Goal: Task Accomplishment & Management: Manage account settings

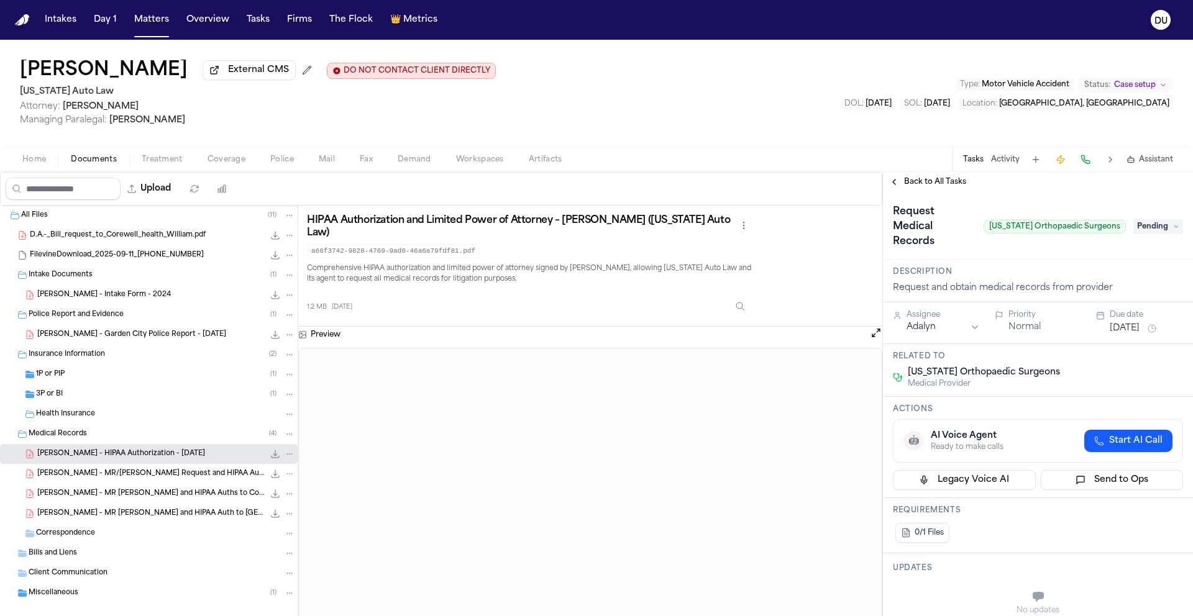
click at [1149, 232] on span "Pending" at bounding box center [1158, 226] width 50 height 15
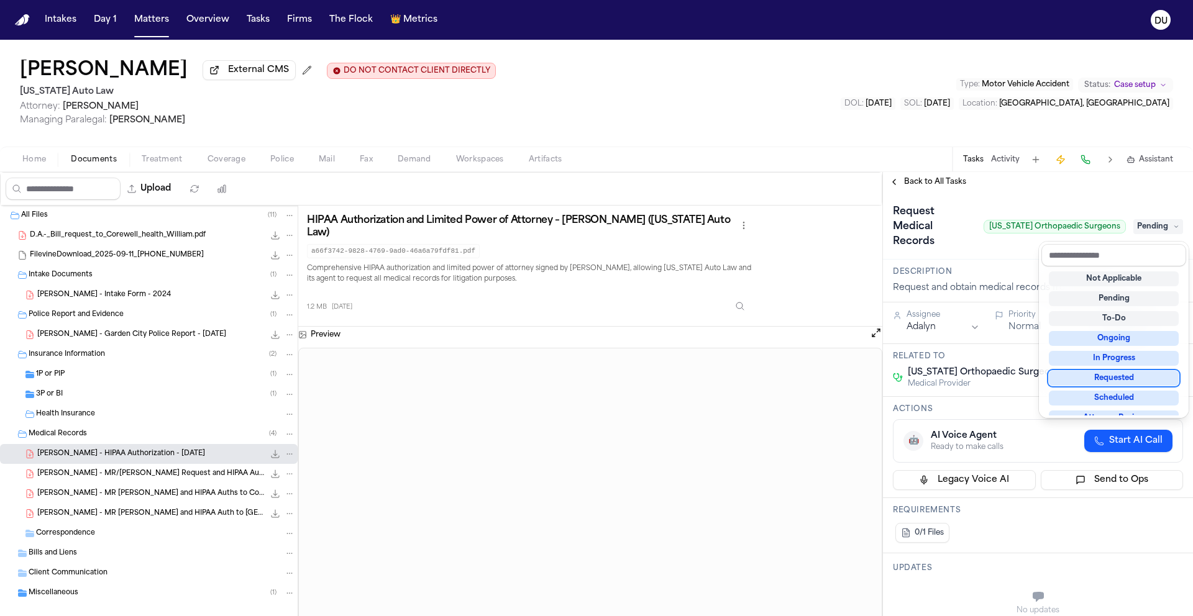
click at [1116, 385] on div "Requested" at bounding box center [1114, 378] width 130 height 15
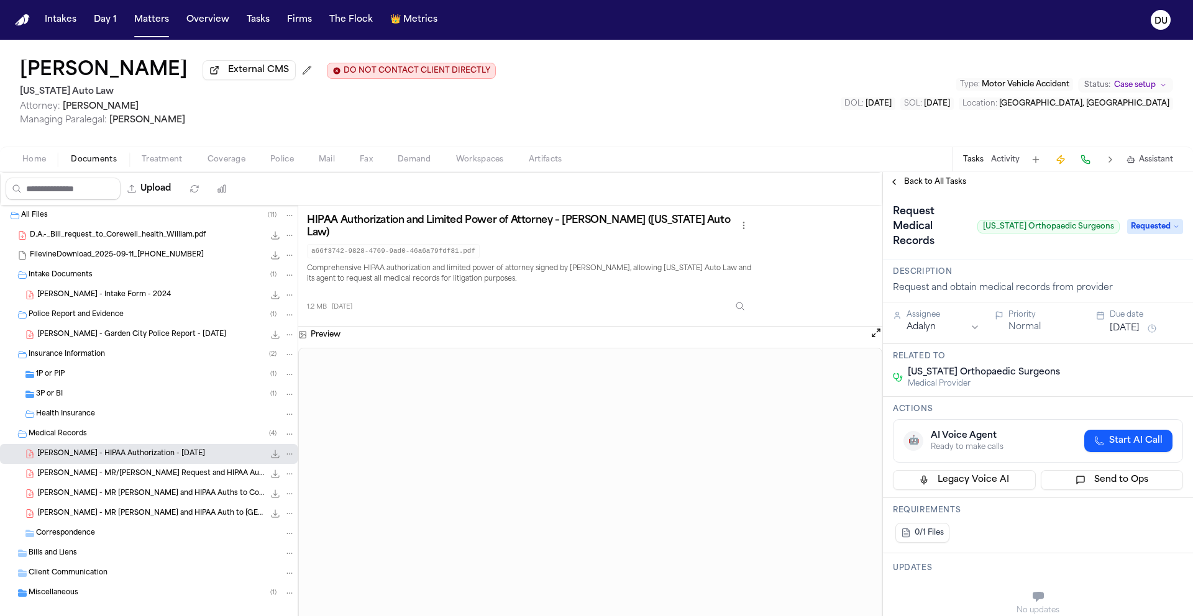
click at [932, 332] on html "Intakes Day 1 Matters Overview Tasks Firms The Flock 👑 Metrics DU [PERSON_NAME]…" at bounding box center [596, 308] width 1193 height 616
click at [1011, 259] on div "Request Medical Records [US_STATE] Orthopaedic Surgeons Requested" at bounding box center [1038, 226] width 310 height 68
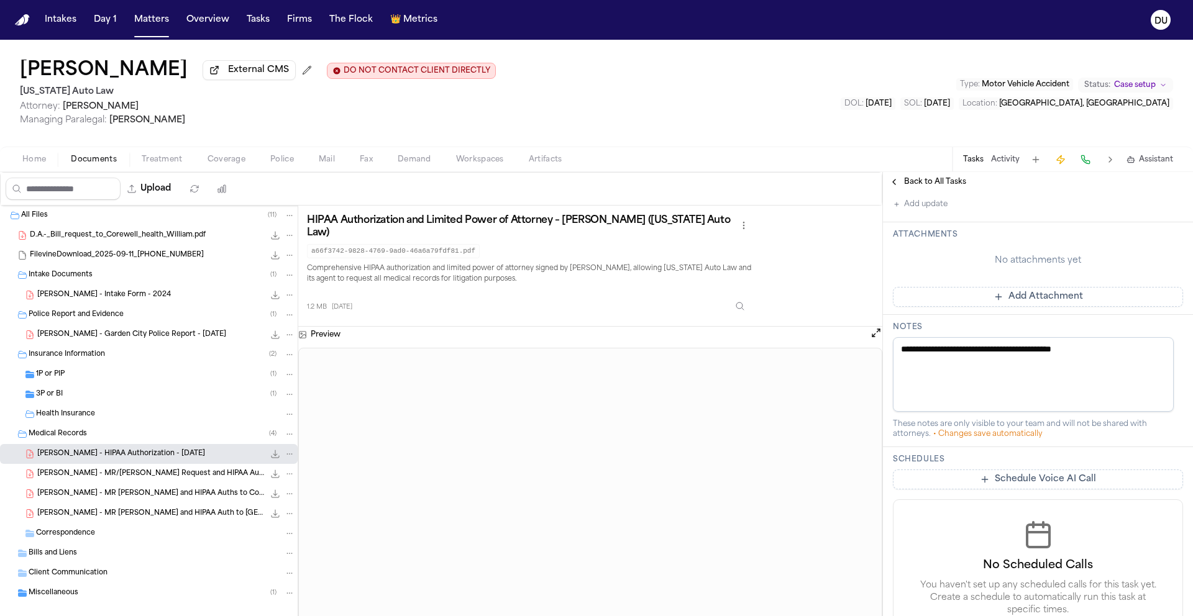
scroll to position [444, 0]
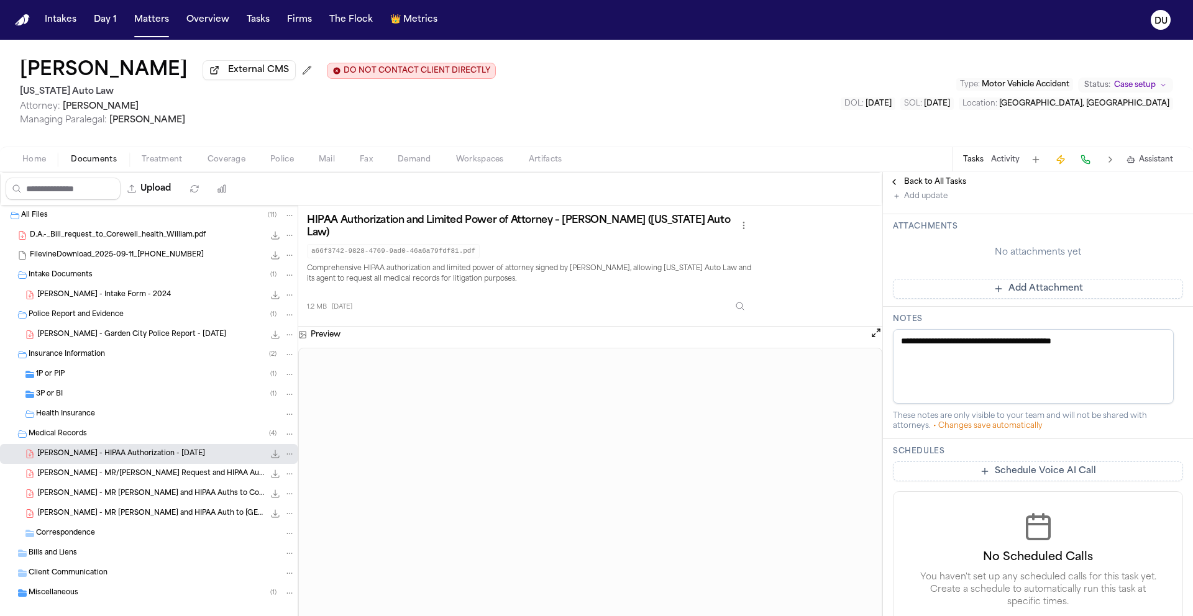
click at [1000, 289] on button "Add Attachment" at bounding box center [1038, 289] width 290 height 20
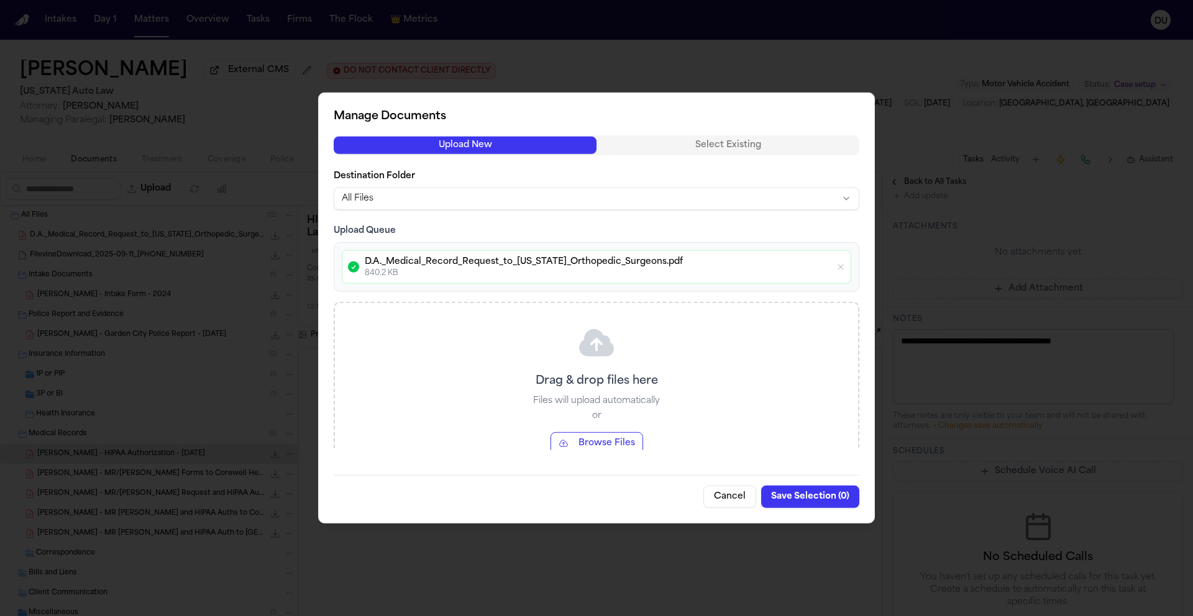
click at [813, 501] on button "Save Selection ( 0 )" at bounding box center [810, 497] width 98 height 22
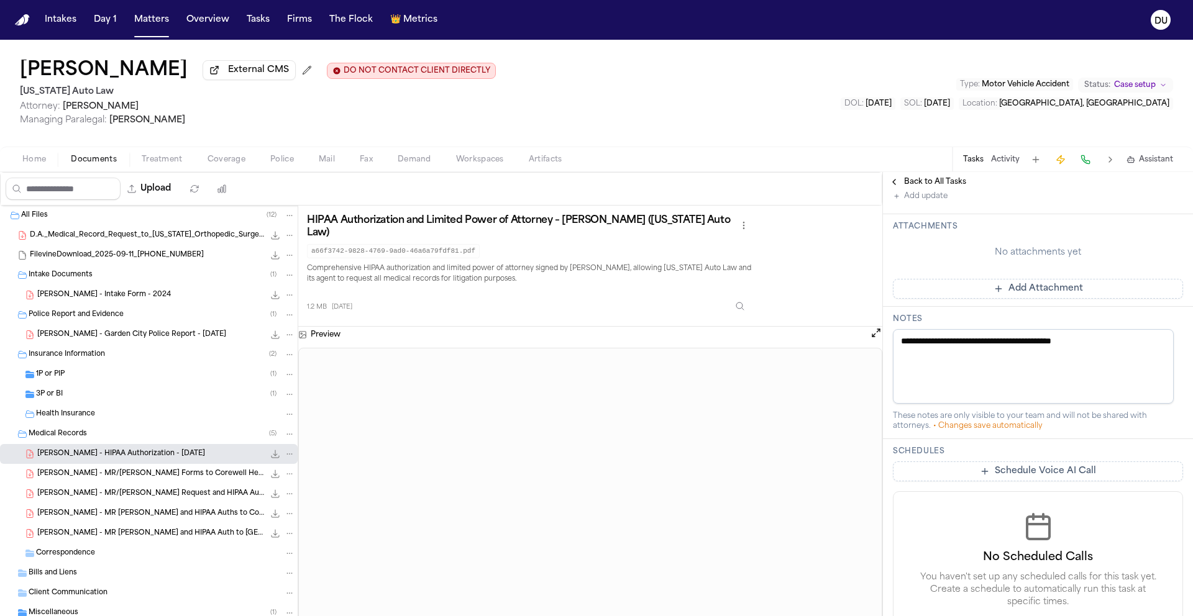
click at [1020, 294] on button "Add Attachment" at bounding box center [1038, 289] width 290 height 20
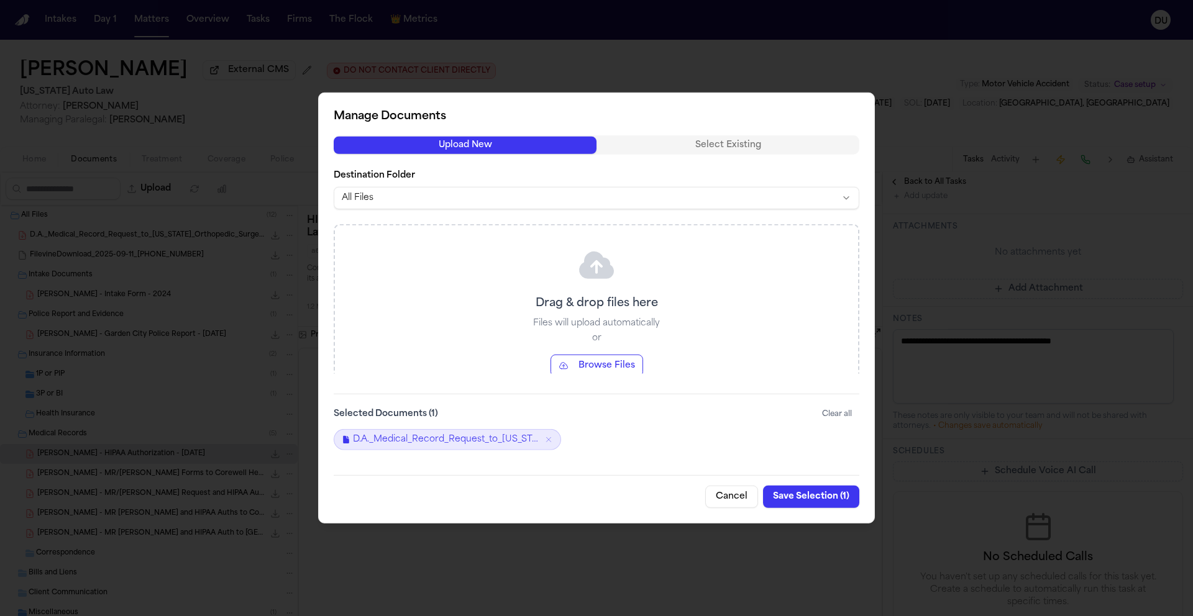
click at [800, 501] on button "Save Selection ( 1 )" at bounding box center [811, 497] width 96 height 22
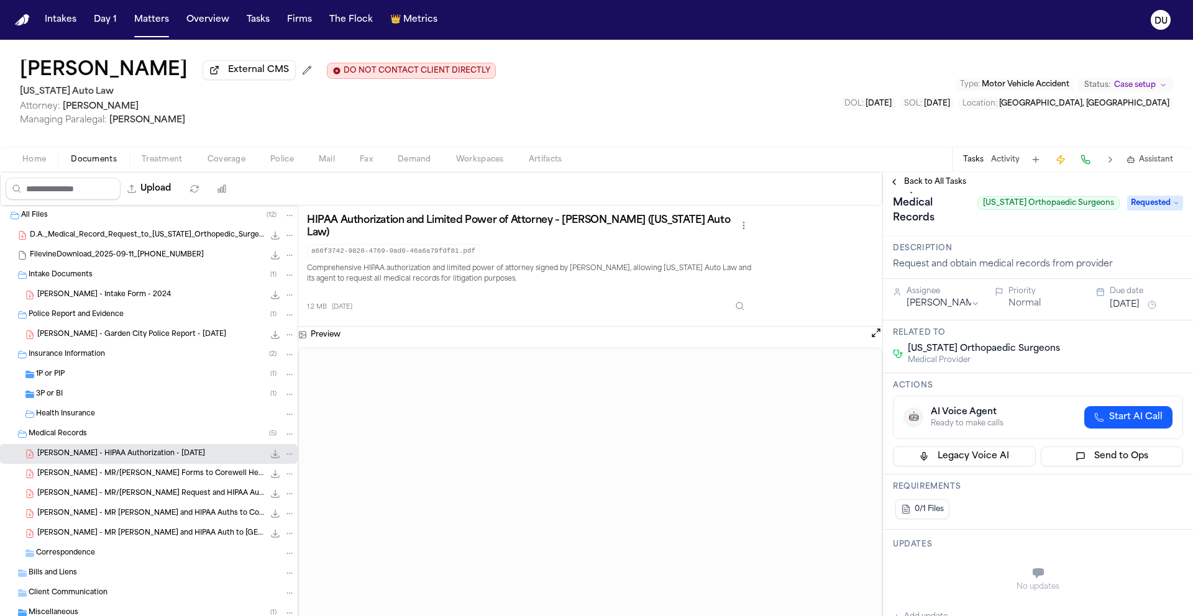
scroll to position [0, 0]
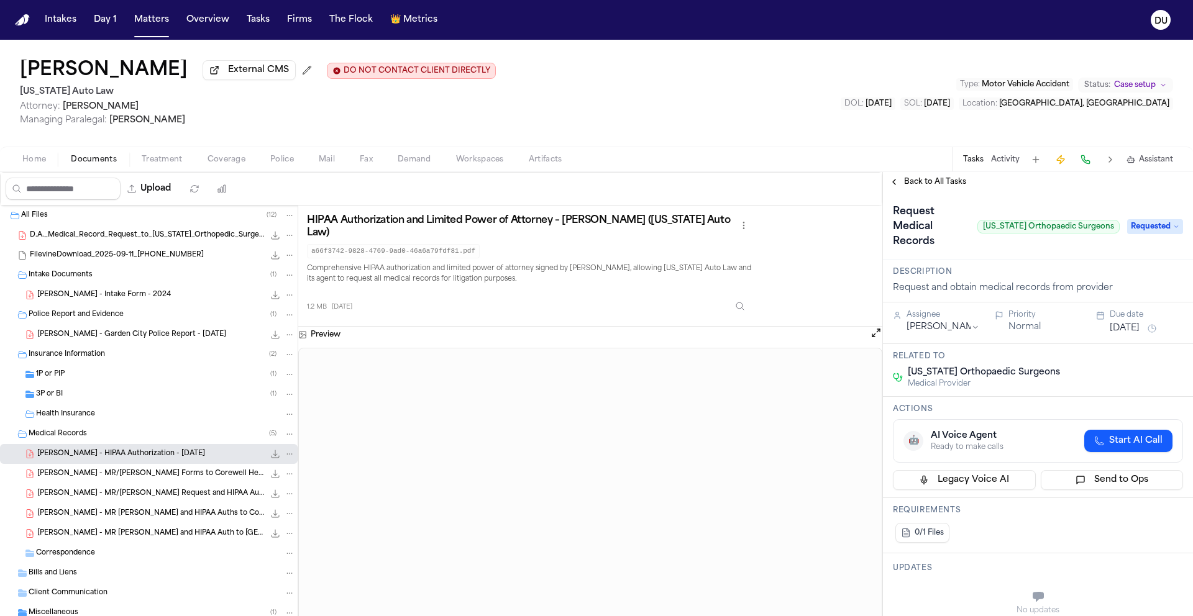
click at [1137, 334] on button "[DATE]" at bounding box center [1124, 328] width 30 height 12
click at [1077, 480] on button "22" at bounding box center [1075, 480] width 20 height 20
click at [998, 199] on div "Request Medical Records [US_STATE] Orthopaedic Surgeons Requested" at bounding box center [1038, 226] width 310 height 68
click at [929, 176] on div "Back to All Tasks" at bounding box center [1038, 182] width 310 height 20
click at [927, 180] on span "Back to All Tasks" at bounding box center [935, 182] width 62 height 10
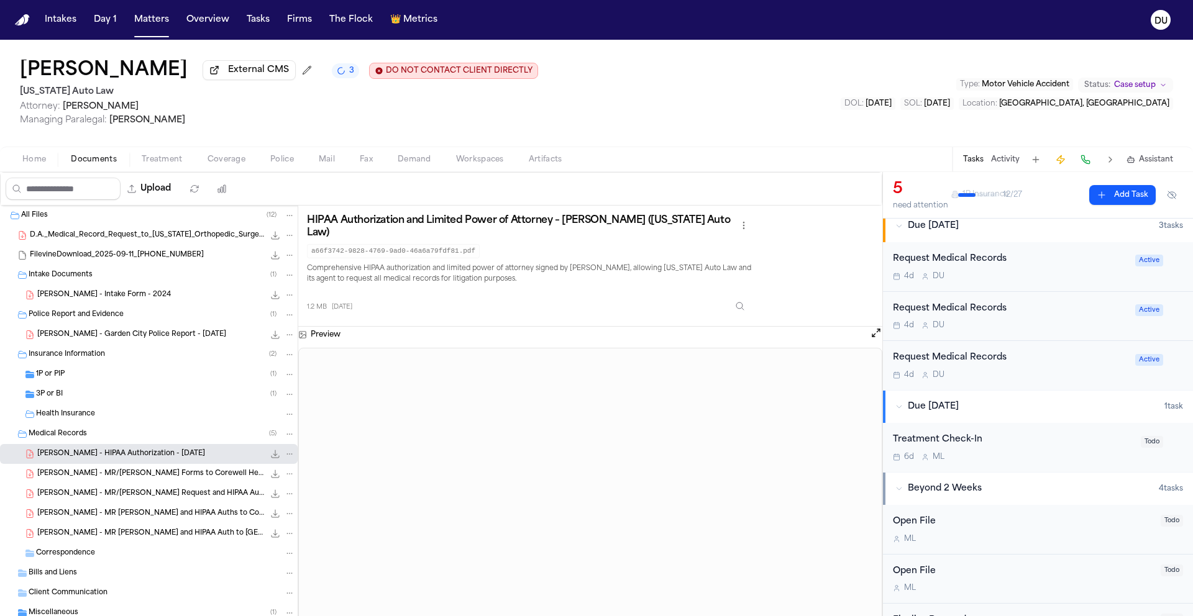
scroll to position [421, 0]
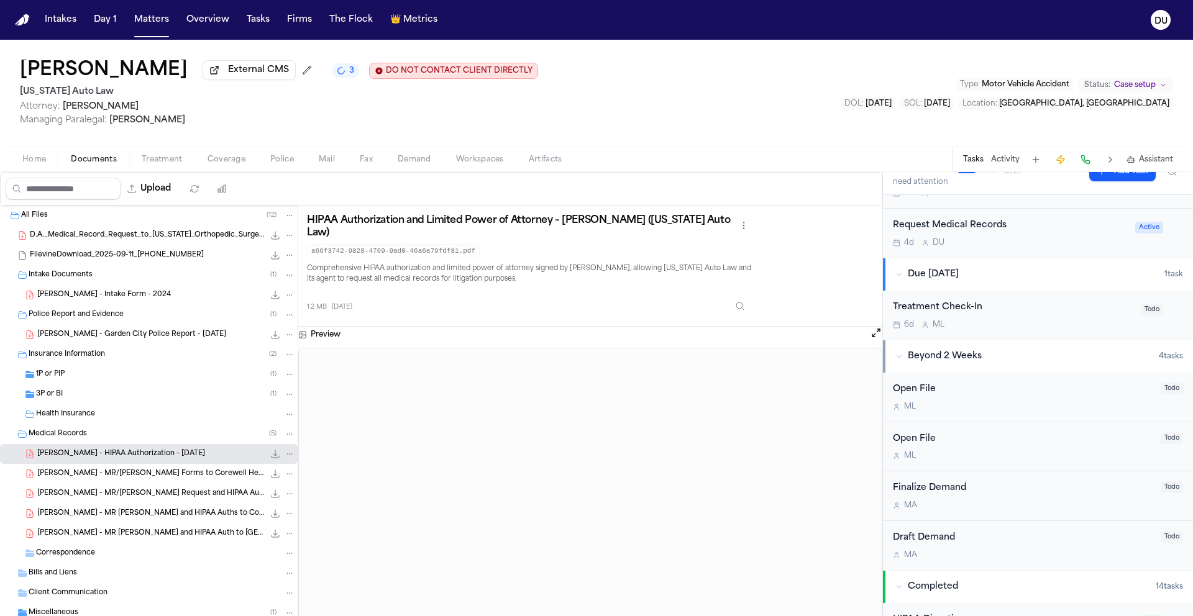
click at [22, 19] on img "Home" at bounding box center [22, 20] width 15 height 12
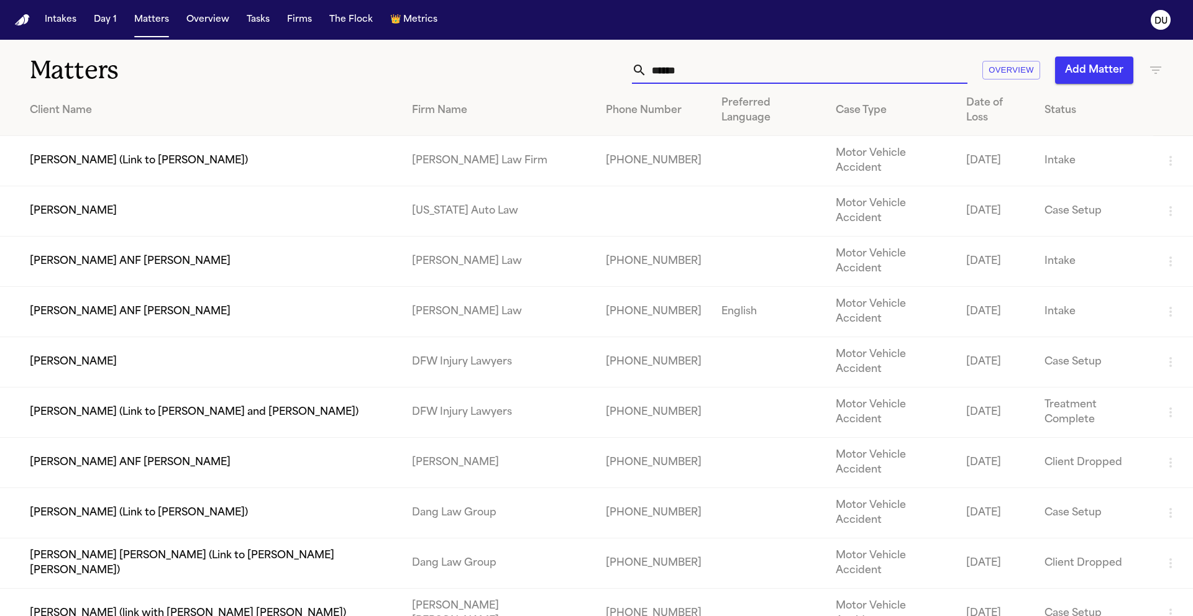
drag, startPoint x: 709, startPoint y: 65, endPoint x: 631, endPoint y: 70, distance: 78.4
click at [631, 70] on div "****** Overview Add Matter" at bounding box center [761, 70] width 803 height 27
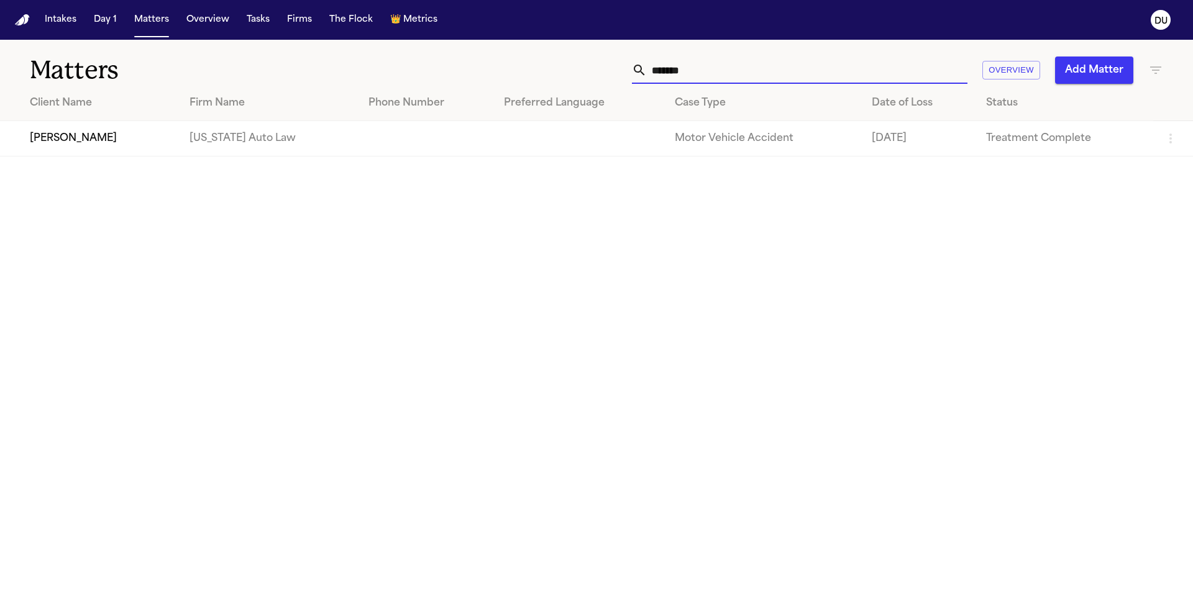
type input "******"
click at [71, 150] on td "[PERSON_NAME]" at bounding box center [90, 138] width 180 height 35
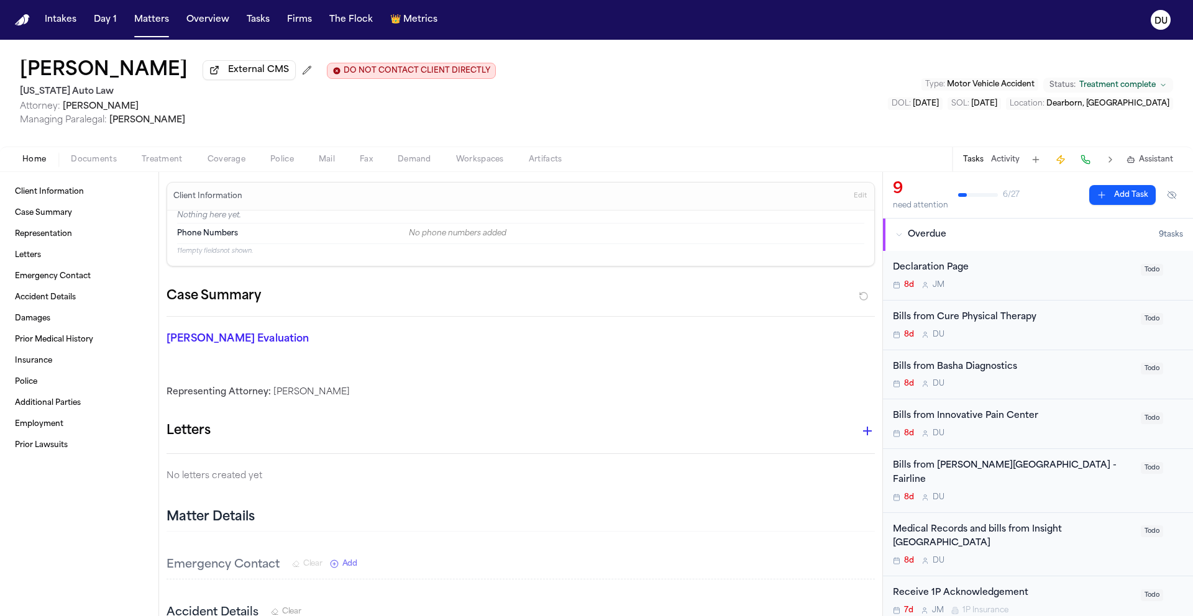
click at [976, 322] on div "Bills from Cure Physical Therapy" at bounding box center [1013, 318] width 240 height 14
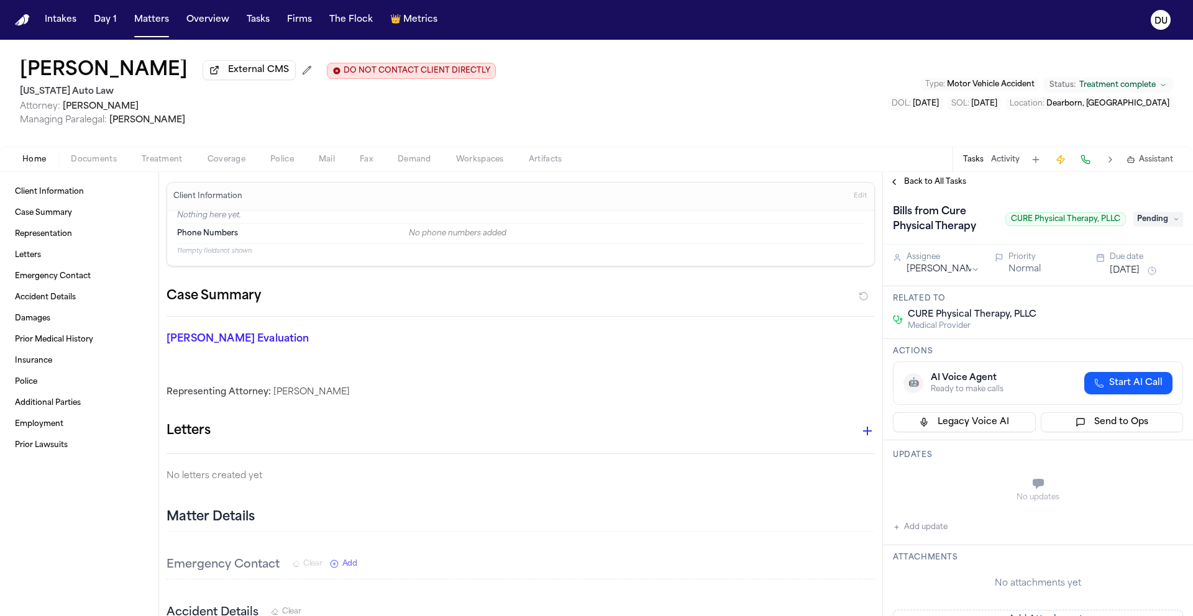
click at [1149, 226] on span "Pending" at bounding box center [1158, 219] width 50 height 15
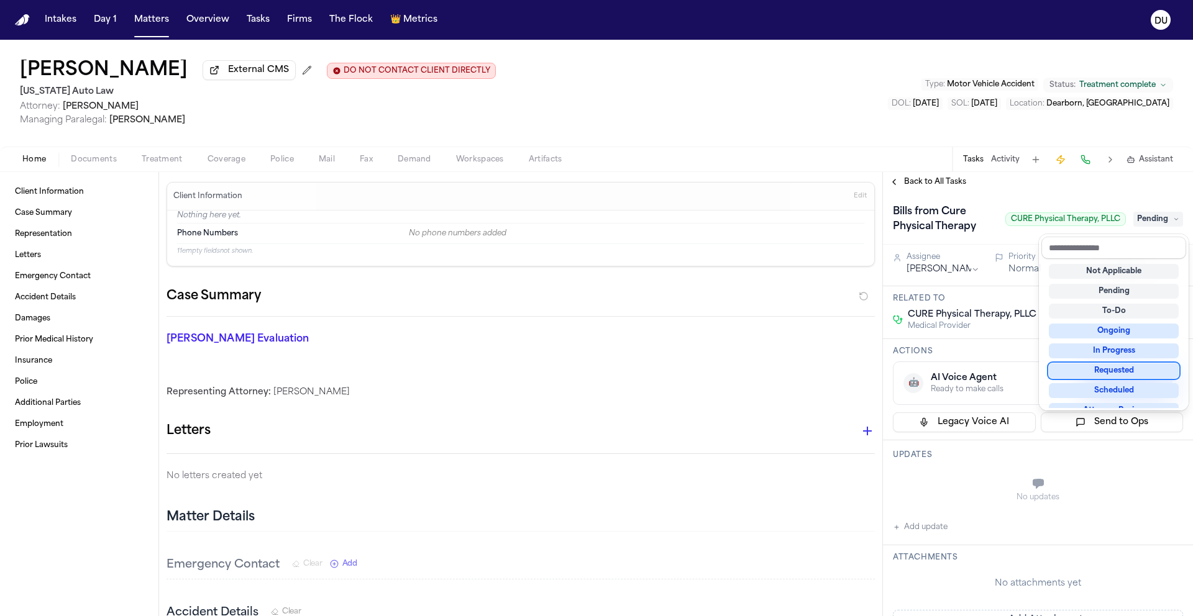
click at [1105, 369] on div "Requested" at bounding box center [1114, 370] width 130 height 15
click at [1082, 177] on div "Back to All Tasks Bills from Cure Physical Therapy CURE Physical Therapy, PLLC …" at bounding box center [1038, 394] width 310 height 444
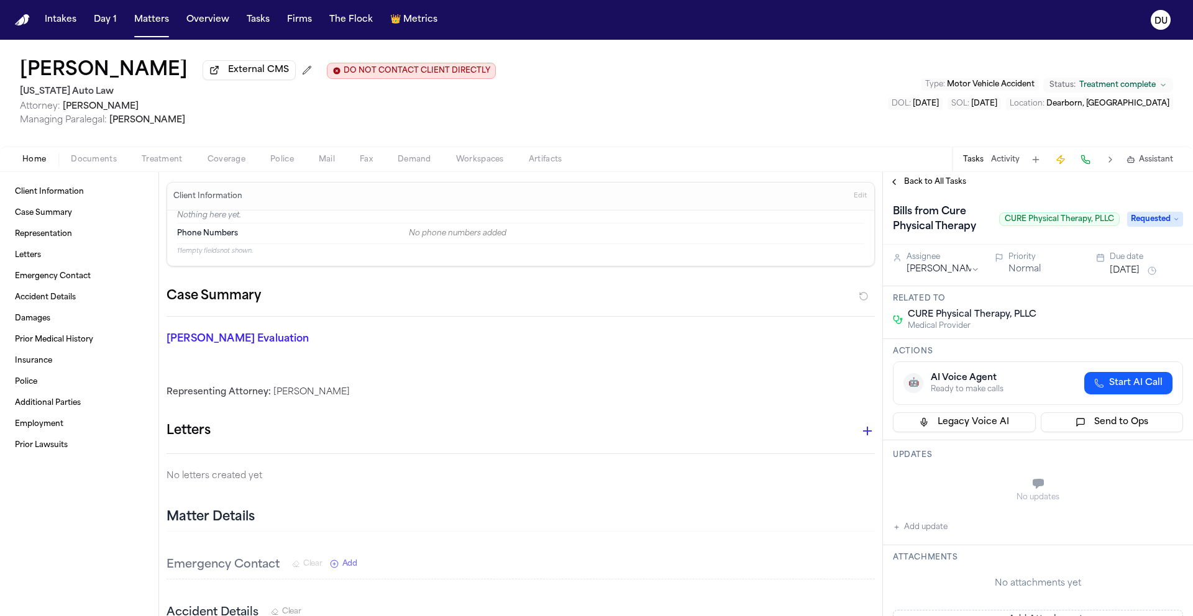
click at [1134, 274] on button "[DATE]" at bounding box center [1124, 271] width 30 height 12
click at [1075, 426] on button "22" at bounding box center [1075, 422] width 20 height 20
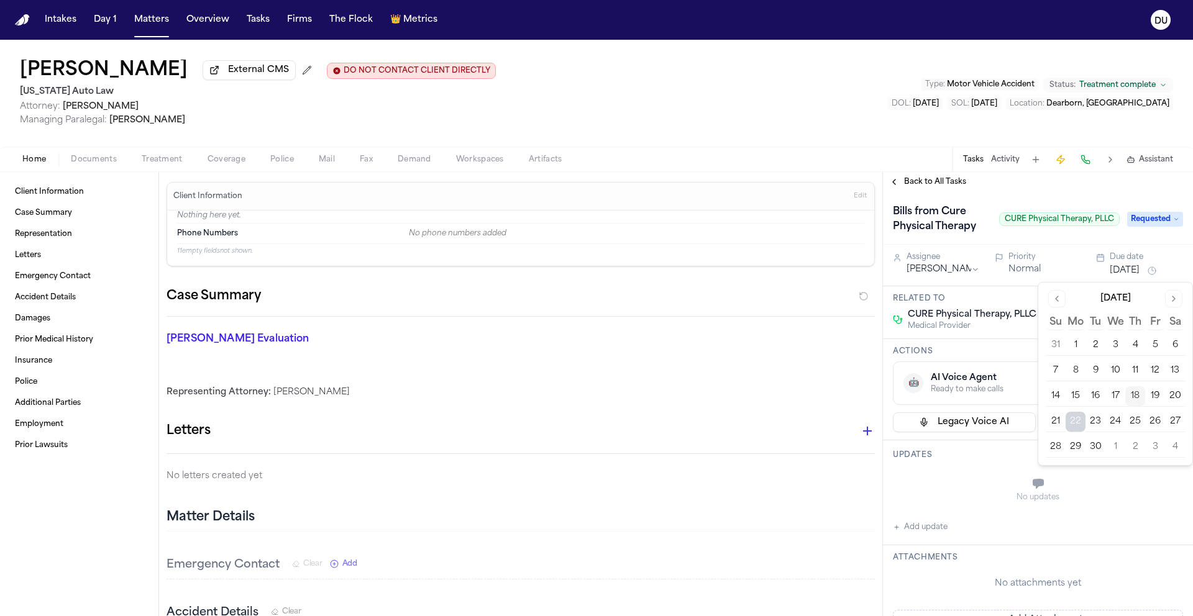
click at [1057, 160] on button at bounding box center [1060, 159] width 17 height 17
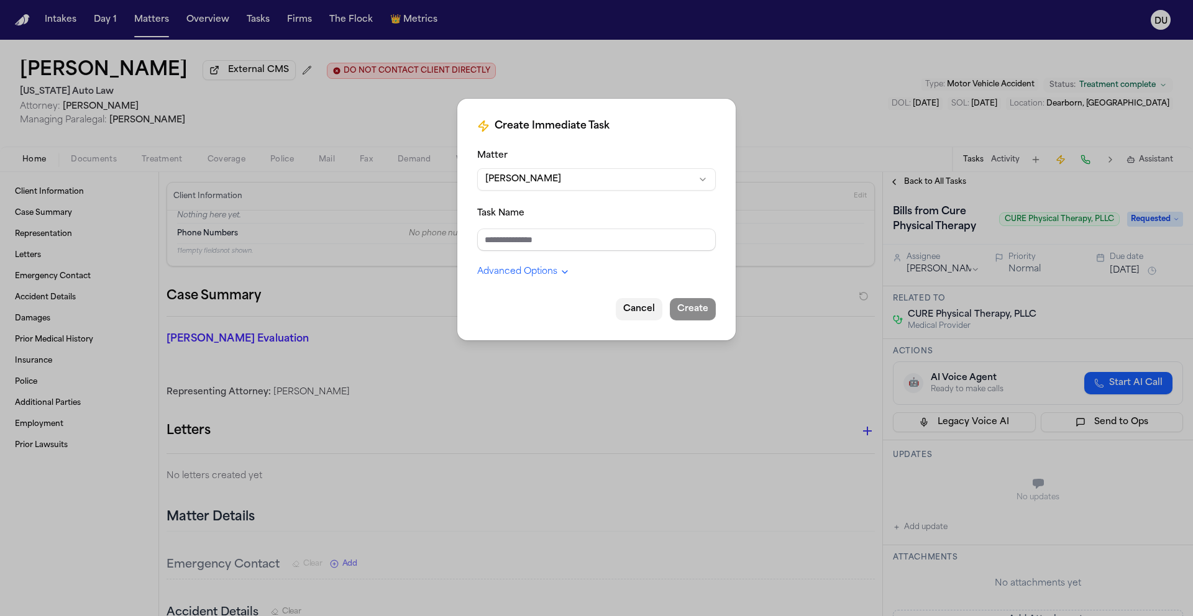
click at [644, 314] on button "Cancel" at bounding box center [639, 309] width 47 height 22
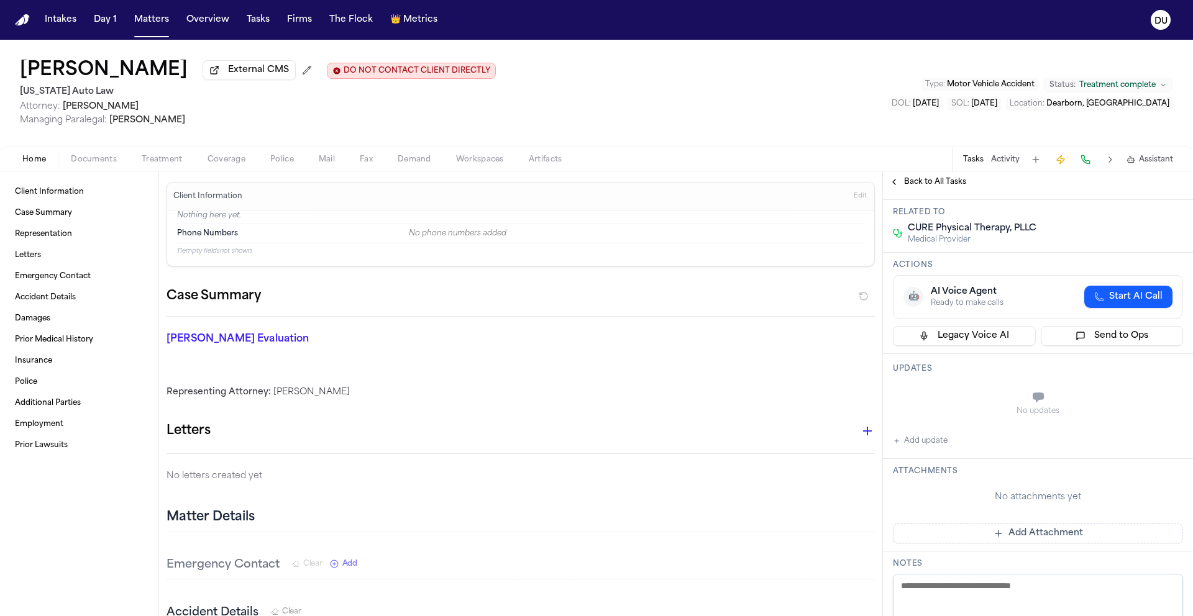
scroll to position [89, 0]
click at [913, 446] on button "Add update" at bounding box center [920, 438] width 55 height 15
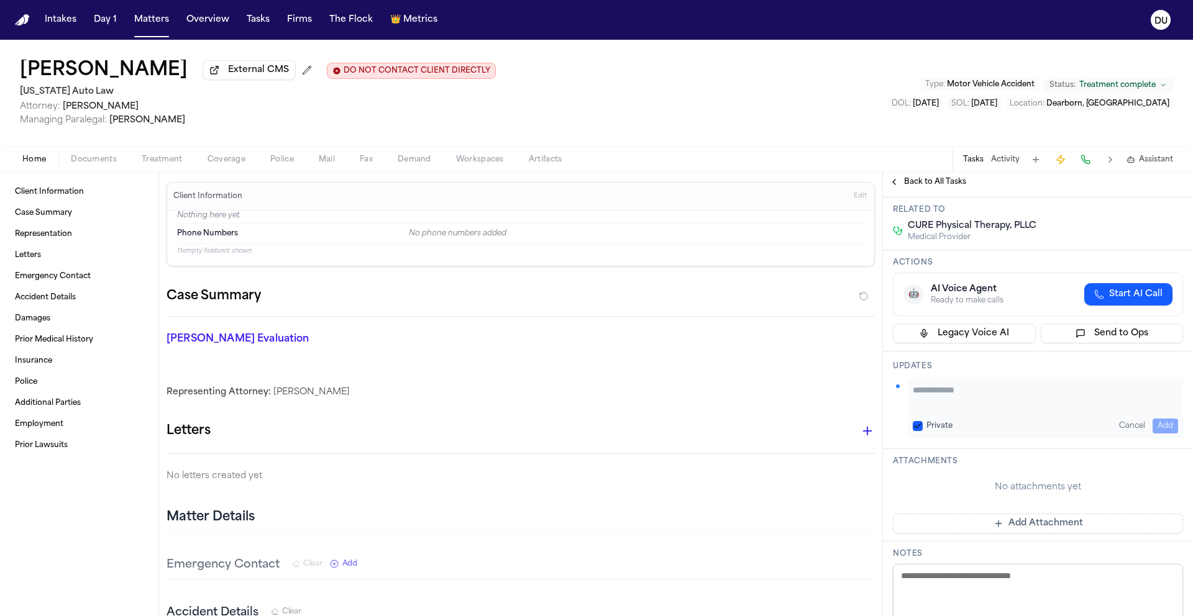
click at [985, 516] on button "Add Attachment" at bounding box center [1038, 524] width 290 height 20
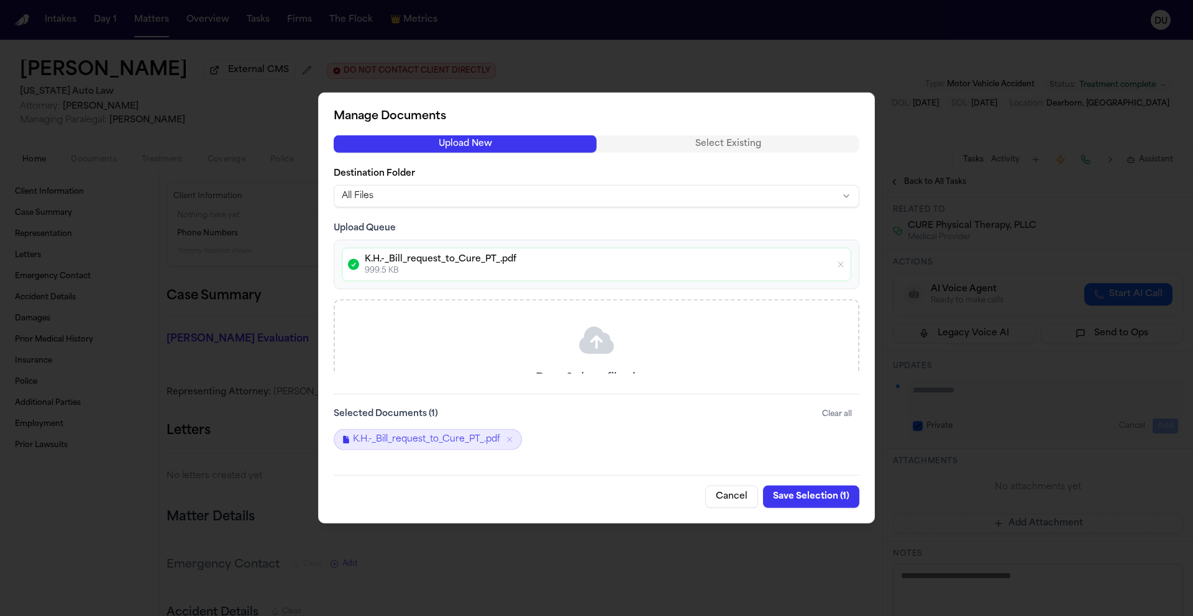
click at [819, 498] on button "Save Selection ( 1 )" at bounding box center [811, 497] width 96 height 22
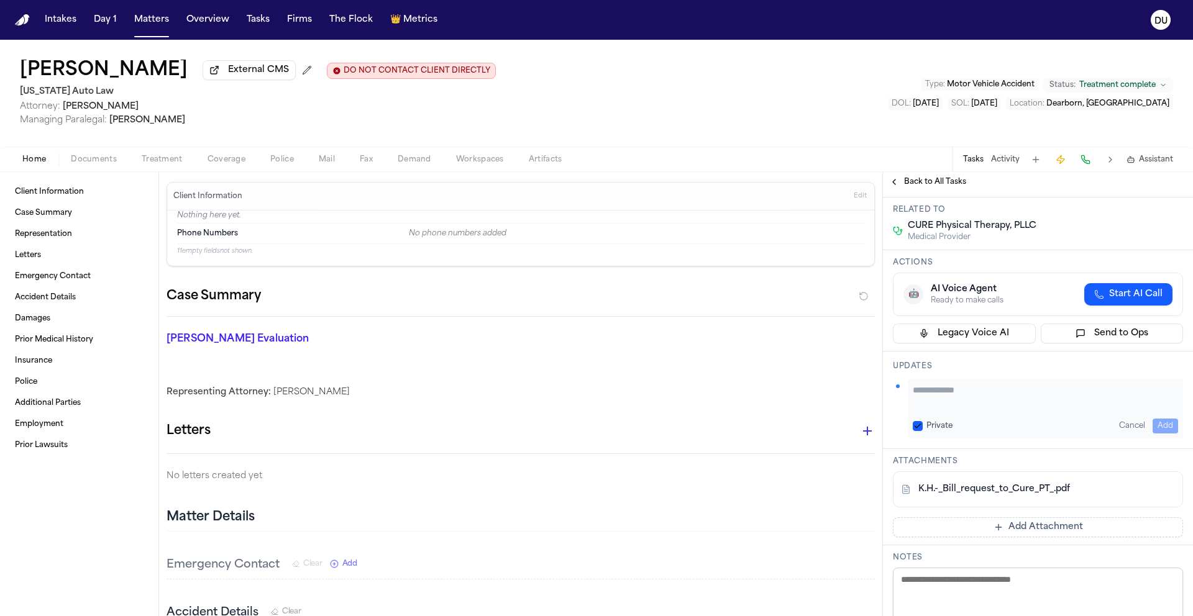
click at [937, 184] on span "Back to All Tasks" at bounding box center [935, 182] width 62 height 10
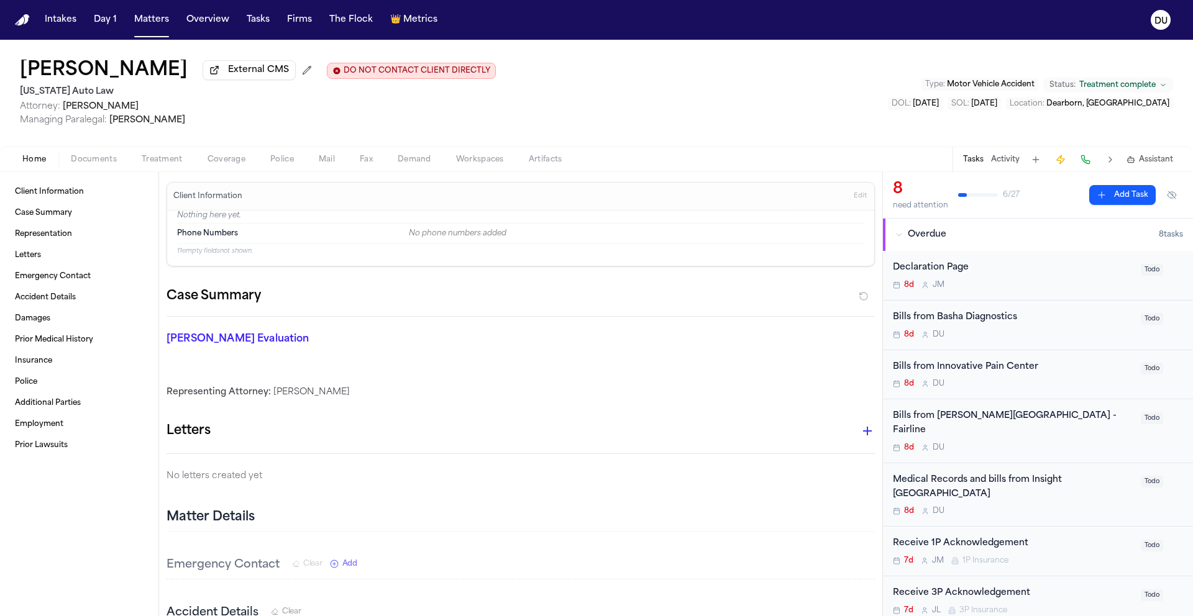
click at [970, 317] on div "Bills from Basha Diagnostics" at bounding box center [1013, 318] width 240 height 14
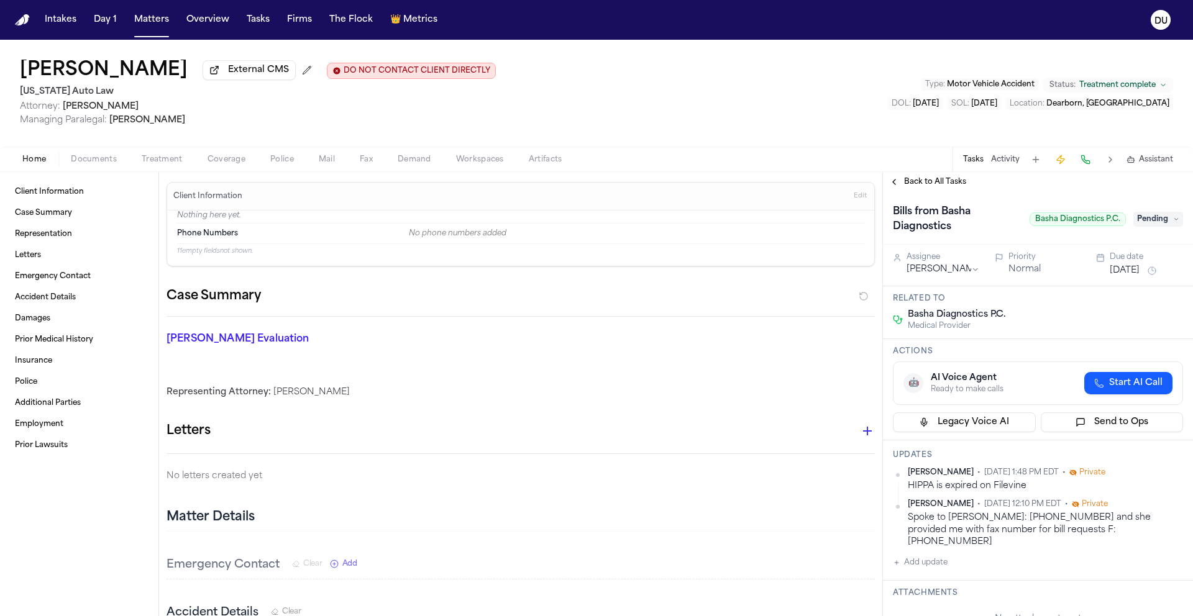
click at [1144, 224] on span "Pending" at bounding box center [1158, 219] width 50 height 15
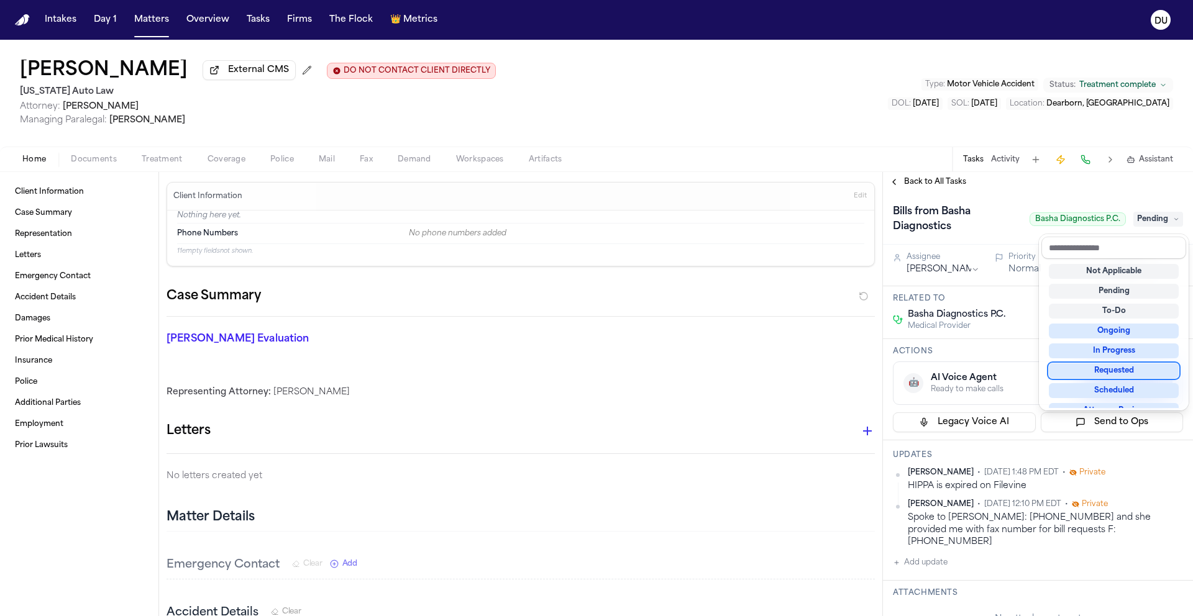
click at [1107, 376] on div "Requested" at bounding box center [1114, 370] width 130 height 15
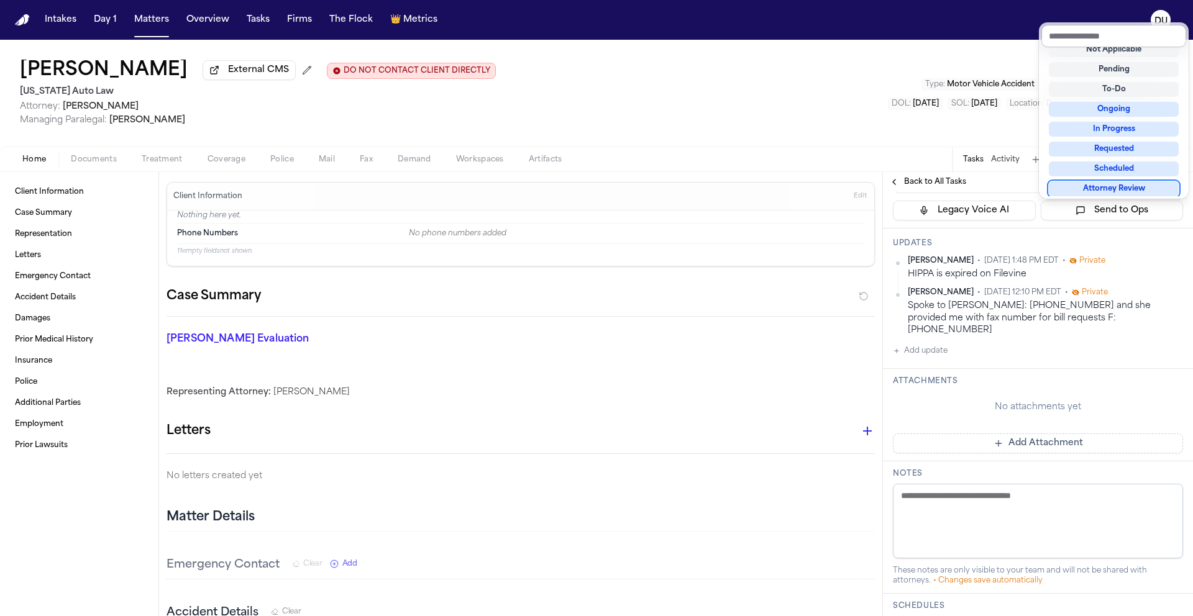
scroll to position [214, 0]
click at [1020, 433] on div "Bills from Basha Diagnostics Basha Diagnostics P.C. Requested Assignee [PERSON_…" at bounding box center [1038, 407] width 310 height 859
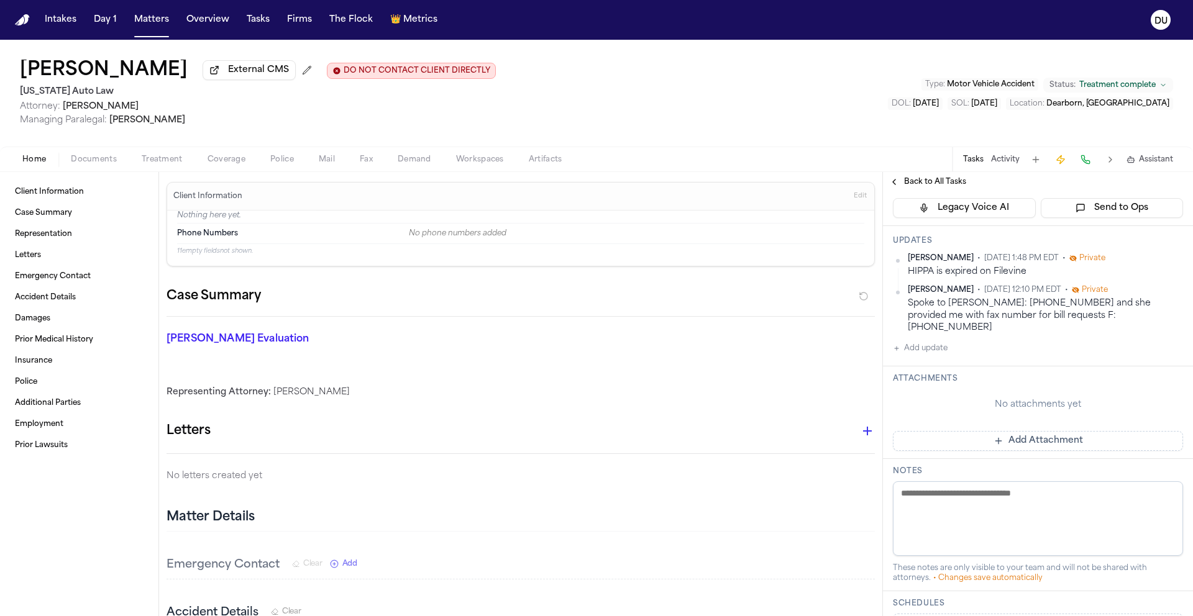
click at [1024, 431] on button "Add Attachment" at bounding box center [1038, 441] width 290 height 20
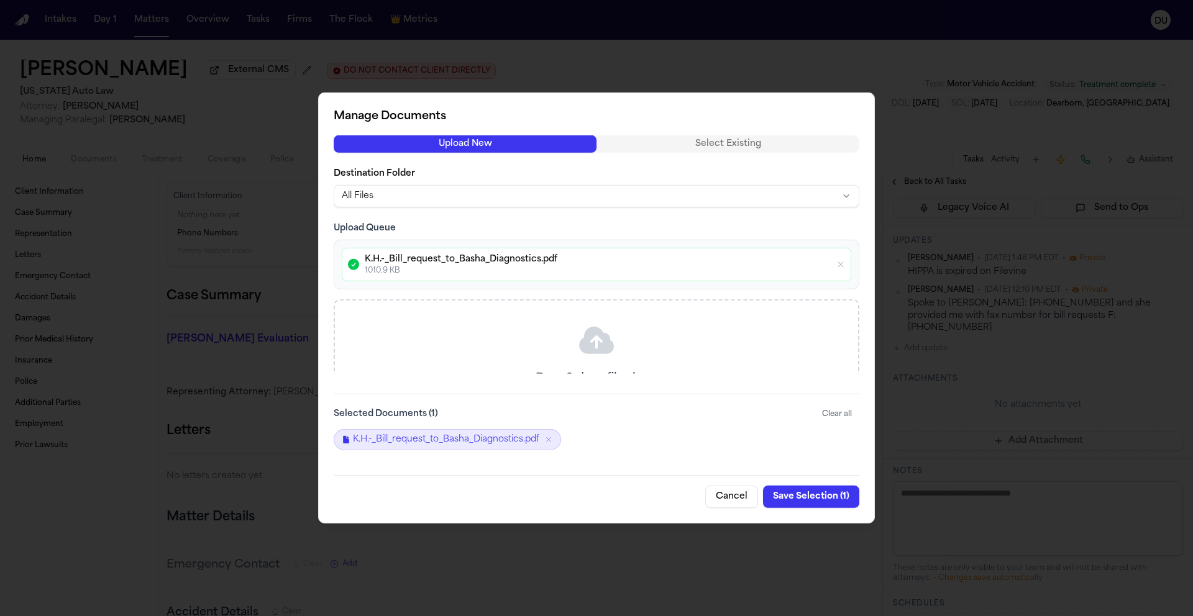
click at [818, 498] on button "Save Selection ( 1 )" at bounding box center [811, 497] width 96 height 22
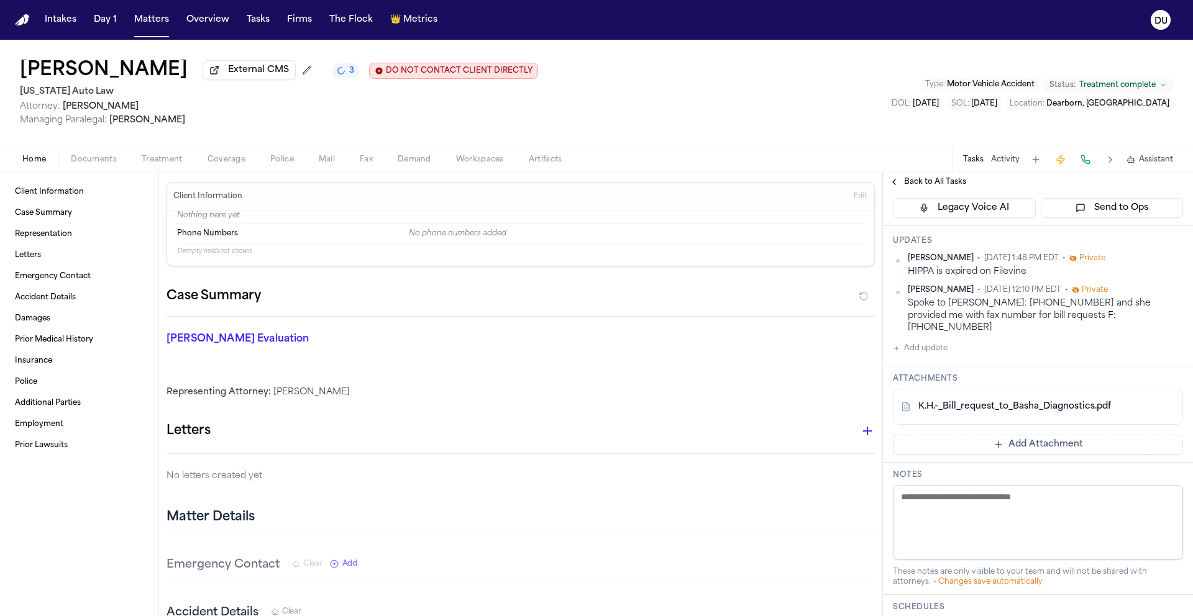
click at [932, 184] on span "Back to All Tasks" at bounding box center [935, 182] width 62 height 10
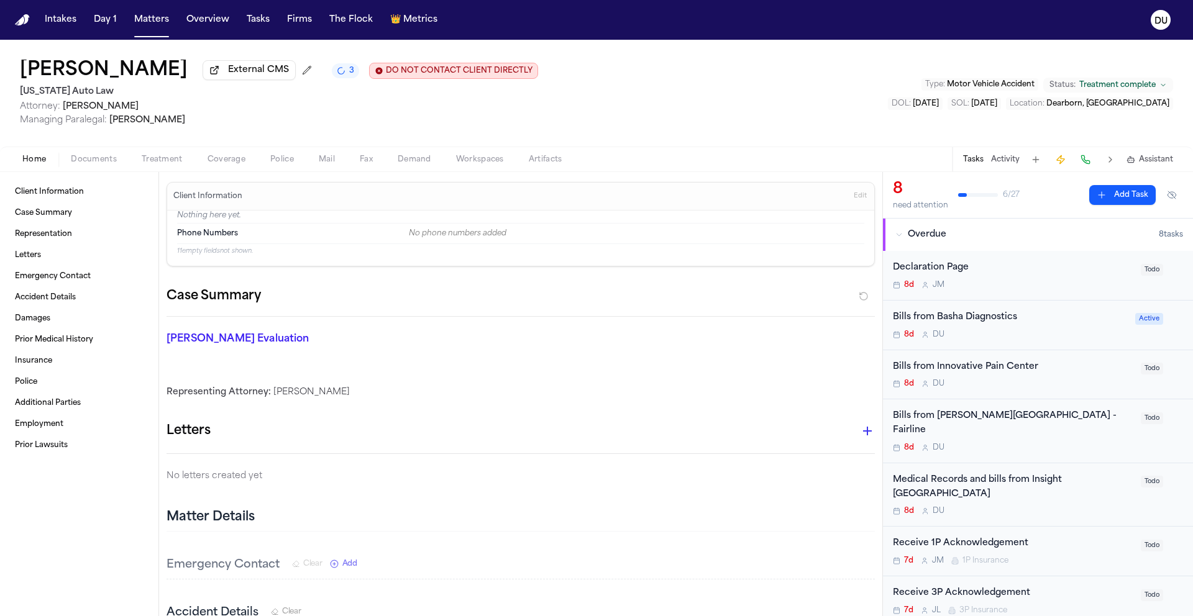
click at [971, 323] on div "Bills from Basha Diagnostics" at bounding box center [1010, 318] width 235 height 14
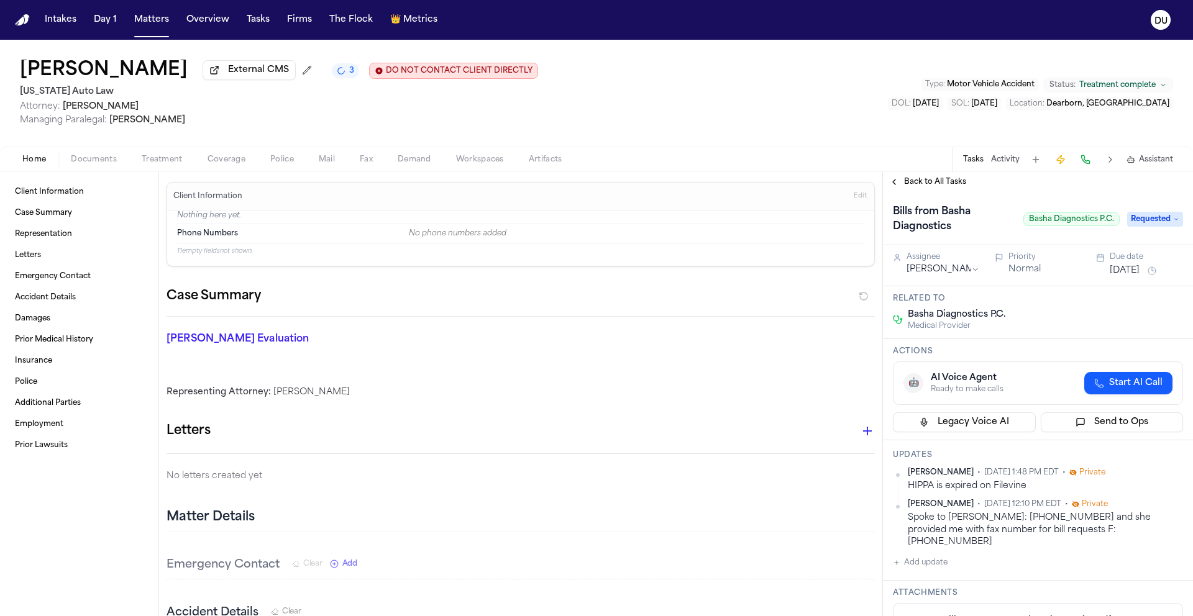
click at [1118, 277] on button "[DATE]" at bounding box center [1124, 271] width 30 height 12
click at [1074, 424] on button "22" at bounding box center [1075, 422] width 20 height 20
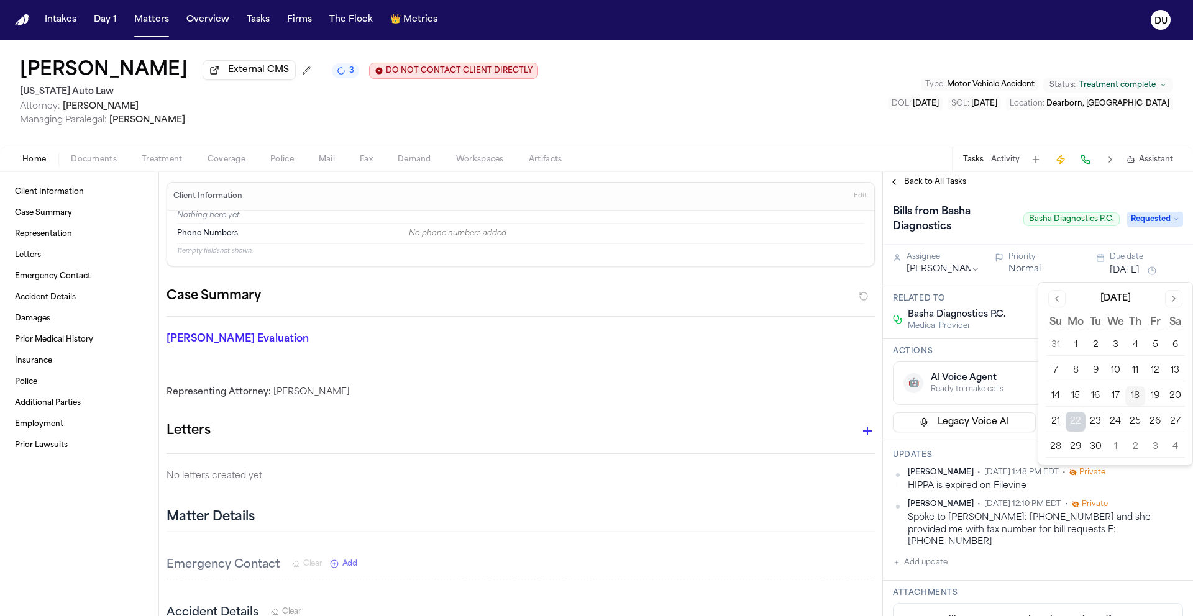
click at [941, 181] on span "Back to All Tasks" at bounding box center [935, 182] width 62 height 10
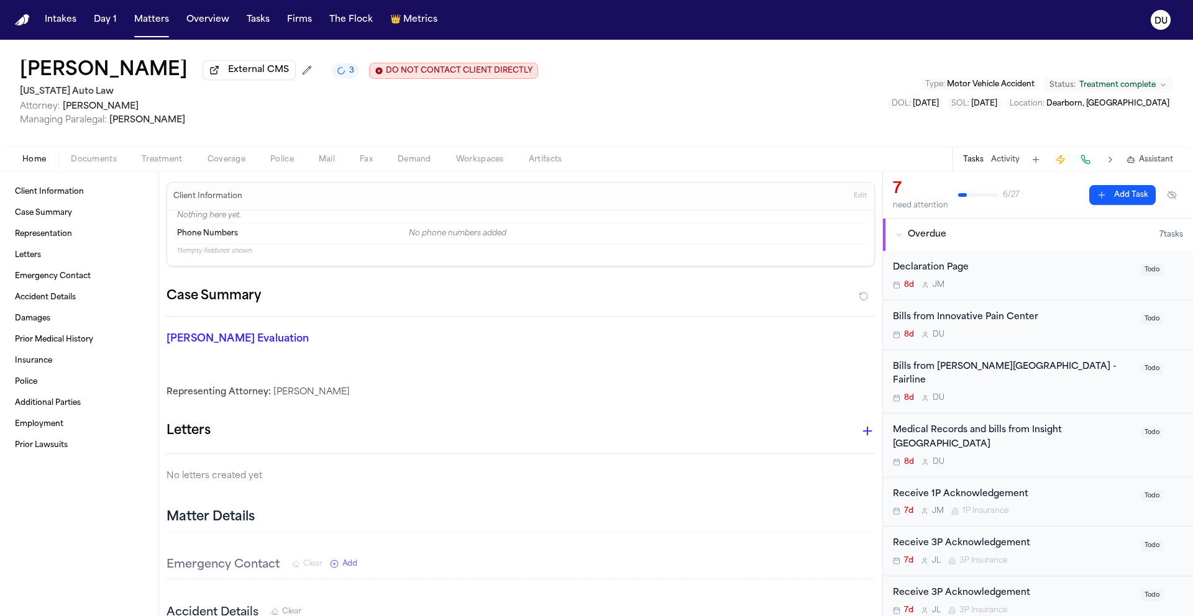
click at [991, 324] on div "Bills from Innovative Pain Center" at bounding box center [1013, 318] width 240 height 14
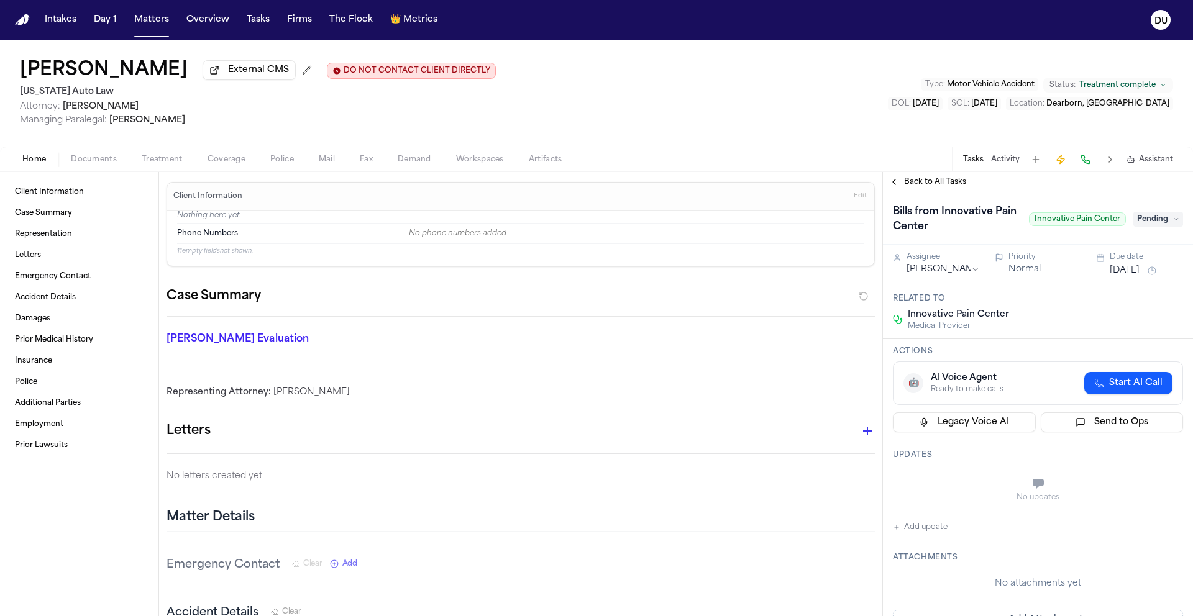
click at [1138, 222] on span "Pending" at bounding box center [1158, 219] width 50 height 15
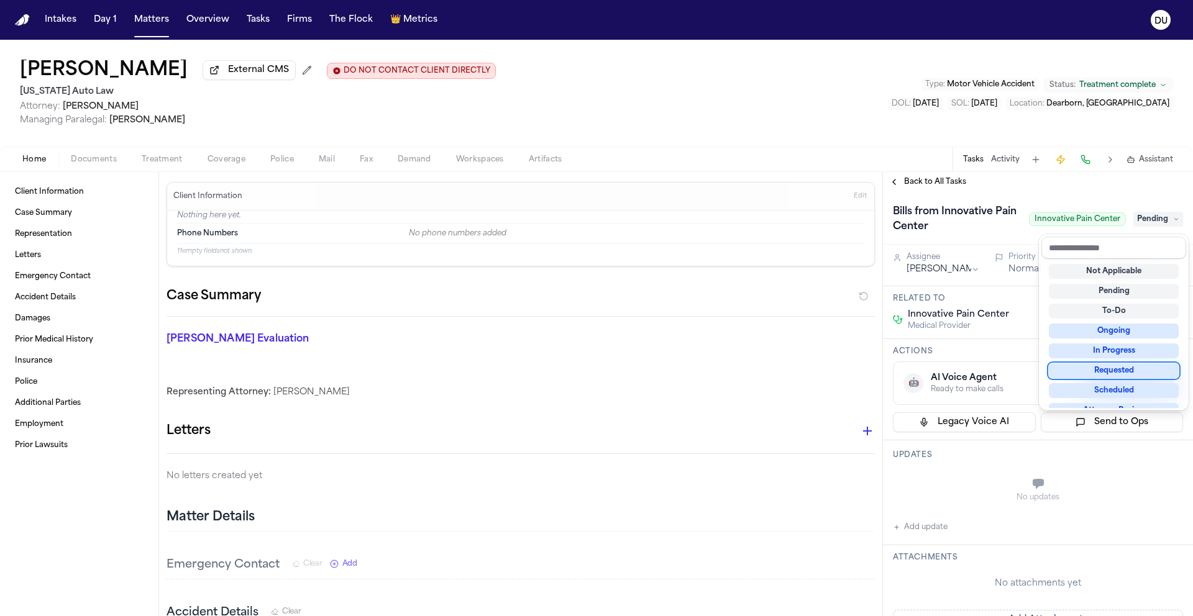
click at [1116, 375] on div "Requested" at bounding box center [1114, 370] width 130 height 15
click at [1060, 175] on div "Back to All Tasks Bills from Innovative Pain Center Innovative Pain Center Pend…" at bounding box center [1038, 394] width 310 height 444
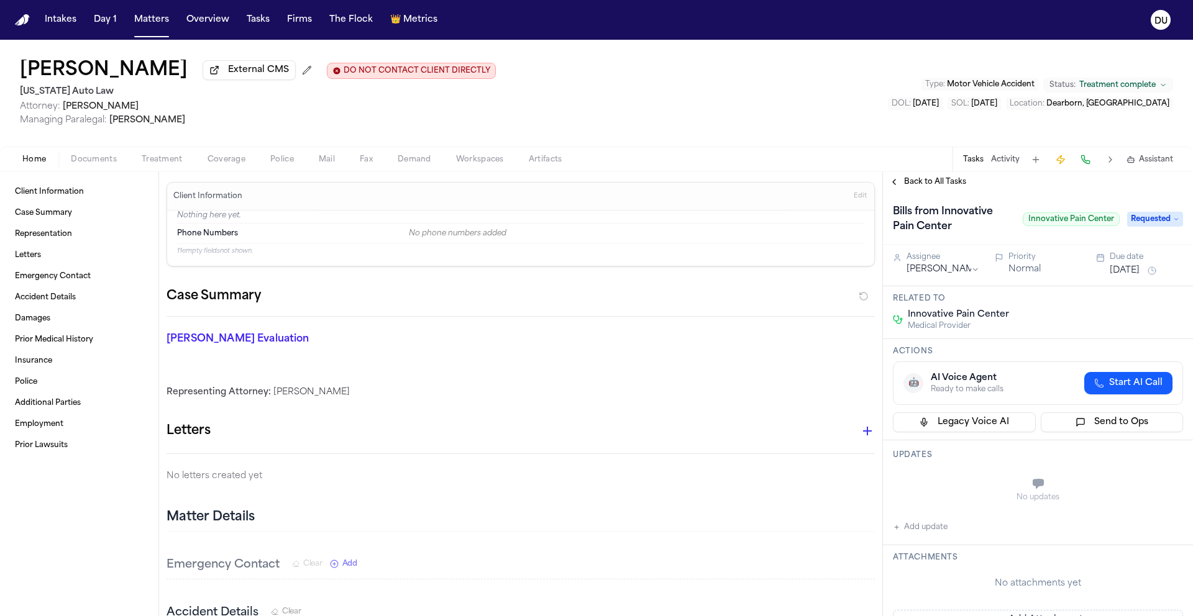
click at [1124, 277] on button "[DATE]" at bounding box center [1124, 271] width 30 height 12
click at [1073, 421] on button "22" at bounding box center [1075, 422] width 20 height 20
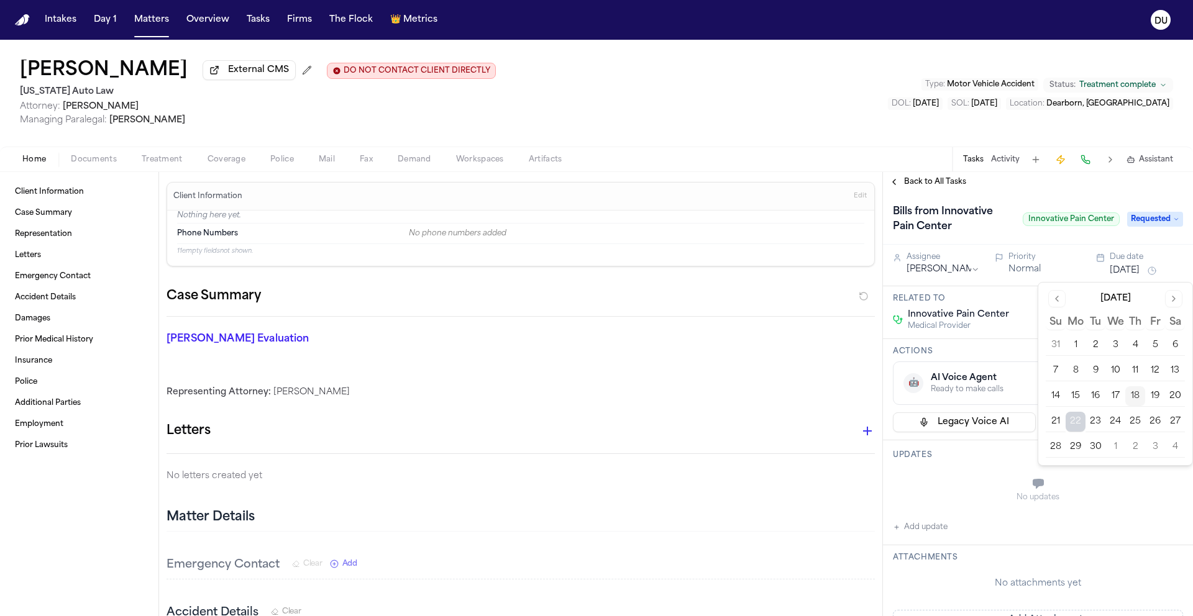
click at [1016, 493] on div "No updates" at bounding box center [1038, 498] width 290 height 10
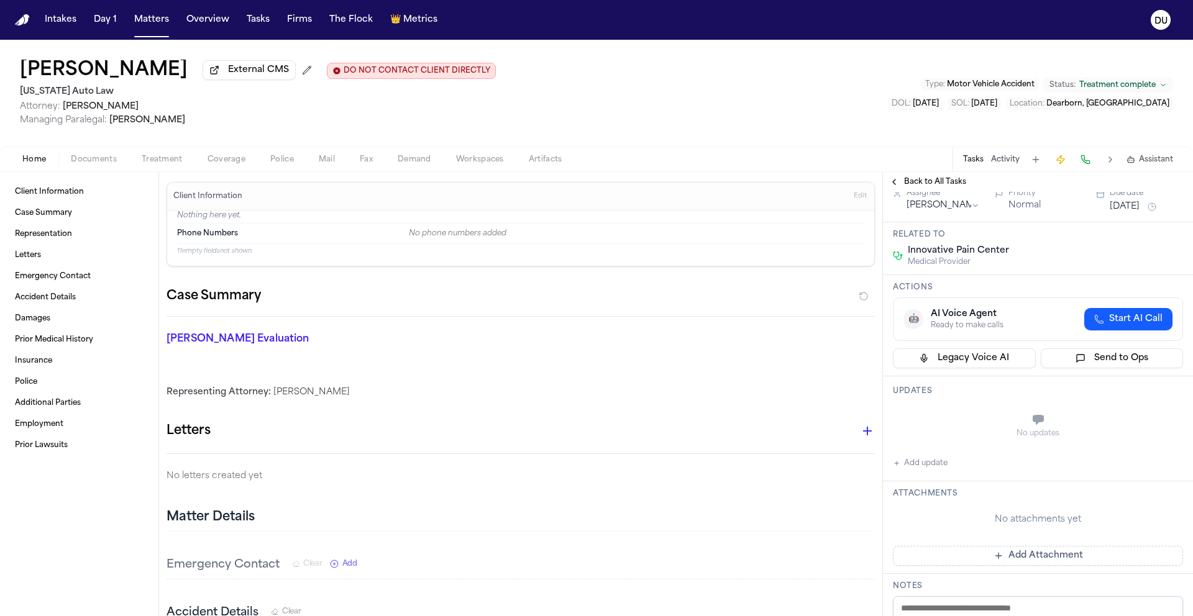
scroll to position [116, 0]
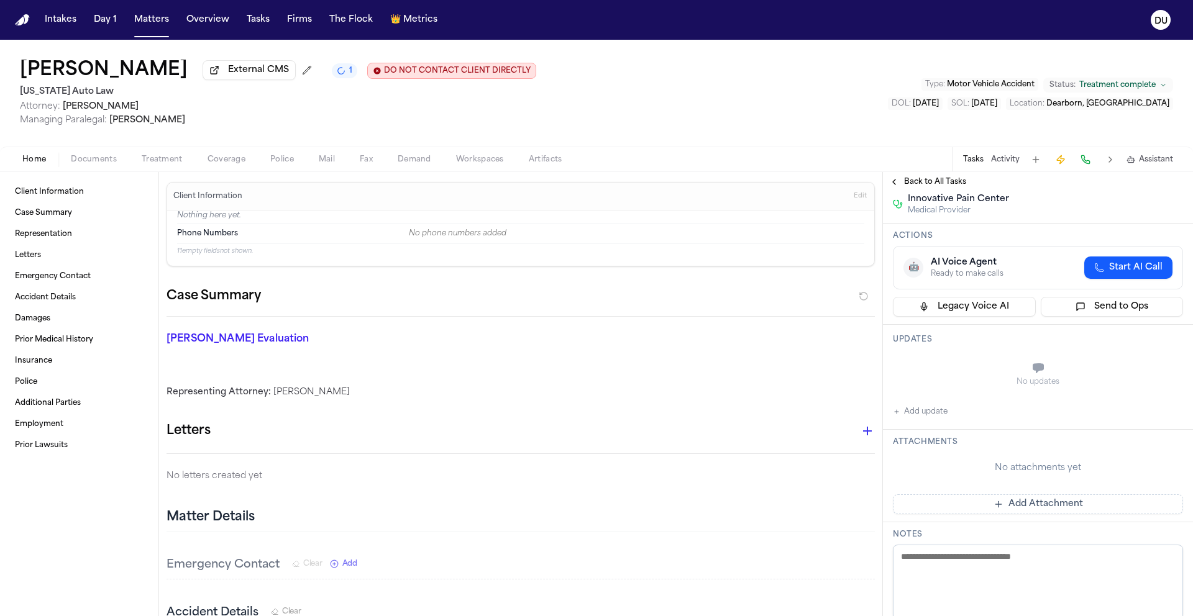
click at [1014, 505] on button "Add Attachment" at bounding box center [1038, 504] width 290 height 20
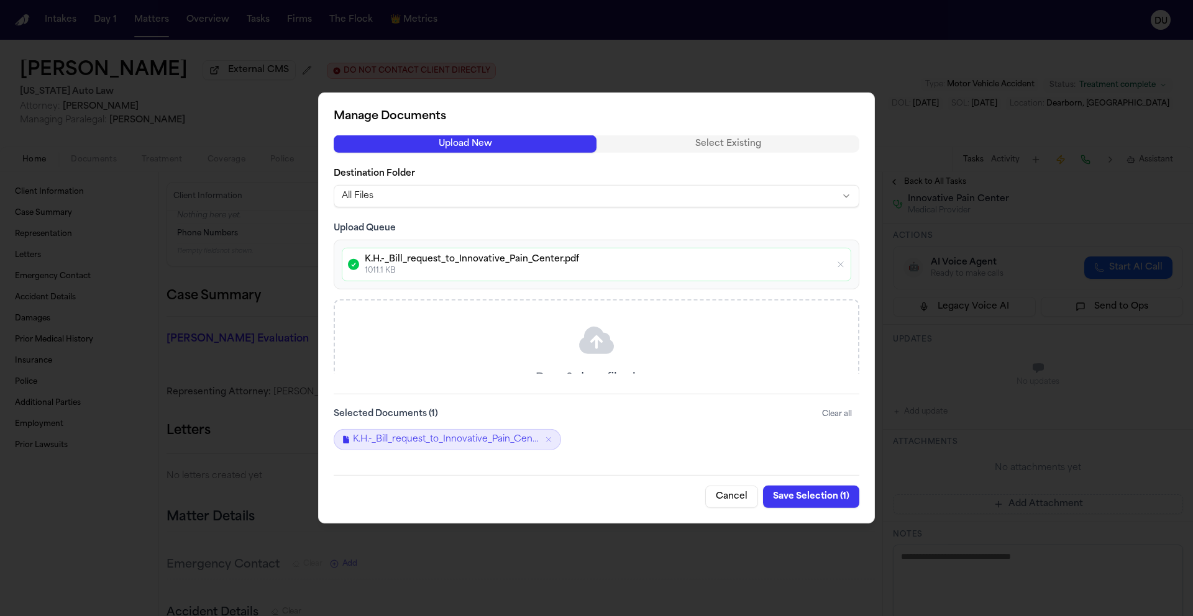
click at [811, 503] on button "Save Selection ( 1 )" at bounding box center [811, 497] width 96 height 22
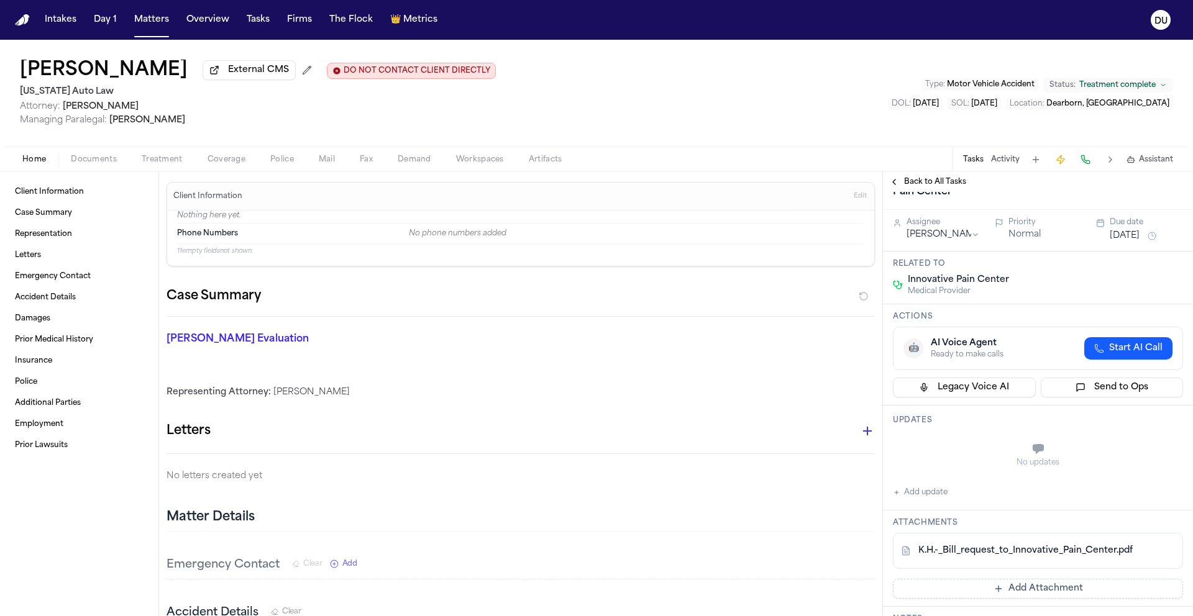
scroll to position [0, 0]
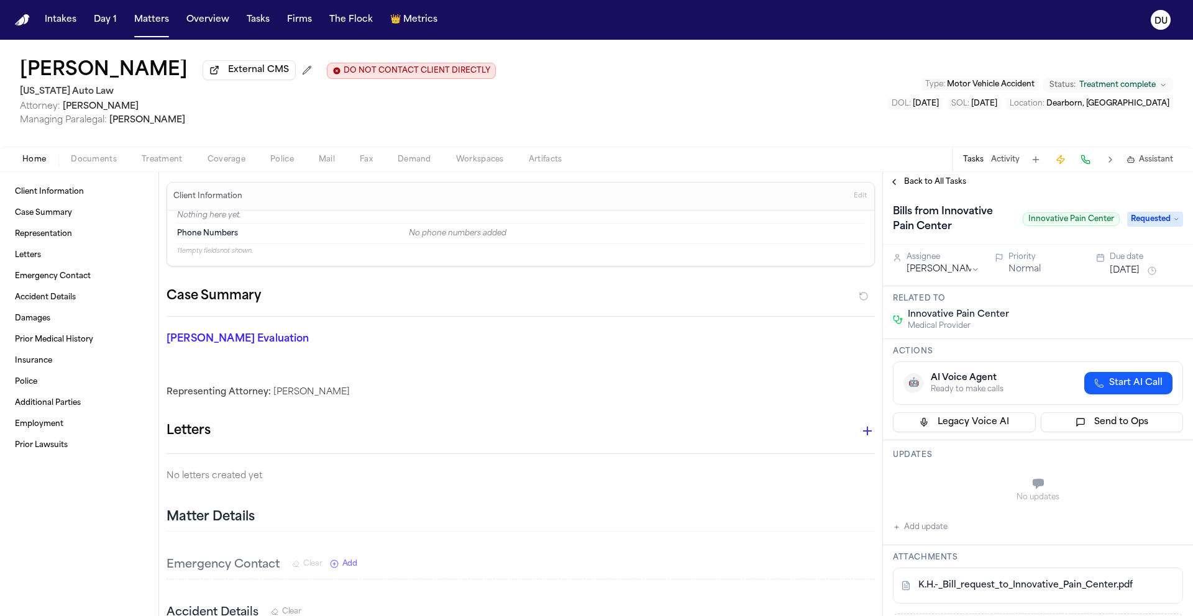
click at [908, 183] on span "Back to All Tasks" at bounding box center [935, 182] width 62 height 10
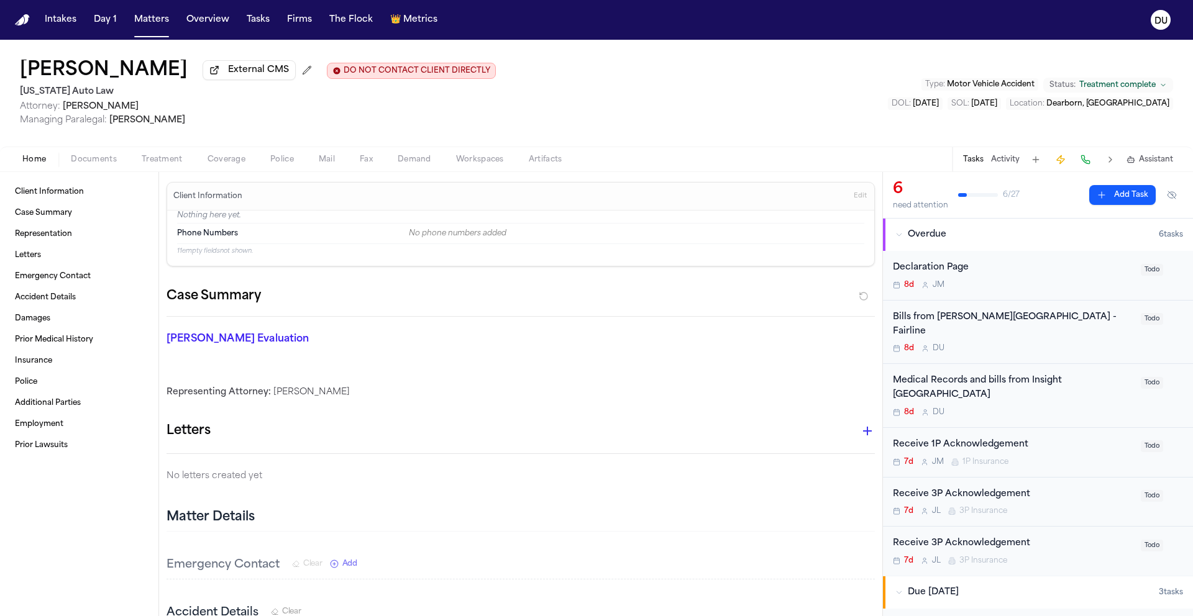
click at [994, 320] on div "Bills from [PERSON_NAME][GEOGRAPHIC_DATA] - Fairline" at bounding box center [1013, 325] width 240 height 29
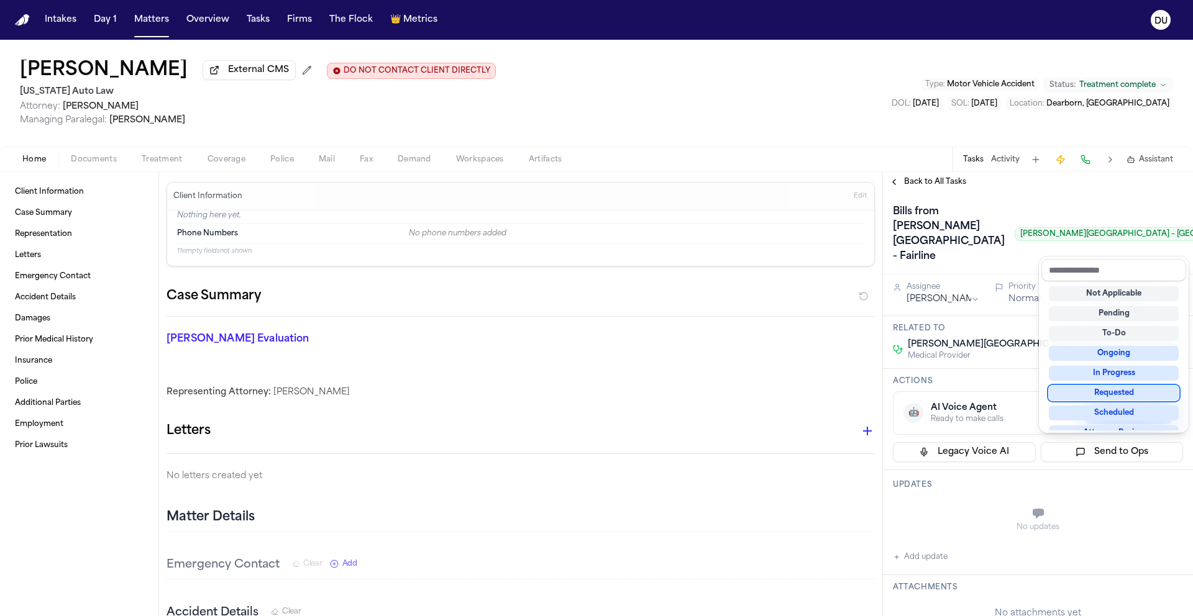
click at [1109, 395] on div "Requested" at bounding box center [1114, 393] width 130 height 15
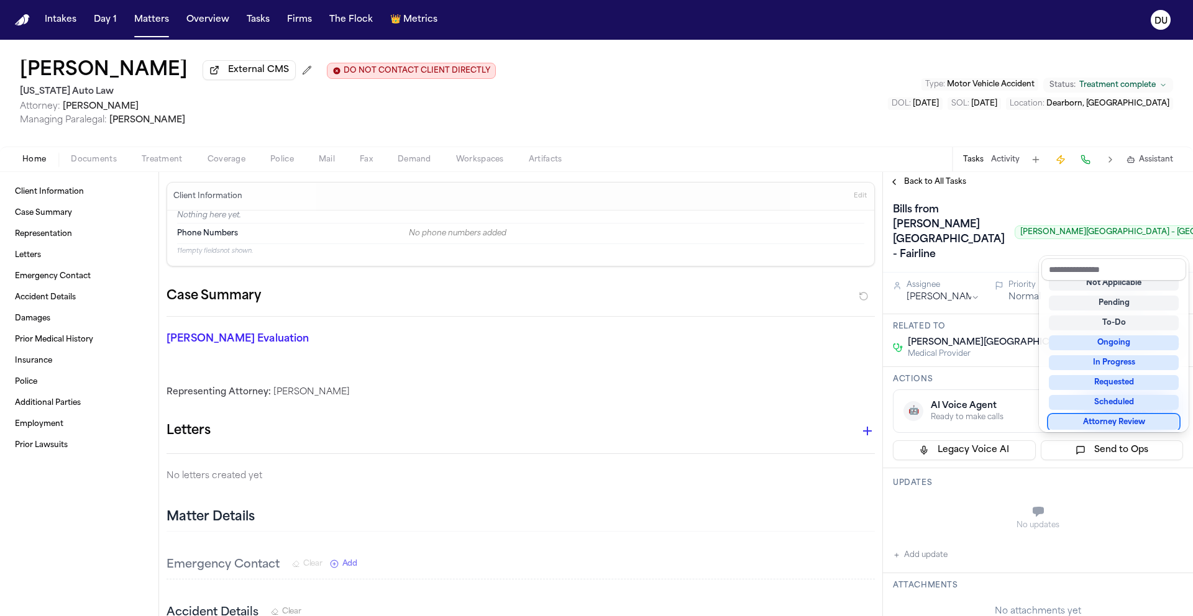
scroll to position [2, 0]
click at [982, 264] on div "Bills from [PERSON_NAME][GEOGRAPHIC_DATA] - [GEOGRAPHIC_DATA][PERSON_NAME] – Fa…" at bounding box center [1038, 231] width 290 height 65
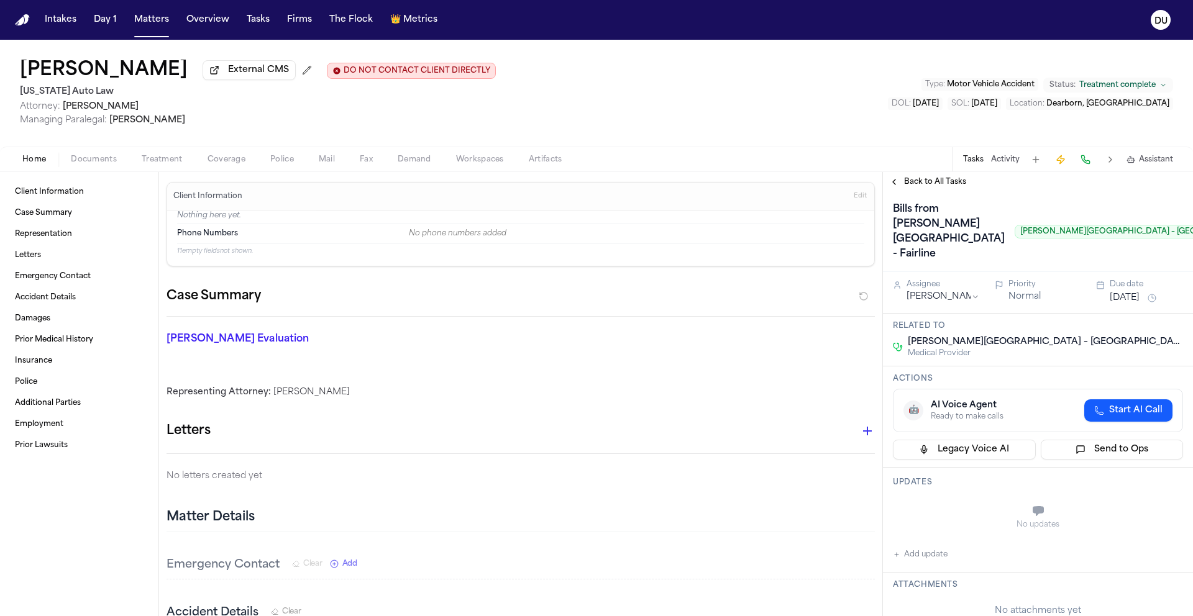
click at [1139, 304] on button "[DATE]" at bounding box center [1124, 298] width 30 height 12
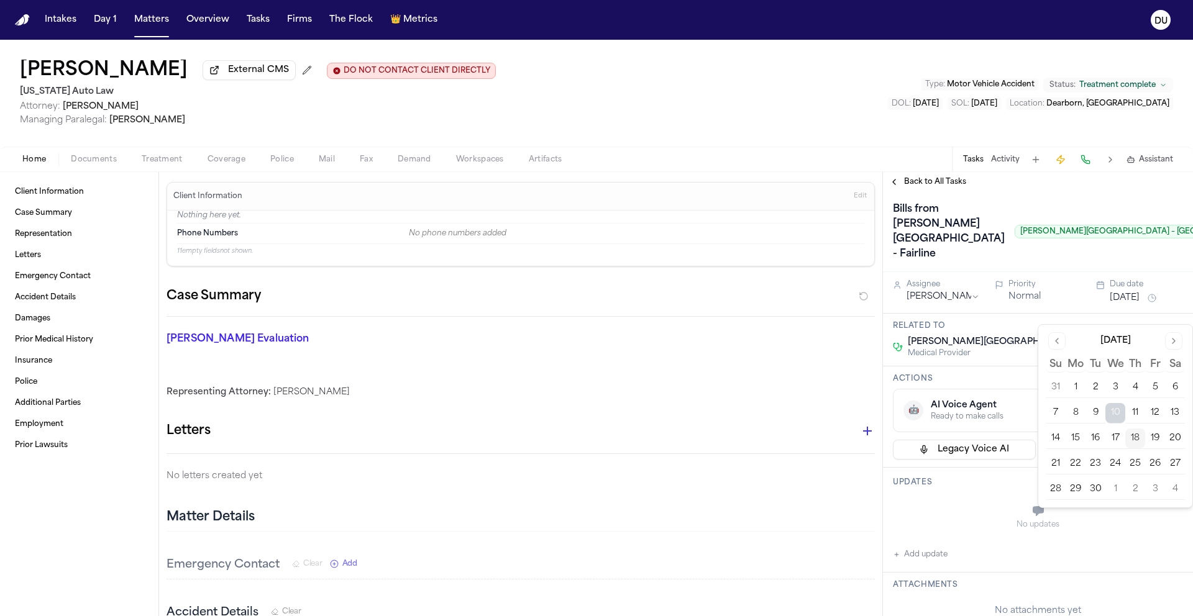
click at [1073, 463] on button "22" at bounding box center [1075, 464] width 20 height 20
click at [989, 264] on div "Bills from [PERSON_NAME][GEOGRAPHIC_DATA] - [GEOGRAPHIC_DATA][PERSON_NAME] – [G…" at bounding box center [1079, 231] width 373 height 65
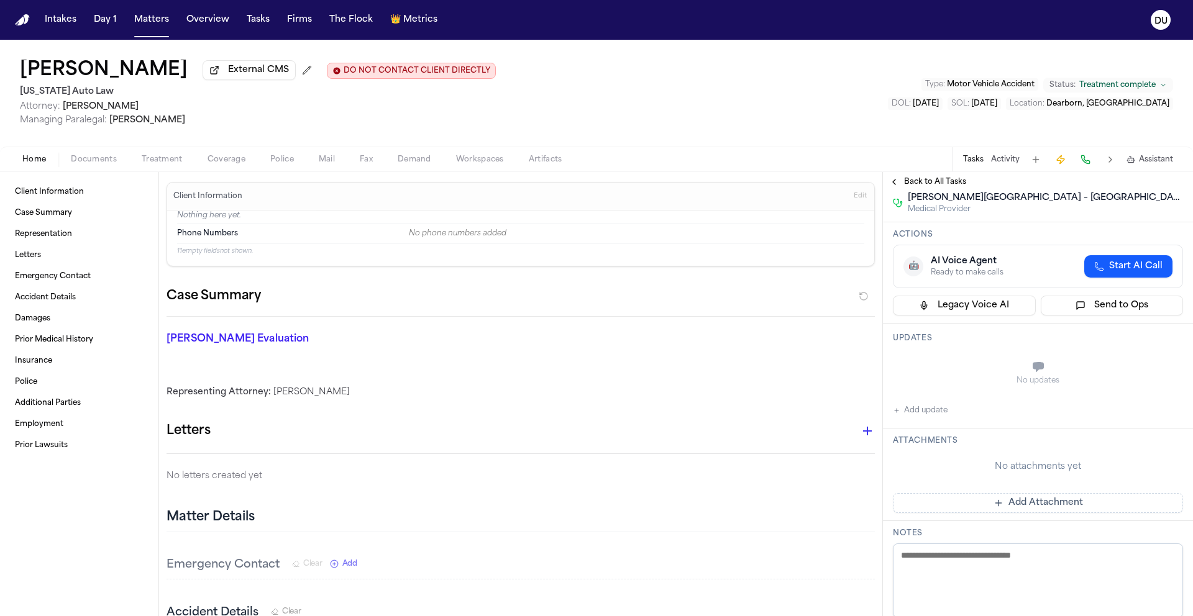
scroll to position [206, 0]
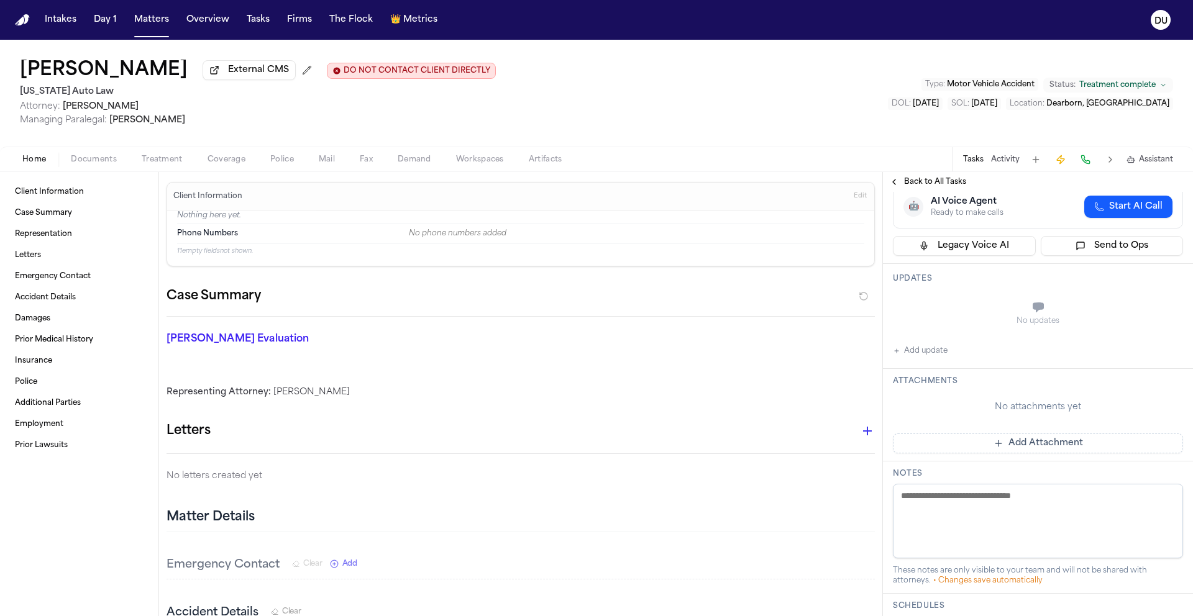
click at [1016, 453] on button "Add Attachment" at bounding box center [1038, 444] width 290 height 20
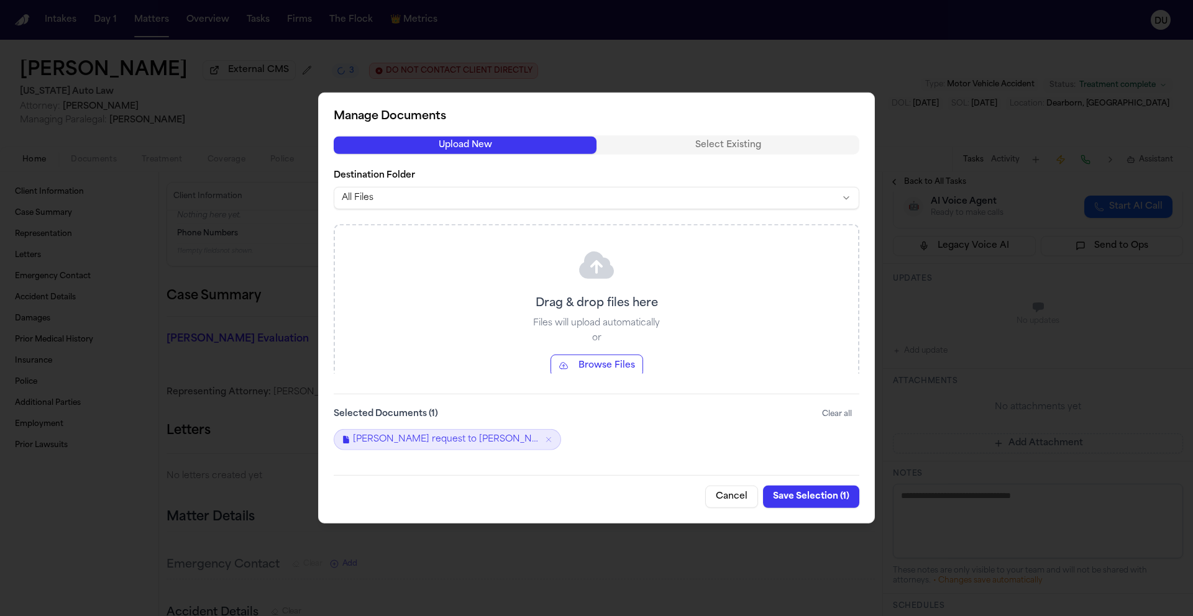
click at [808, 504] on button "Save Selection ( 1 )" at bounding box center [811, 497] width 96 height 22
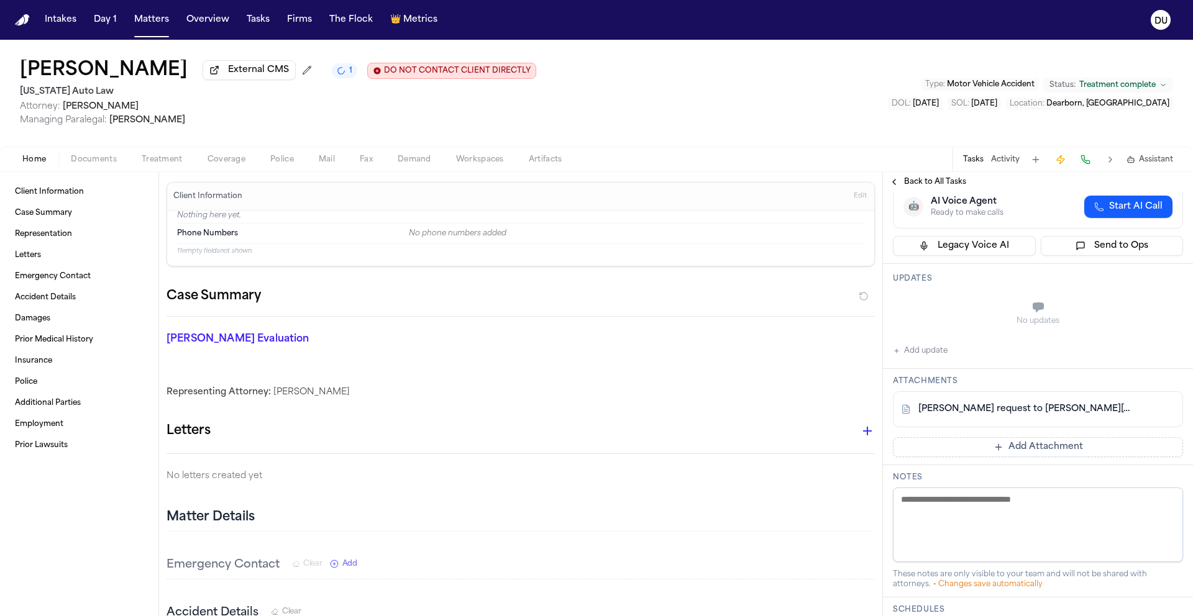
scroll to position [0, 0]
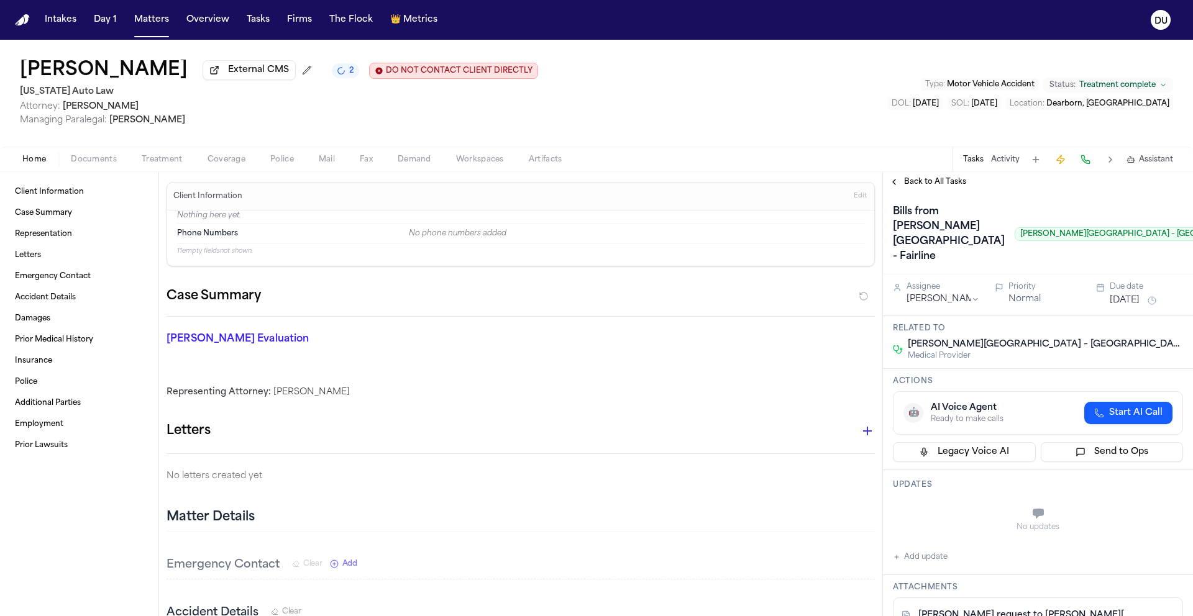
click at [917, 180] on span "Back to All Tasks" at bounding box center [935, 182] width 62 height 10
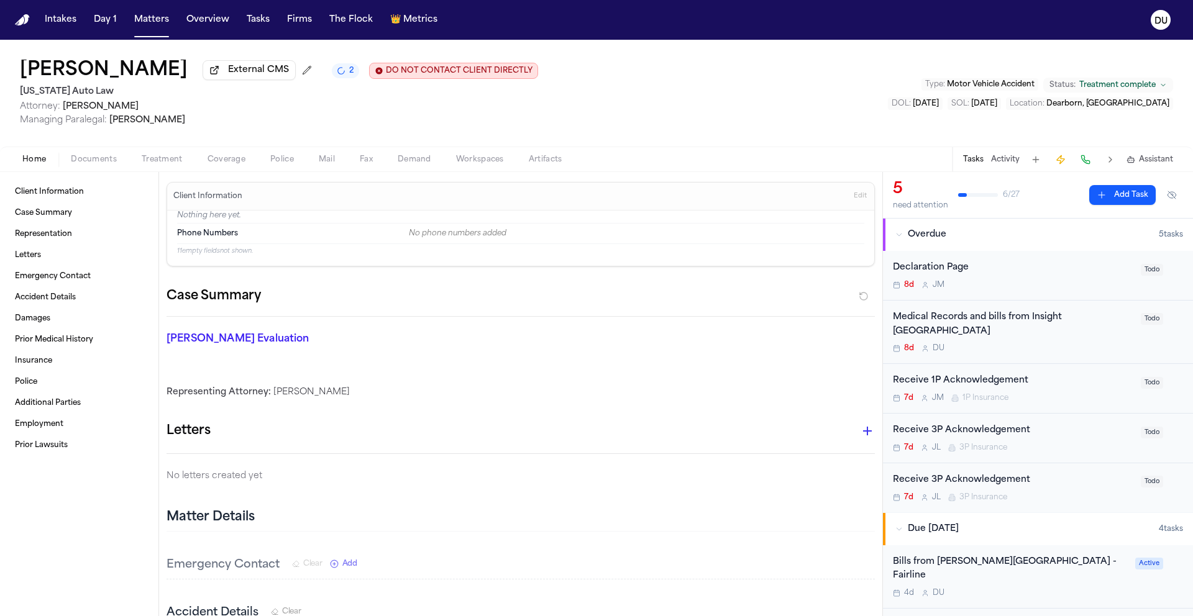
click at [1019, 324] on div "Medical Records and bills from Insight [GEOGRAPHIC_DATA]" at bounding box center [1013, 325] width 240 height 29
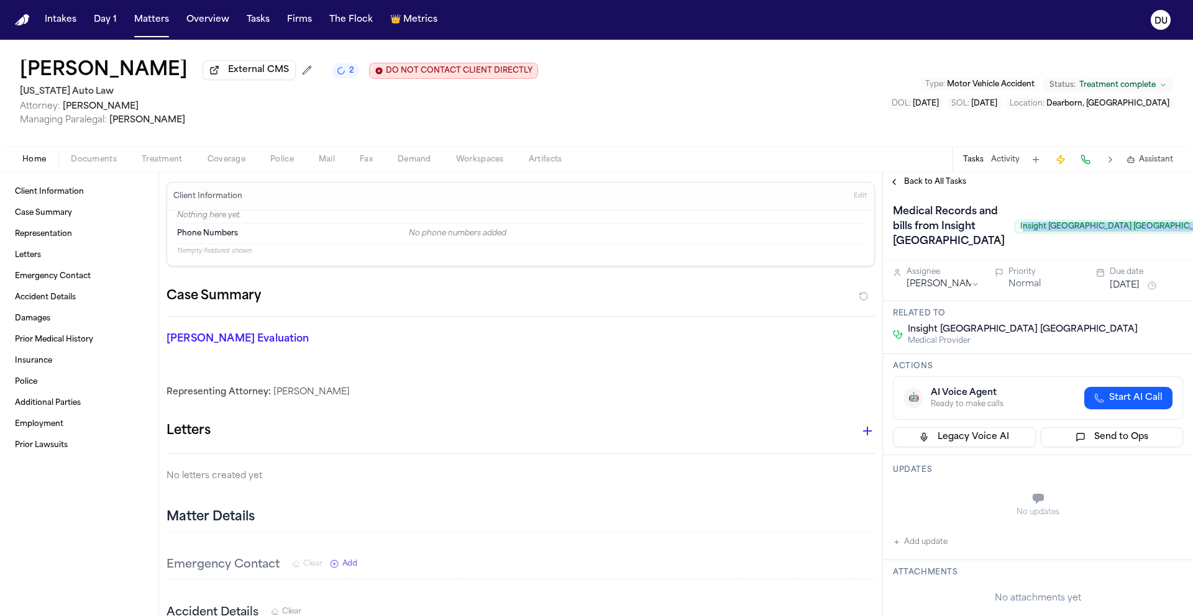
drag, startPoint x: 954, startPoint y: 261, endPoint x: 1105, endPoint y: 260, distance: 150.3
click at [1105, 234] on span "Insight [GEOGRAPHIC_DATA] [GEOGRAPHIC_DATA]" at bounding box center [1117, 227] width 207 height 14
click at [1111, 234] on span "Insight [GEOGRAPHIC_DATA] [GEOGRAPHIC_DATA]" at bounding box center [1117, 227] width 207 height 14
drag, startPoint x: 1111, startPoint y: 259, endPoint x: 945, endPoint y: 258, distance: 165.9
click at [945, 252] on div "Medical Records and bills from Insight [GEOGRAPHIC_DATA]" at bounding box center [1057, 227] width 329 height 50
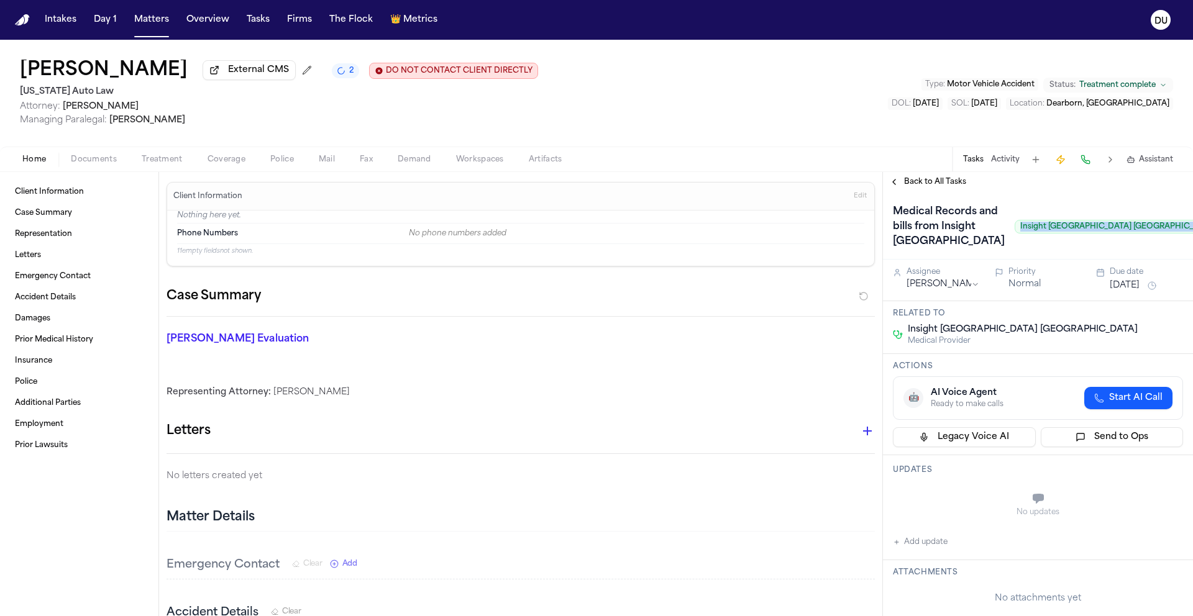
copy span "Insight [GEOGRAPHIC_DATA] [GEOGRAPHIC_DATA]"
click at [20, 19] on img "Home" at bounding box center [22, 20] width 15 height 12
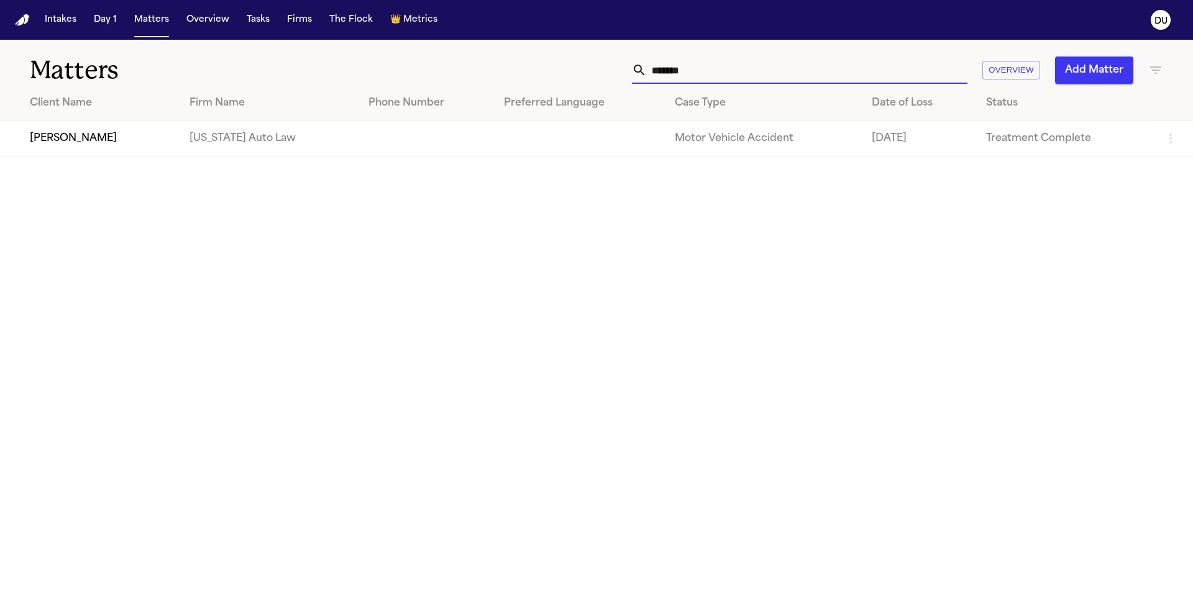
drag, startPoint x: 811, startPoint y: 72, endPoint x: 627, endPoint y: 72, distance: 184.5
click at [627, 72] on div "****** Overview Add Matter" at bounding box center [761, 70] width 803 height 27
type input "**********"
click at [99, 133] on td "[PERSON_NAME]" at bounding box center [93, 138] width 187 height 35
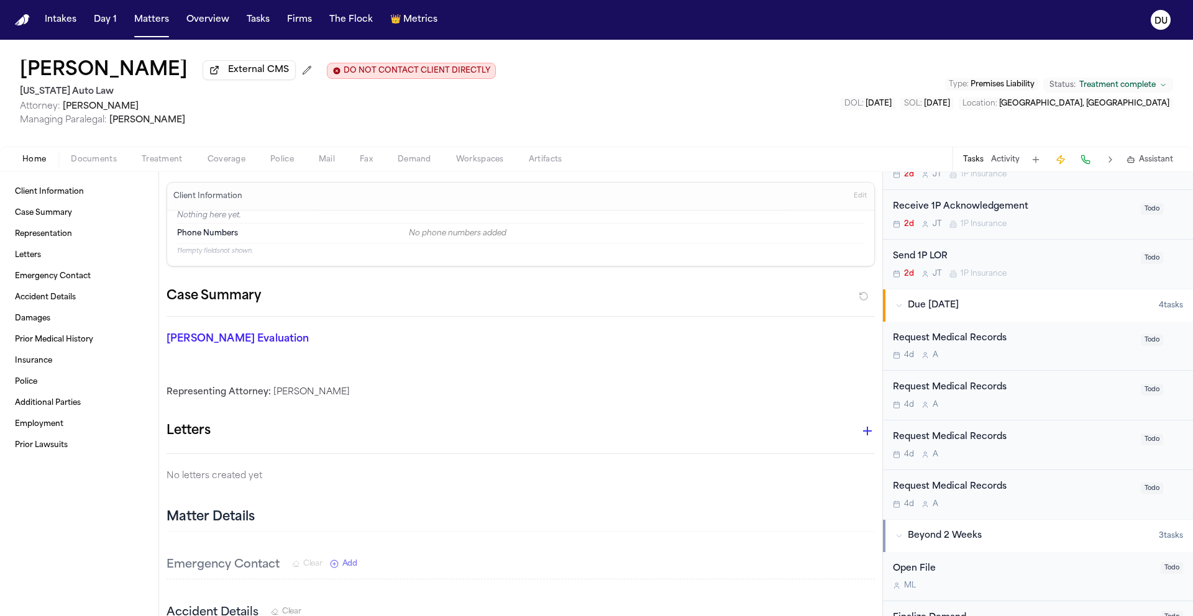
scroll to position [478, 0]
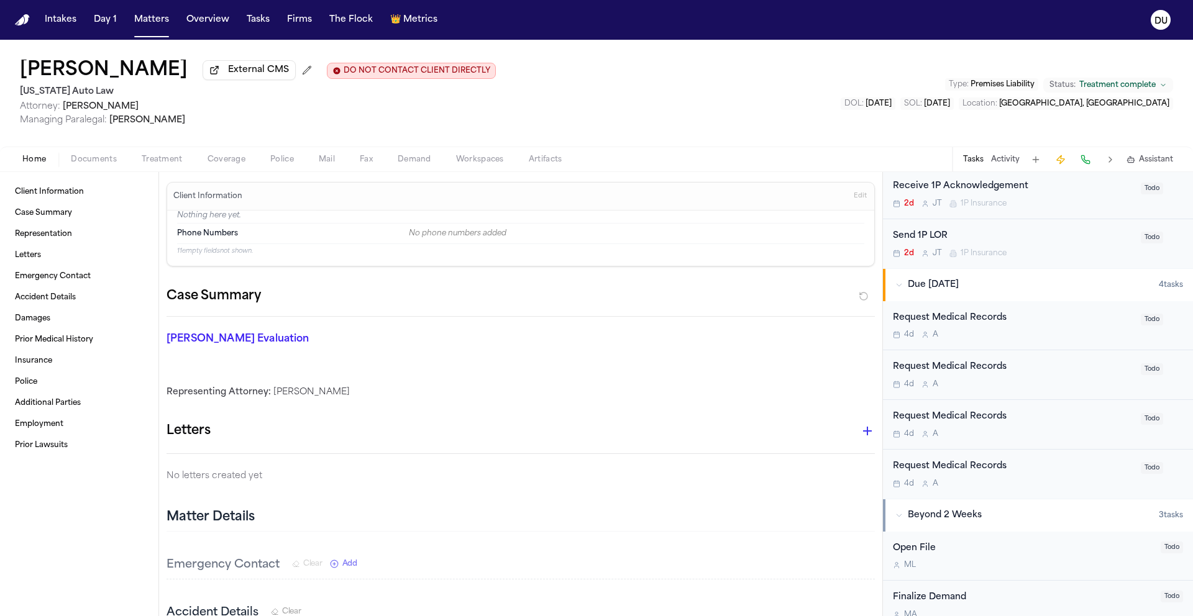
click at [967, 322] on div "Request Medical Records" at bounding box center [1013, 318] width 240 height 14
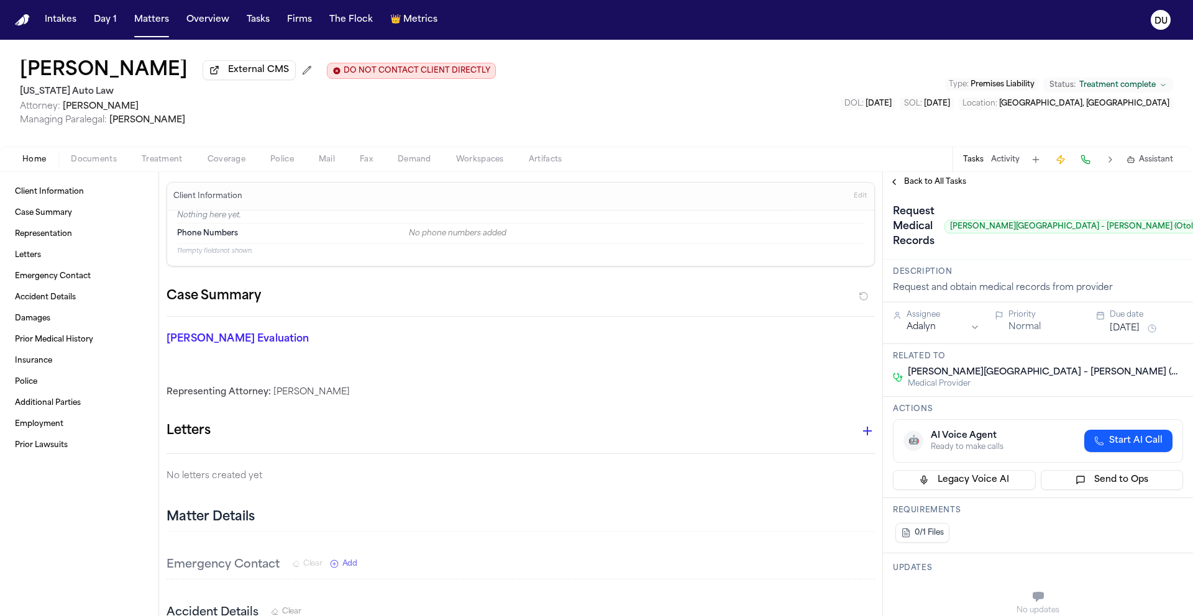
click at [924, 186] on span "Back to All Tasks" at bounding box center [935, 182] width 62 height 10
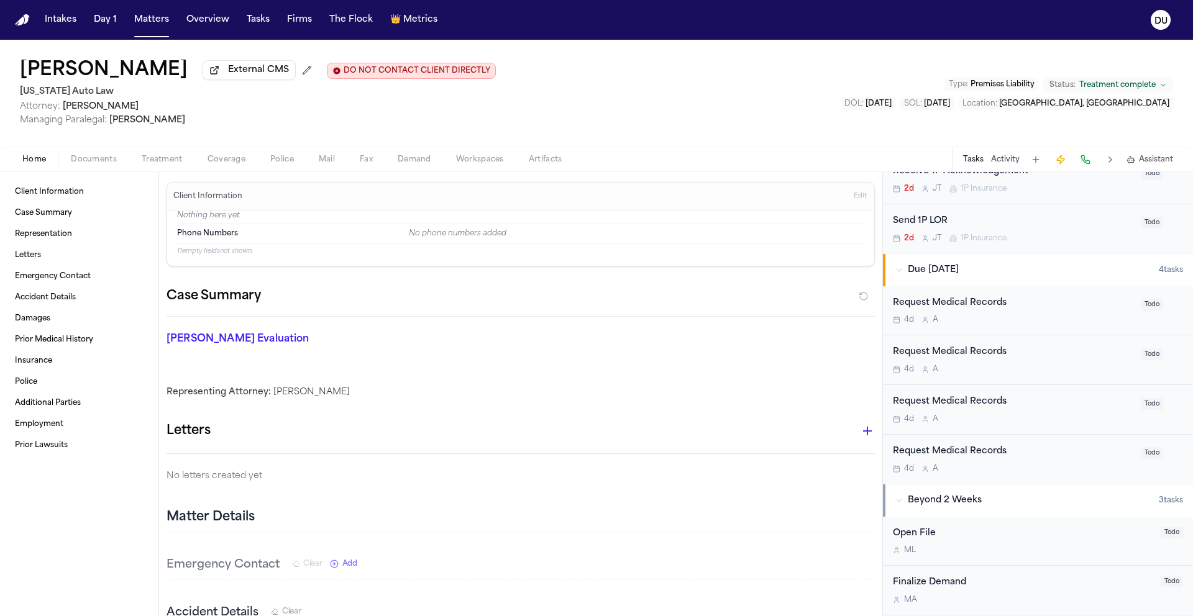
scroll to position [498, 0]
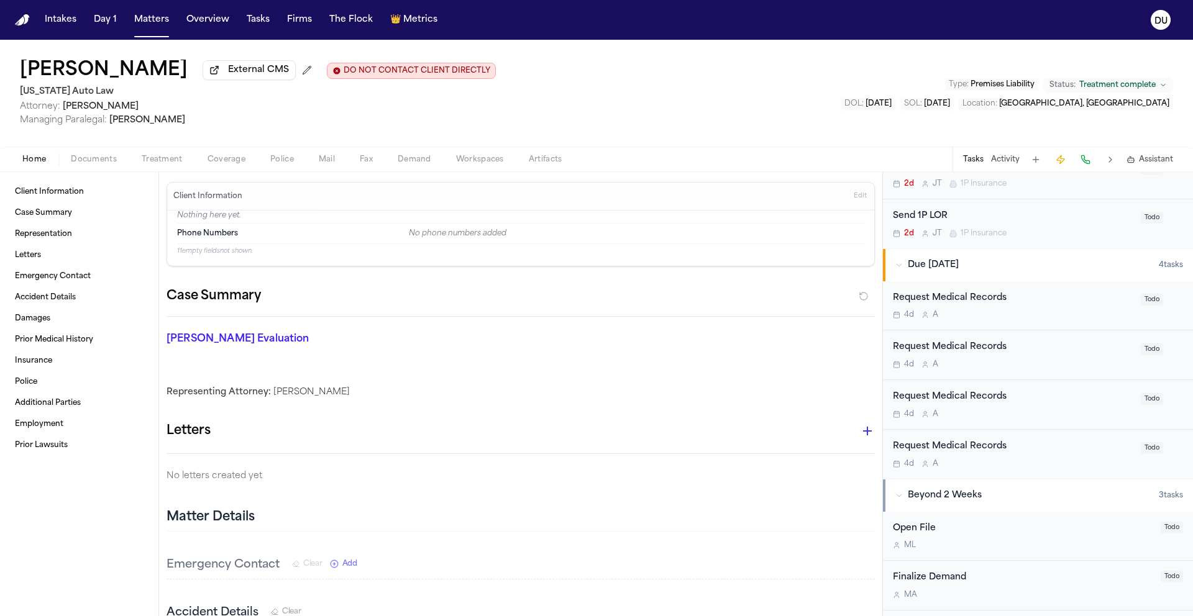
click at [967, 447] on div "Request Medical Records" at bounding box center [1013, 447] width 240 height 14
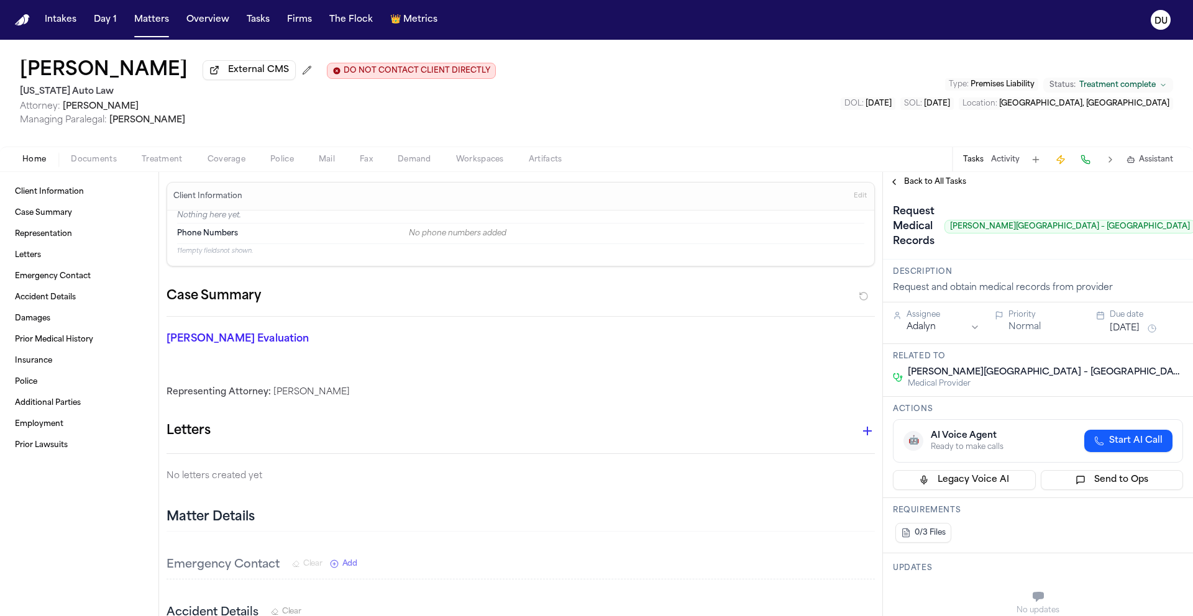
click at [920, 183] on span "Back to All Tasks" at bounding box center [935, 182] width 62 height 10
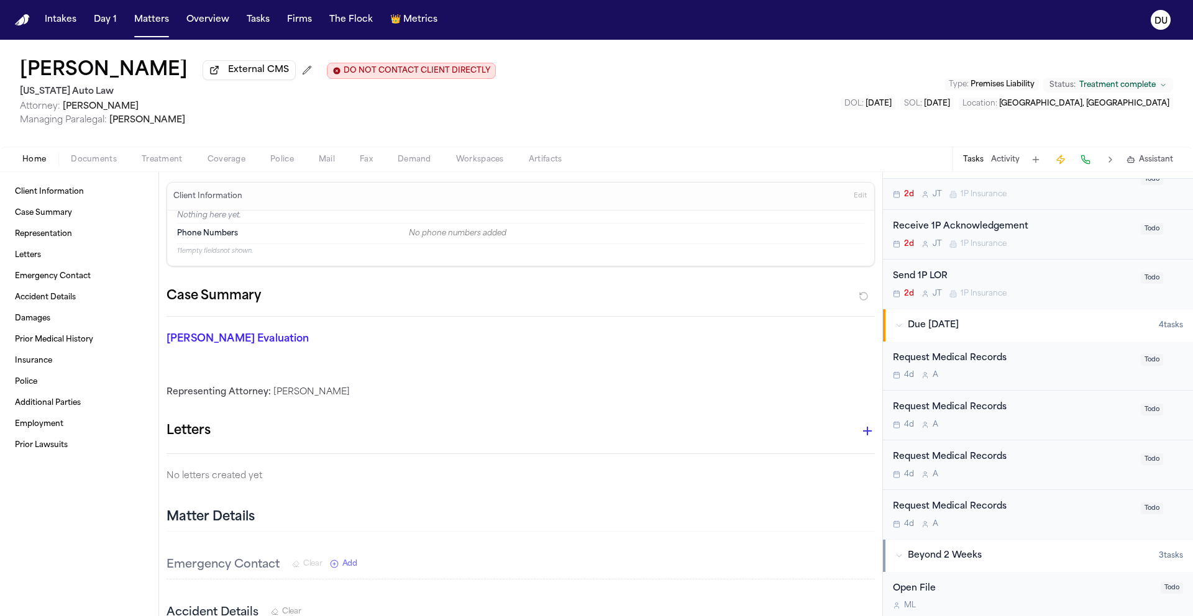
scroll to position [630, 0]
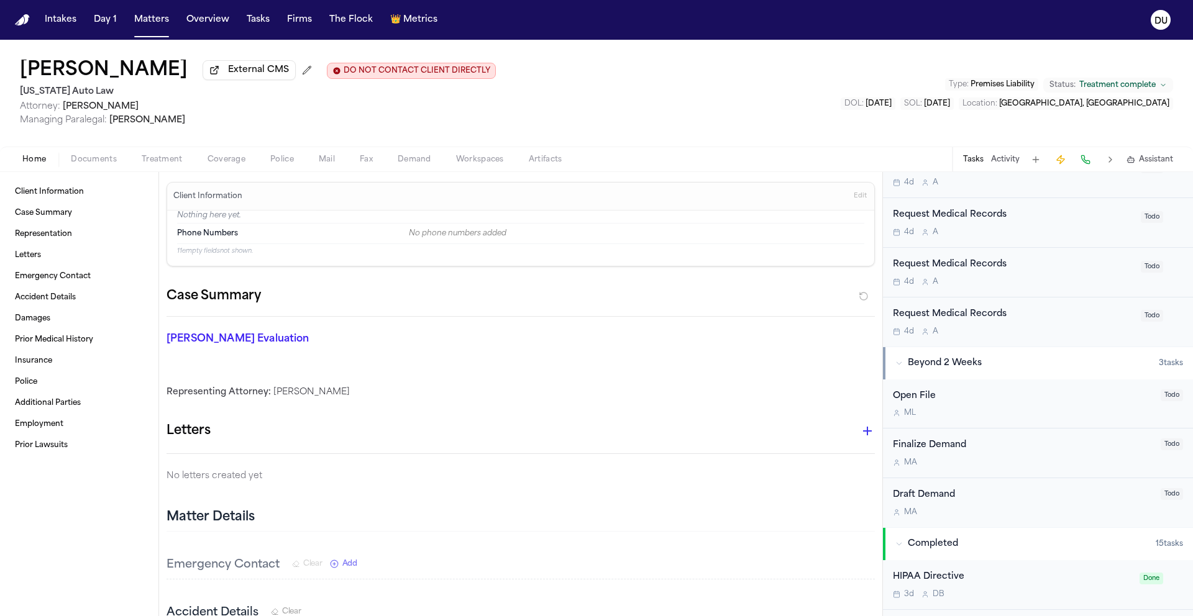
click at [960, 316] on div "Request Medical Records" at bounding box center [1013, 314] width 240 height 14
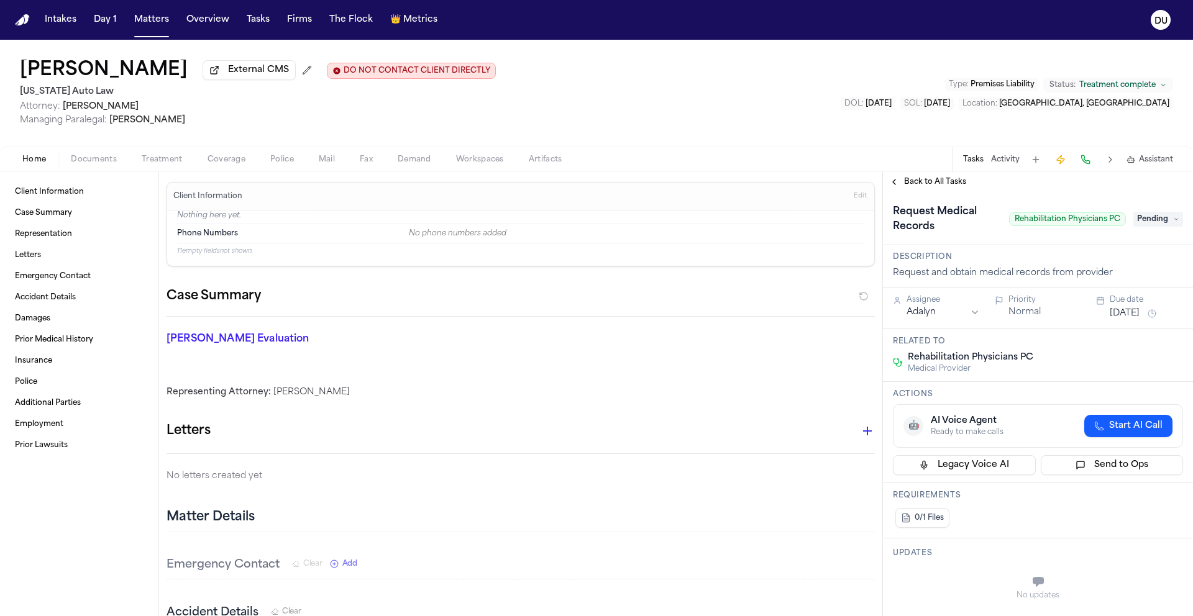
click at [929, 182] on span "Back to All Tasks" at bounding box center [935, 182] width 62 height 10
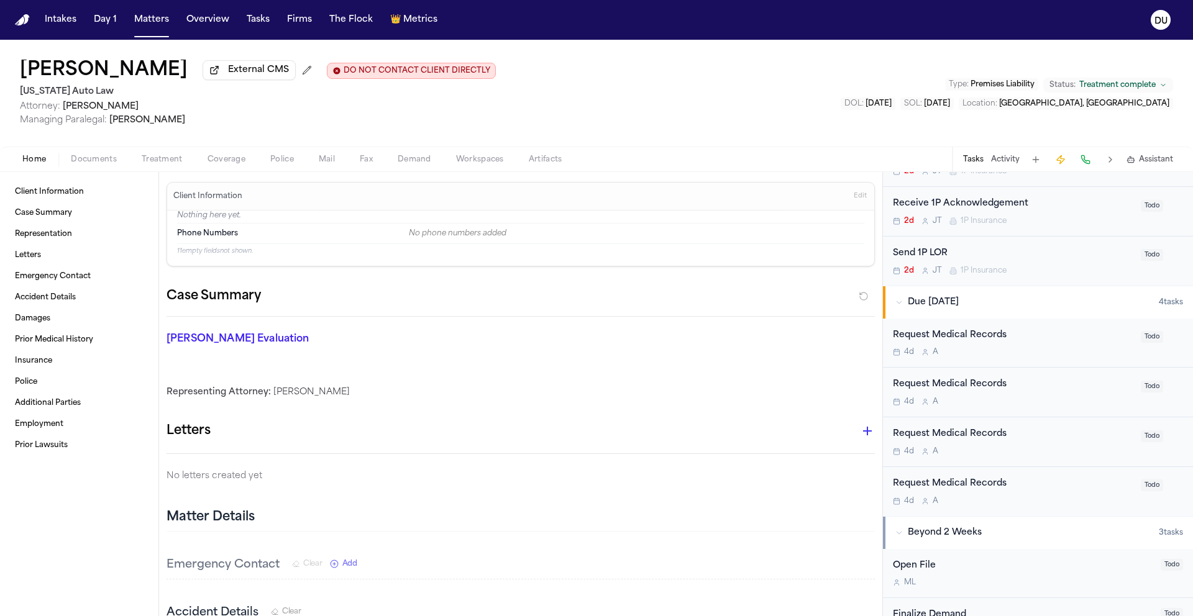
scroll to position [510, 0]
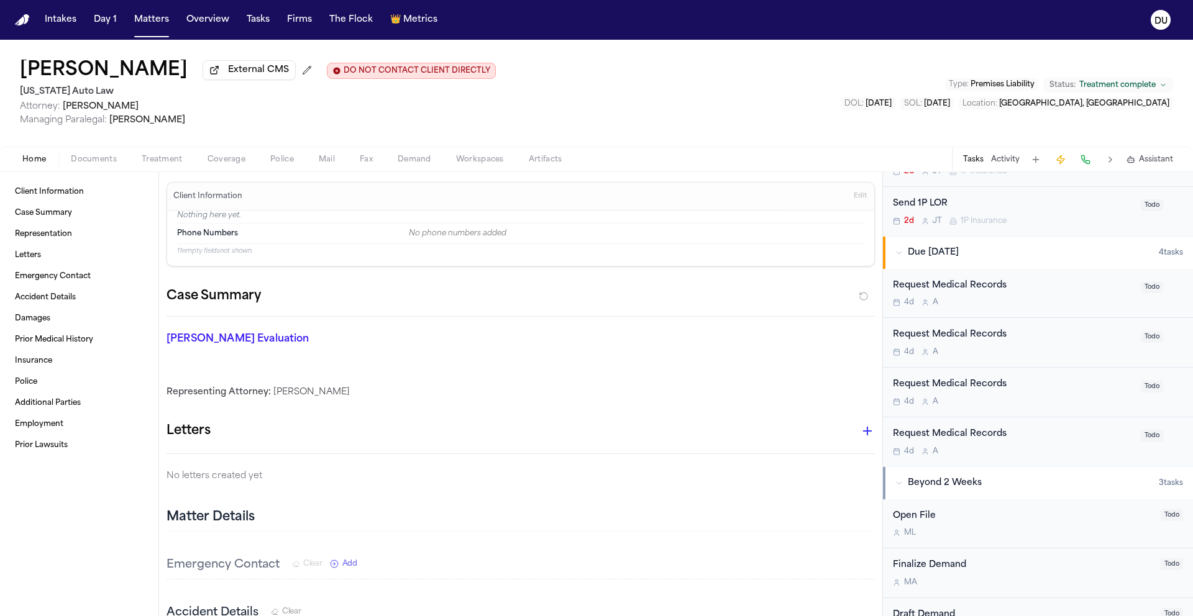
click at [970, 380] on div "Request Medical Records" at bounding box center [1013, 385] width 240 height 14
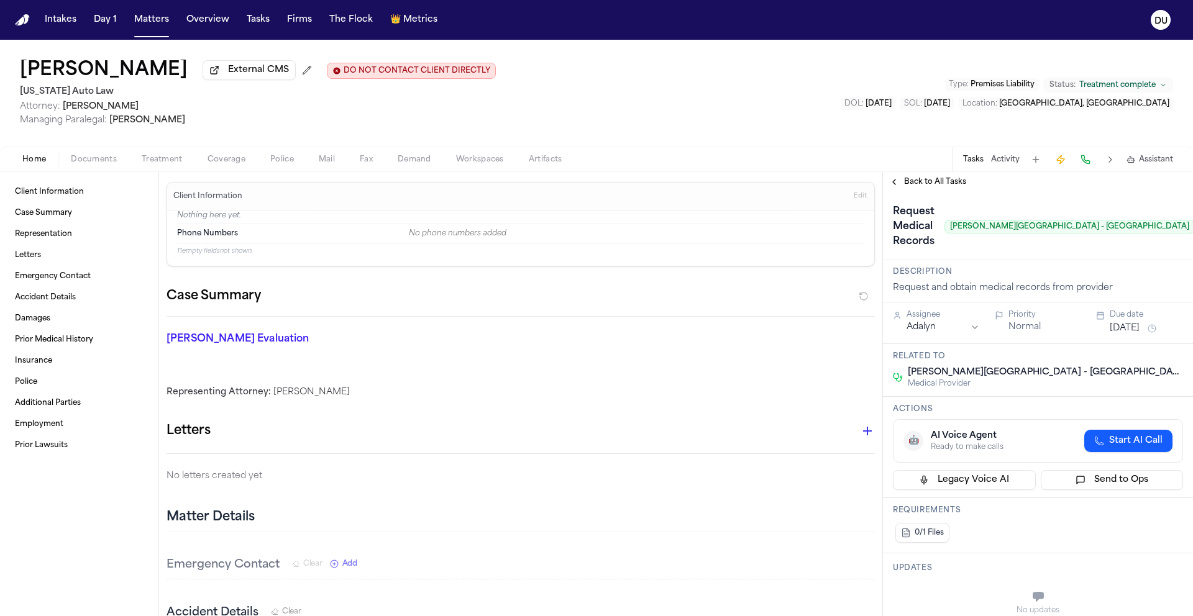
click at [944, 179] on span "Back to All Tasks" at bounding box center [935, 182] width 62 height 10
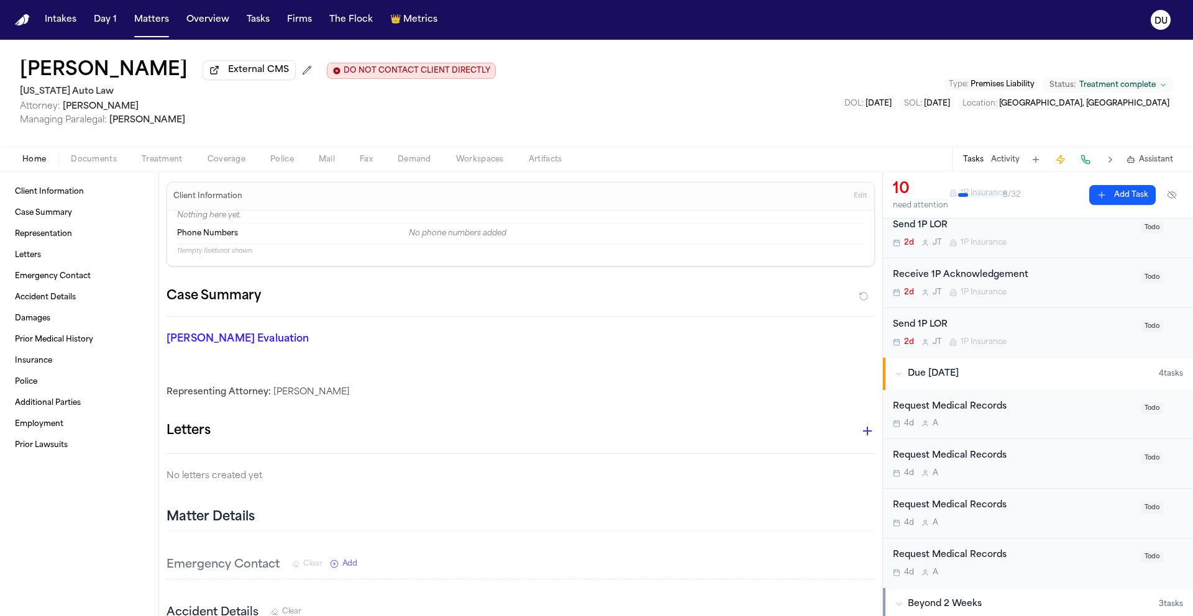
scroll to position [393, 0]
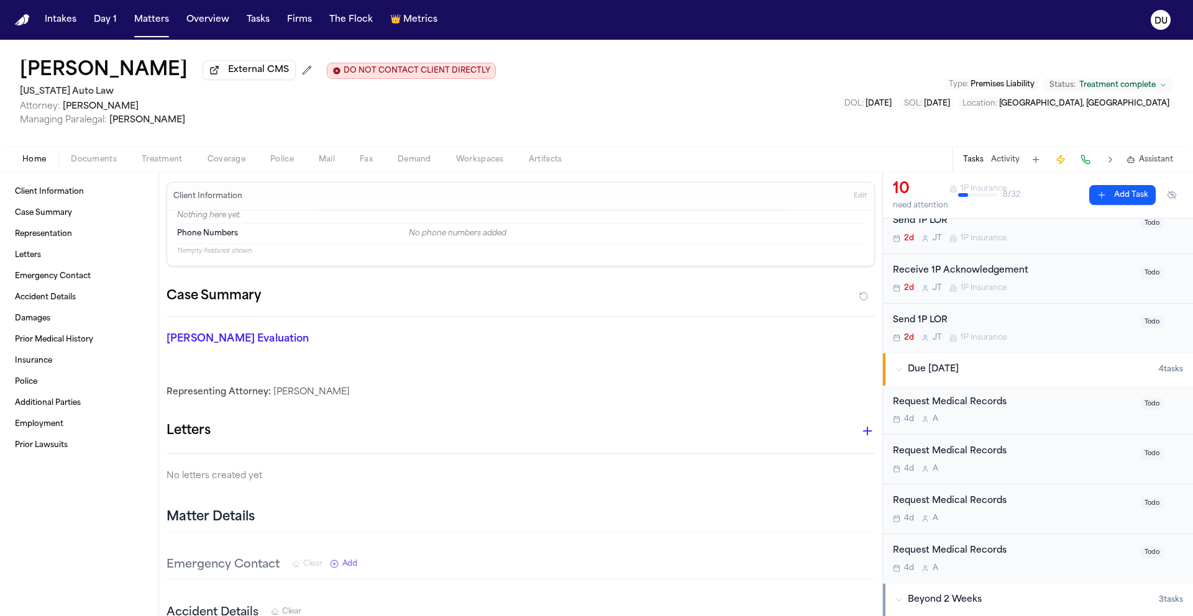
click at [978, 459] on div "Request Medical Records" at bounding box center [1013, 452] width 240 height 14
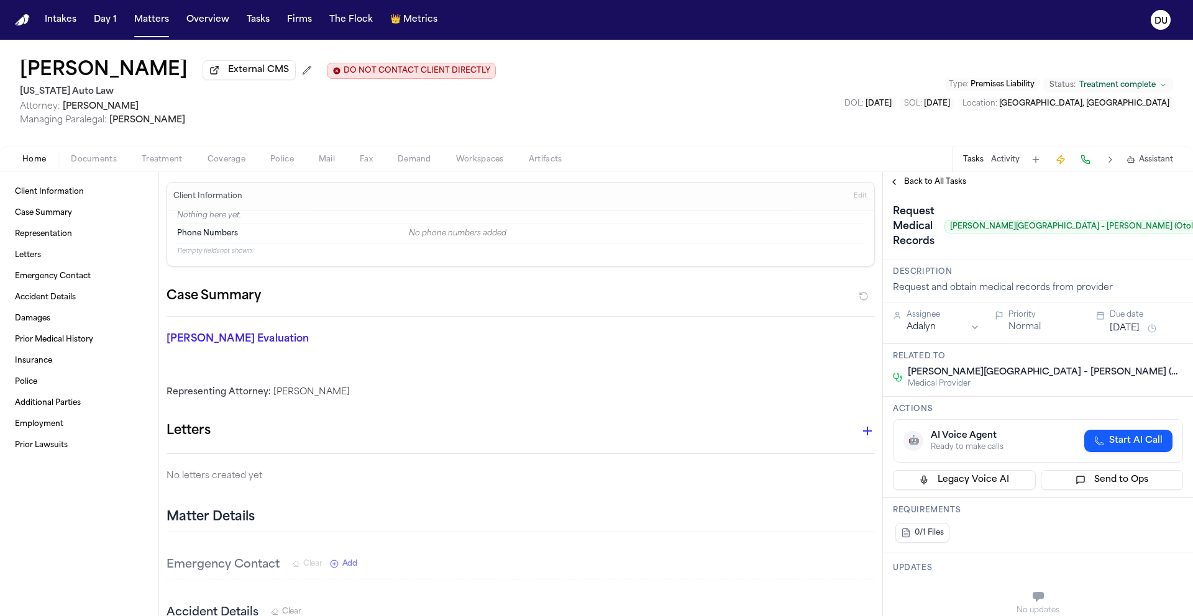
click at [948, 187] on span "Back to All Tasks" at bounding box center [935, 182] width 62 height 10
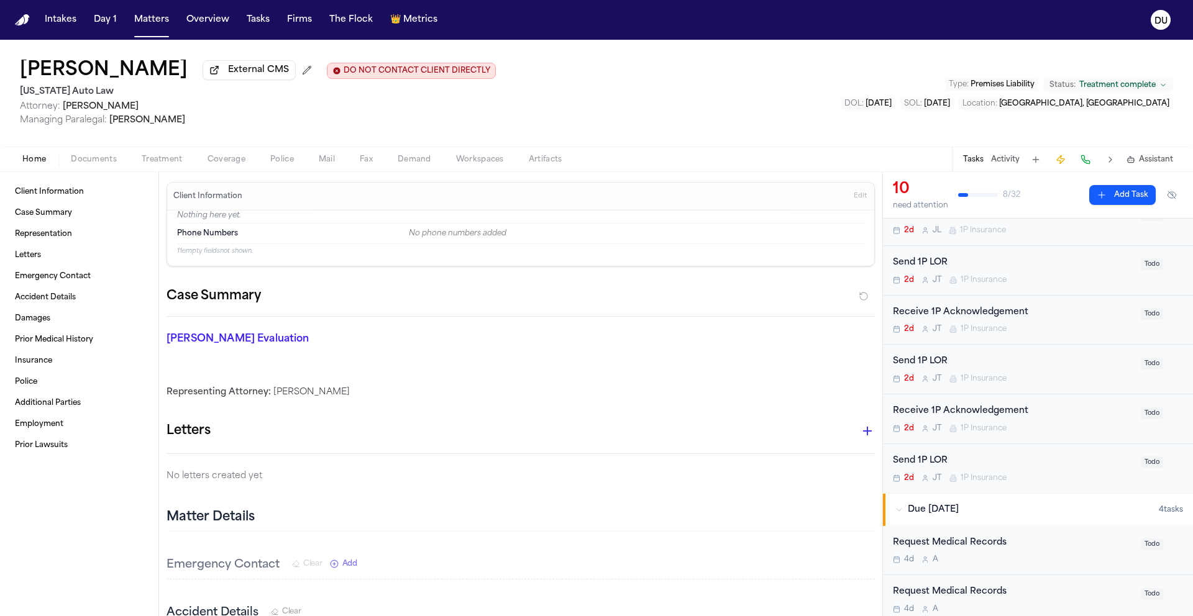
scroll to position [257, 0]
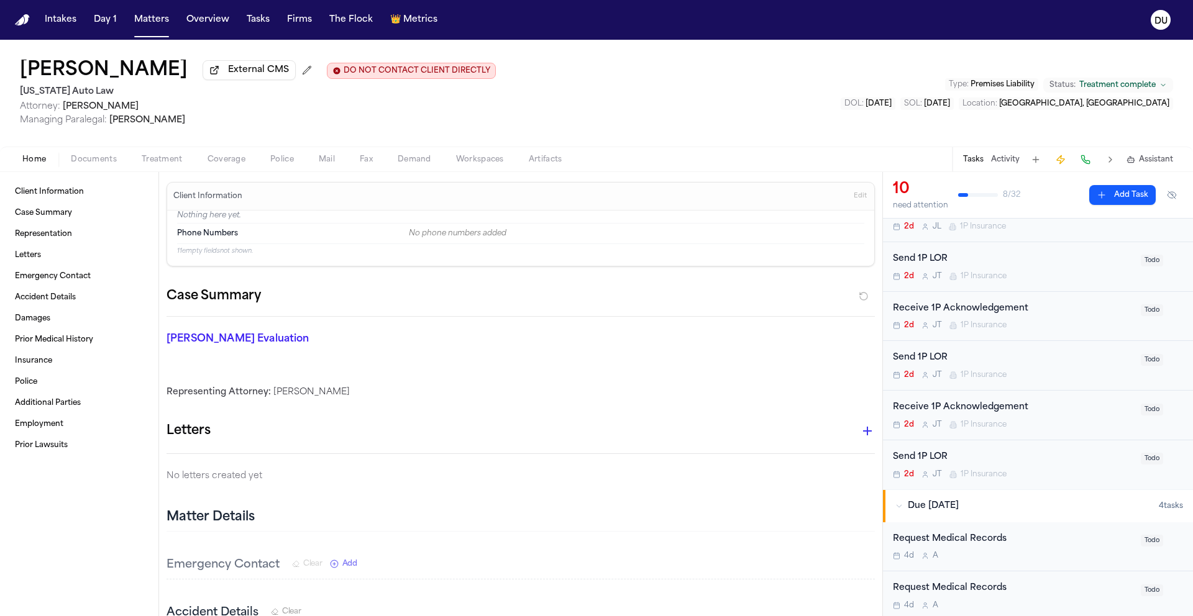
click at [960, 539] on div "Request Medical Records" at bounding box center [1013, 539] width 240 height 14
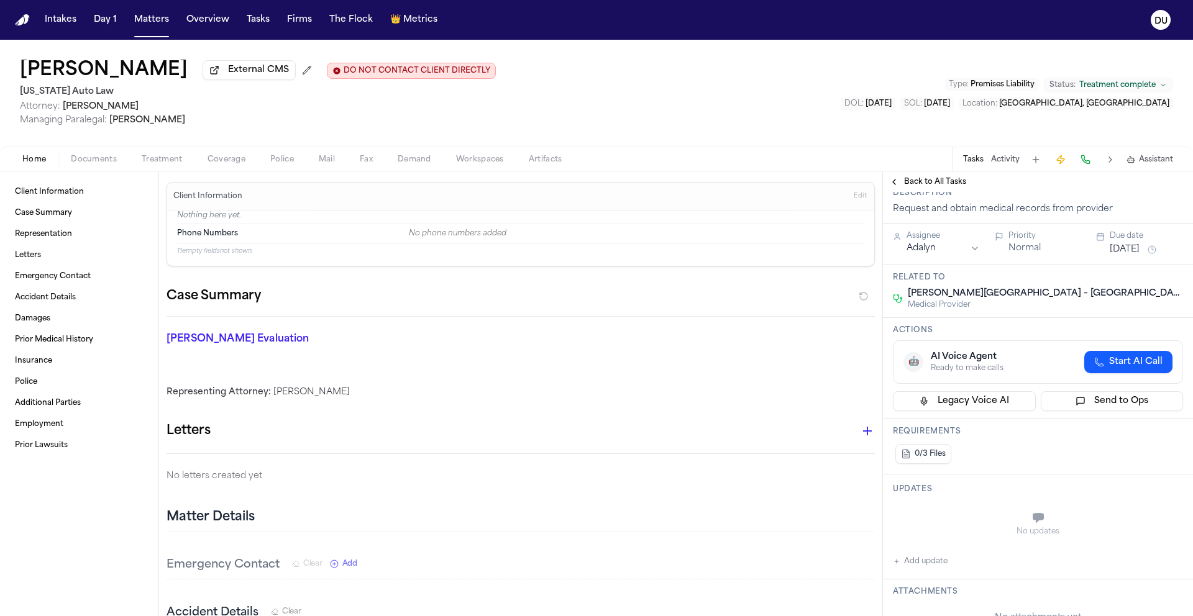
scroll to position [217, 0]
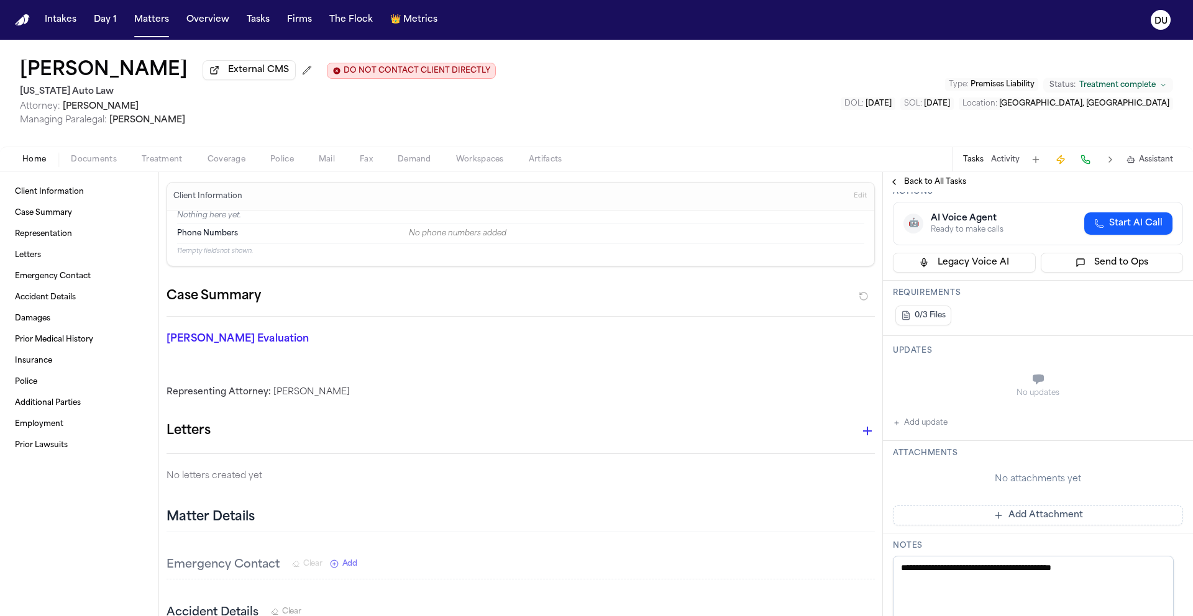
click at [24, 24] on img "Home" at bounding box center [22, 20] width 15 height 12
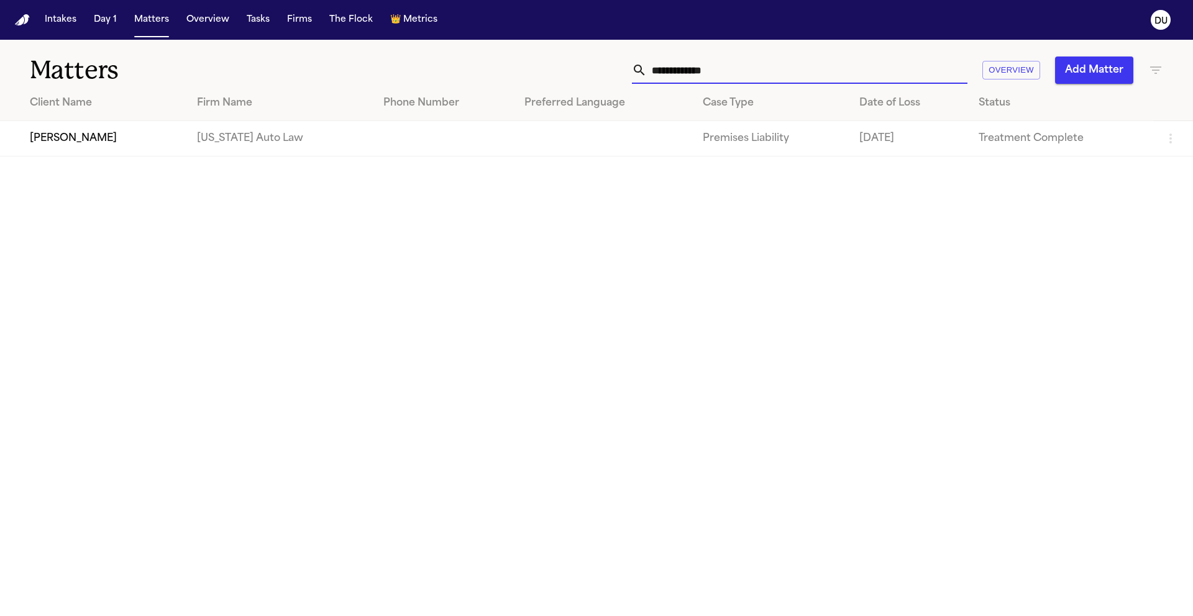
drag, startPoint x: 773, startPoint y: 73, endPoint x: 593, endPoint y: 73, distance: 179.5
click at [593, 73] on div "**********" at bounding box center [761, 70] width 803 height 27
type input "******"
click at [118, 153] on td "[PERSON_NAME]" at bounding box center [90, 138] width 180 height 35
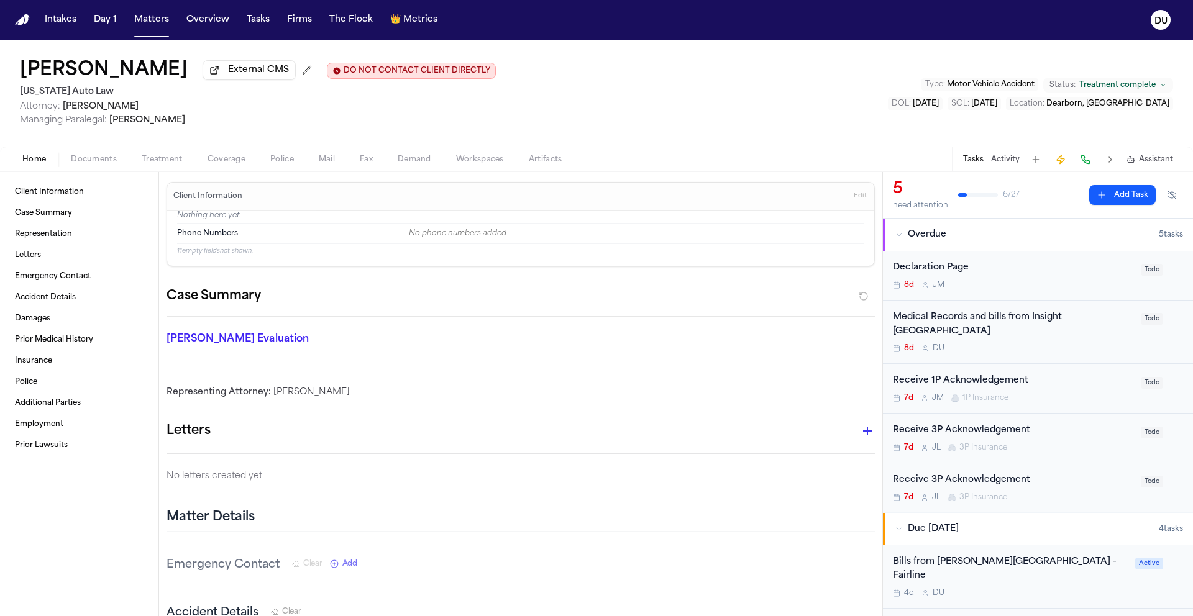
scroll to position [2, 0]
click at [980, 308] on div "Medical Records and bills from Insight Surgical Hospital 8d D U Todo" at bounding box center [1038, 330] width 310 height 64
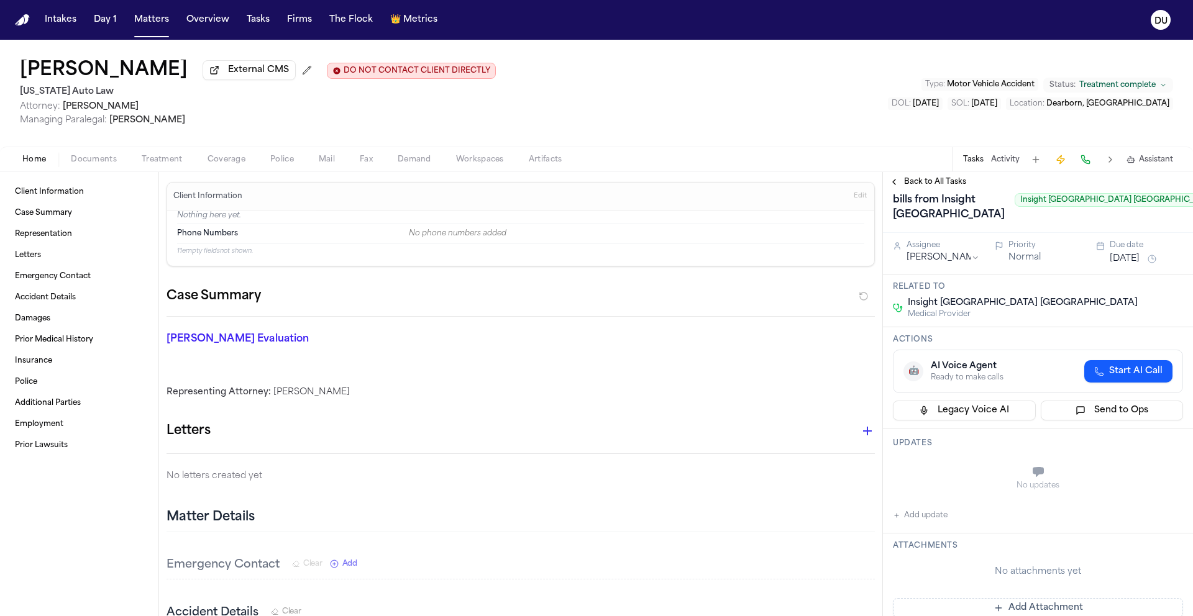
scroll to position [90, 0]
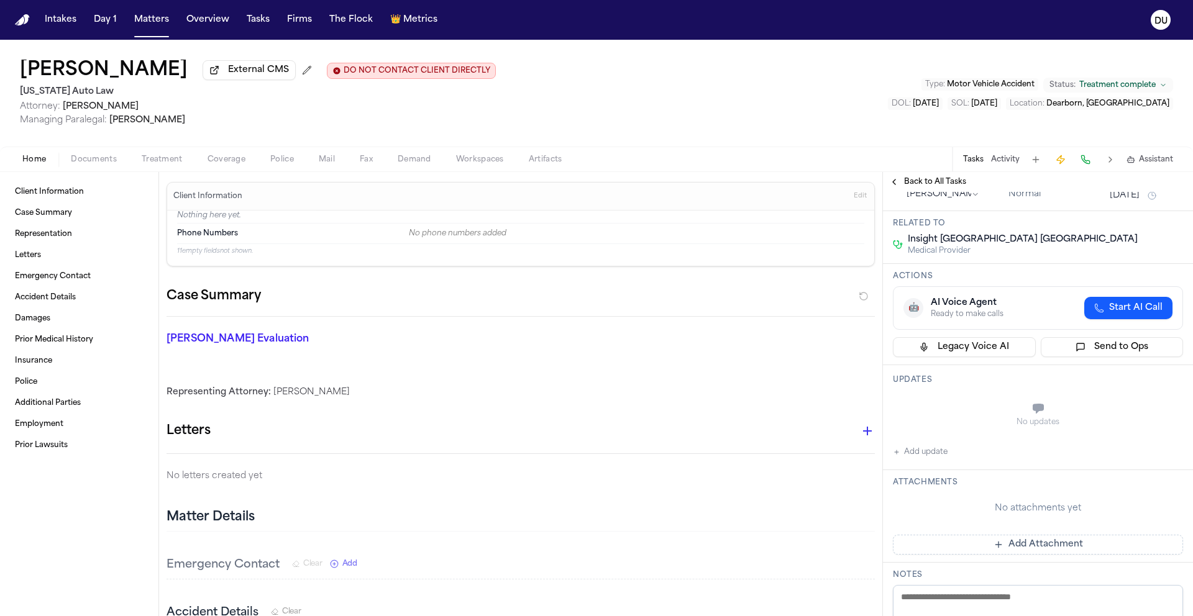
click at [944, 177] on div "Back to All Tasks" at bounding box center [1038, 182] width 310 height 20
click at [941, 184] on span "Back to All Tasks" at bounding box center [935, 182] width 62 height 10
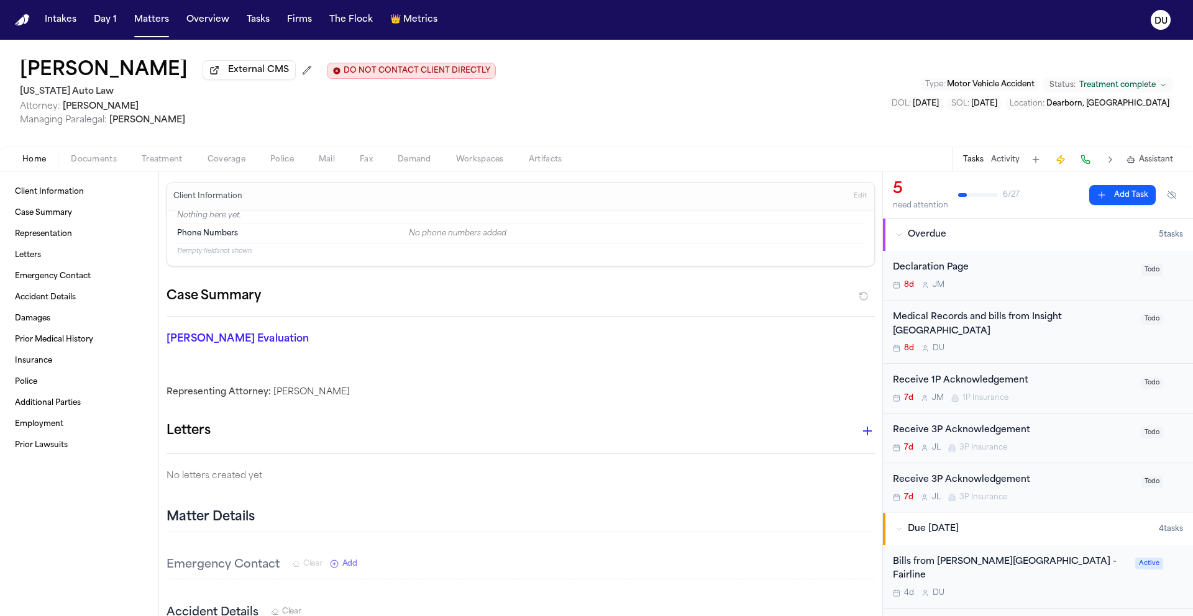
click at [1037, 323] on div "Medical Records and bills from Insight [GEOGRAPHIC_DATA]" at bounding box center [1013, 325] width 240 height 29
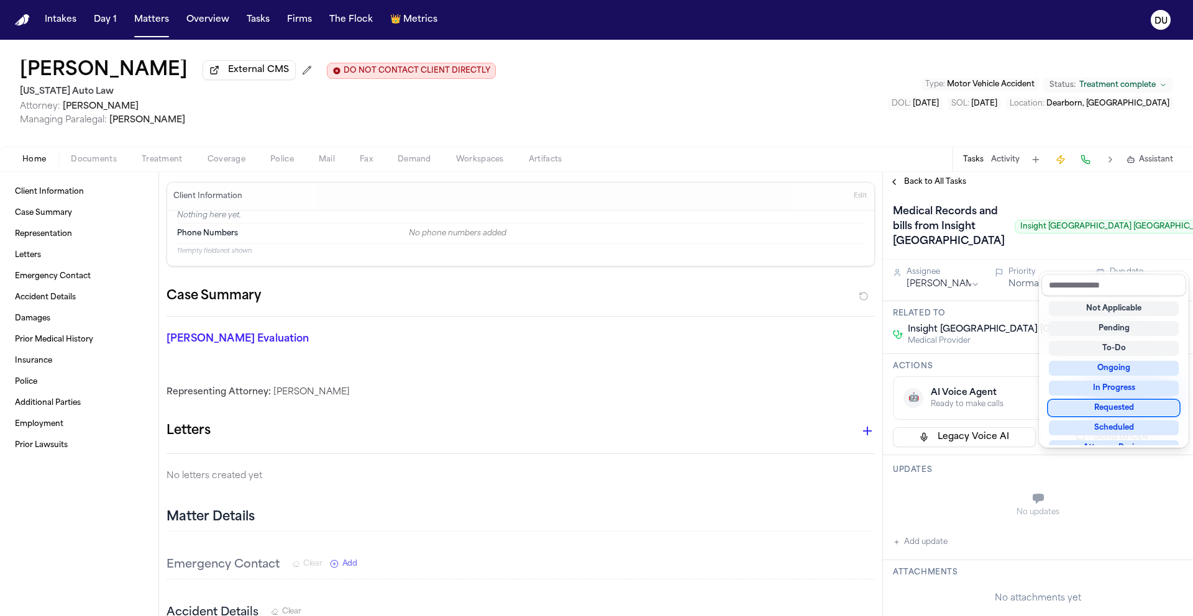
click at [1108, 415] on div "Requested" at bounding box center [1114, 408] width 130 height 15
click at [1023, 260] on div "Medical Records and bills from Insight [GEOGRAPHIC_DATA] [GEOGRAPHIC_DATA] Requ…" at bounding box center [1038, 226] width 310 height 68
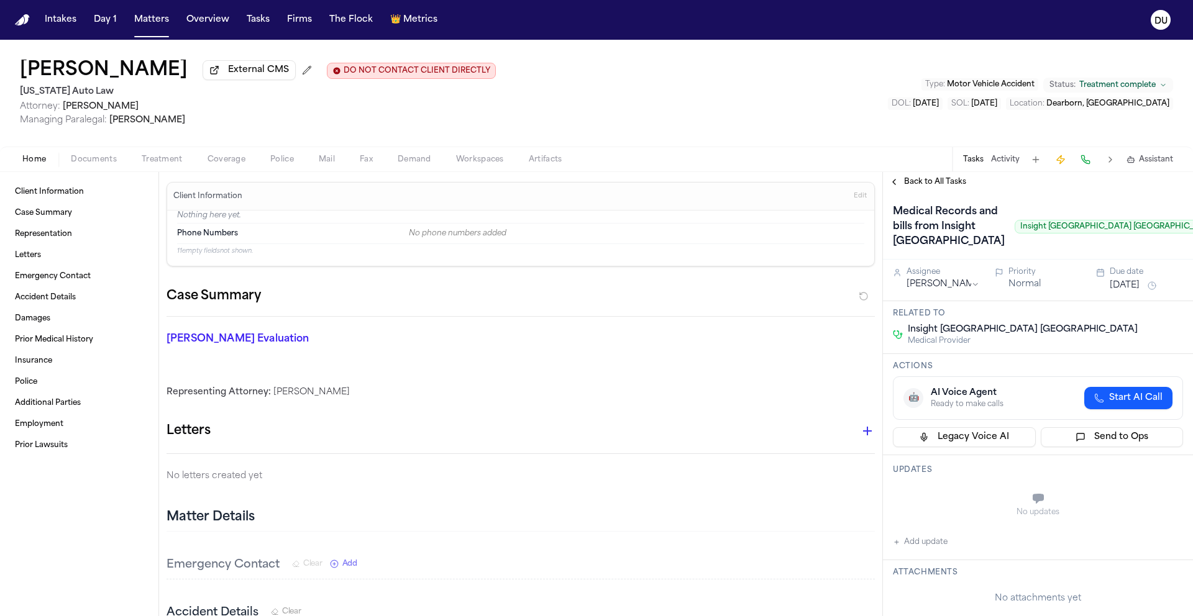
click at [1139, 292] on button "[DATE]" at bounding box center [1124, 286] width 30 height 12
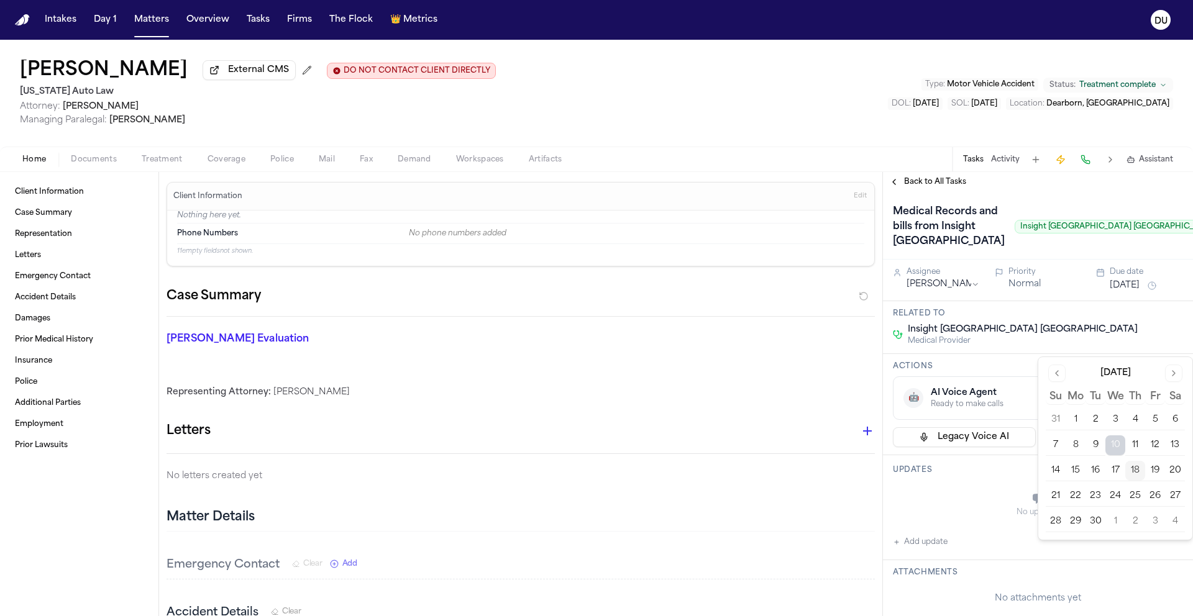
click at [1080, 499] on button "22" at bounding box center [1075, 496] width 20 height 20
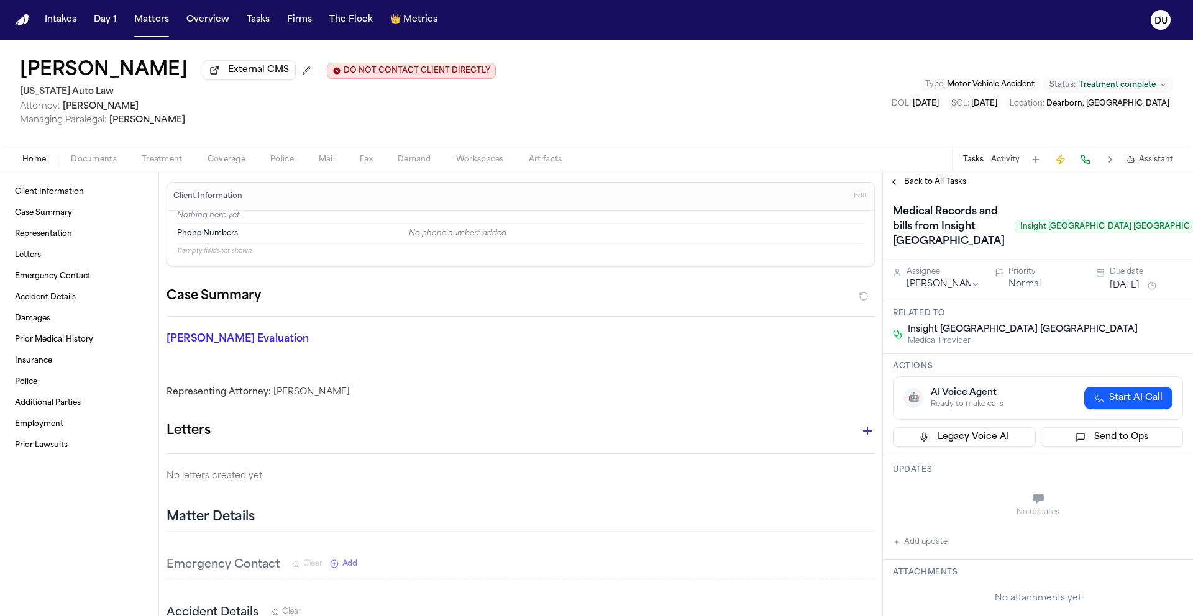
click at [1024, 252] on div "Medical Records and bills from Insight [GEOGRAPHIC_DATA]" at bounding box center [1057, 227] width 329 height 50
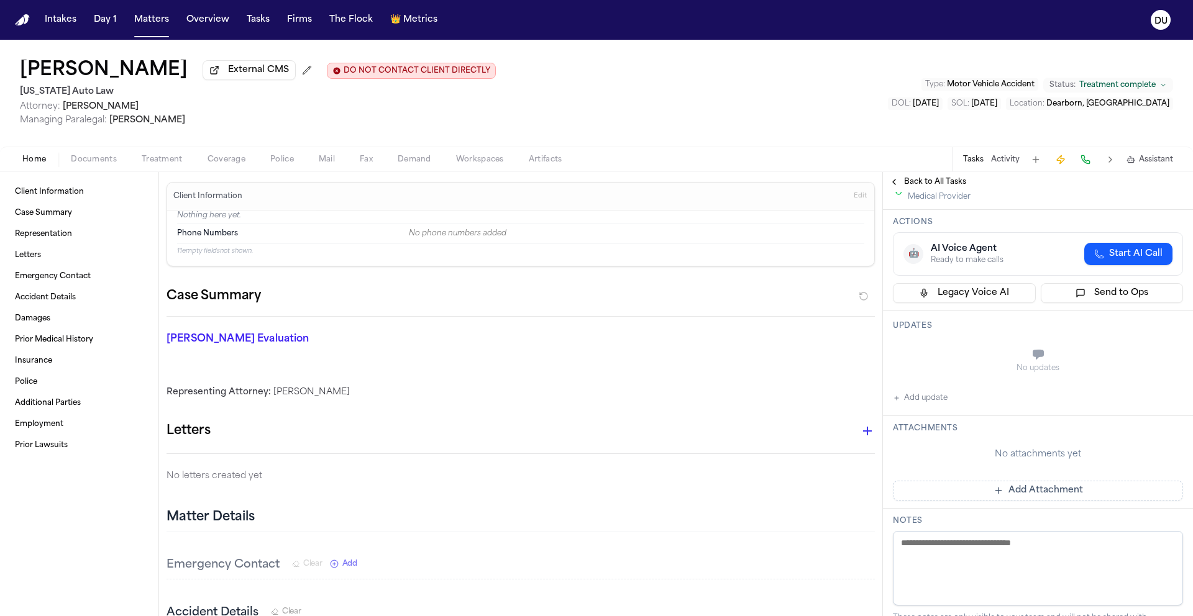
scroll to position [165, 0]
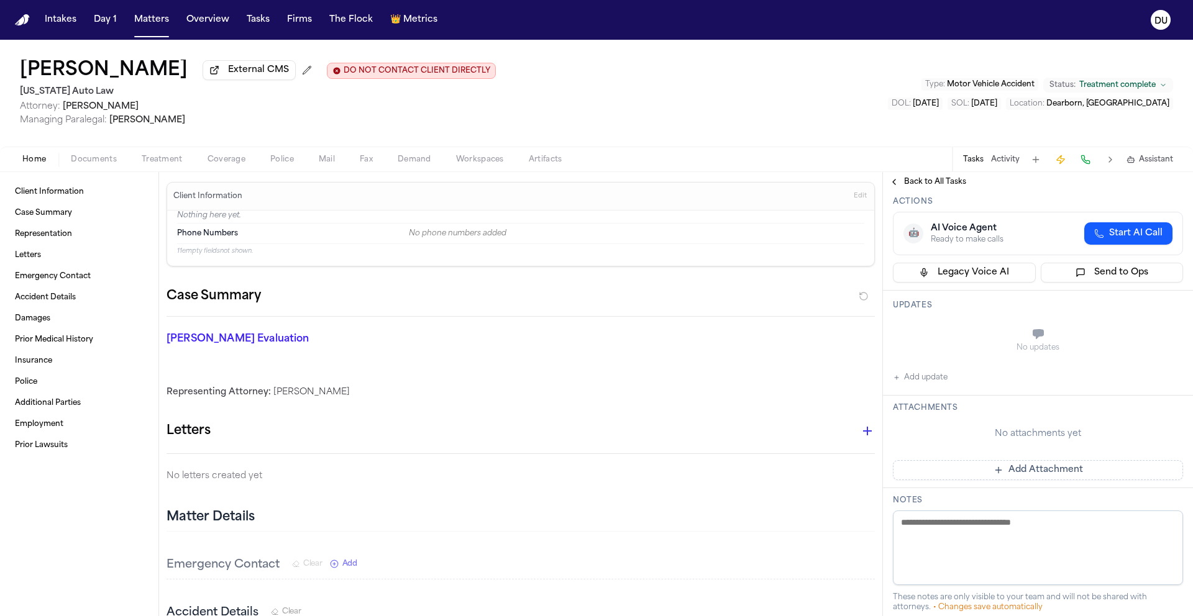
click at [967, 480] on button "Add Attachment" at bounding box center [1038, 470] width 290 height 20
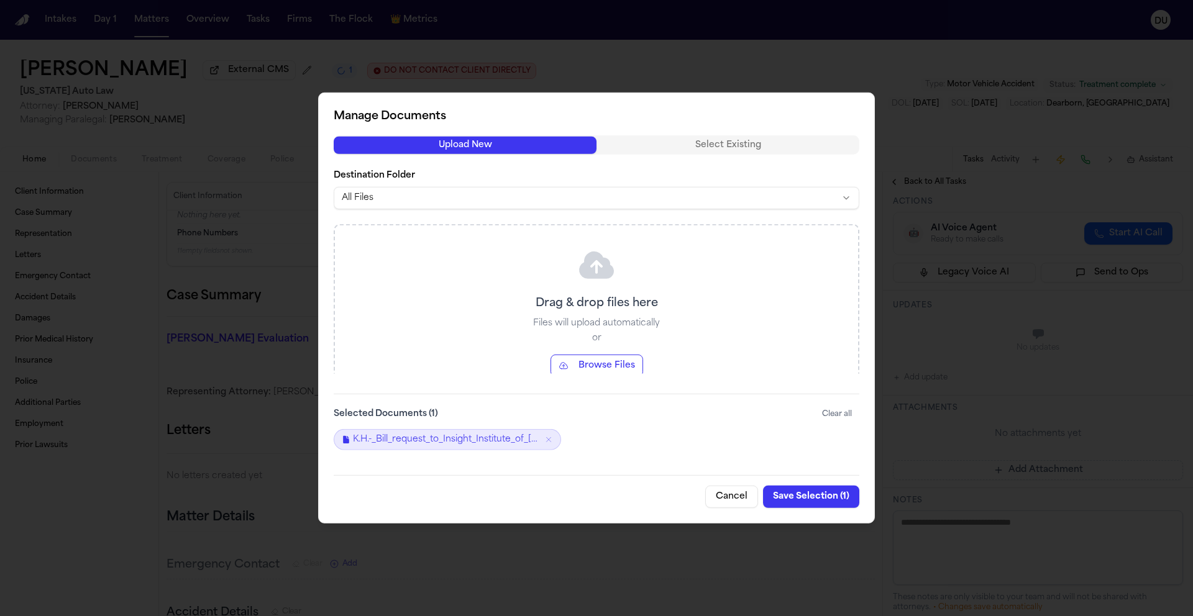
click at [818, 494] on button "Save Selection ( 1 )" at bounding box center [811, 497] width 96 height 22
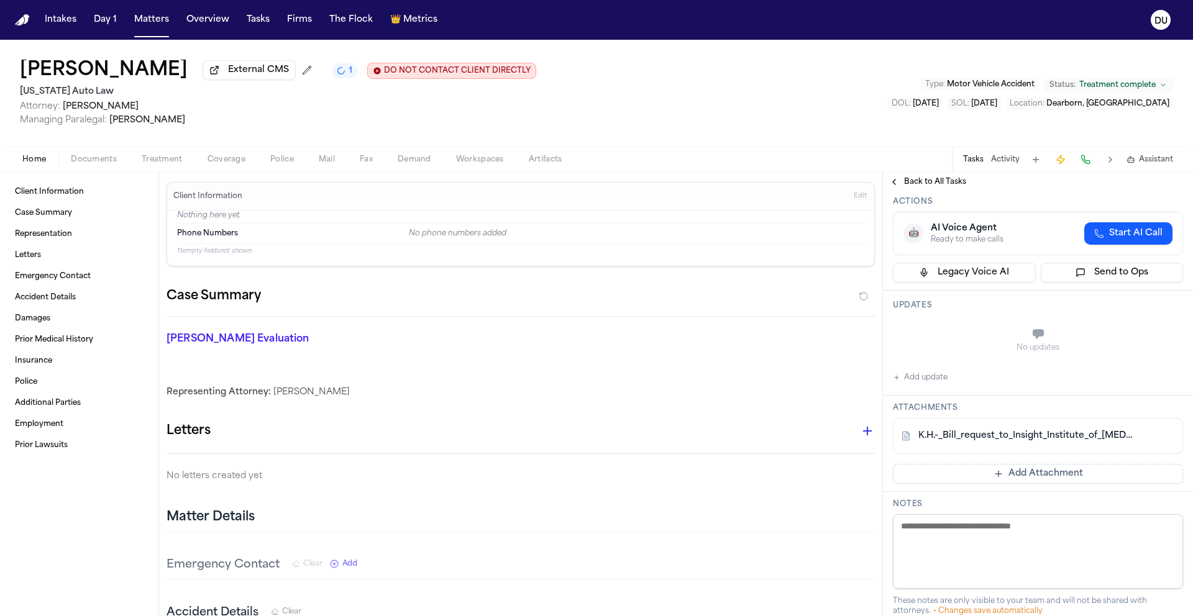
click at [21, 20] on img "Home" at bounding box center [22, 20] width 15 height 12
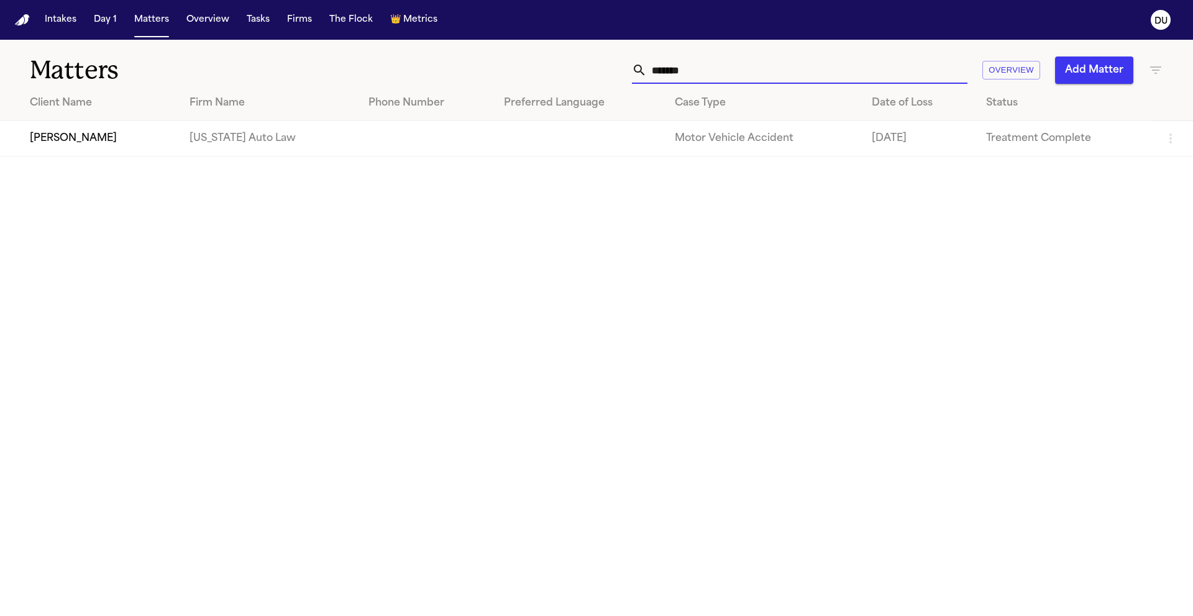
drag, startPoint x: 774, startPoint y: 60, endPoint x: 578, endPoint y: 65, distance: 195.7
click at [578, 65] on div "****** Overview Add Matter" at bounding box center [761, 70] width 803 height 27
drag, startPoint x: 706, startPoint y: 68, endPoint x: 625, endPoint y: 70, distance: 80.8
click at [625, 70] on div "****** Overview Add Matter" at bounding box center [761, 70] width 803 height 27
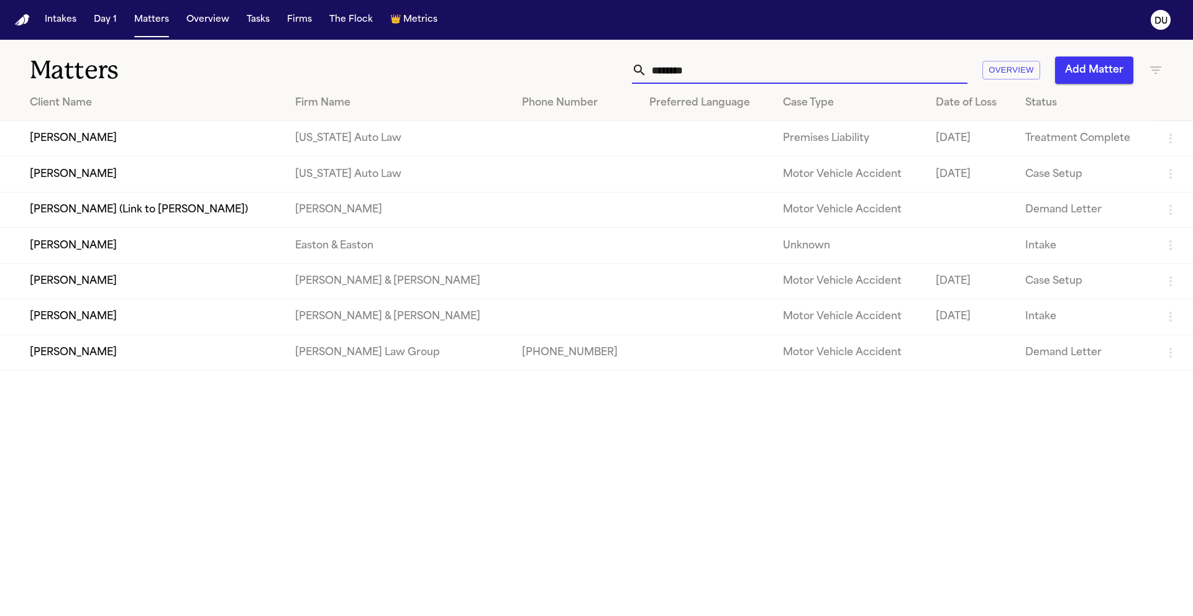
type input "*******"
click at [130, 139] on td "[PERSON_NAME]" at bounding box center [142, 138] width 285 height 35
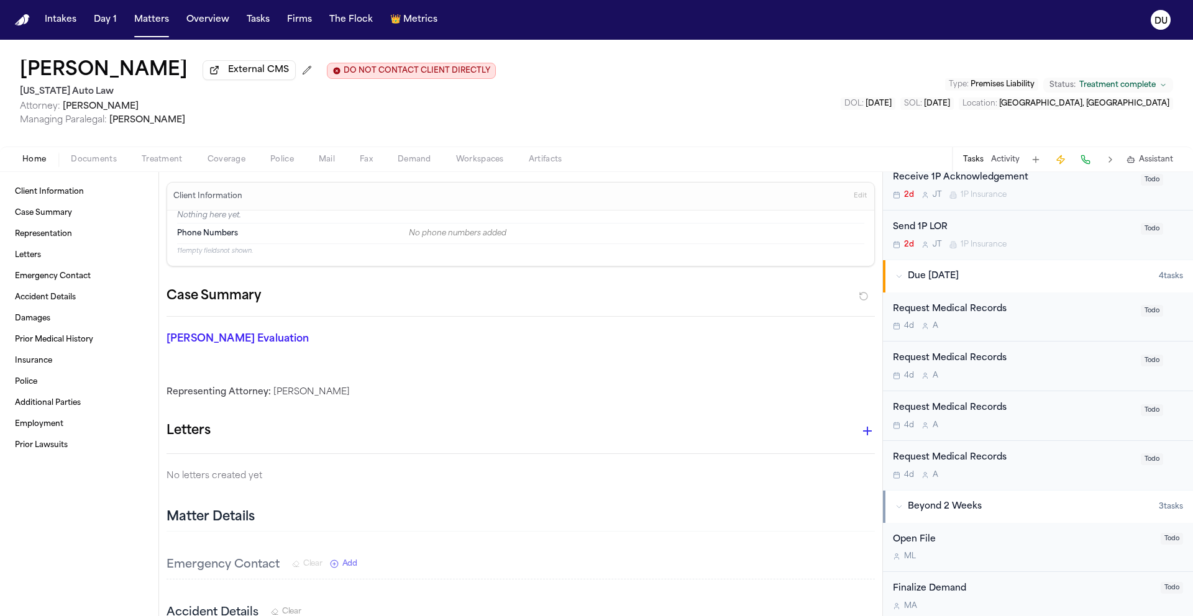
scroll to position [496, 0]
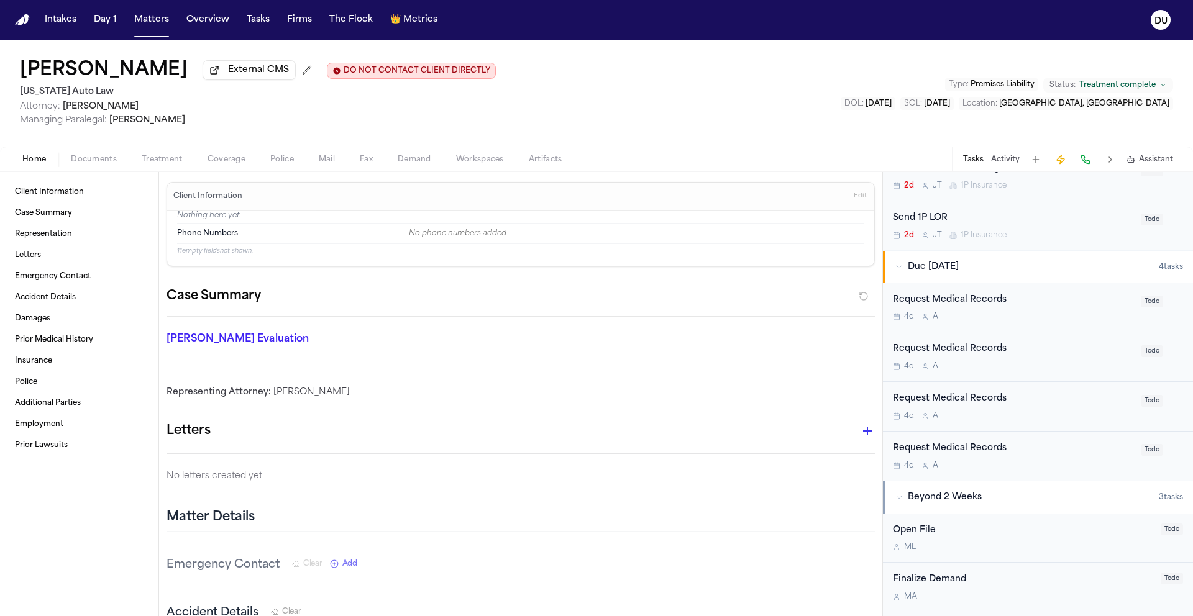
click at [971, 307] on div "Request Medical Records" at bounding box center [1013, 300] width 240 height 14
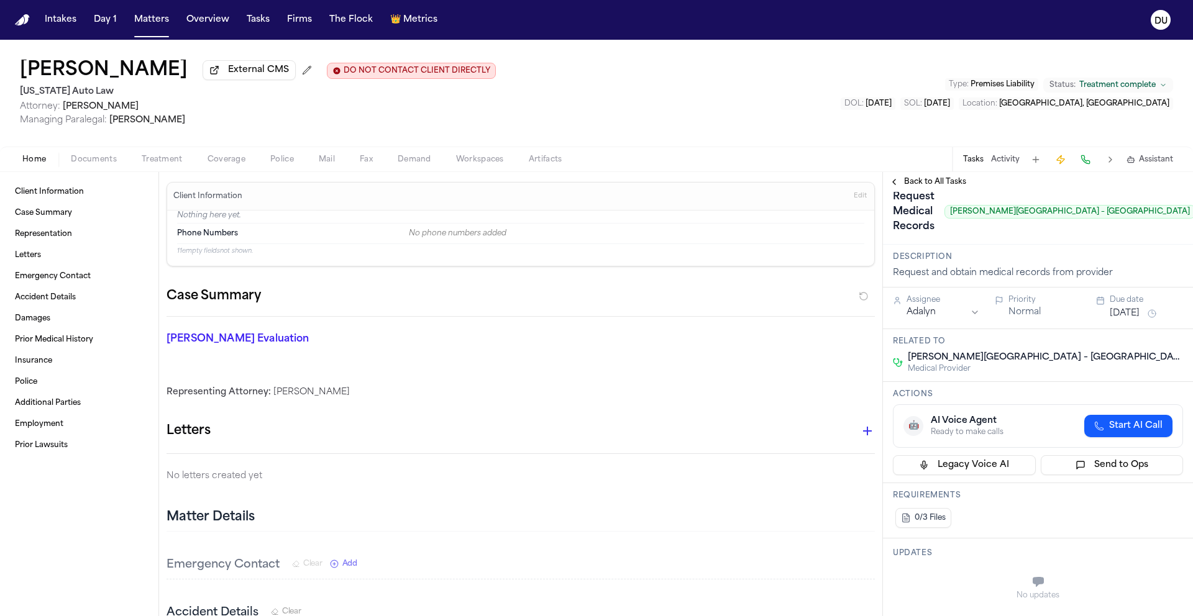
scroll to position [4, 0]
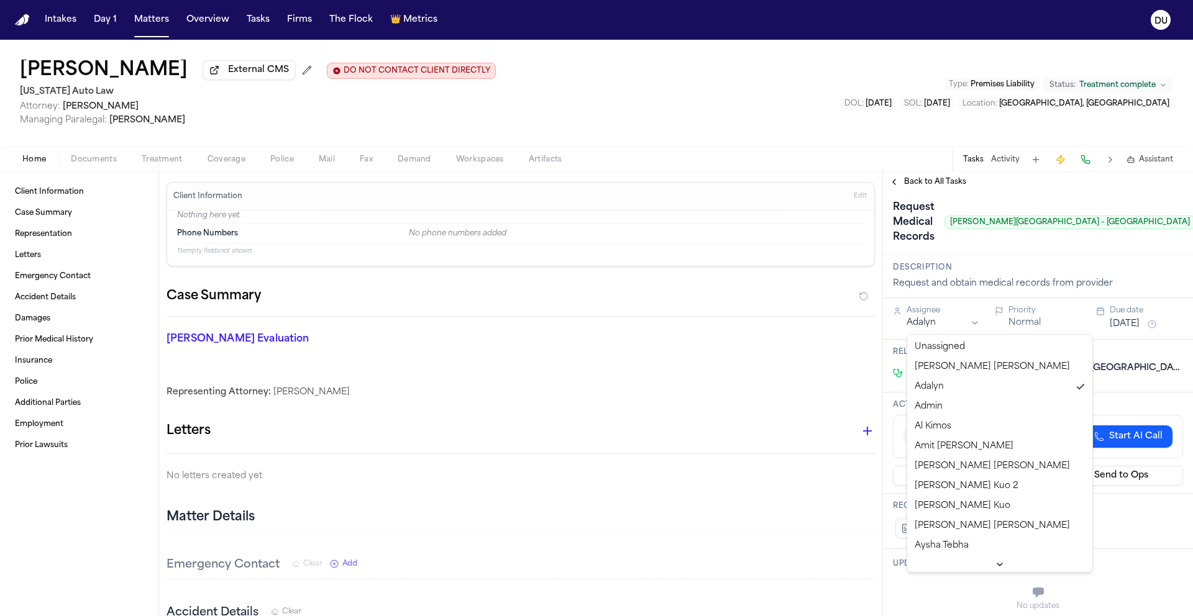
click at [929, 329] on html "Intakes Day 1 Matters Overview Tasks Firms The Flock 👑 Metrics DU [PERSON_NAME]…" at bounding box center [596, 308] width 1193 height 616
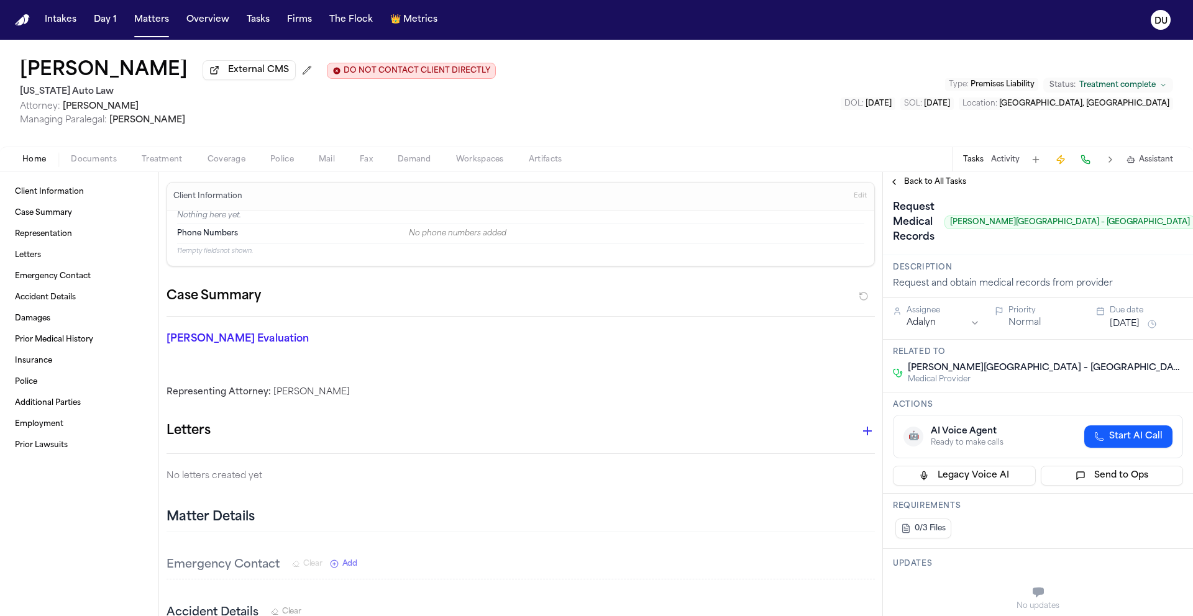
click at [1037, 255] on html "Intakes Day 1 Matters Overview Tasks Firms The Flock 👑 Metrics DU [PERSON_NAME]…" at bounding box center [596, 308] width 1193 height 616
click at [919, 187] on span "Back to All Tasks" at bounding box center [935, 182] width 62 height 10
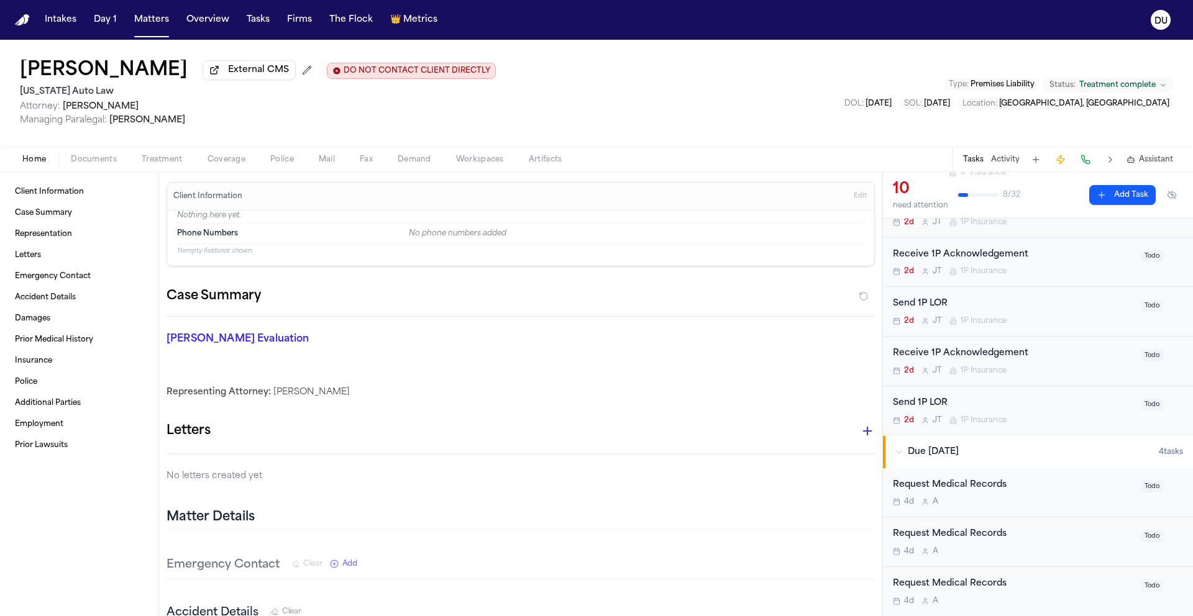
scroll to position [488, 0]
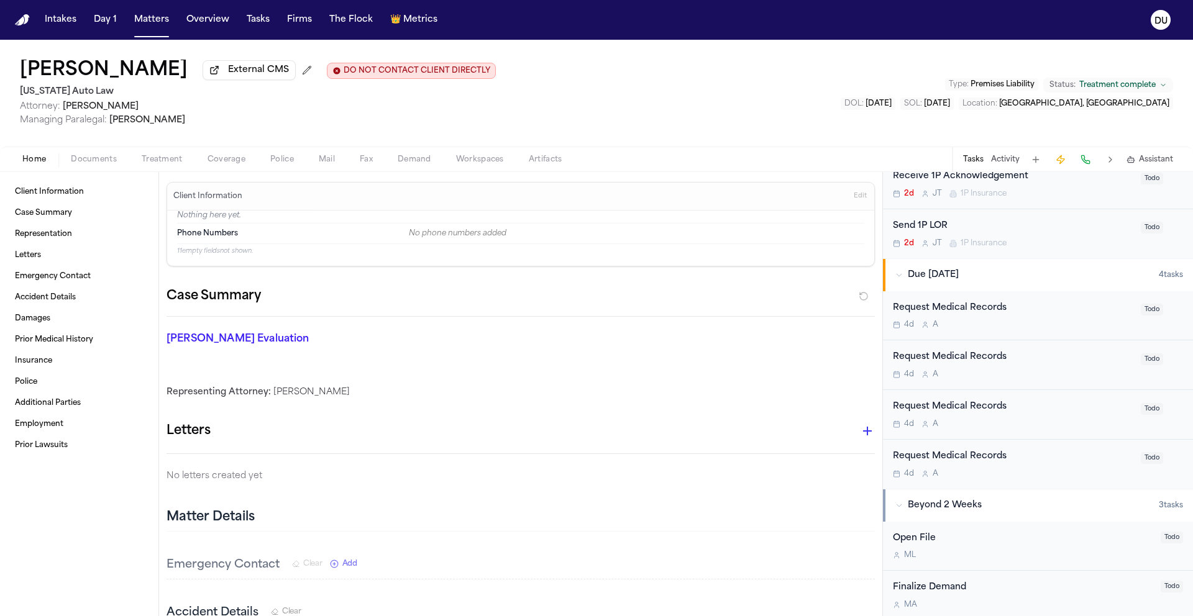
click at [950, 365] on div "Request Medical Records" at bounding box center [1013, 357] width 240 height 14
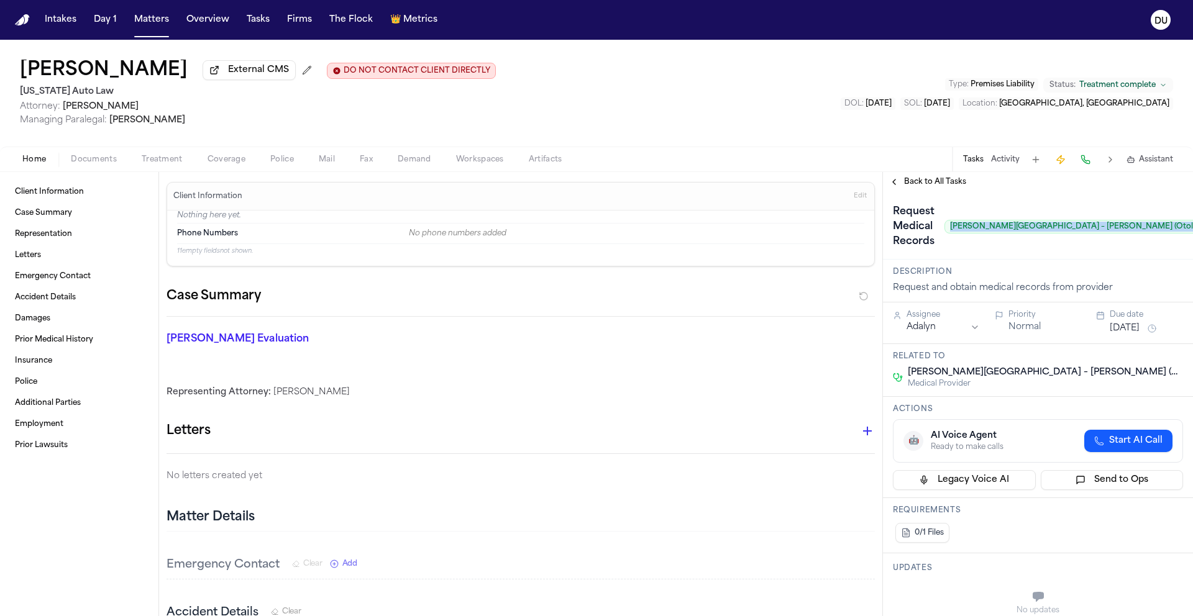
drag, startPoint x: 950, startPoint y: 229, endPoint x: 1164, endPoint y: 229, distance: 213.1
click at [1164, 229] on div "Request Medical Records [PERSON_NAME][GEOGRAPHIC_DATA] – [PERSON_NAME] (Otolary…" at bounding box center [1038, 227] width 290 height 50
copy span "[PERSON_NAME][GEOGRAPHIC_DATA] – [PERSON_NAME] (Otolaryngology)"
click at [945, 187] on span "Back to All Tasks" at bounding box center [935, 182] width 62 height 10
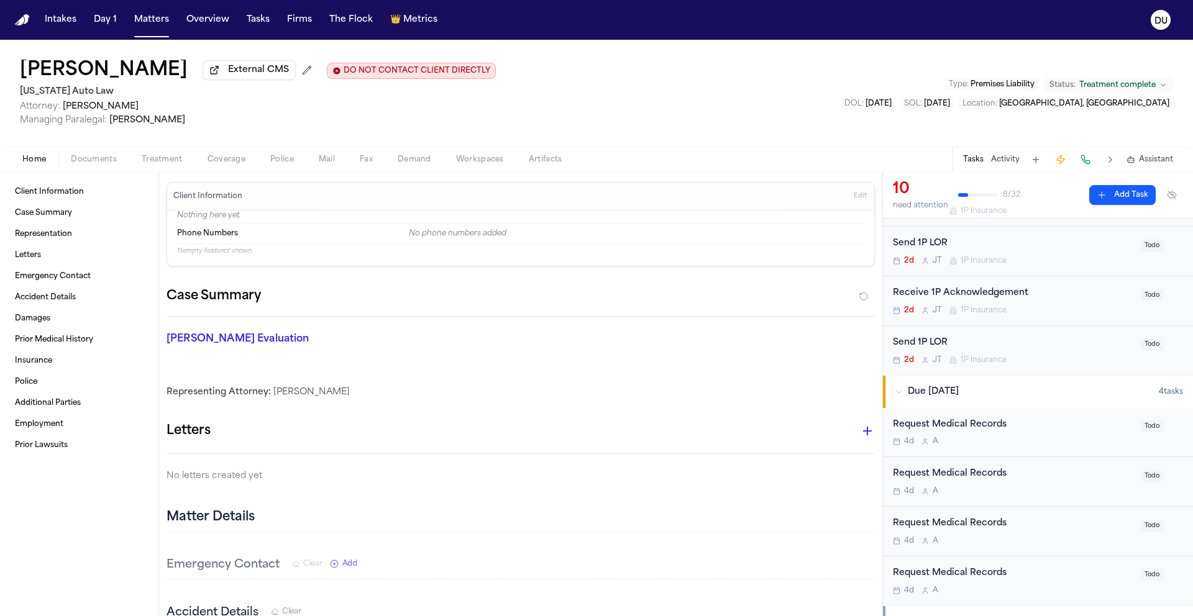
scroll to position [371, 0]
click at [972, 527] on div "Request Medical Records" at bounding box center [1013, 523] width 240 height 14
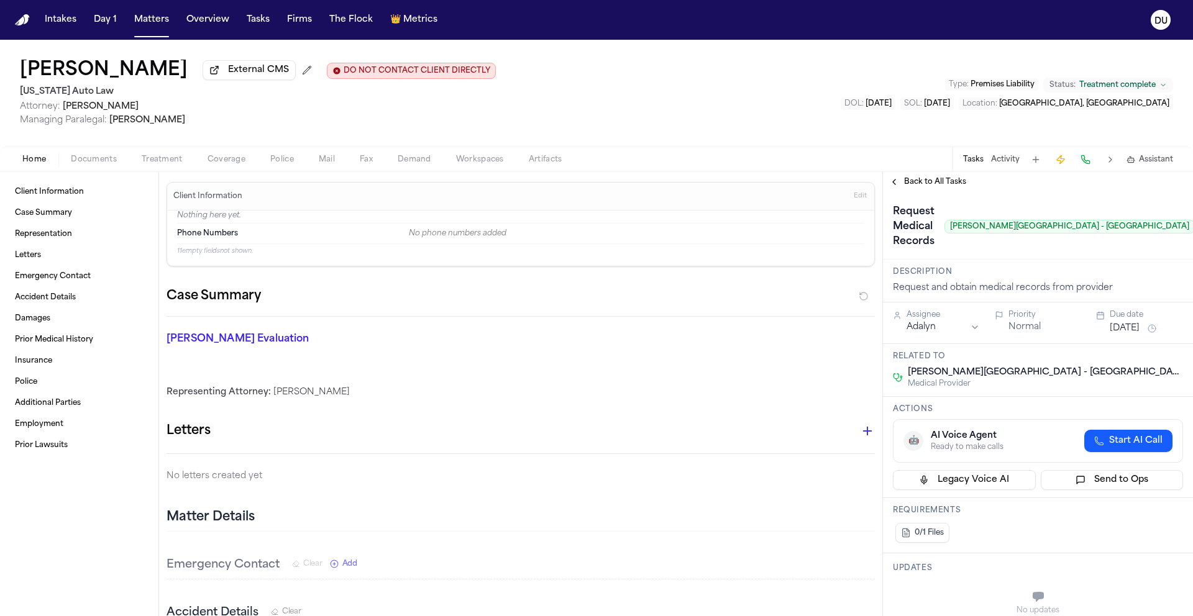
click at [924, 186] on span "Back to All Tasks" at bounding box center [935, 182] width 62 height 10
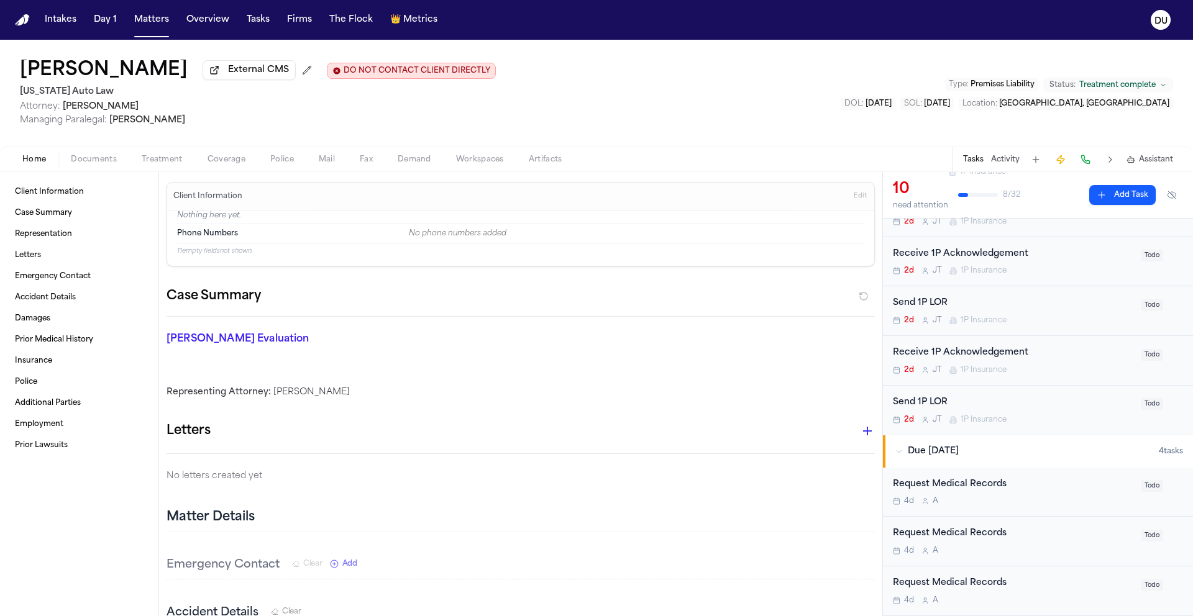
scroll to position [665, 0]
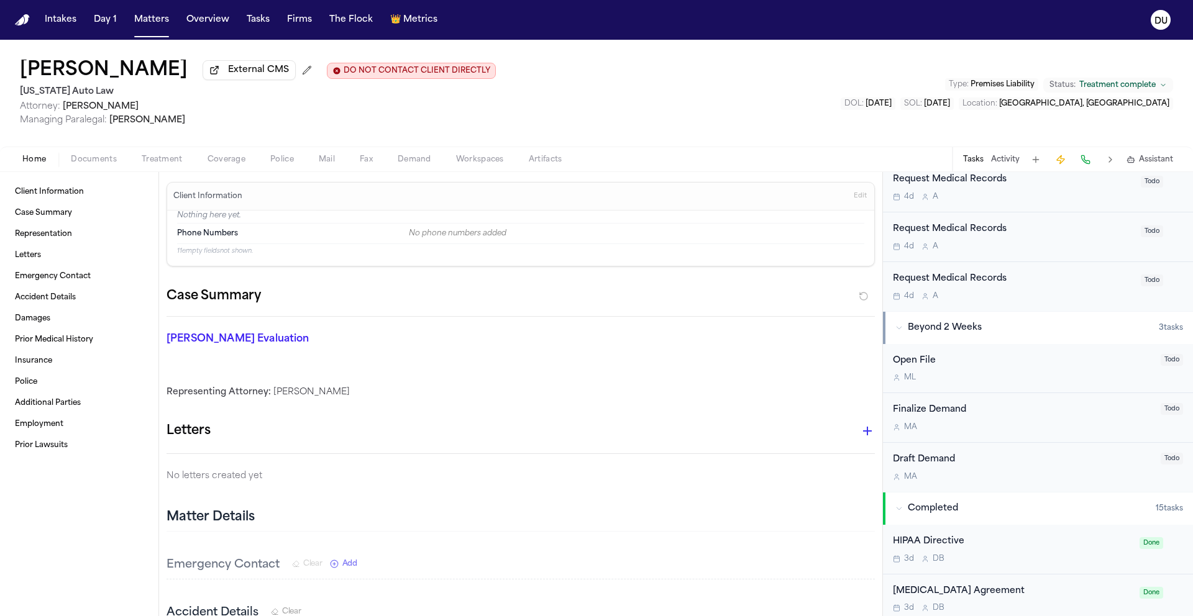
click at [952, 281] on div "Request Medical Records" at bounding box center [1013, 279] width 240 height 14
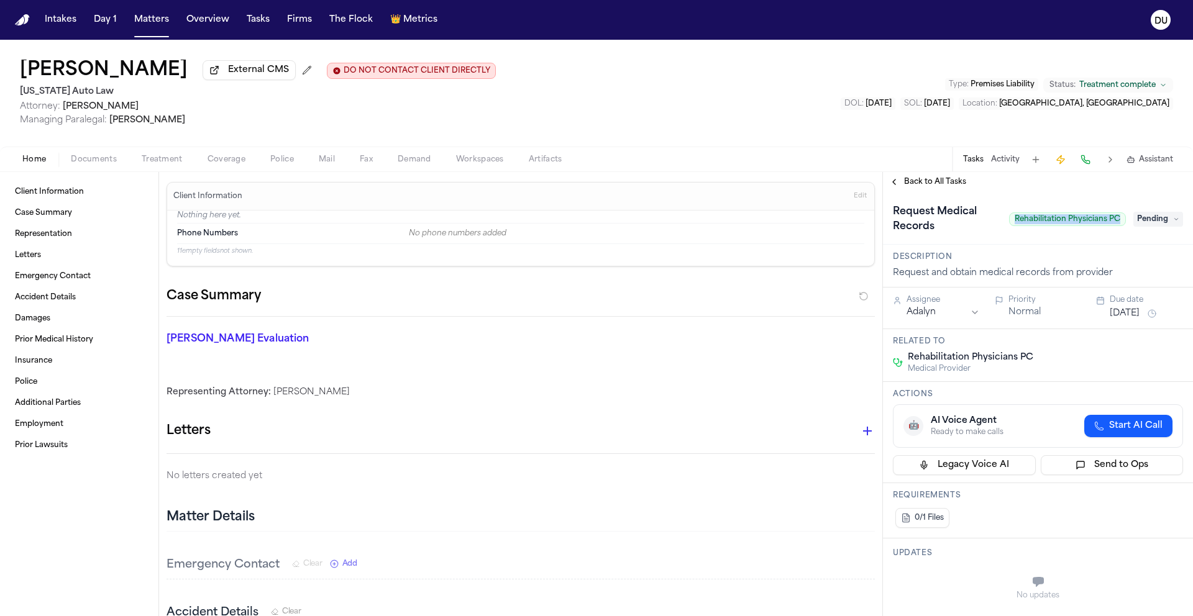
drag, startPoint x: 1006, startPoint y: 222, endPoint x: 1116, endPoint y: 222, distance: 110.6
click at [1116, 222] on div "Request Medical Records Rehabilitation Physicians PC [PERSON_NAME]" at bounding box center [1038, 219] width 290 height 35
copy span "Rehabilitation Physicians PC"
click at [1138, 222] on span "Pending" at bounding box center [1158, 219] width 50 height 15
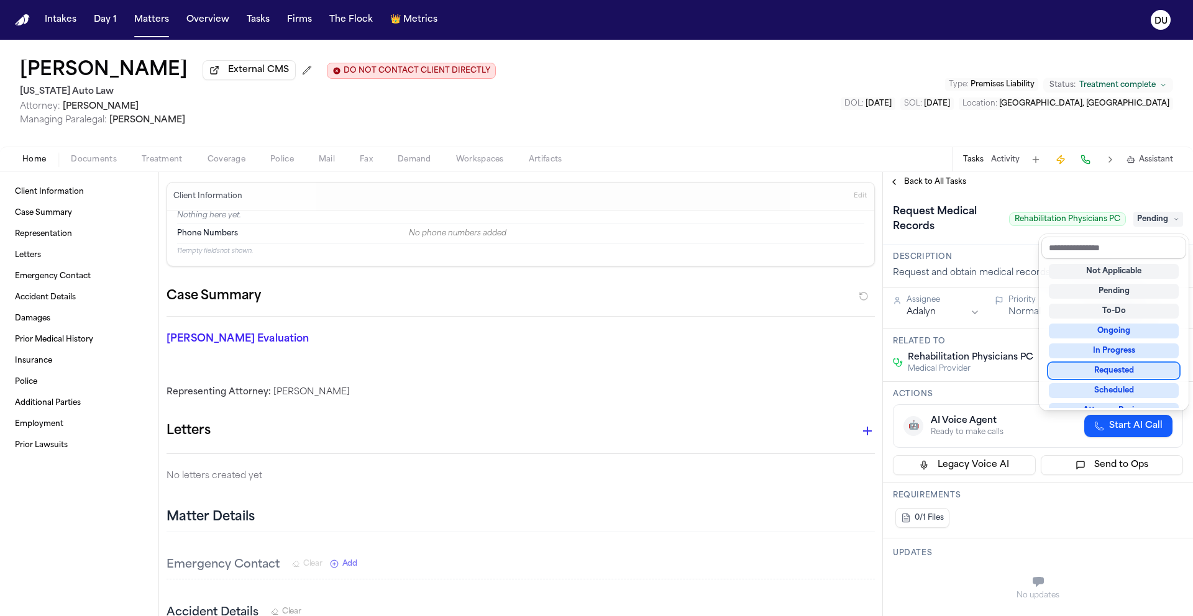
click at [1111, 371] on div "Requested" at bounding box center [1114, 370] width 130 height 15
click at [988, 181] on div "**********" at bounding box center [1038, 394] width 310 height 444
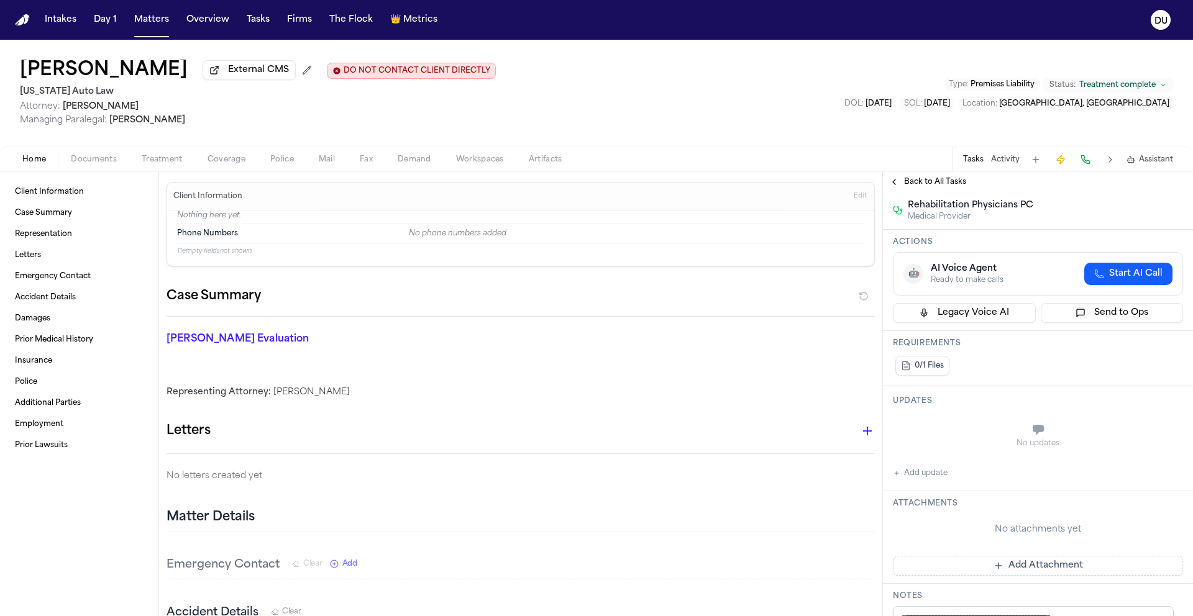
scroll to position [160, 0]
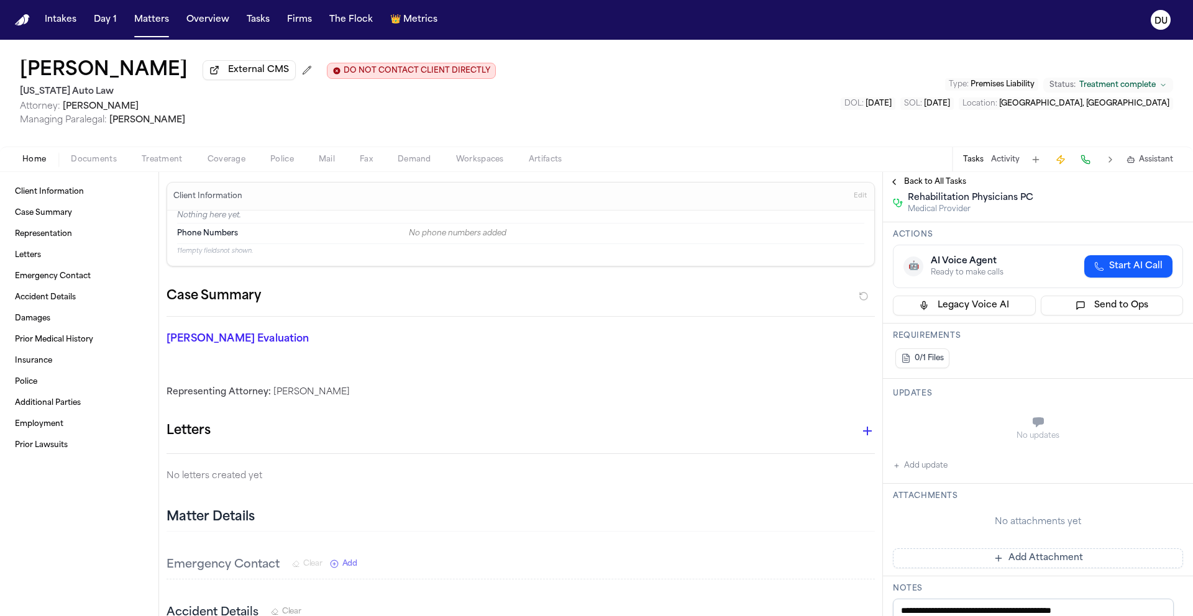
click at [927, 469] on button "Add update" at bounding box center [920, 465] width 55 height 15
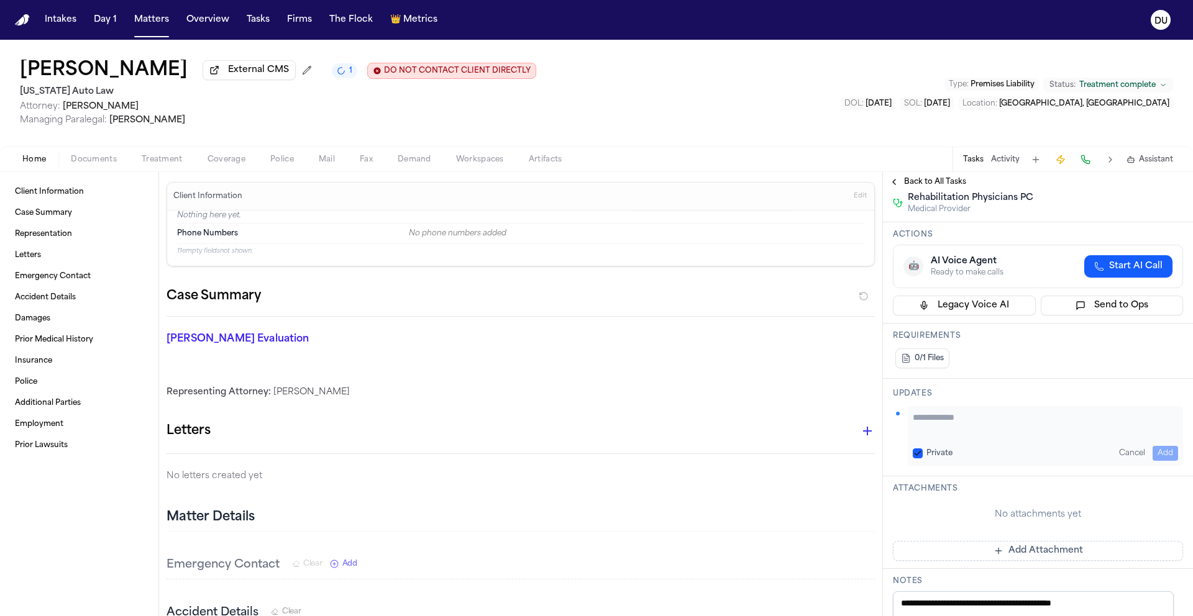
click at [1009, 547] on button "Add Attachment" at bounding box center [1038, 551] width 290 height 20
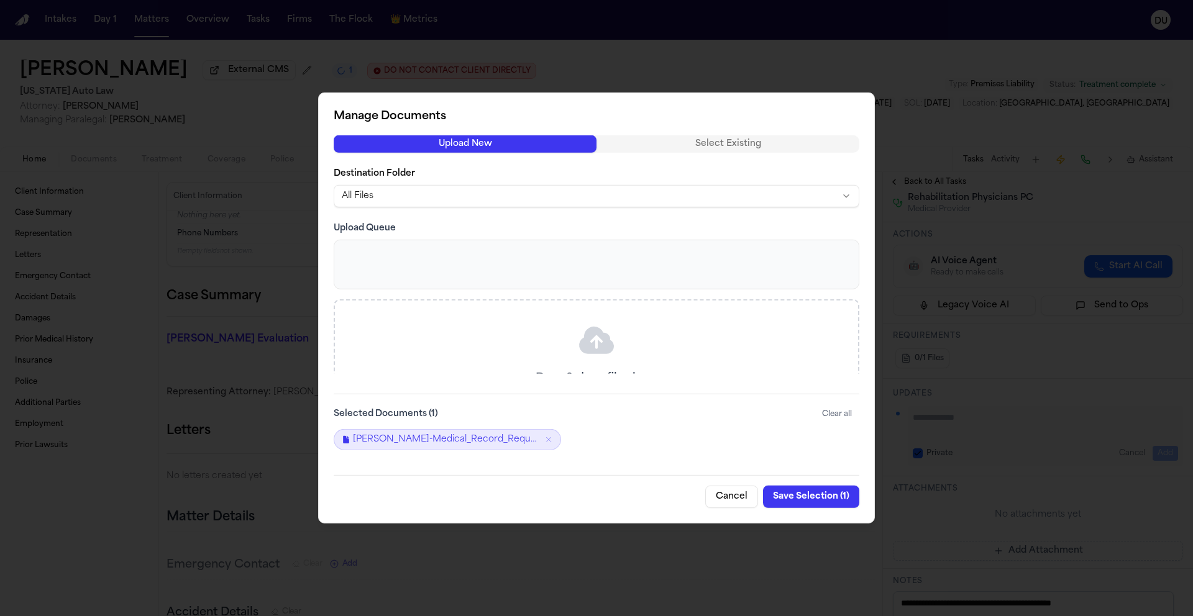
click at [821, 497] on button "Save Selection ( 1 )" at bounding box center [811, 497] width 96 height 22
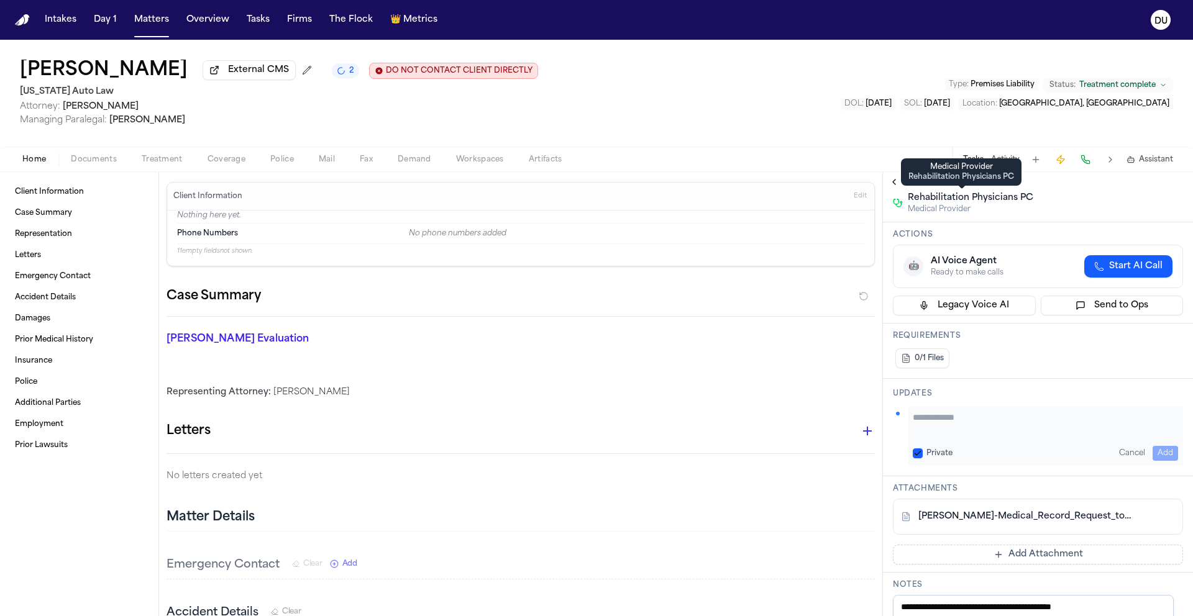
click at [909, 185] on div "Medical Provider Rehabilitation Physicians PC Medical Provider Rehabilitation P…" at bounding box center [961, 171] width 121 height 27
click at [909, 186] on span "Back to All Tasks" at bounding box center [935, 182] width 62 height 10
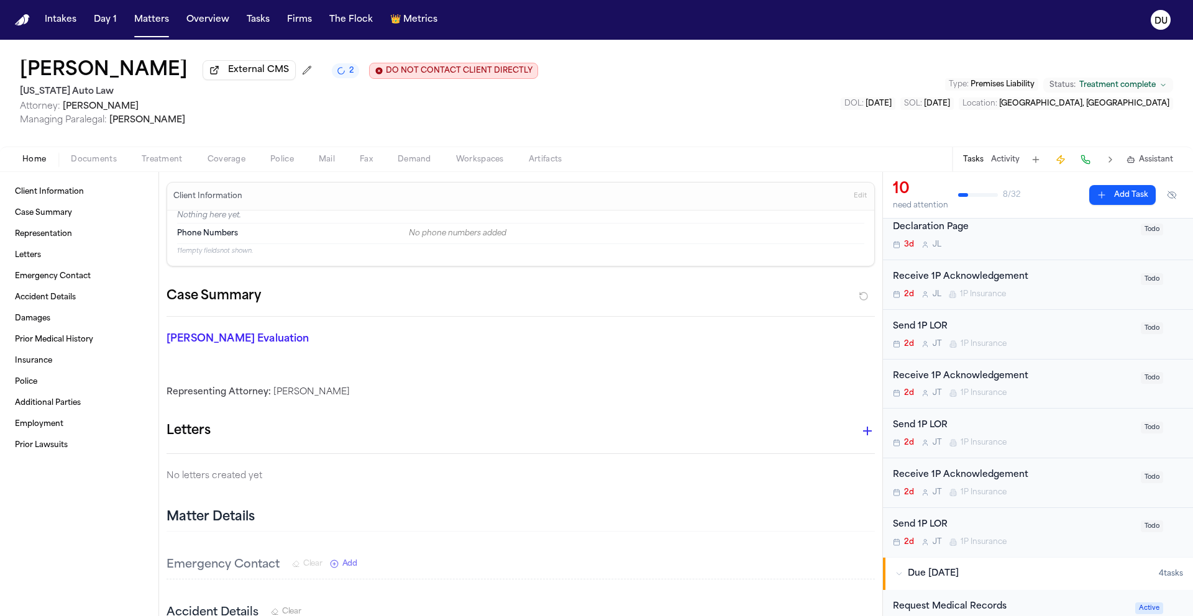
scroll to position [412, 0]
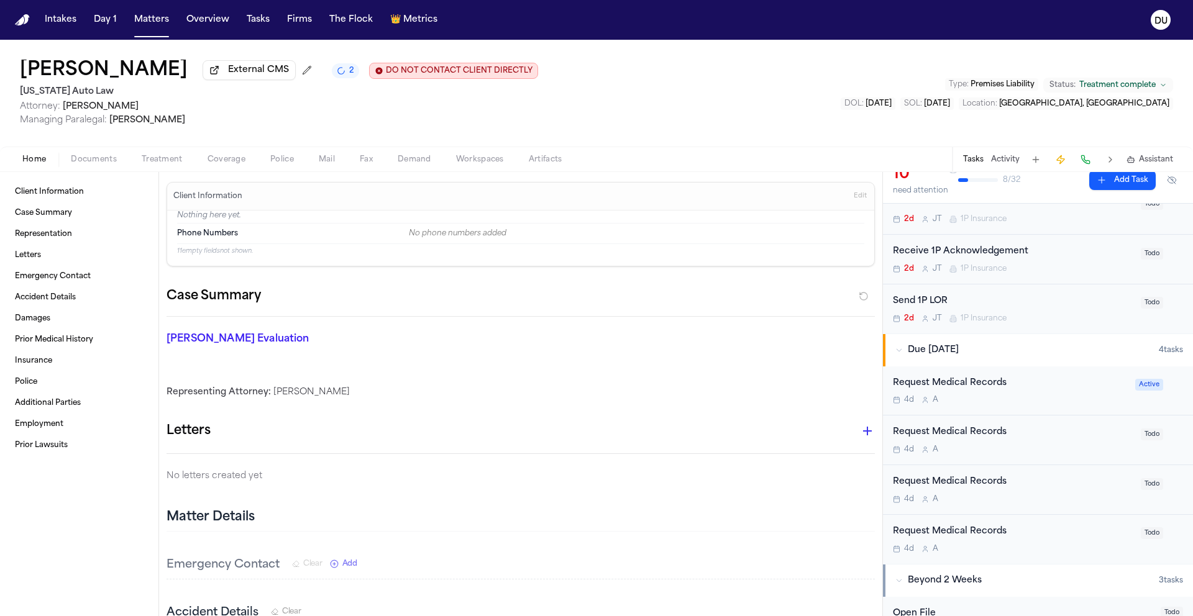
click at [972, 385] on div "Request Medical Records" at bounding box center [1010, 383] width 235 height 14
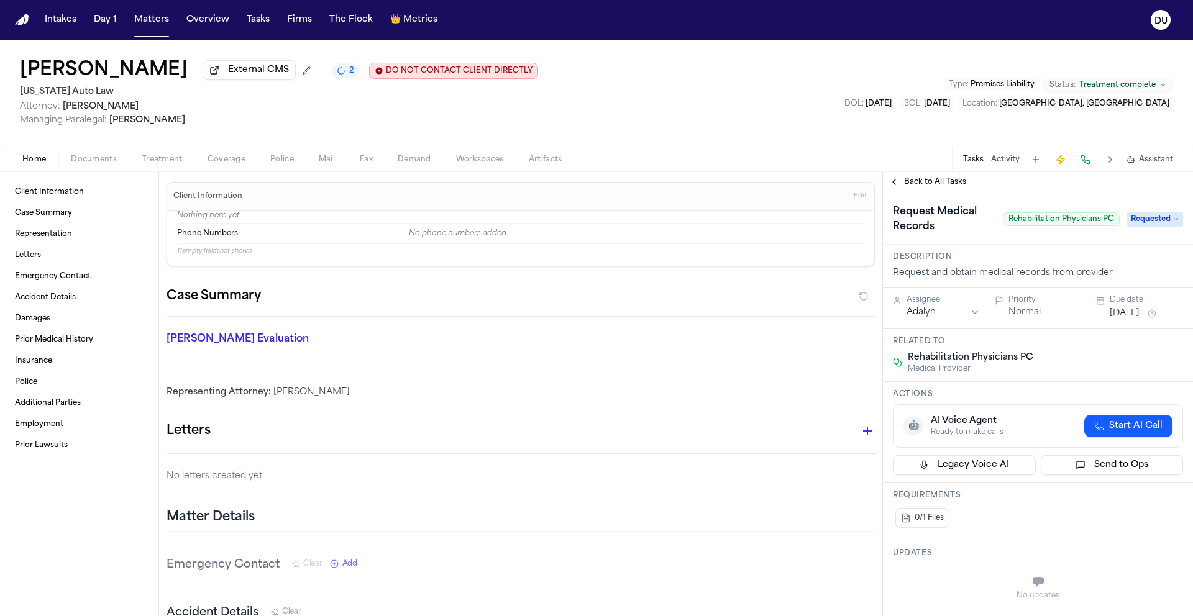
click at [1126, 317] on button "[DATE]" at bounding box center [1124, 313] width 30 height 12
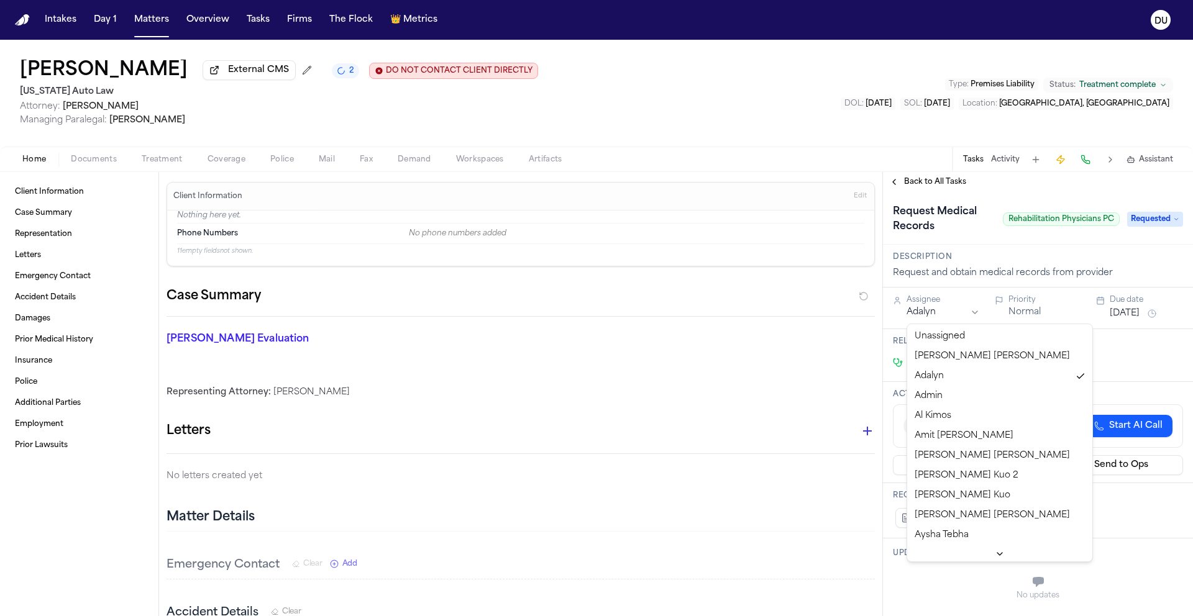
click at [947, 312] on html "Intakes Day 1 Matters Overview Tasks Firms The Flock 👑 Metrics DU [PERSON_NAME]…" at bounding box center [596, 308] width 1193 height 616
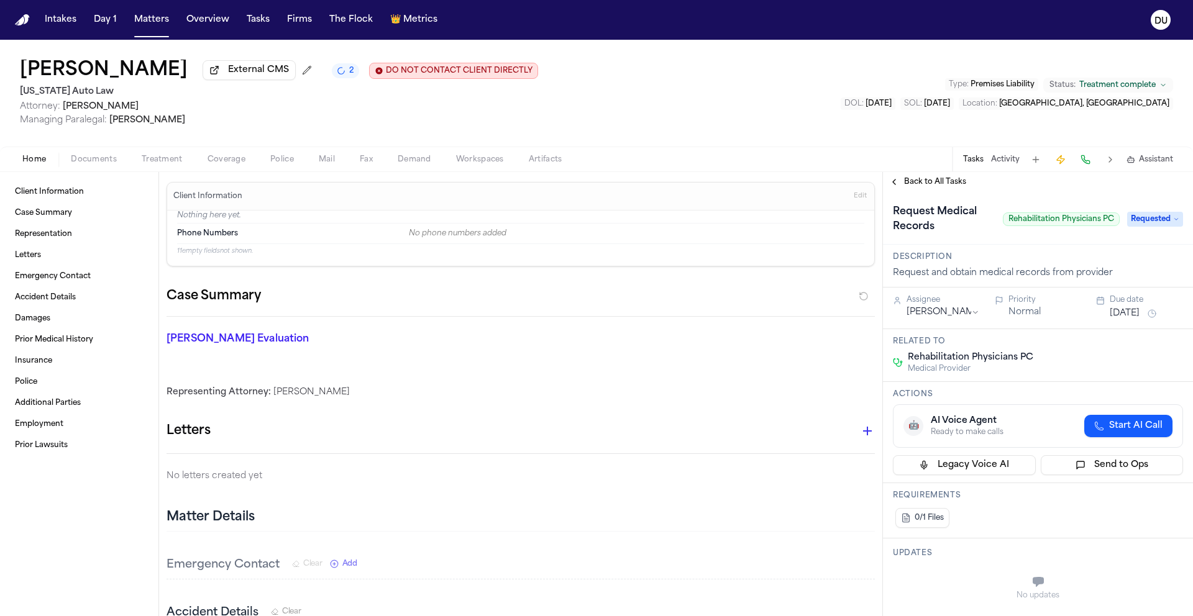
click at [910, 187] on span "Back to All Tasks" at bounding box center [935, 182] width 62 height 10
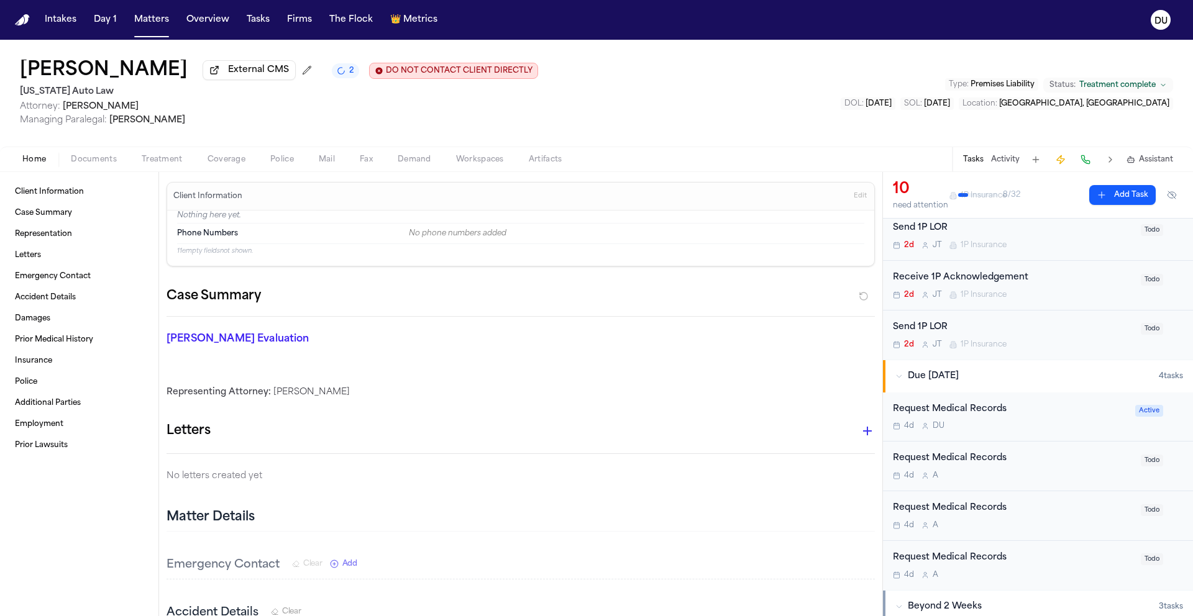
scroll to position [409, 0]
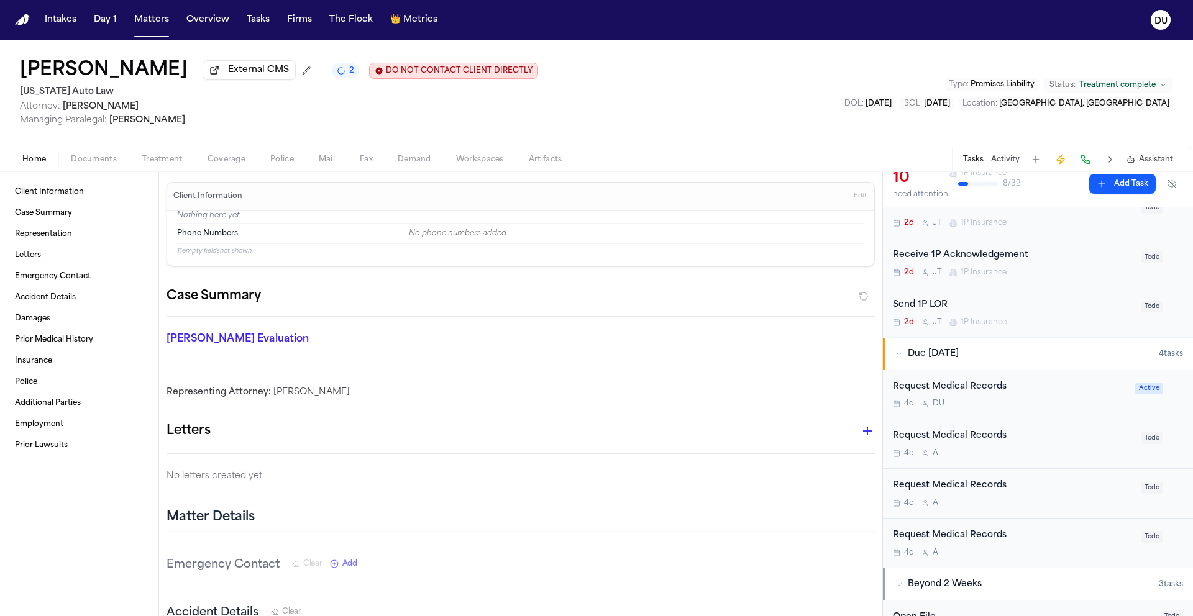
click at [959, 380] on div "Request Medical Records 4d D U Active" at bounding box center [1038, 395] width 310 height 50
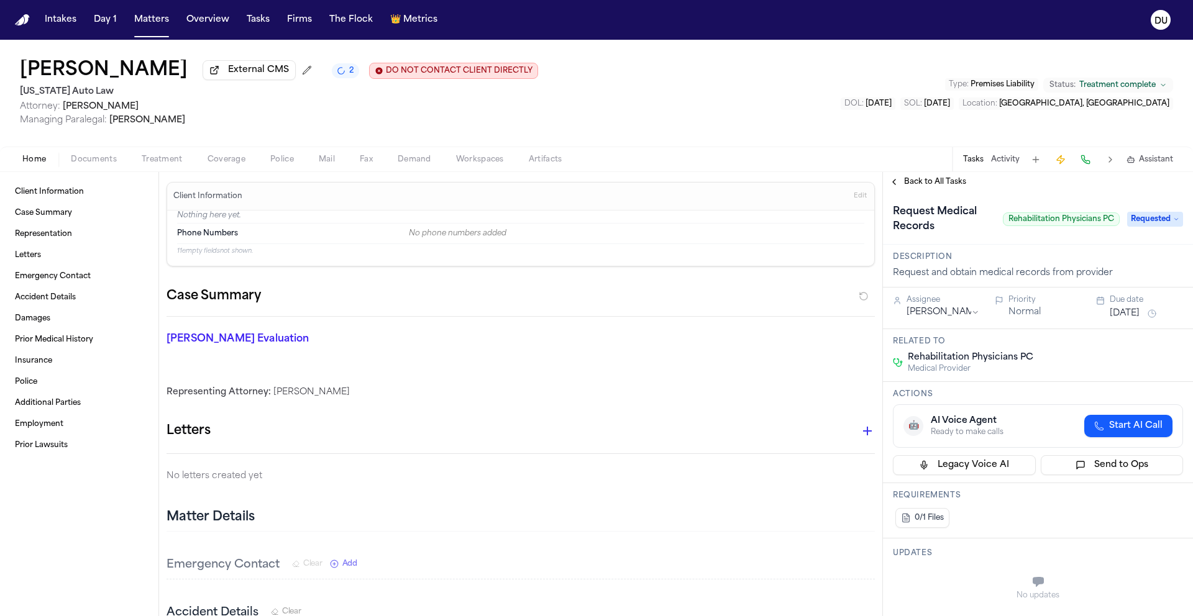
click at [914, 187] on span "Back to All Tasks" at bounding box center [935, 182] width 62 height 10
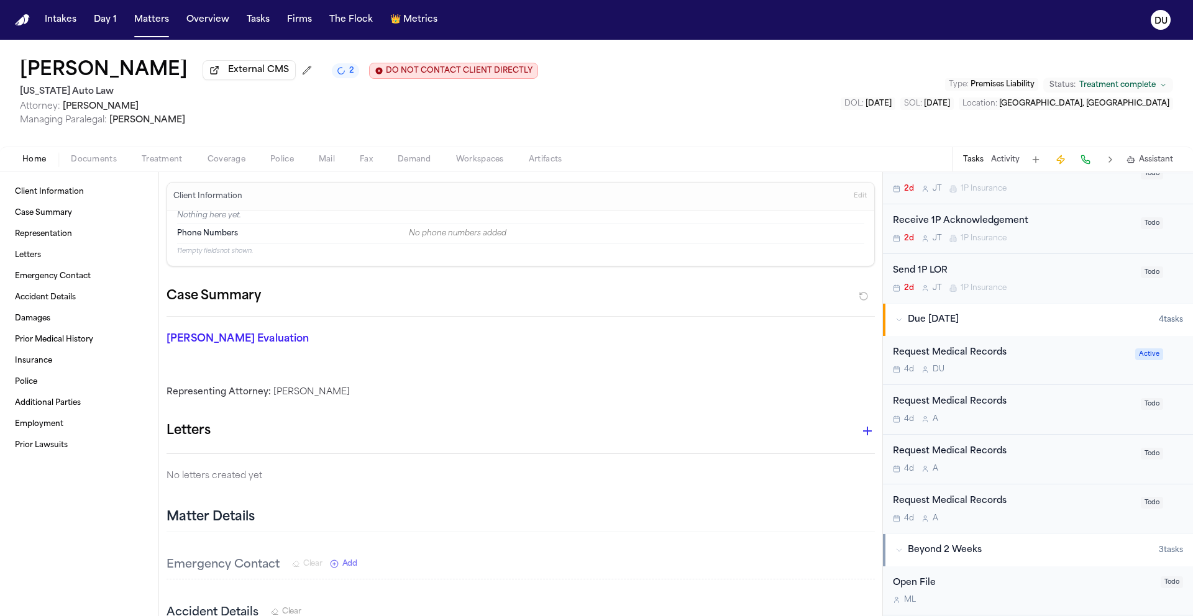
scroll to position [506, 0]
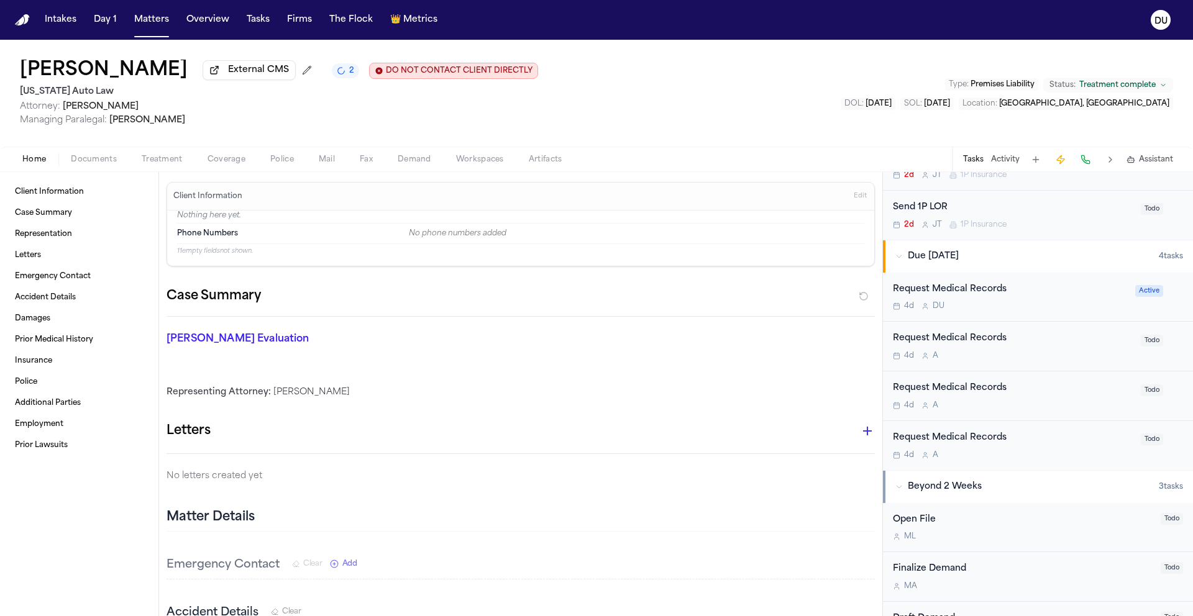
click at [961, 340] on div "Request Medical Records" at bounding box center [1013, 339] width 240 height 14
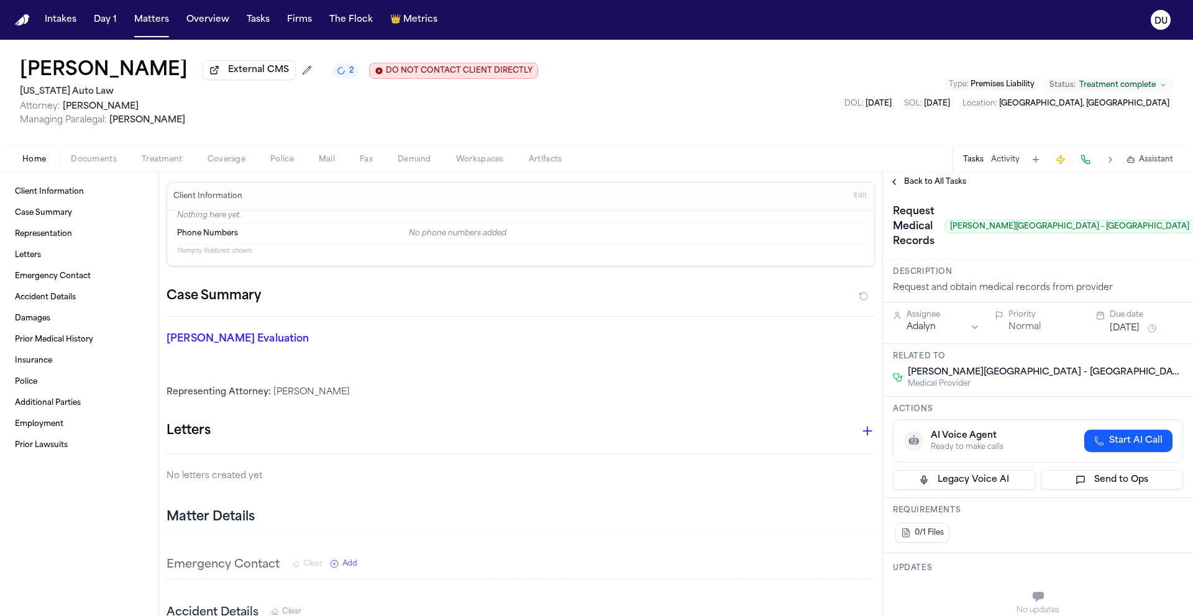
click at [937, 186] on span "Back to All Tasks" at bounding box center [935, 182] width 62 height 10
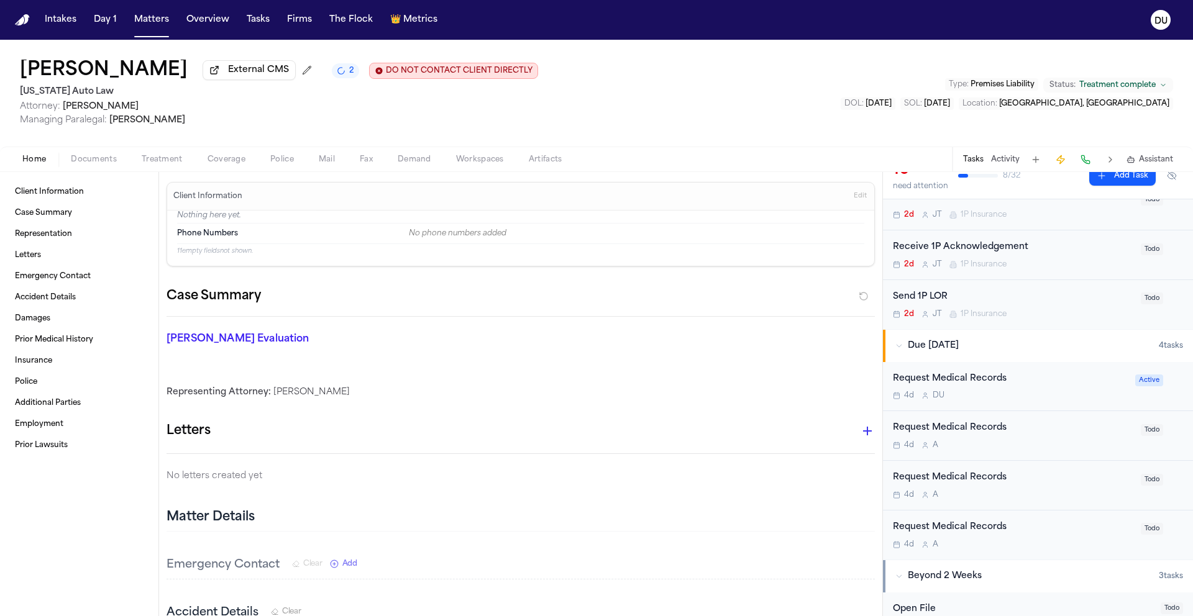
scroll to position [567, 0]
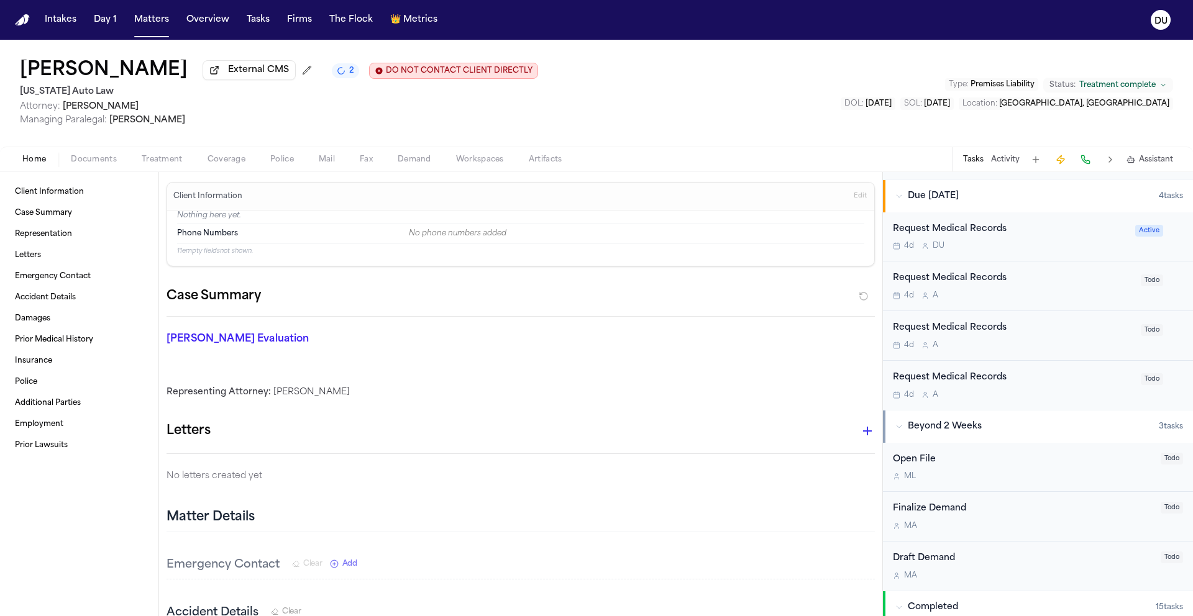
click at [982, 330] on div "Request Medical Records" at bounding box center [1013, 328] width 240 height 14
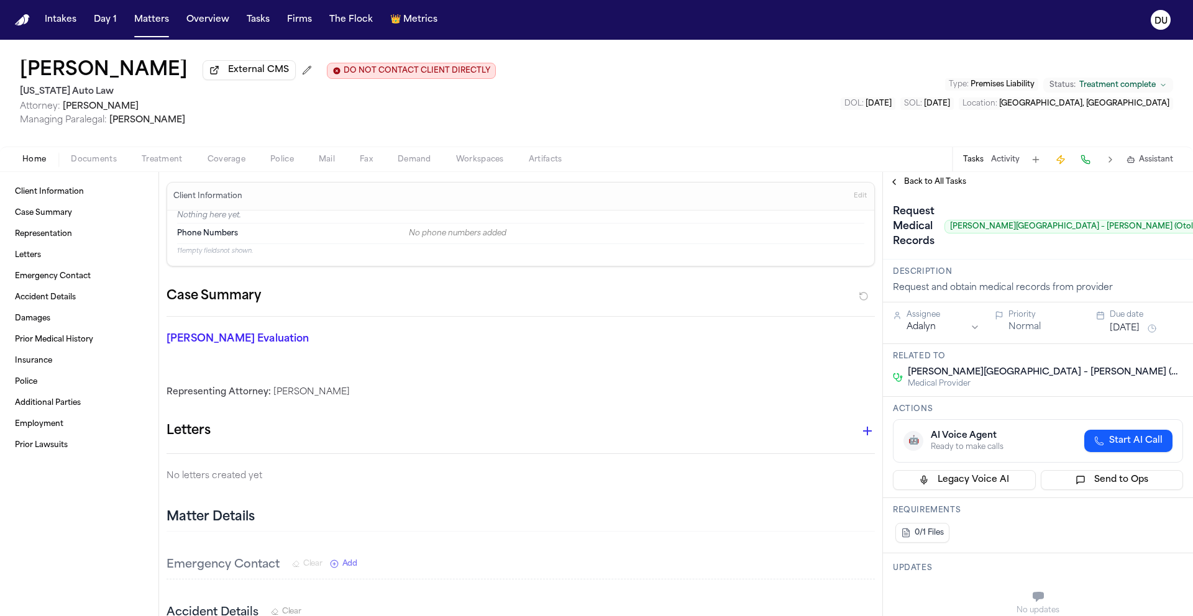
click at [936, 184] on span "Back to All Tasks" at bounding box center [935, 182] width 62 height 10
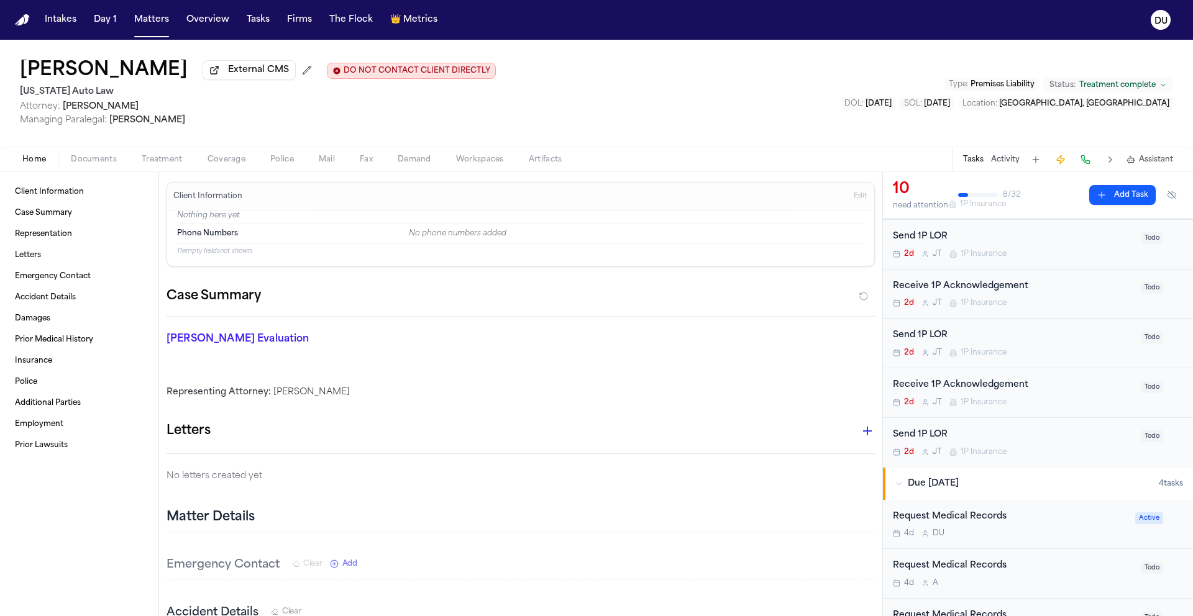
scroll to position [461, 0]
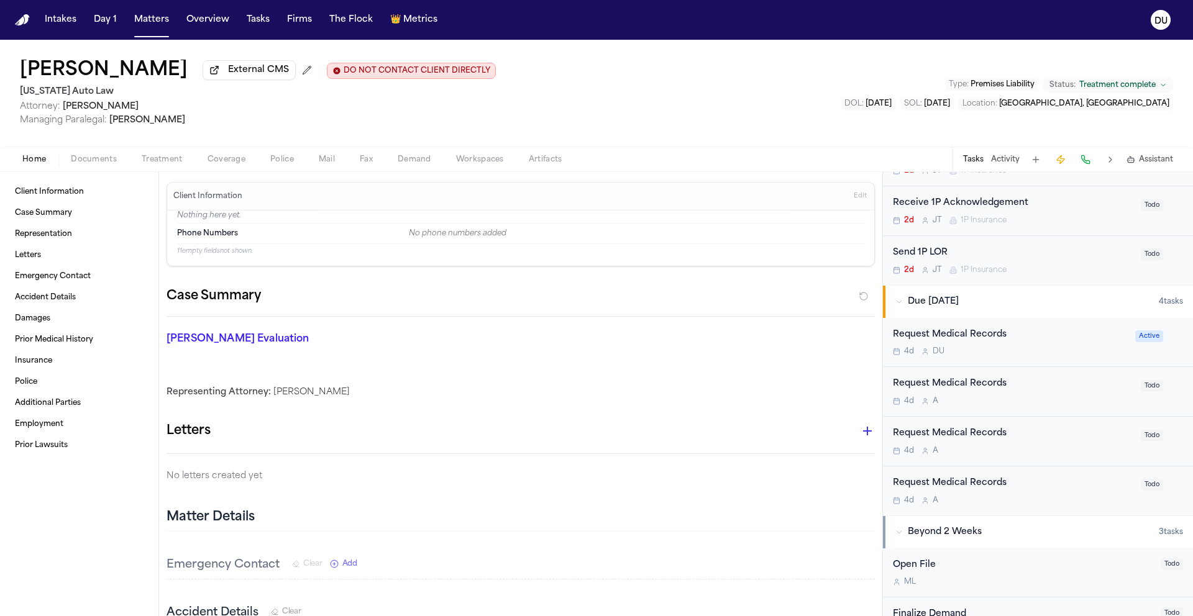
click at [991, 388] on div "Request Medical Records" at bounding box center [1013, 384] width 240 height 14
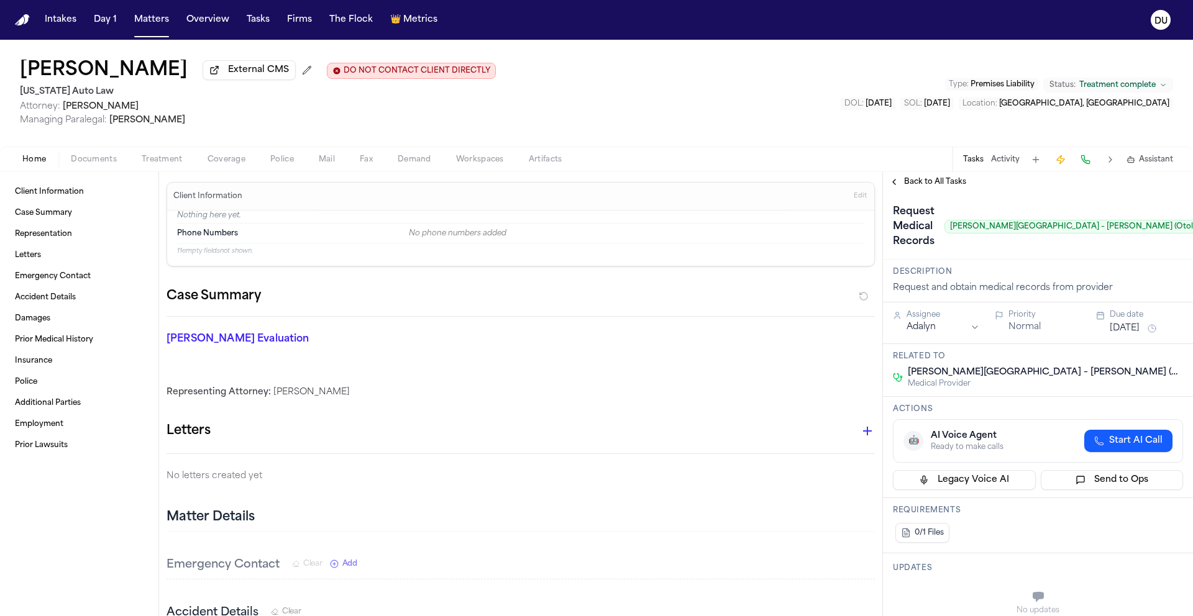
click at [929, 187] on span "Back to All Tasks" at bounding box center [935, 182] width 62 height 10
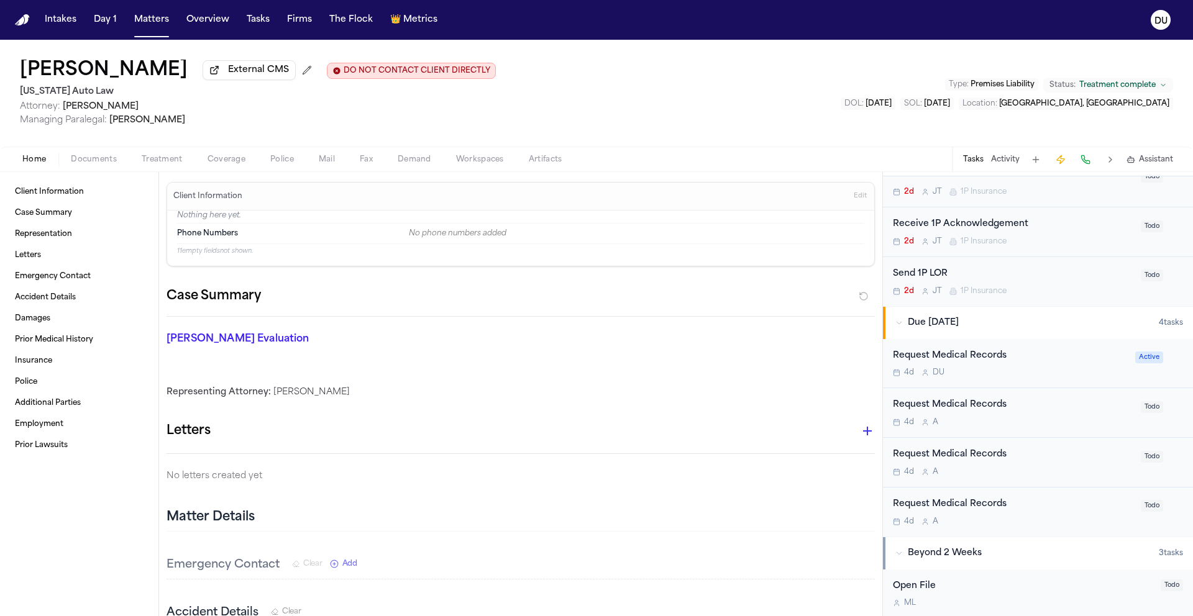
scroll to position [441, 0]
click at [21, 22] on img "Home" at bounding box center [22, 20] width 15 height 12
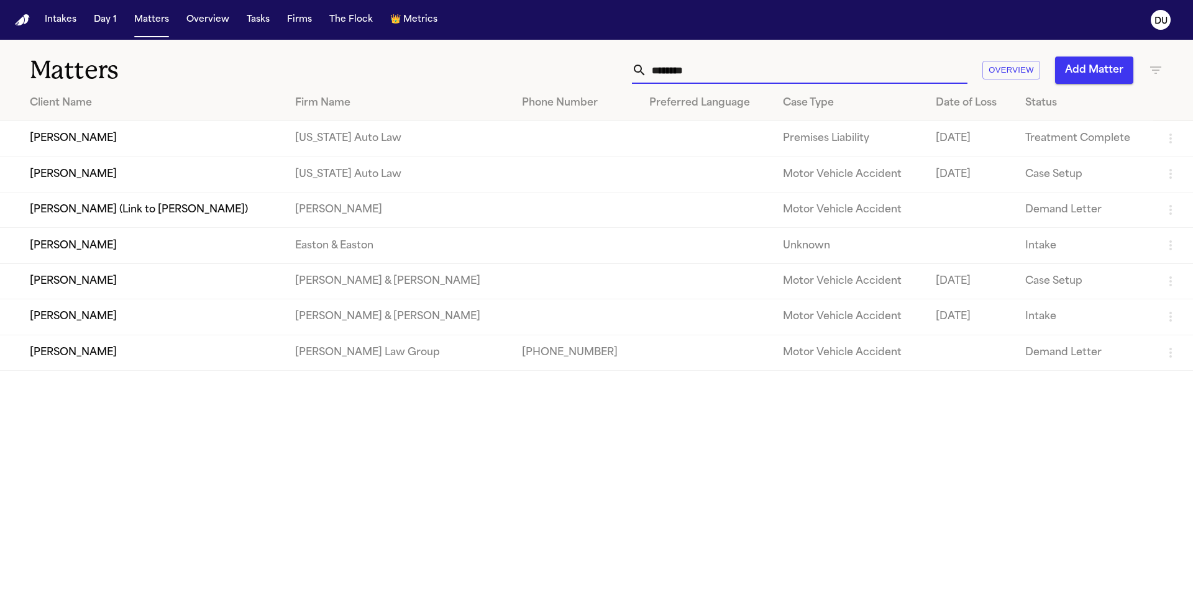
drag, startPoint x: 720, startPoint y: 78, endPoint x: 632, endPoint y: 75, distance: 88.3
click at [632, 75] on div "******* Overview Add Matter" at bounding box center [761, 70] width 803 height 27
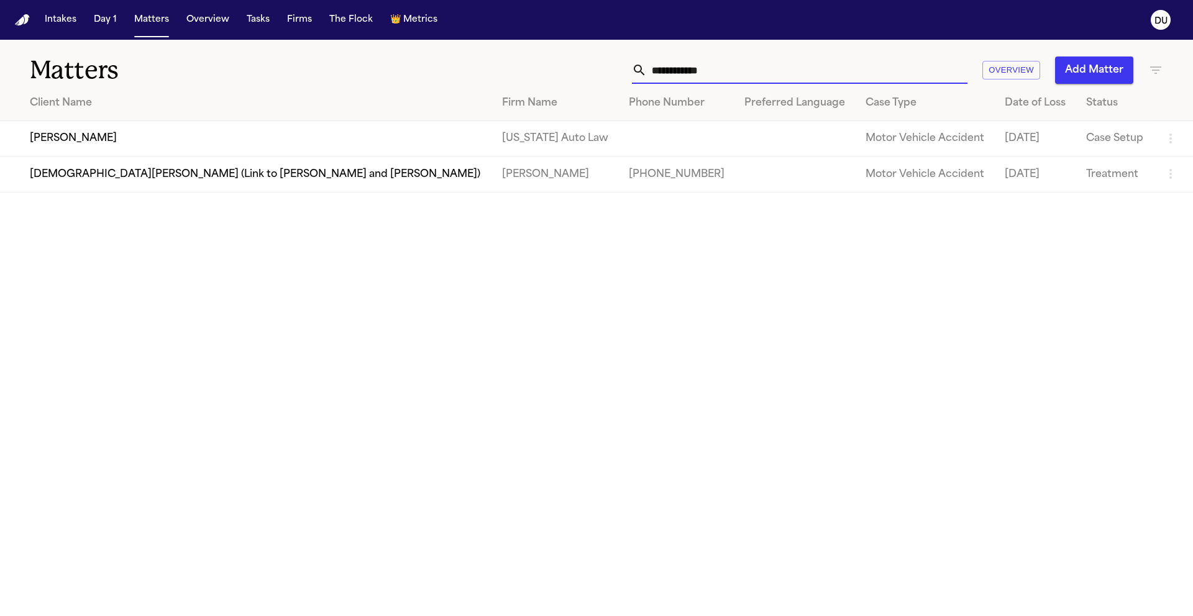
type input "**********"
click at [52, 140] on td "[PERSON_NAME]" at bounding box center [246, 138] width 492 height 35
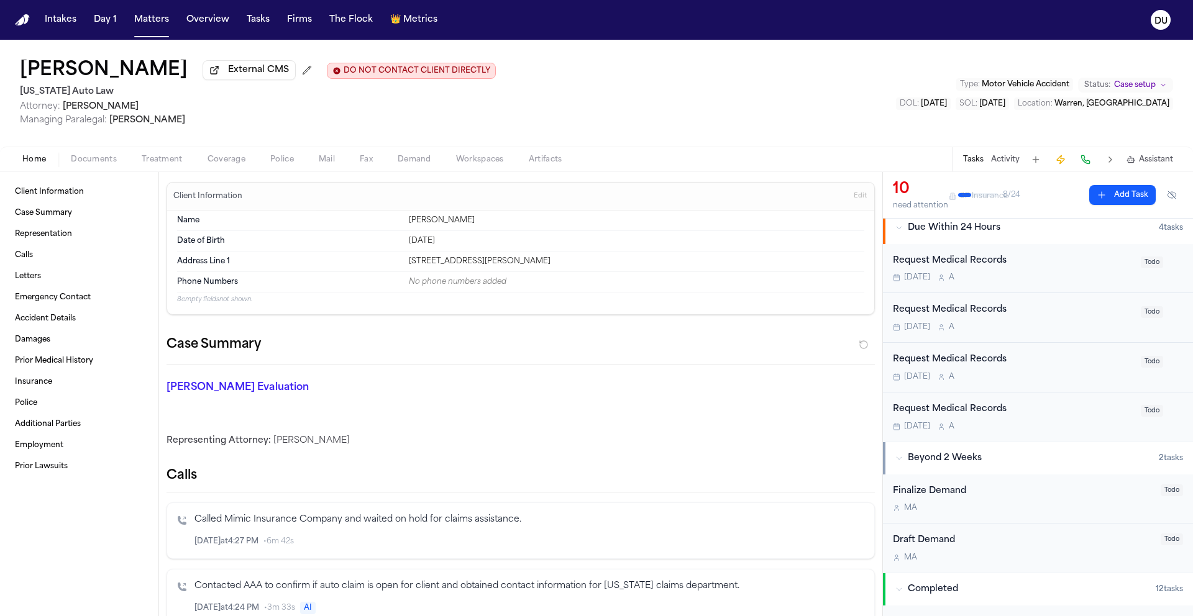
scroll to position [330, 0]
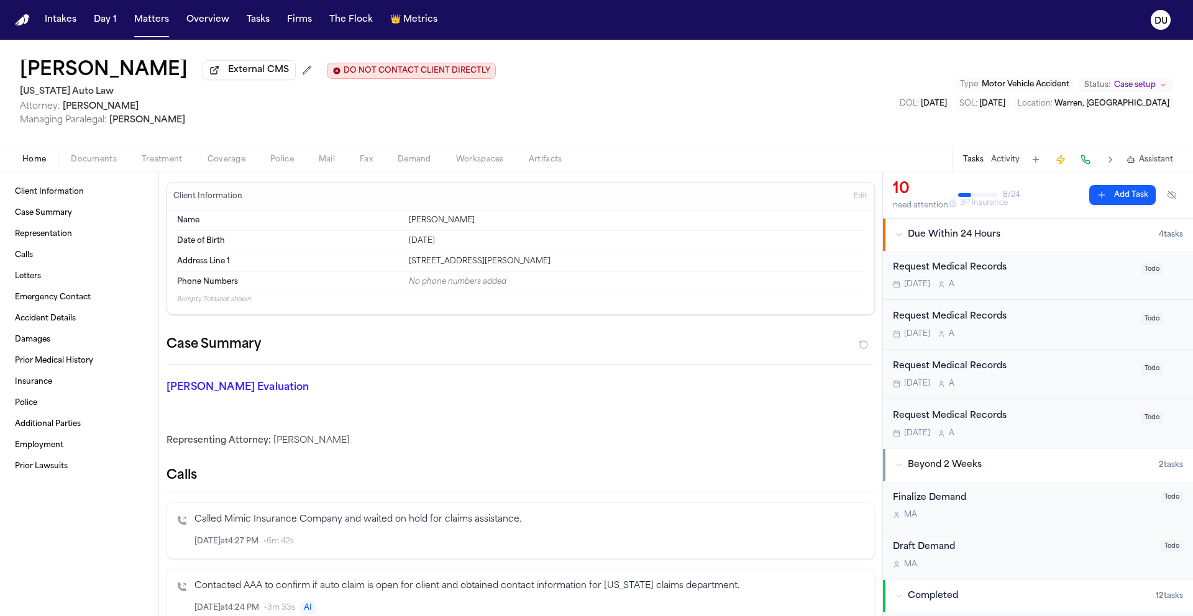
click at [970, 271] on div "Request Medical Records" at bounding box center [1013, 268] width 240 height 14
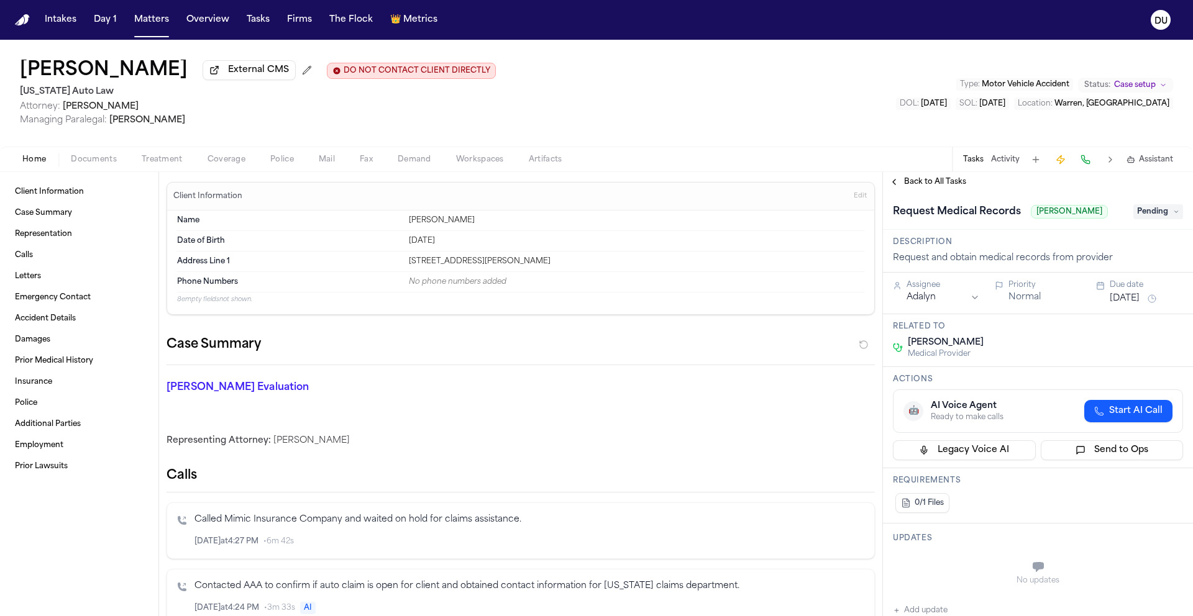
drag, startPoint x: 1035, startPoint y: 215, endPoint x: 1096, endPoint y: 214, distance: 61.5
click at [1097, 214] on span "[PERSON_NAME]" at bounding box center [1069, 212] width 77 height 14
copy span "[PERSON_NAME]"
click at [1165, 219] on span "Pending" at bounding box center [1158, 211] width 50 height 15
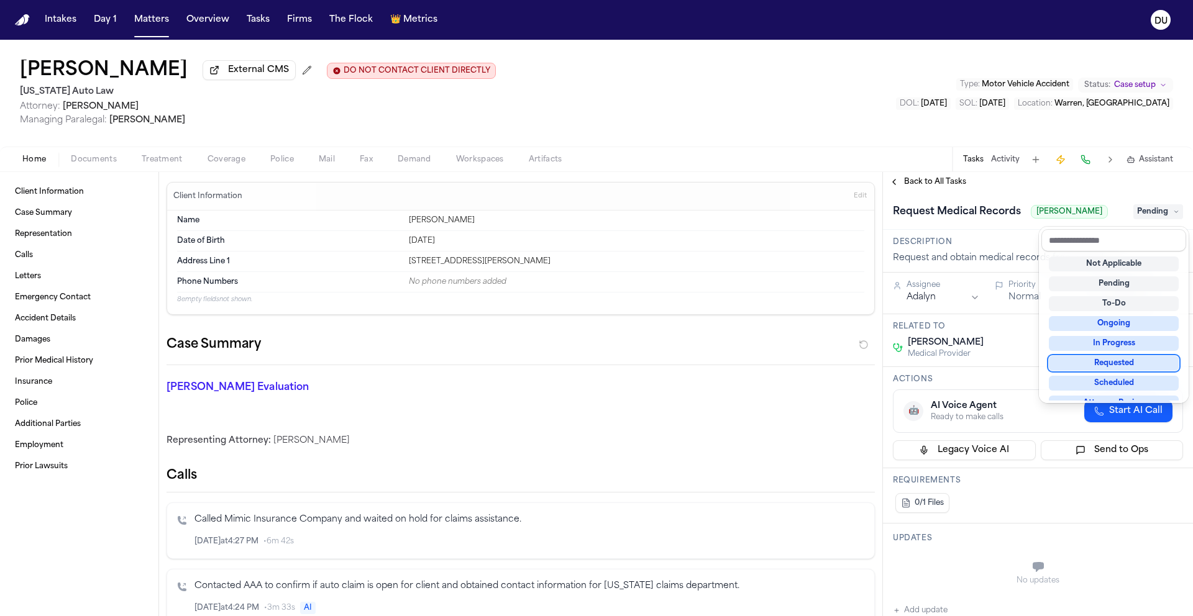
click at [1101, 364] on div "Requested" at bounding box center [1114, 363] width 130 height 15
click at [1048, 181] on div "**********" at bounding box center [1038, 394] width 310 height 444
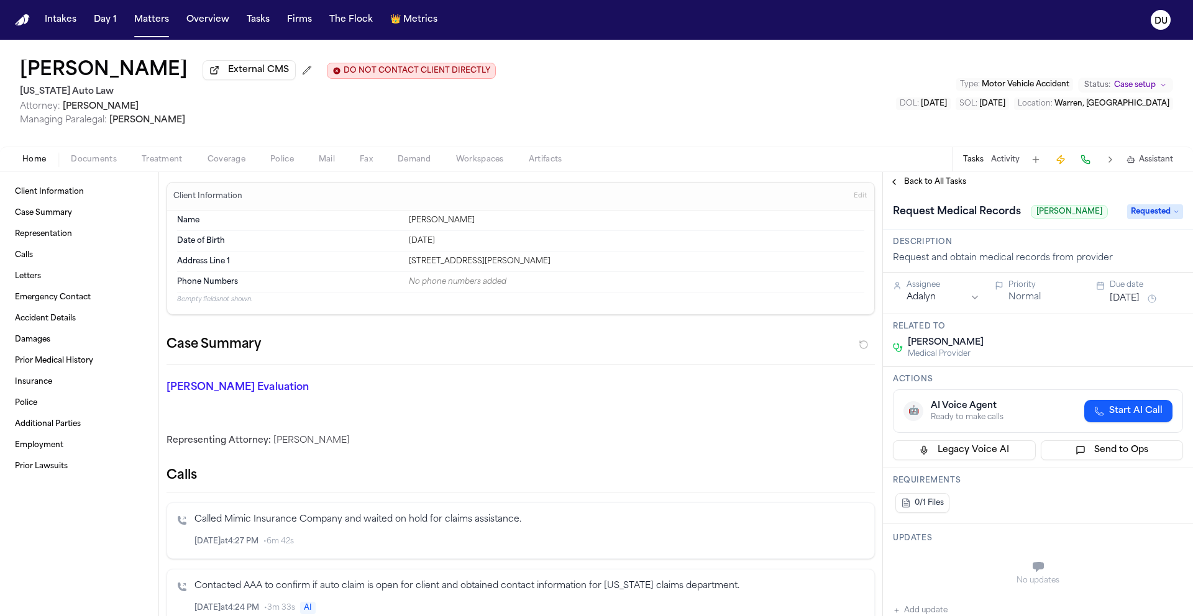
click at [930, 299] on html "Intakes Day 1 Matters Overview Tasks Firms The Flock 👑 Metrics DU [PERSON_NAME]…" at bounding box center [596, 308] width 1193 height 616
click at [1129, 304] on button "[DATE]" at bounding box center [1124, 299] width 30 height 12
click at [1080, 452] on button "22" at bounding box center [1075, 450] width 20 height 20
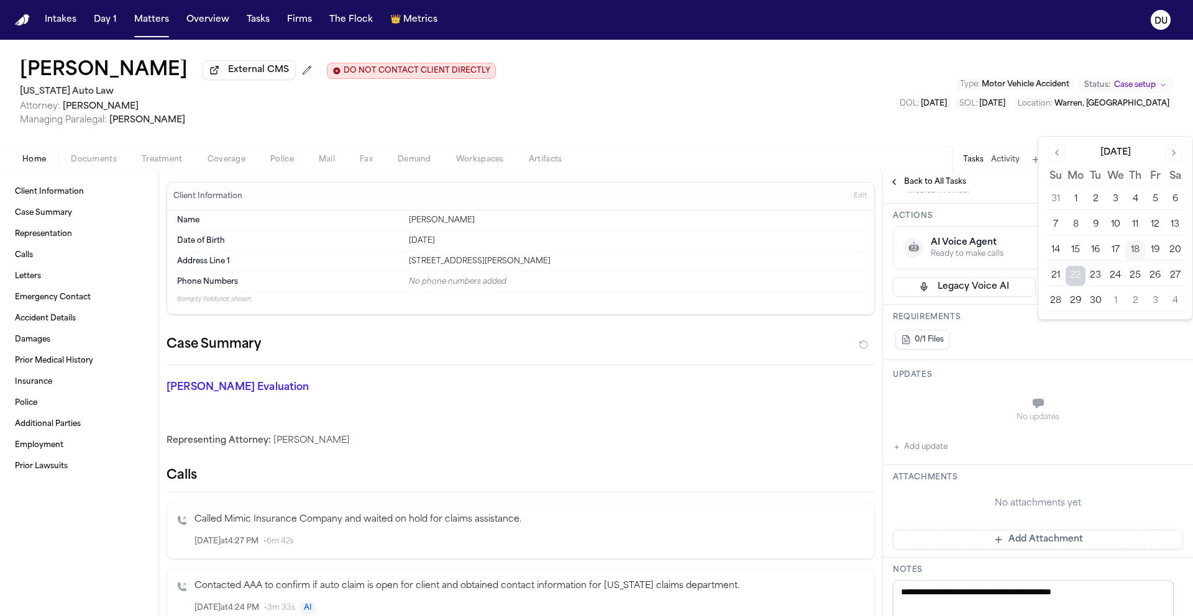
scroll to position [174, 0]
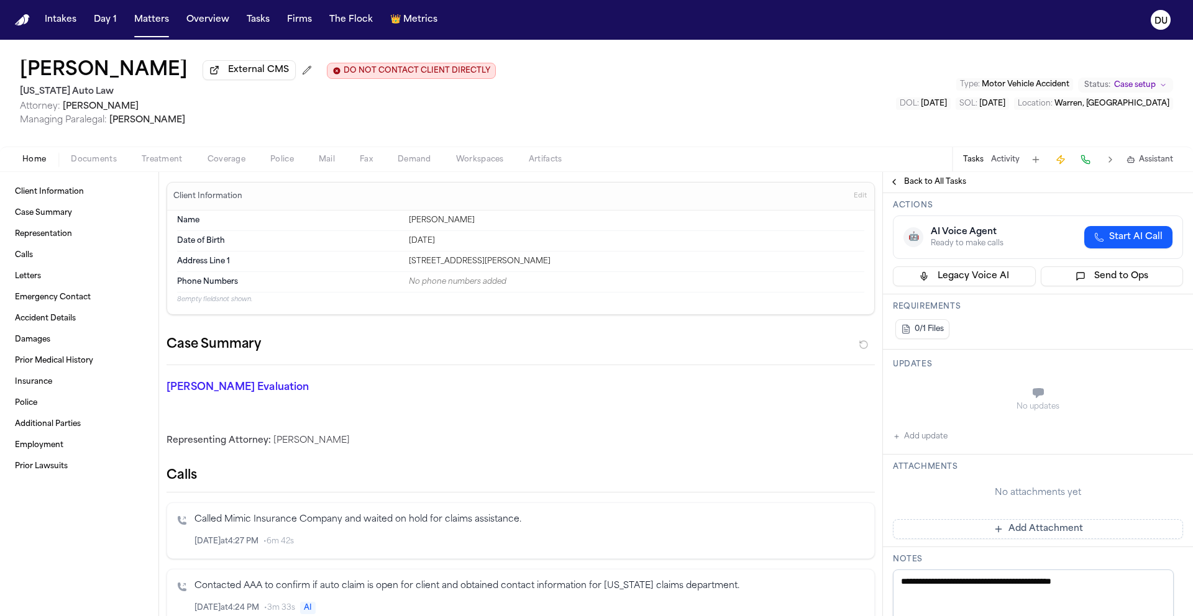
click at [1008, 534] on button "Add Attachment" at bounding box center [1038, 529] width 290 height 20
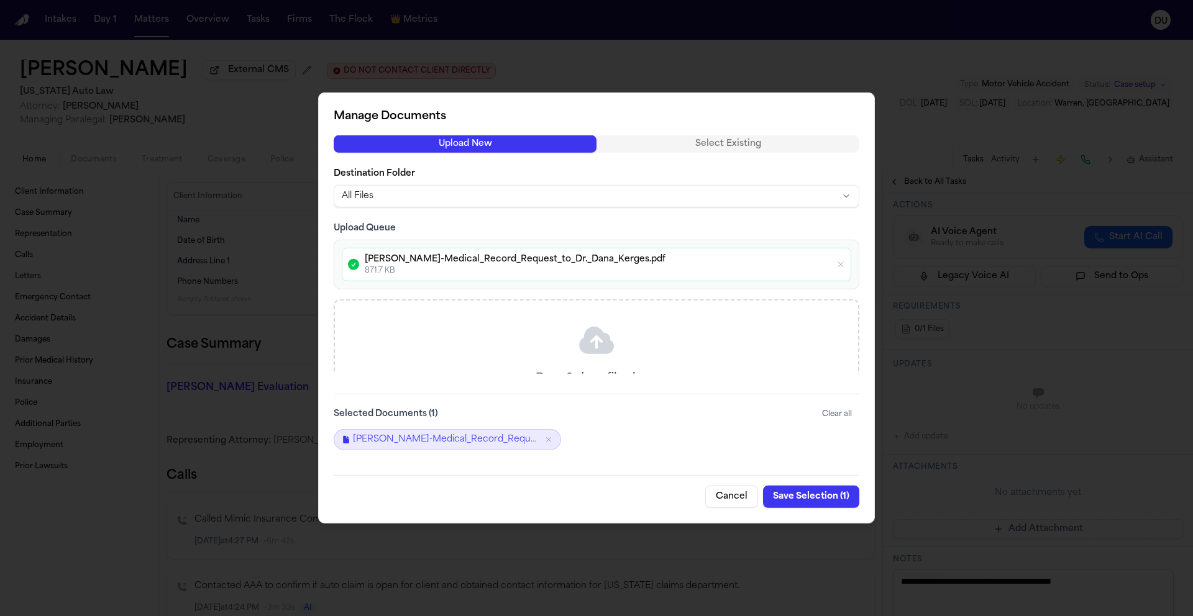
click at [823, 494] on button "Save Selection ( 1 )" at bounding box center [811, 497] width 96 height 22
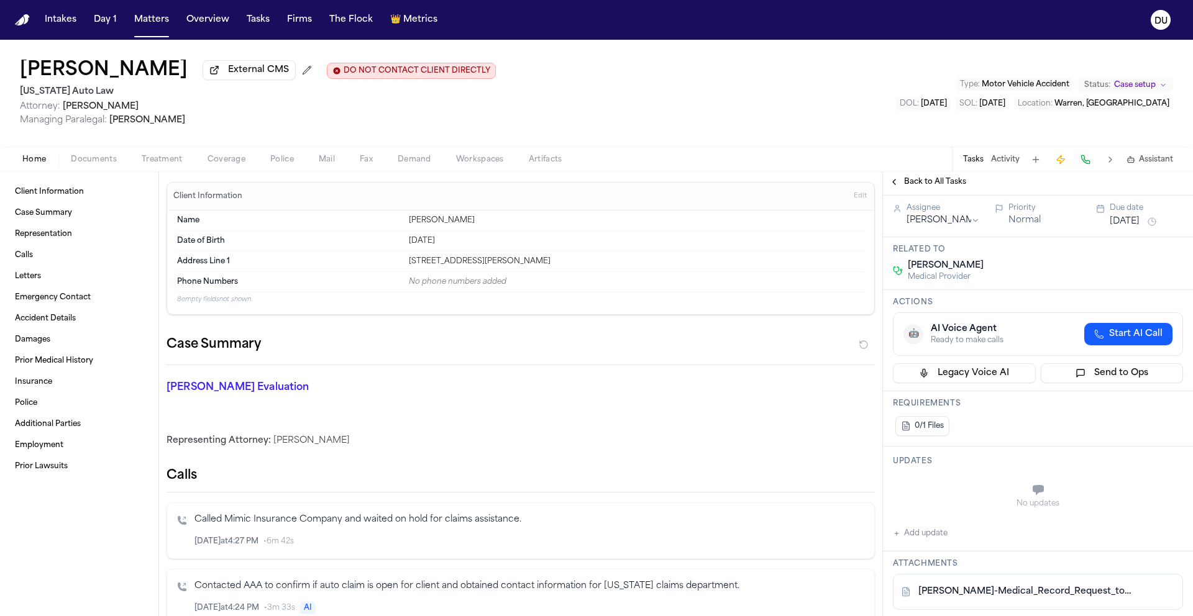
scroll to position [0, 0]
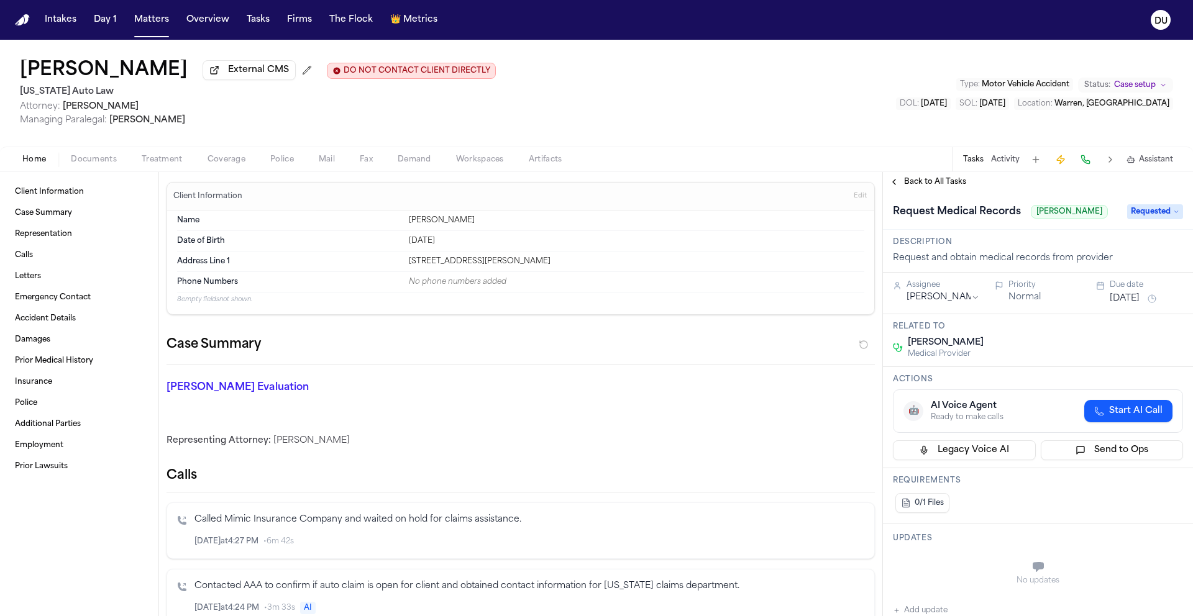
click at [929, 182] on span "Back to All Tasks" at bounding box center [935, 182] width 62 height 10
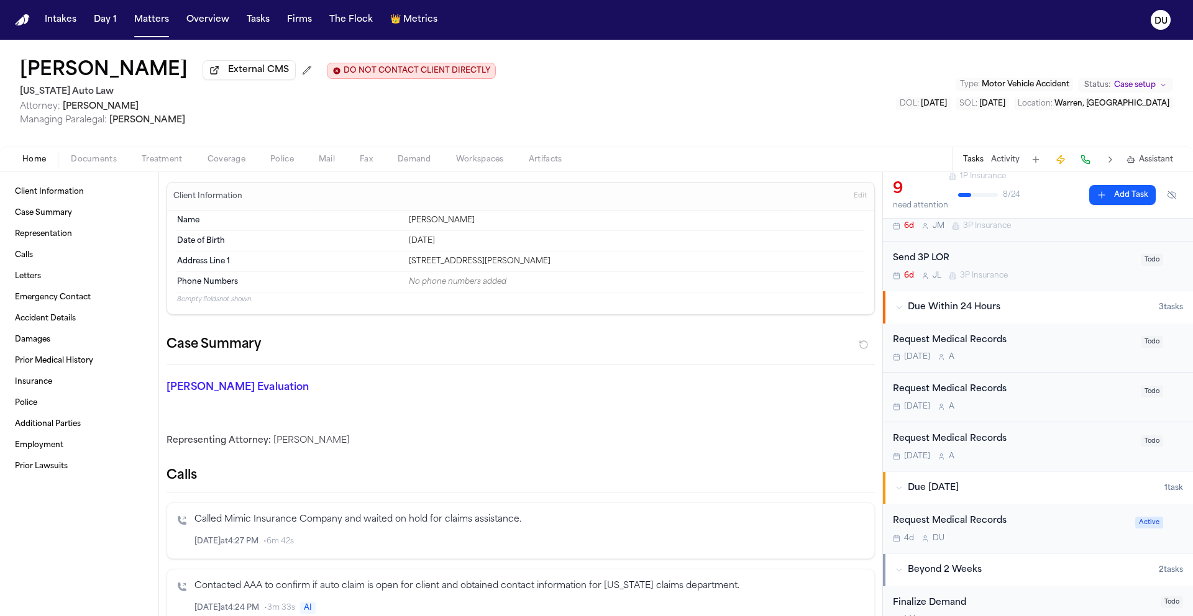
scroll to position [317, 0]
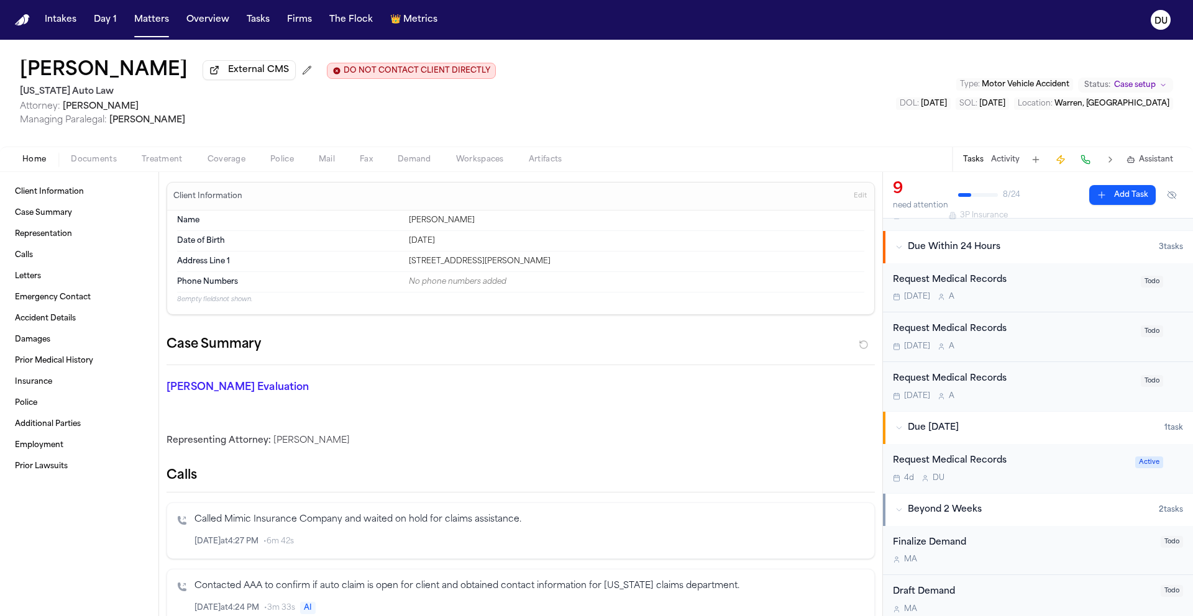
click at [980, 286] on div "Request Medical Records" at bounding box center [1013, 280] width 240 height 14
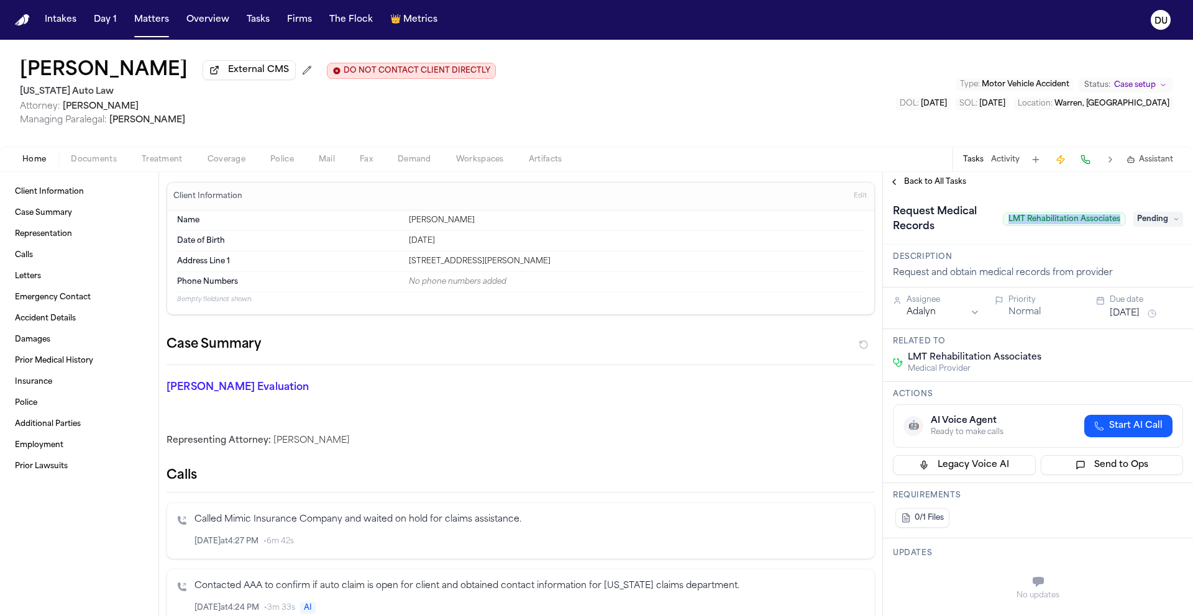
drag, startPoint x: 999, startPoint y: 222, endPoint x: 1116, endPoint y: 227, distance: 116.9
click at [1116, 227] on div "Request Medical Records LMT Rehabilitation Associates" at bounding box center [1009, 219] width 233 height 35
copy span "LMT Rehabilitation Associates"
click at [1137, 225] on span "Pending" at bounding box center [1158, 219] width 50 height 15
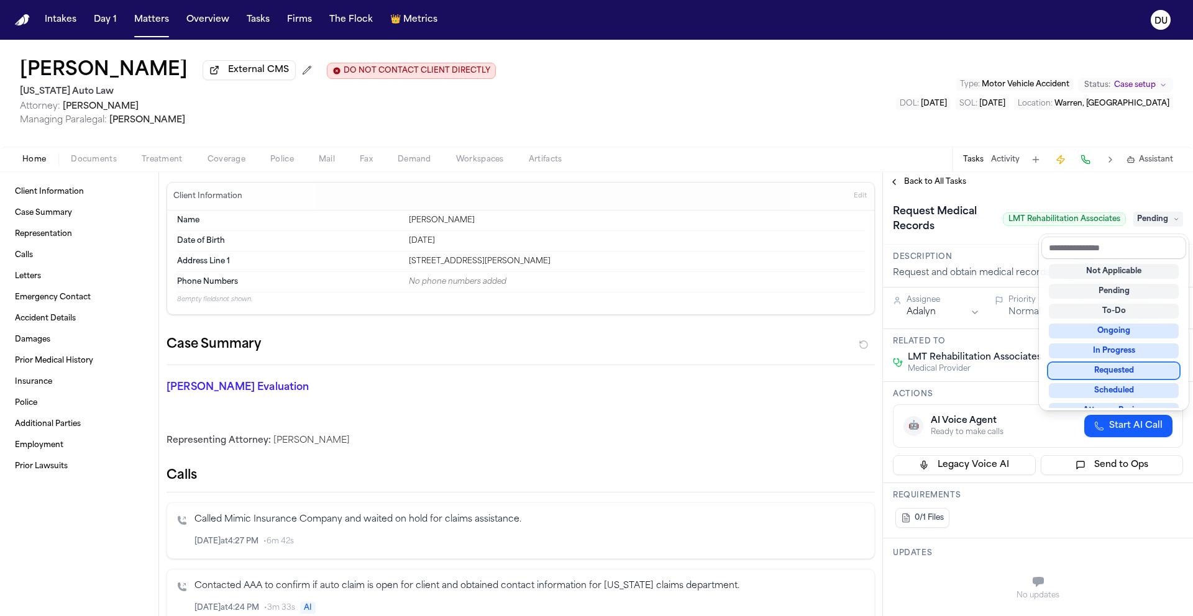
click at [1114, 373] on div "Requested" at bounding box center [1114, 370] width 130 height 15
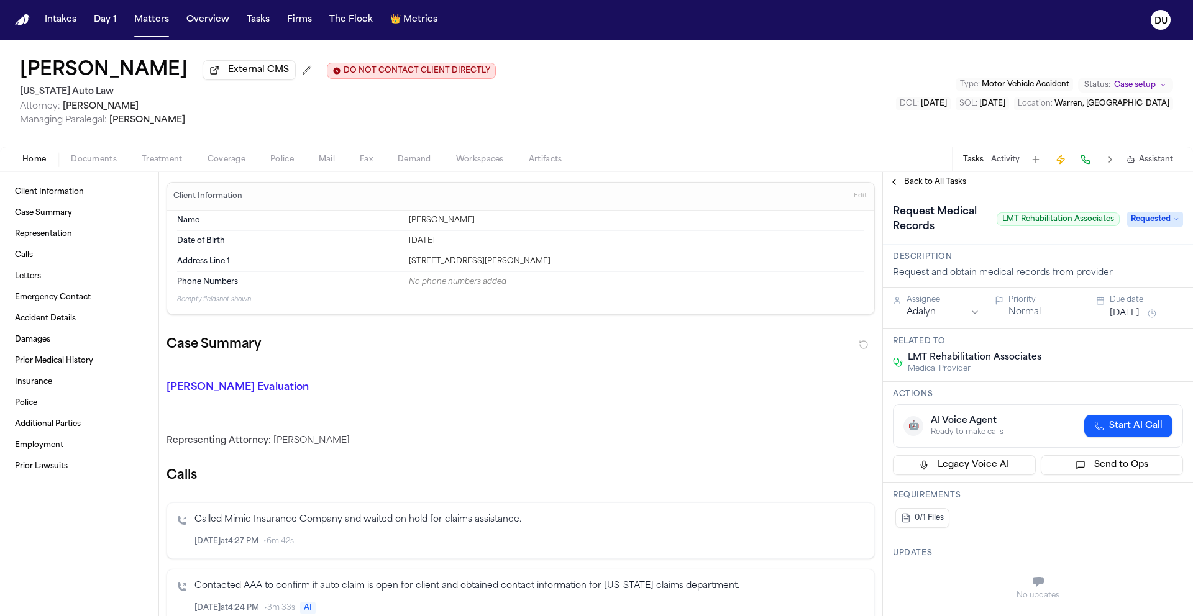
click at [929, 314] on html "Intakes Day 1 Matters Overview Tasks Firms The Flock 👑 Metrics DU [PERSON_NAME]…" at bounding box center [596, 308] width 1193 height 616
click at [1136, 317] on button "[DATE]" at bounding box center [1124, 313] width 30 height 12
click at [1080, 461] on button "22" at bounding box center [1075, 465] width 20 height 20
click at [1016, 237] on div "Request Medical Records LMT Rehabilitation Associates" at bounding box center [1006, 219] width 227 height 35
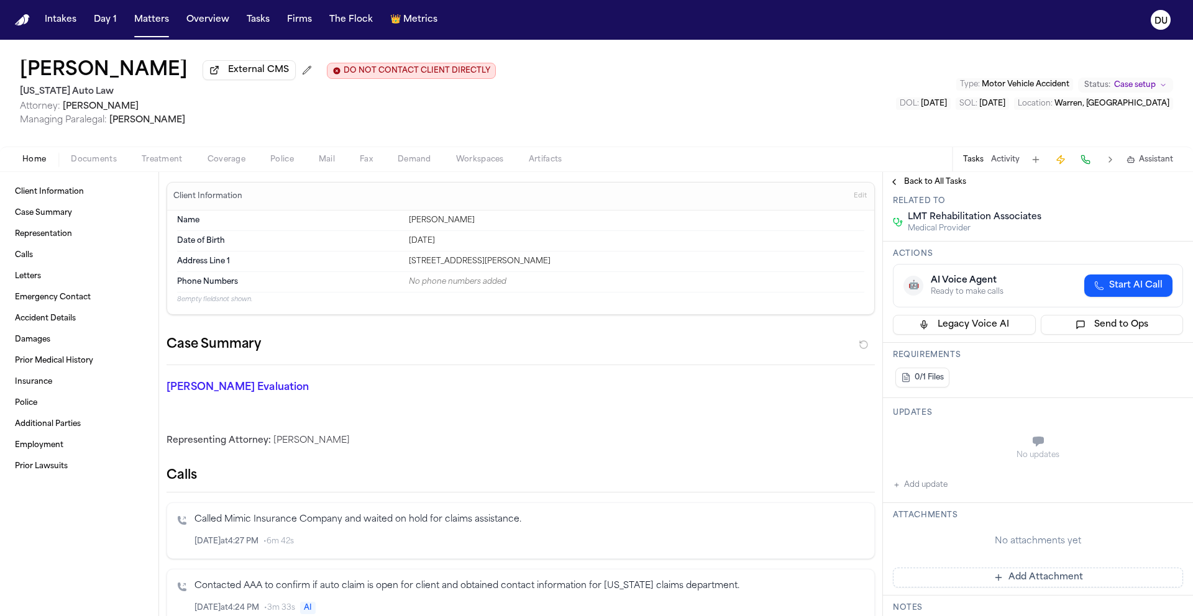
scroll to position [373, 0]
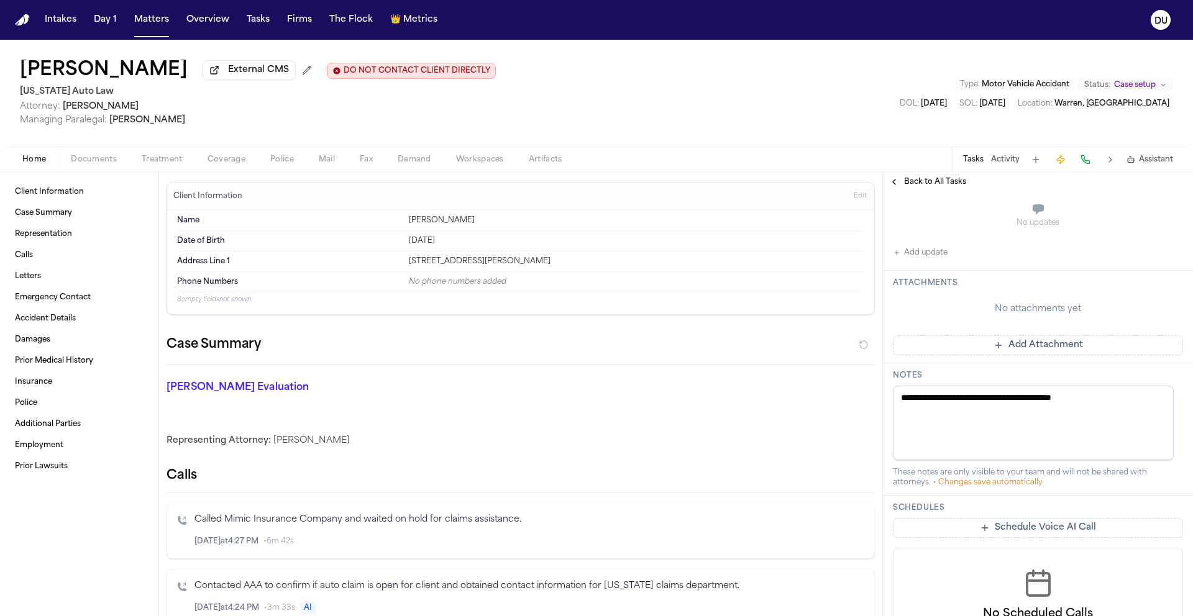
click at [1016, 349] on button "Add Attachment" at bounding box center [1038, 345] width 290 height 20
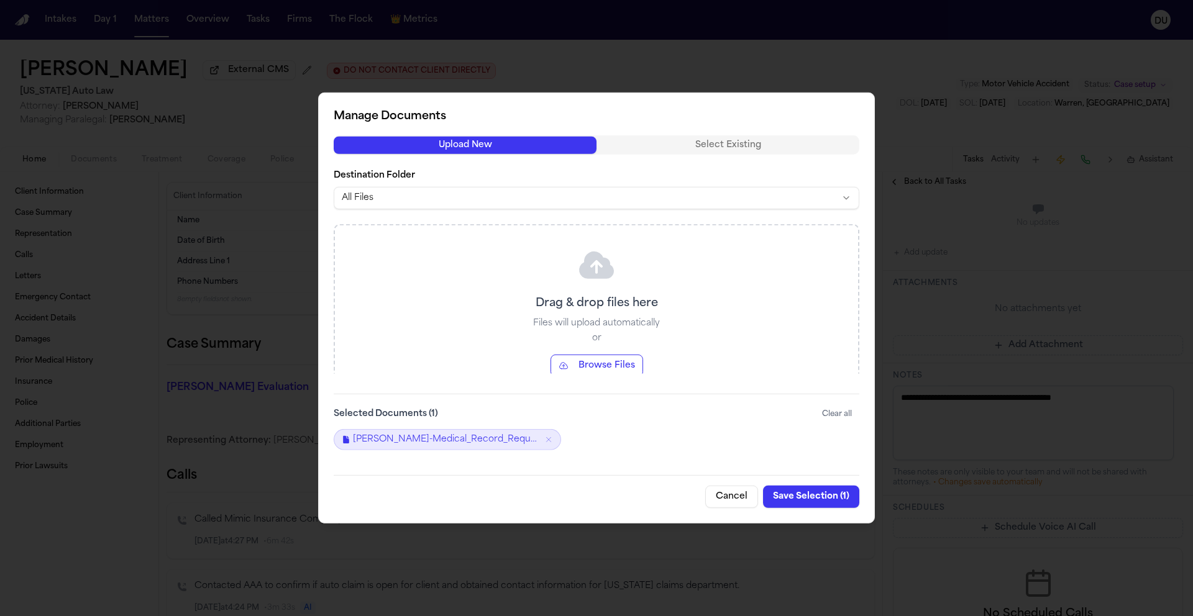
click at [827, 500] on button "Save Selection ( 1 )" at bounding box center [811, 497] width 96 height 22
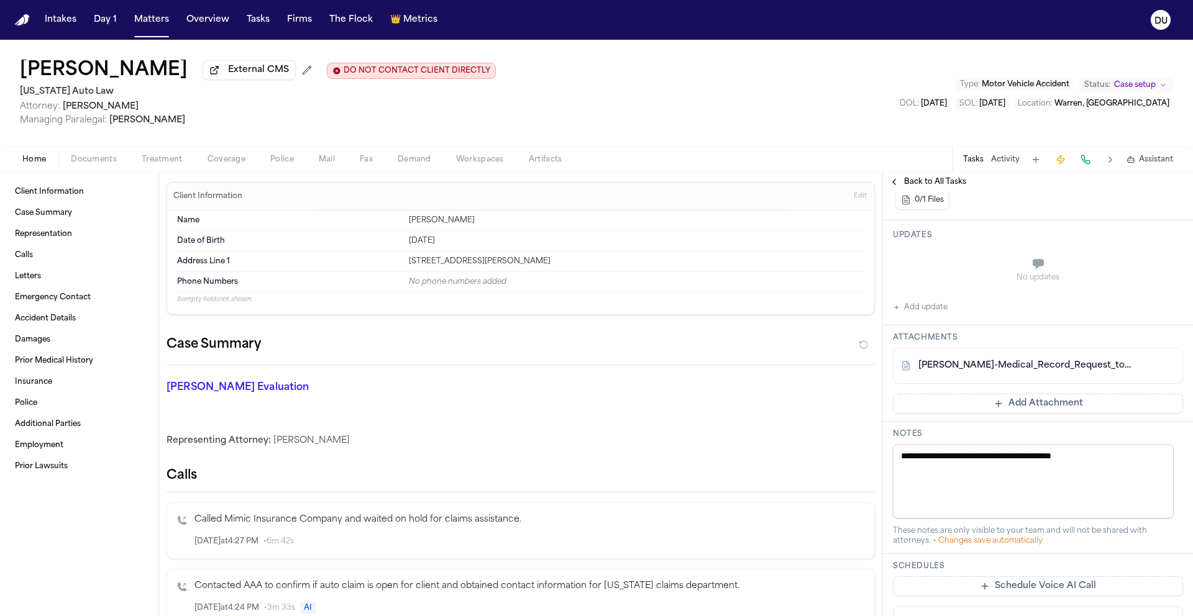
scroll to position [253, 0]
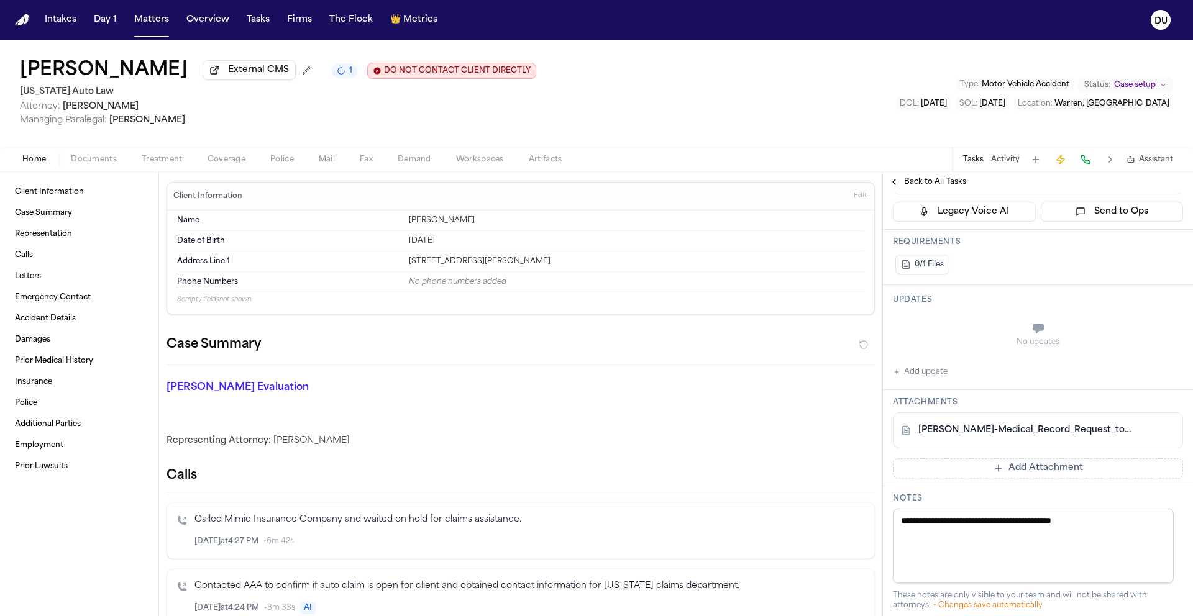
click at [911, 177] on div "Back to All Tasks" at bounding box center [1038, 182] width 310 height 20
click at [924, 186] on span "Back to All Tasks" at bounding box center [935, 182] width 62 height 10
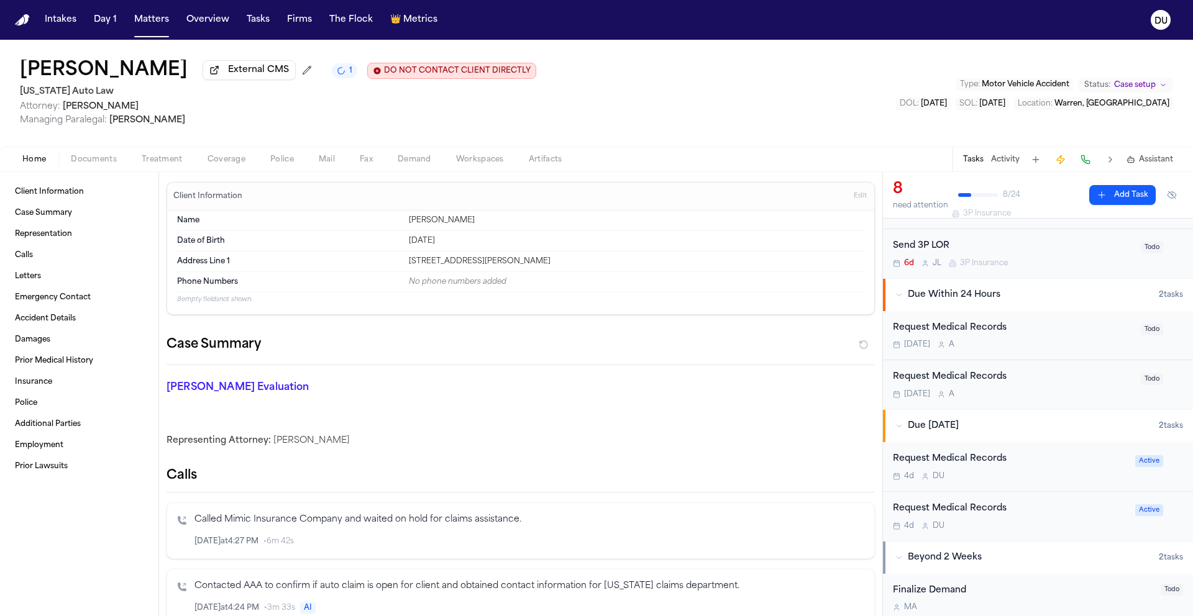
scroll to position [276, 0]
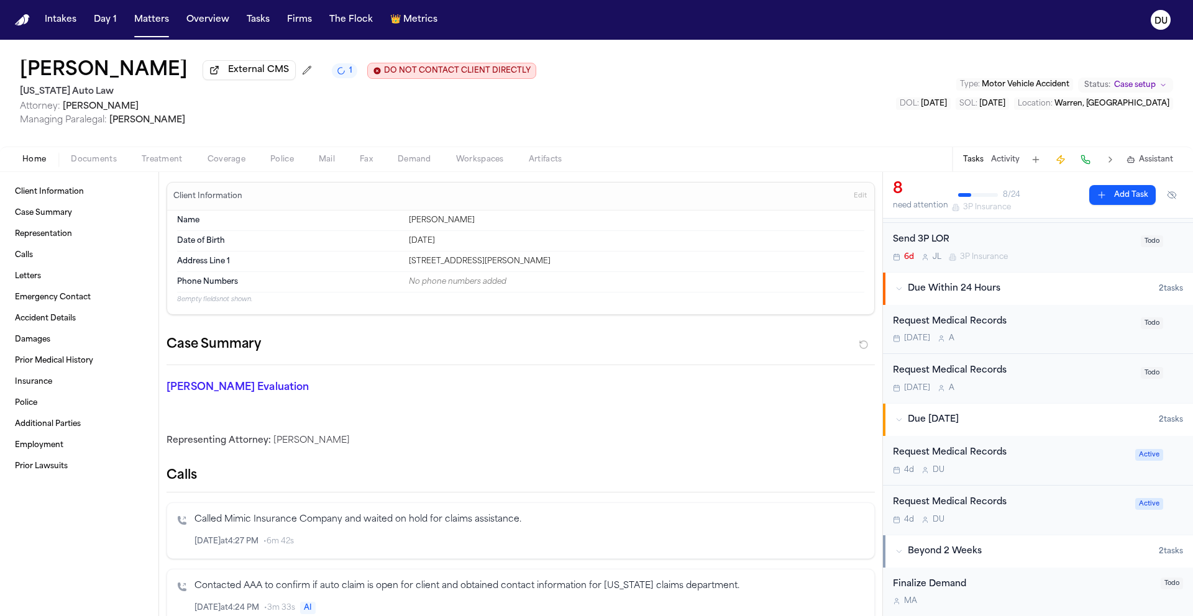
click at [980, 322] on div "Request Medical Records" at bounding box center [1013, 322] width 240 height 14
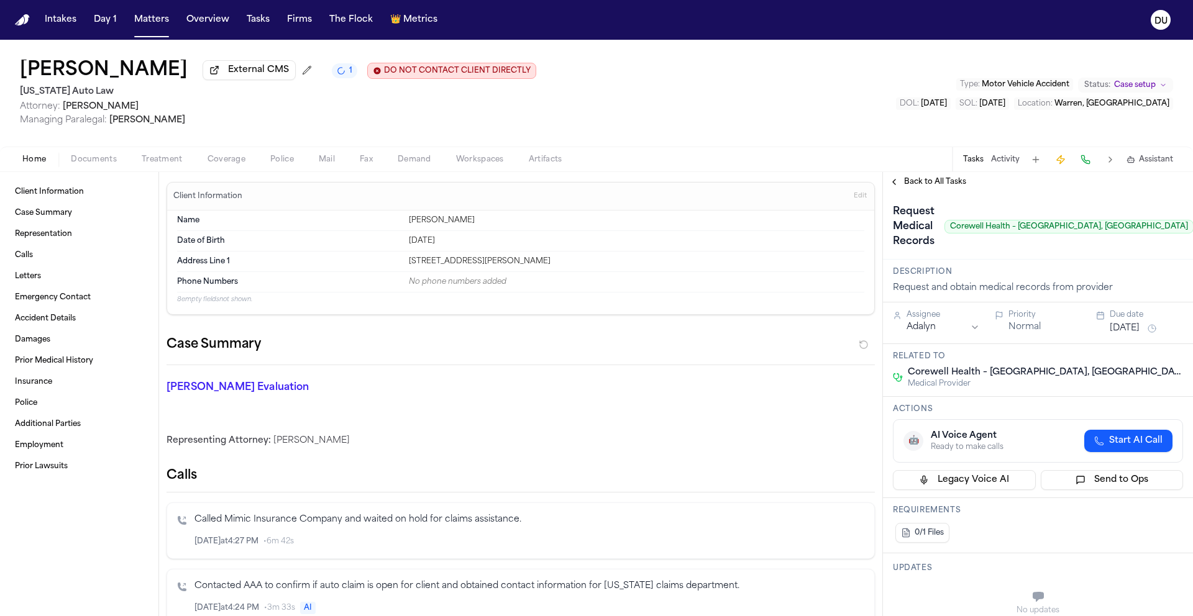
click at [922, 180] on span "Back to All Tasks" at bounding box center [935, 182] width 62 height 10
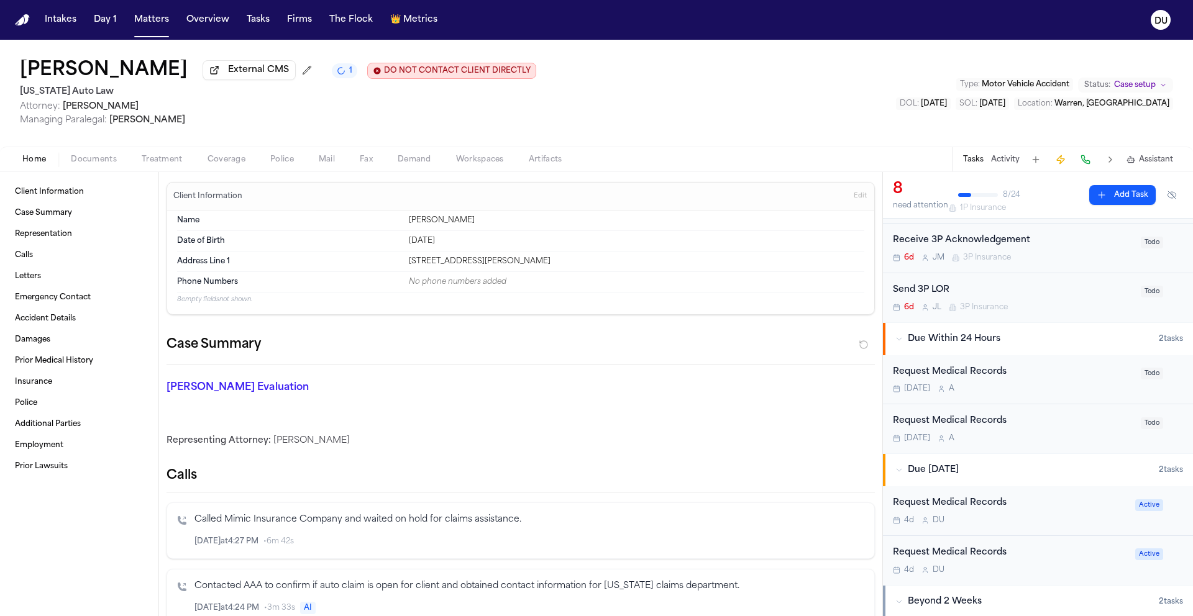
scroll to position [311, 0]
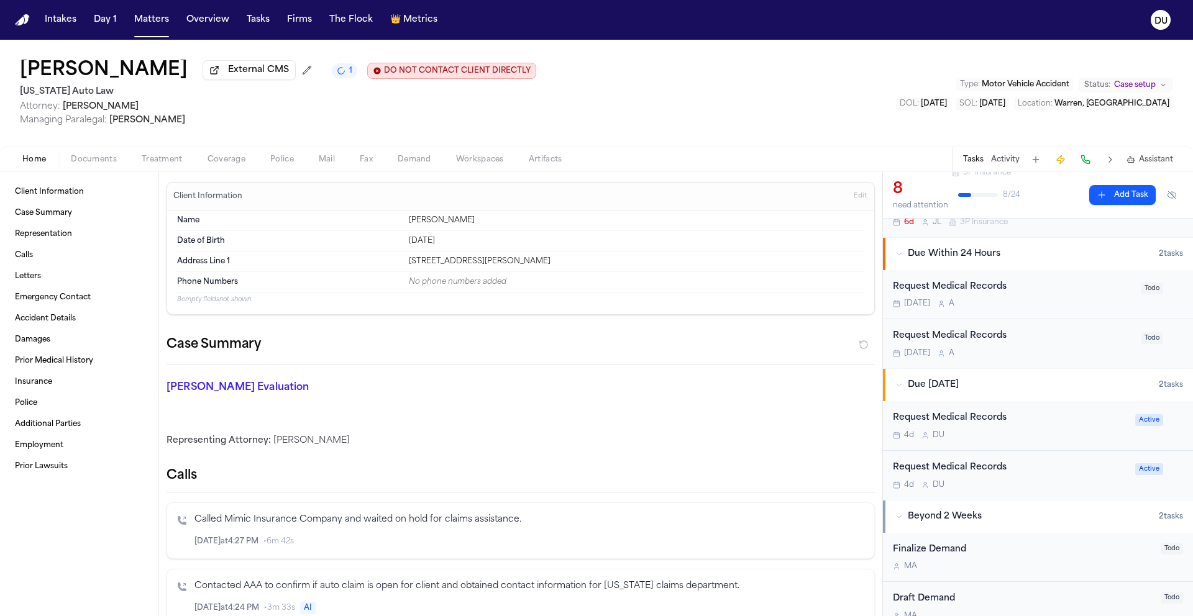
click at [958, 337] on div "Request Medical Records" at bounding box center [1013, 336] width 240 height 14
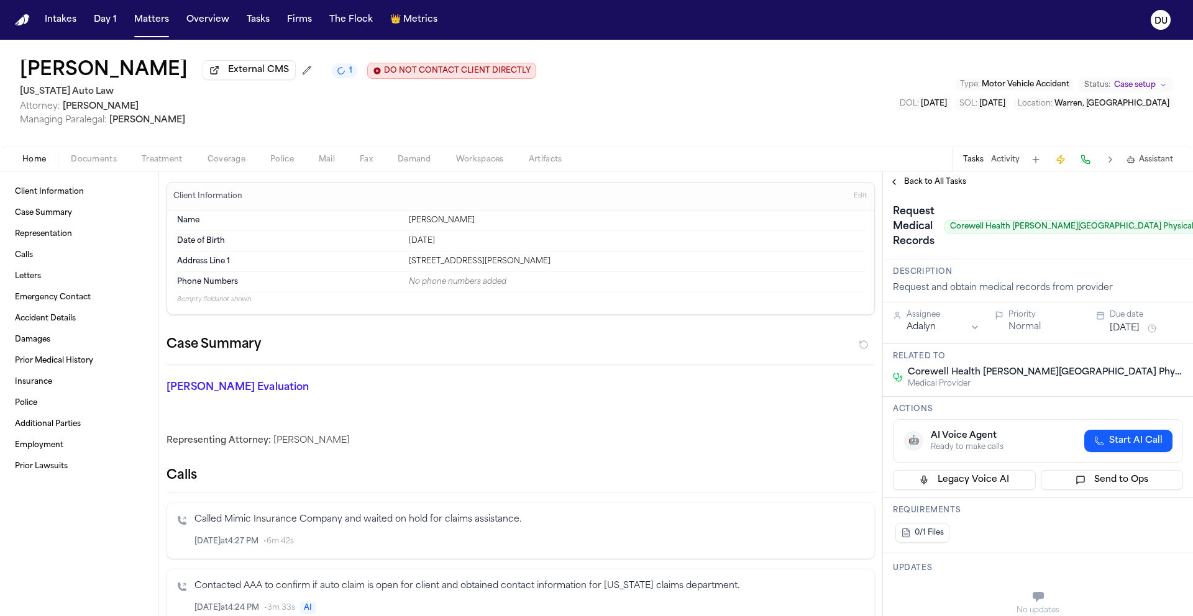
click at [931, 179] on span "Back to All Tasks" at bounding box center [935, 182] width 62 height 10
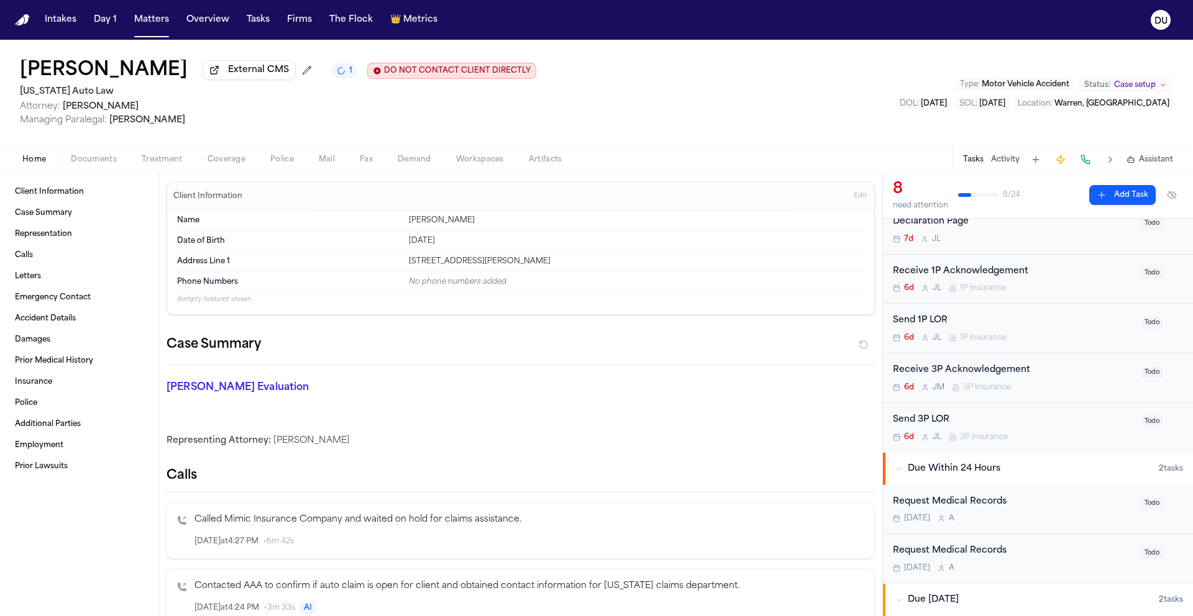
scroll to position [98, 0]
click at [961, 505] on div "Request Medical Records" at bounding box center [1013, 500] width 240 height 14
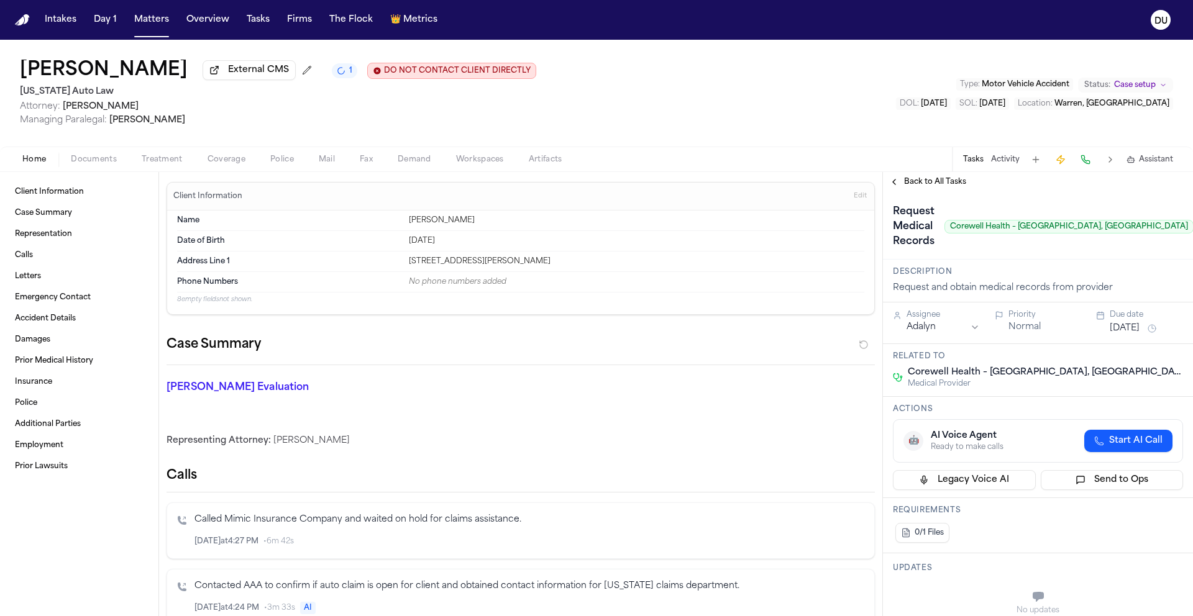
click at [923, 191] on div "Back to All Tasks" at bounding box center [1038, 182] width 310 height 20
click at [926, 186] on span "Back to All Tasks" at bounding box center [935, 182] width 62 height 10
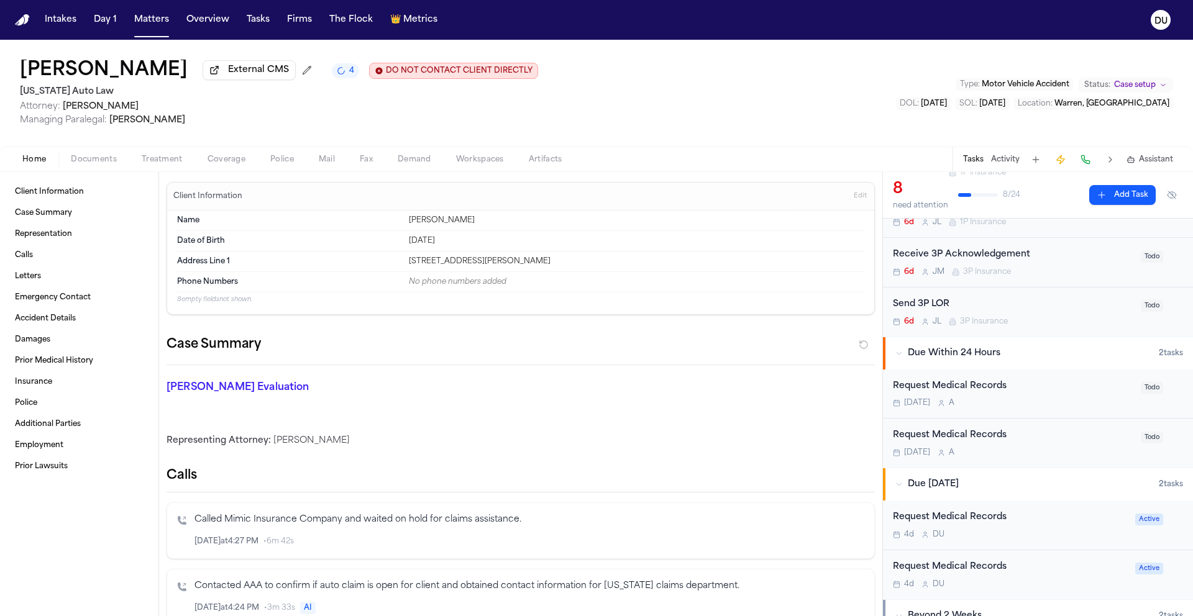
scroll to position [234, 0]
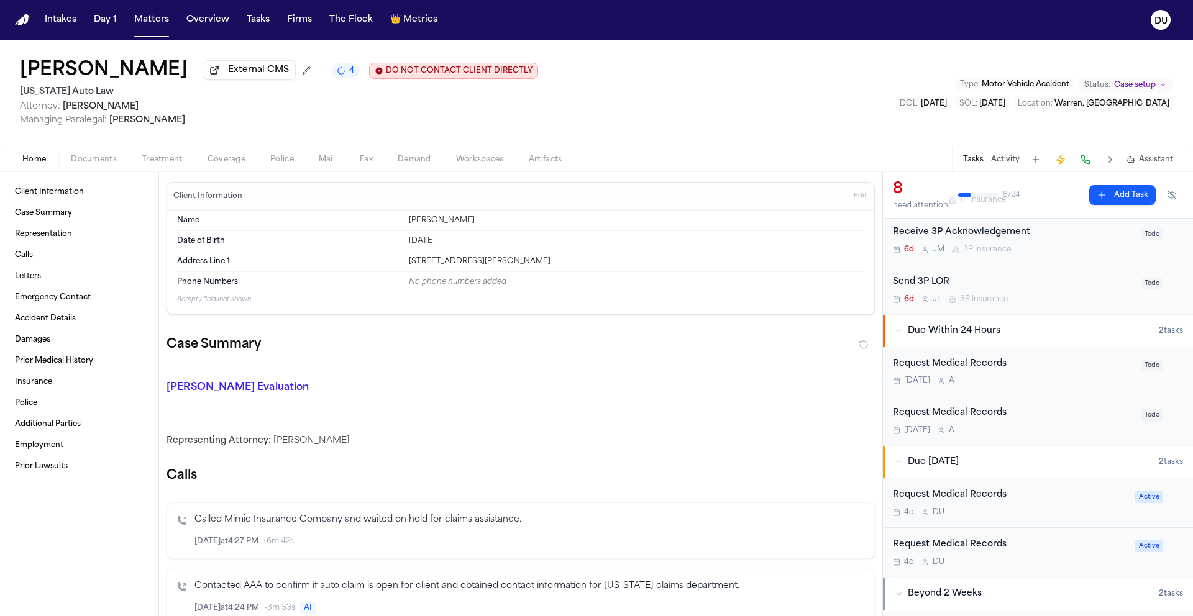
click at [972, 368] on div "Request Medical Records" at bounding box center [1013, 364] width 240 height 14
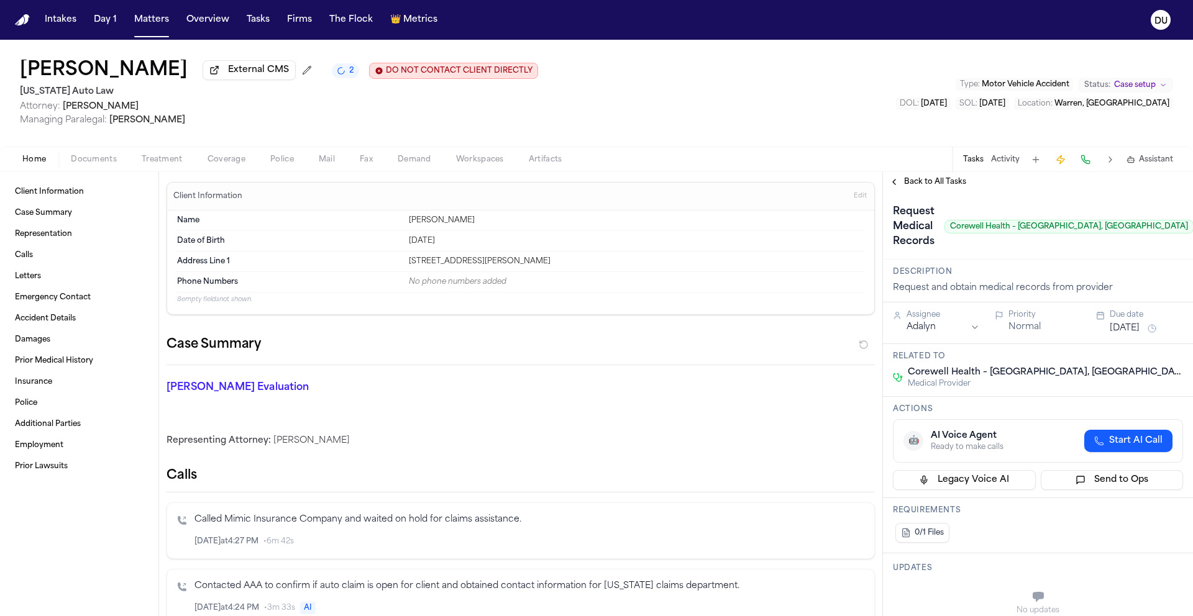
click at [947, 184] on span "Back to All Tasks" at bounding box center [935, 182] width 62 height 10
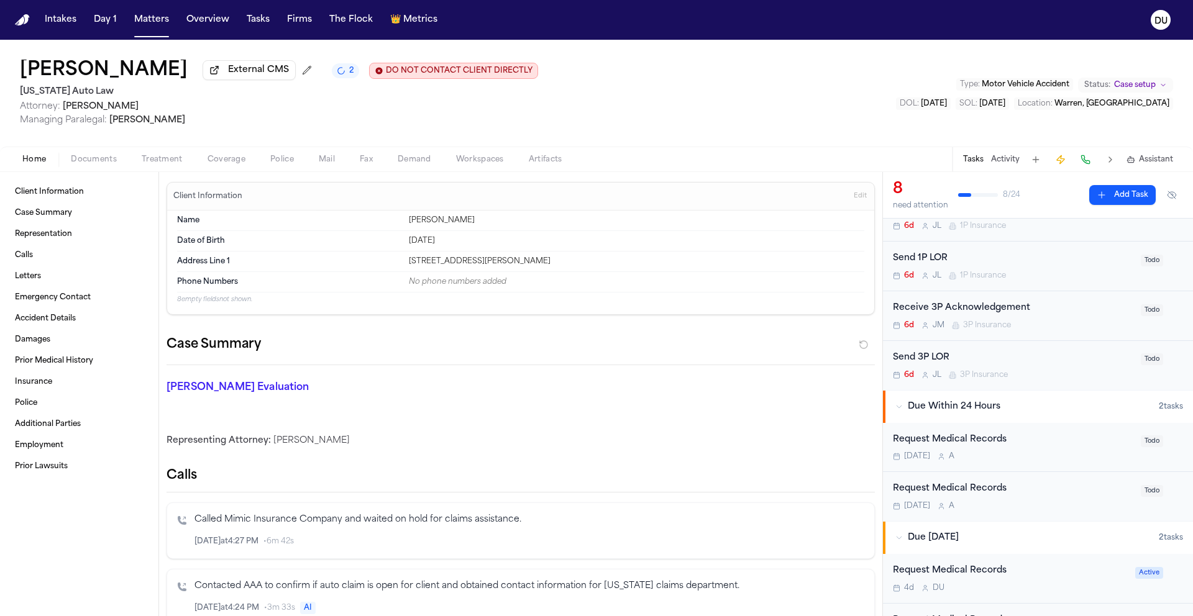
scroll to position [397, 0]
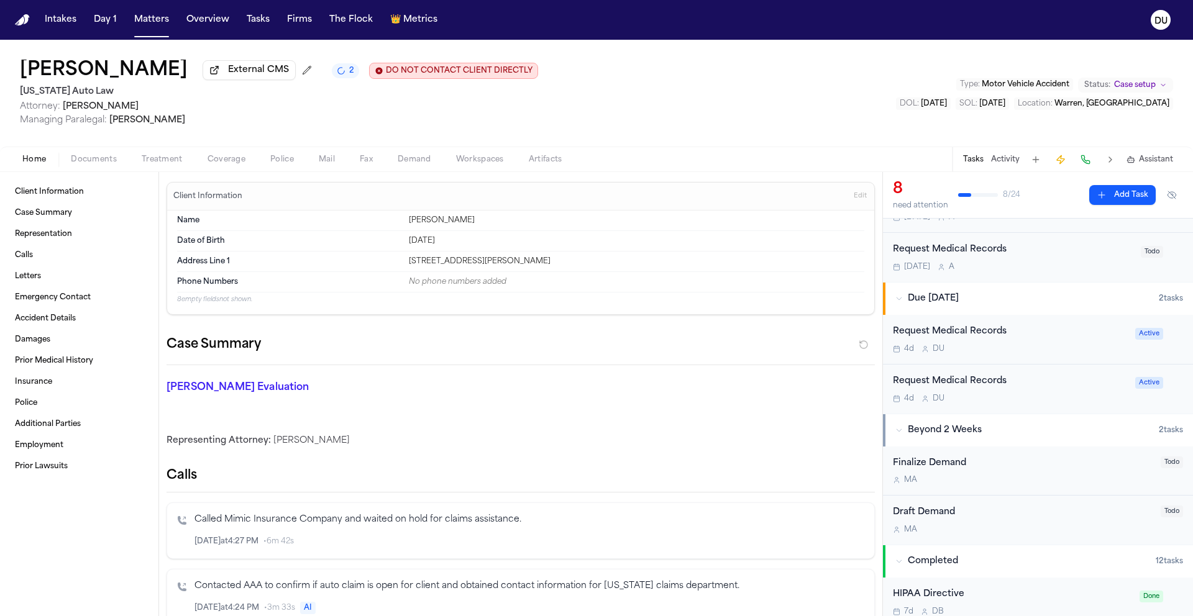
click at [967, 380] on div "Request Medical Records" at bounding box center [1010, 382] width 235 height 14
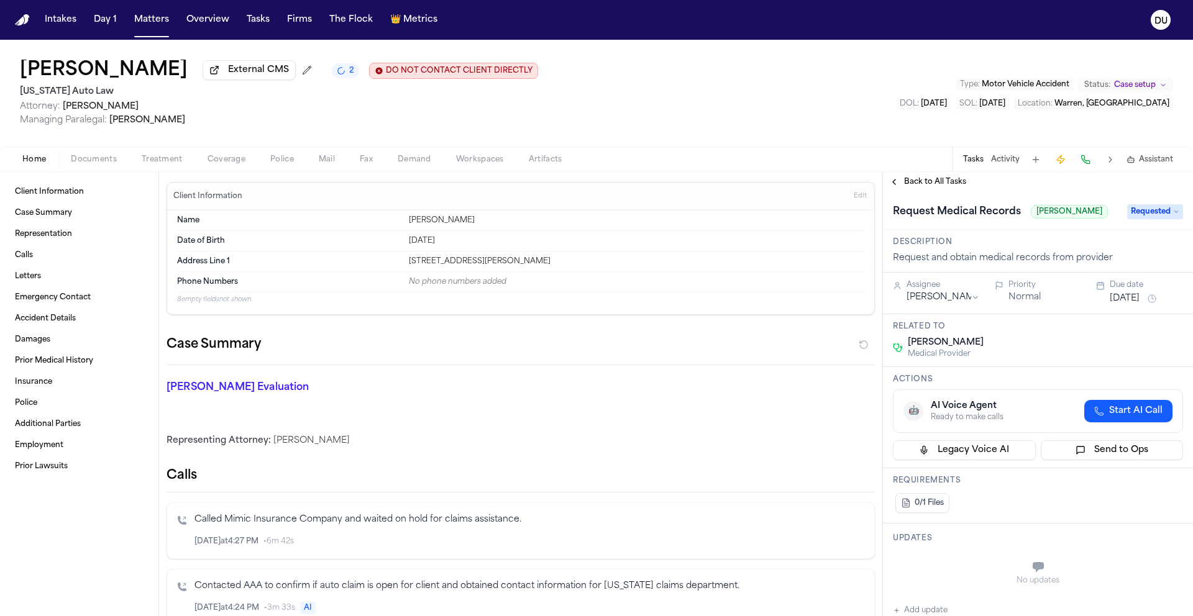
click at [943, 187] on span "Back to All Tasks" at bounding box center [935, 182] width 62 height 10
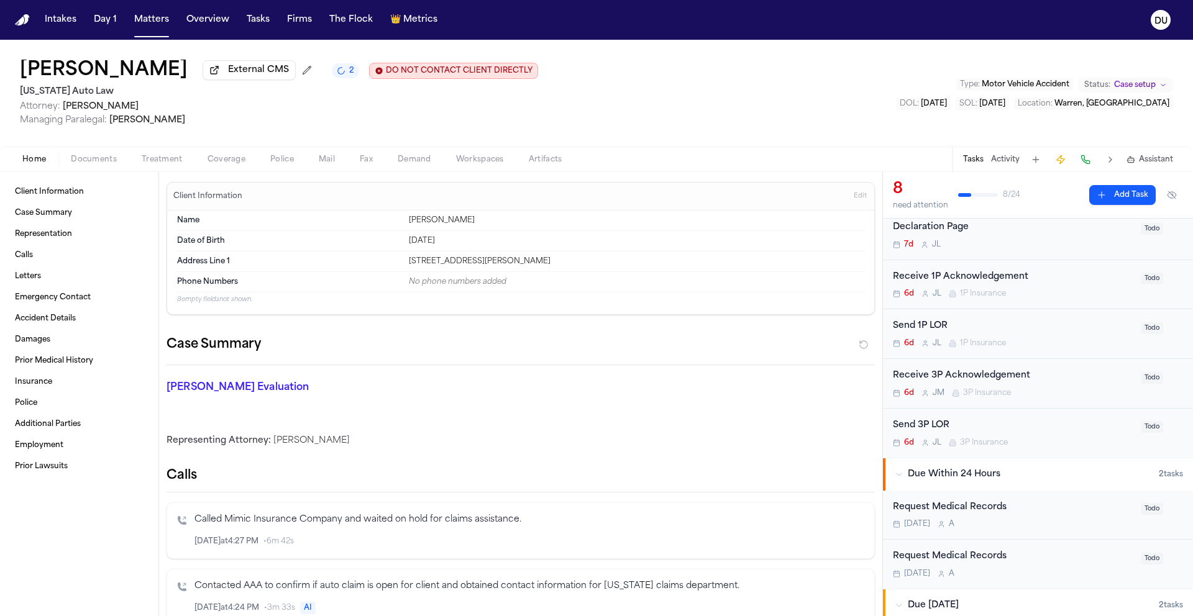
scroll to position [114, 0]
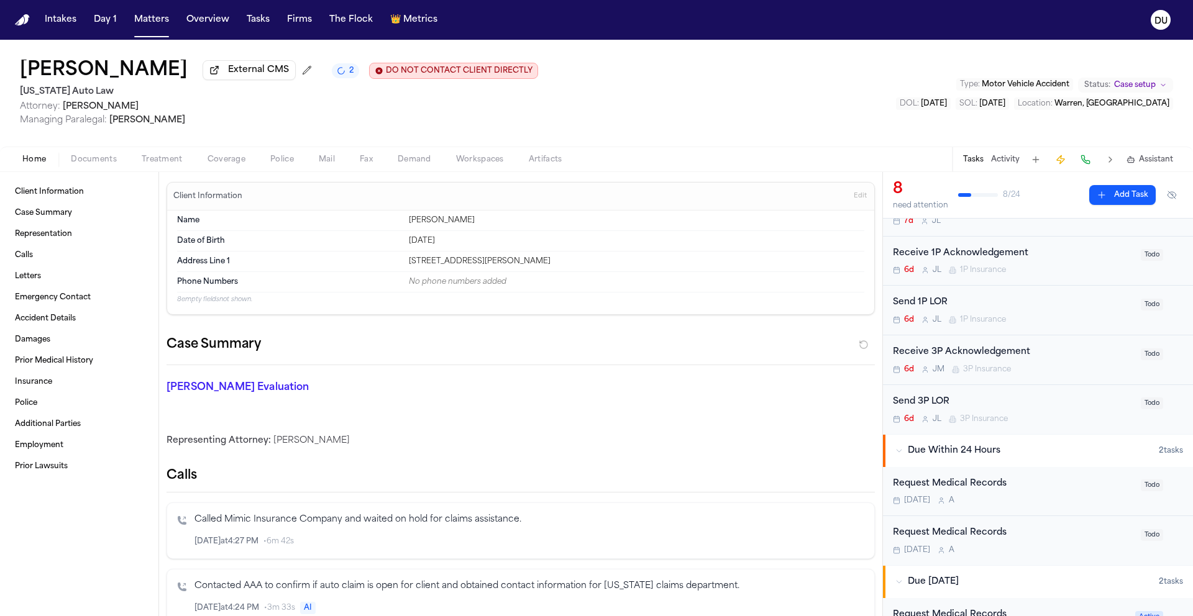
click at [962, 535] on div "Request Medical Records" at bounding box center [1013, 533] width 240 height 14
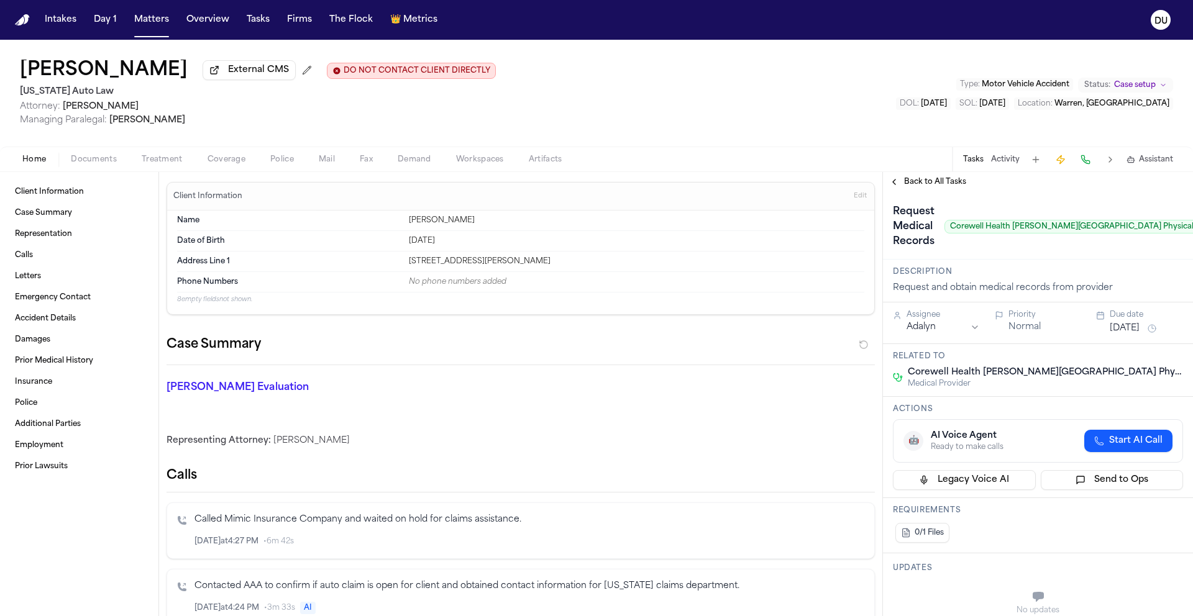
click at [22, 22] on img "Home" at bounding box center [22, 20] width 15 height 12
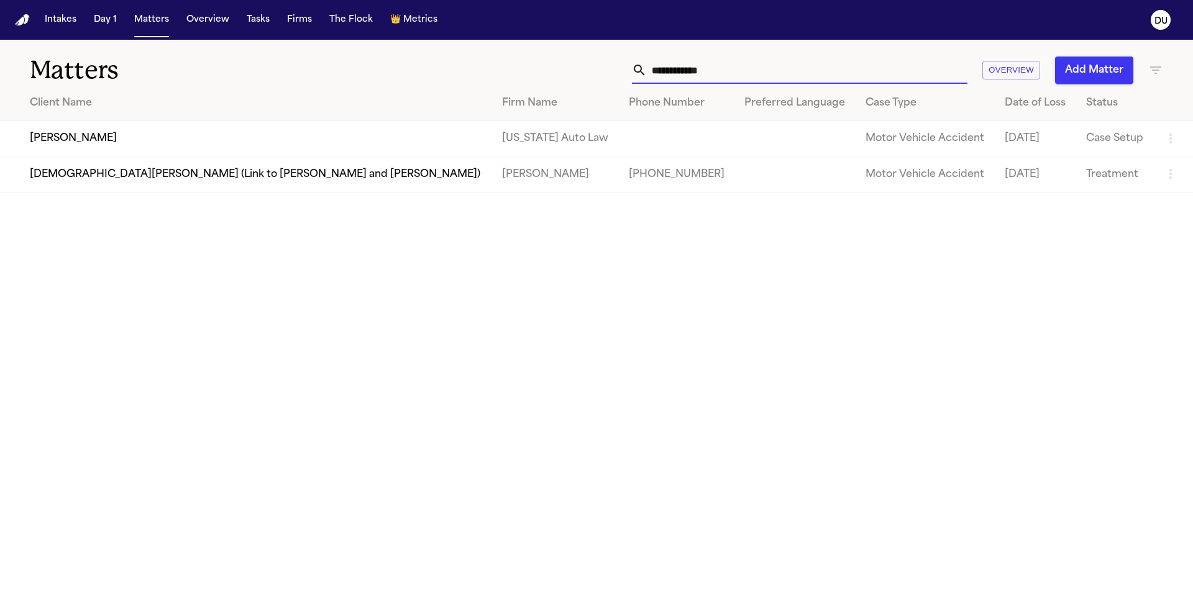
drag, startPoint x: 765, startPoint y: 75, endPoint x: 598, endPoint y: 75, distance: 167.7
click at [598, 75] on div "**********" at bounding box center [761, 70] width 803 height 27
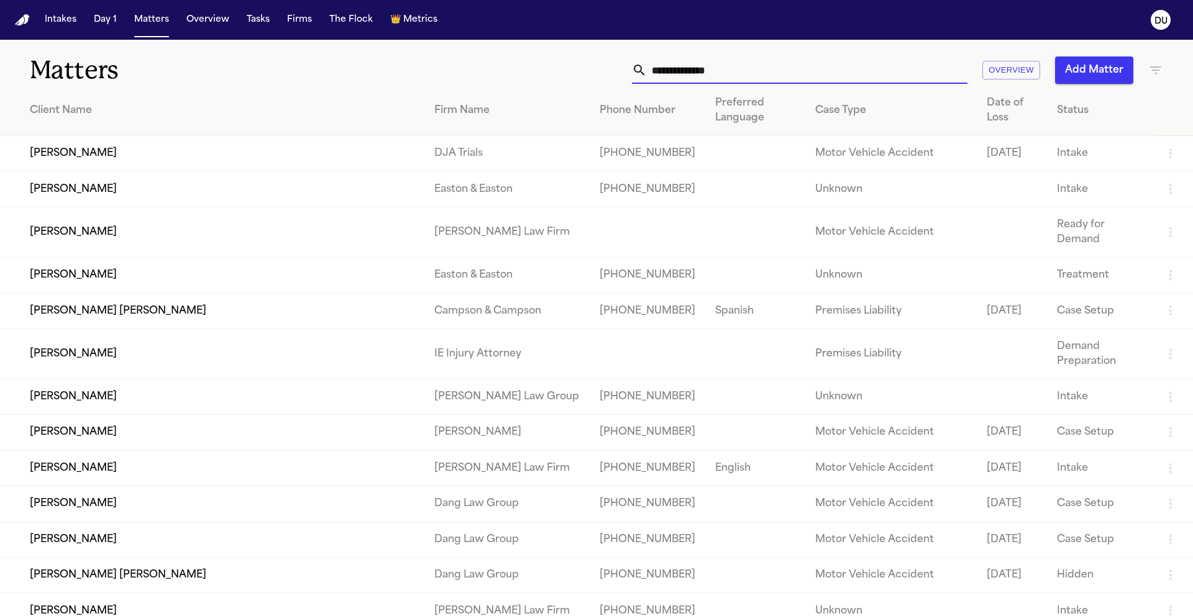
click at [755, 71] on input "text" at bounding box center [807, 70] width 321 height 27
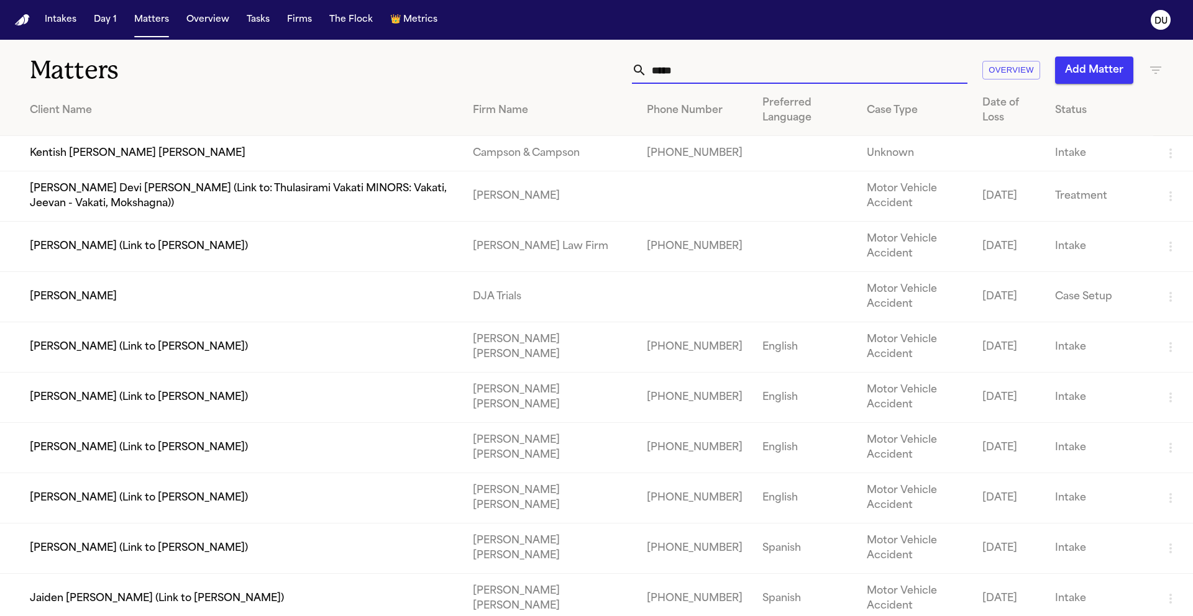
type input "*****"
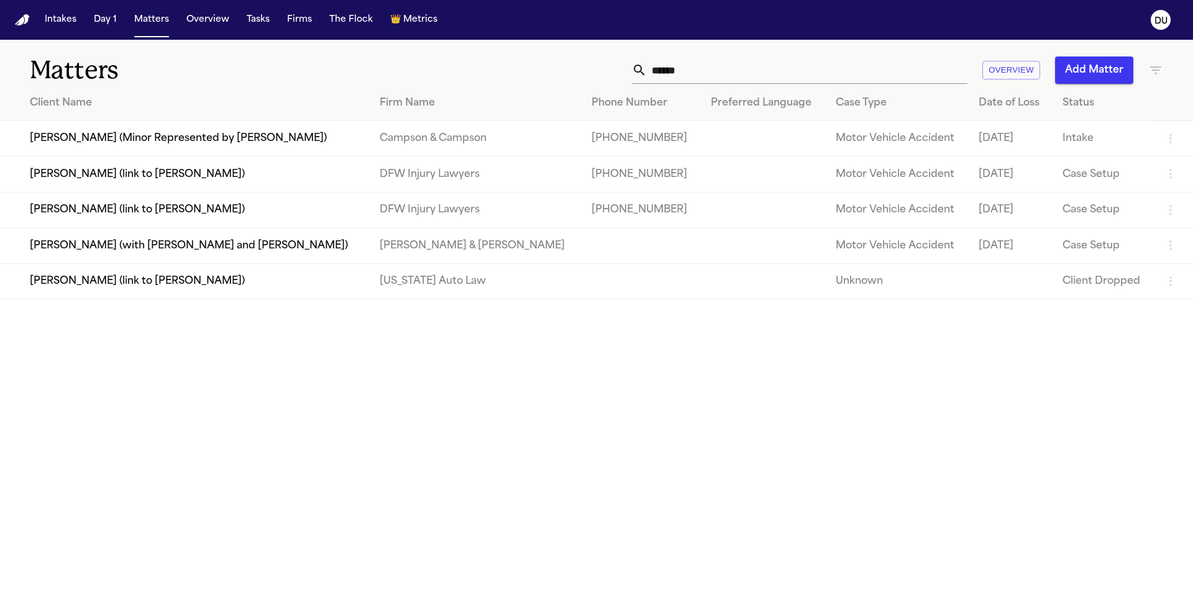
click at [148, 184] on td "[PERSON_NAME] (link to [PERSON_NAME])" at bounding box center [185, 174] width 370 height 35
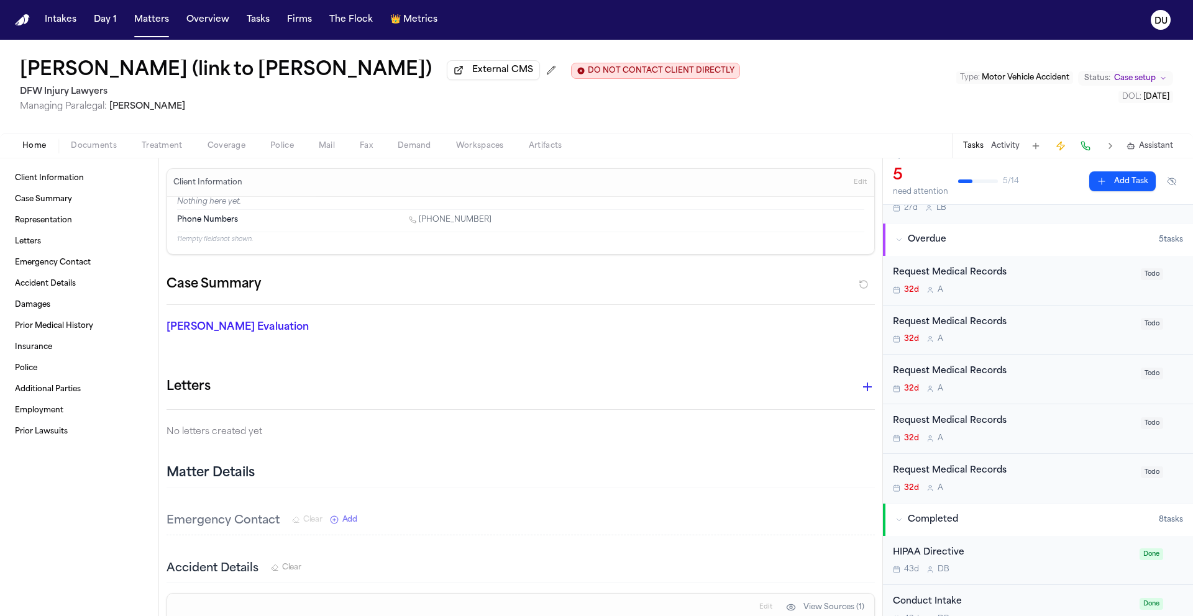
scroll to position [75, 0]
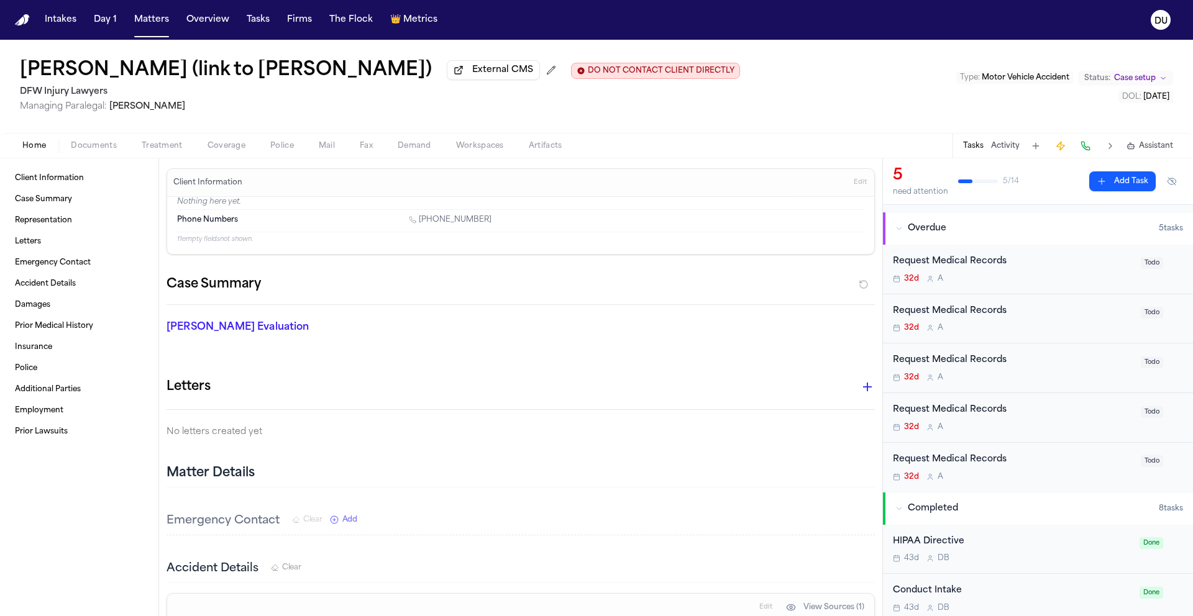
click at [955, 265] on div "Request Medical Records" at bounding box center [1013, 262] width 240 height 14
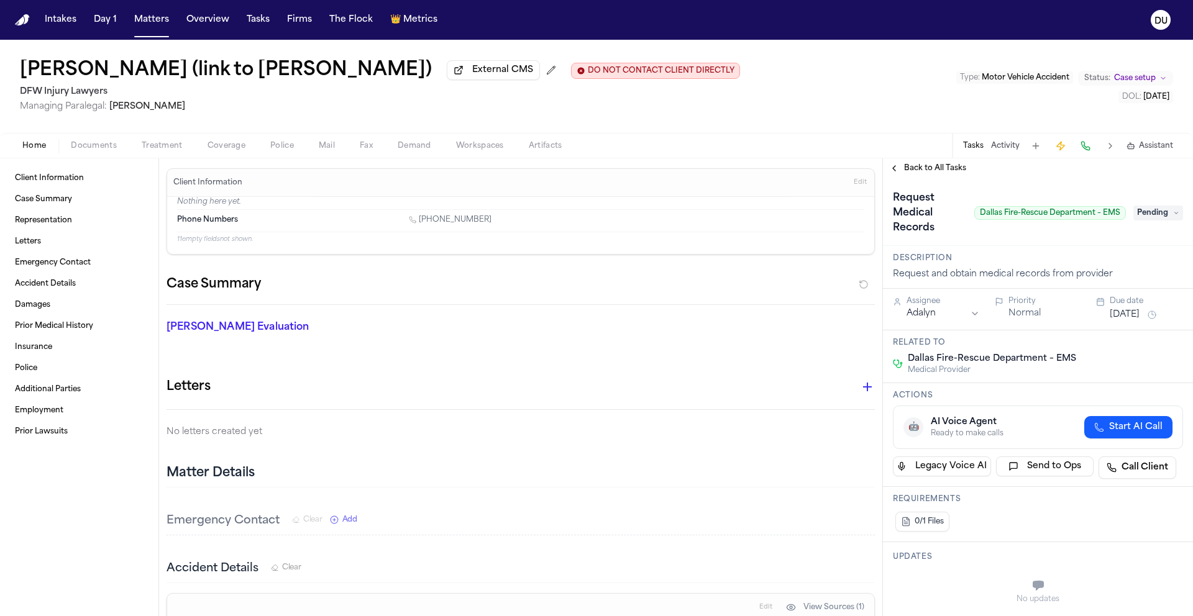
click at [925, 165] on span "Back to All Tasks" at bounding box center [935, 168] width 62 height 10
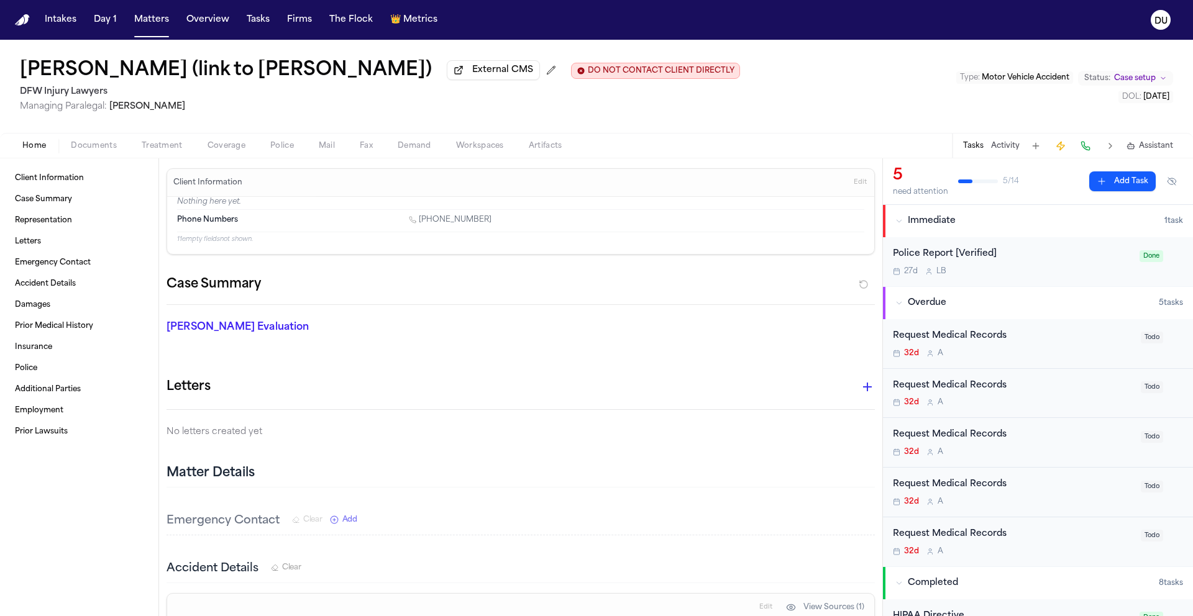
click at [985, 396] on div "Request Medical Records 32d A" at bounding box center [1013, 393] width 240 height 29
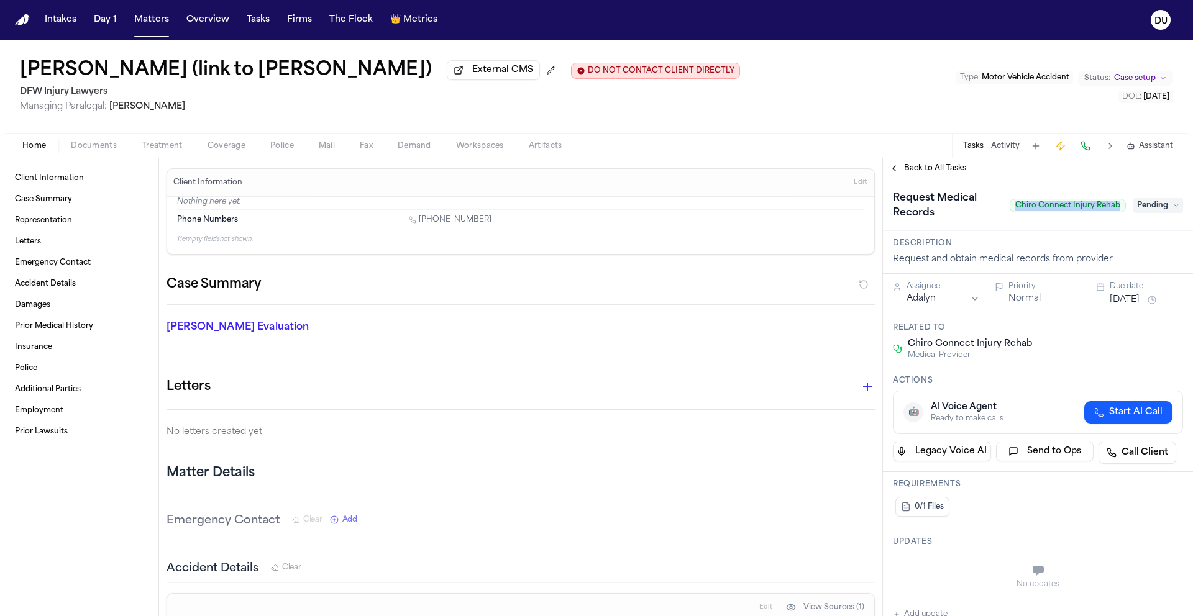
drag, startPoint x: 1007, startPoint y: 209, endPoint x: 1116, endPoint y: 209, distance: 108.7
click at [1116, 209] on span "Chiro Connect Injury Rehab" at bounding box center [1067, 206] width 116 height 14
copy span "Chiro Connect Injury Rehab"
click at [1119, 230] on div "Request Medical Records Chiro Connect Injury Rehab Pending" at bounding box center [1038, 204] width 310 height 53
click at [1142, 209] on span "Pending" at bounding box center [1158, 205] width 50 height 15
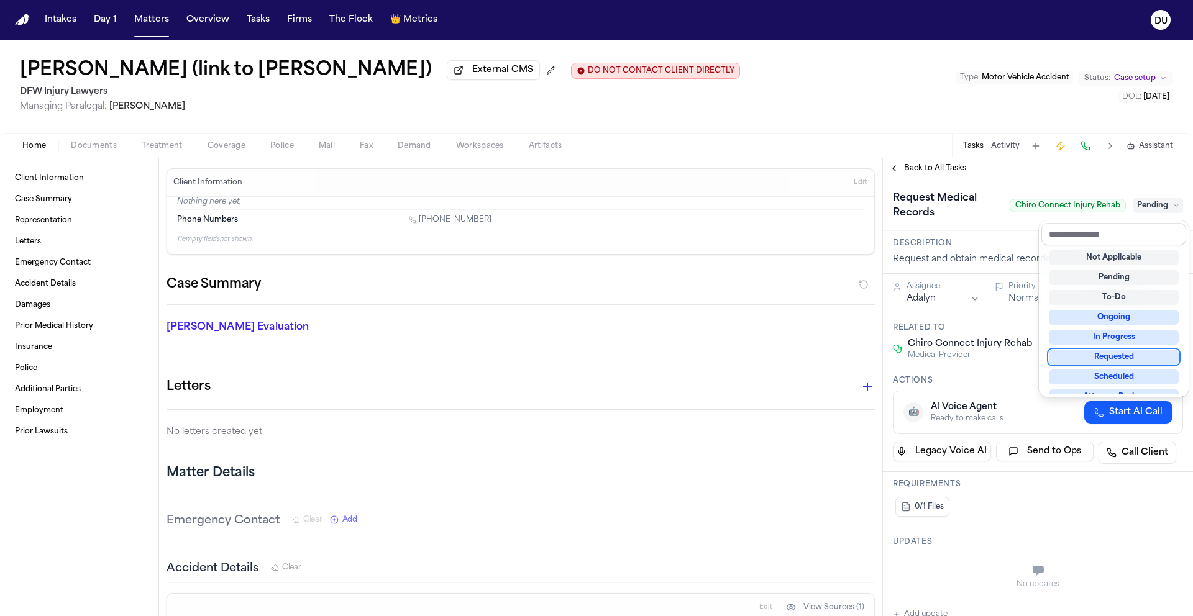
click at [1111, 363] on div "Requested" at bounding box center [1114, 357] width 130 height 15
click at [1013, 175] on div "**********" at bounding box center [1038, 387] width 310 height 458
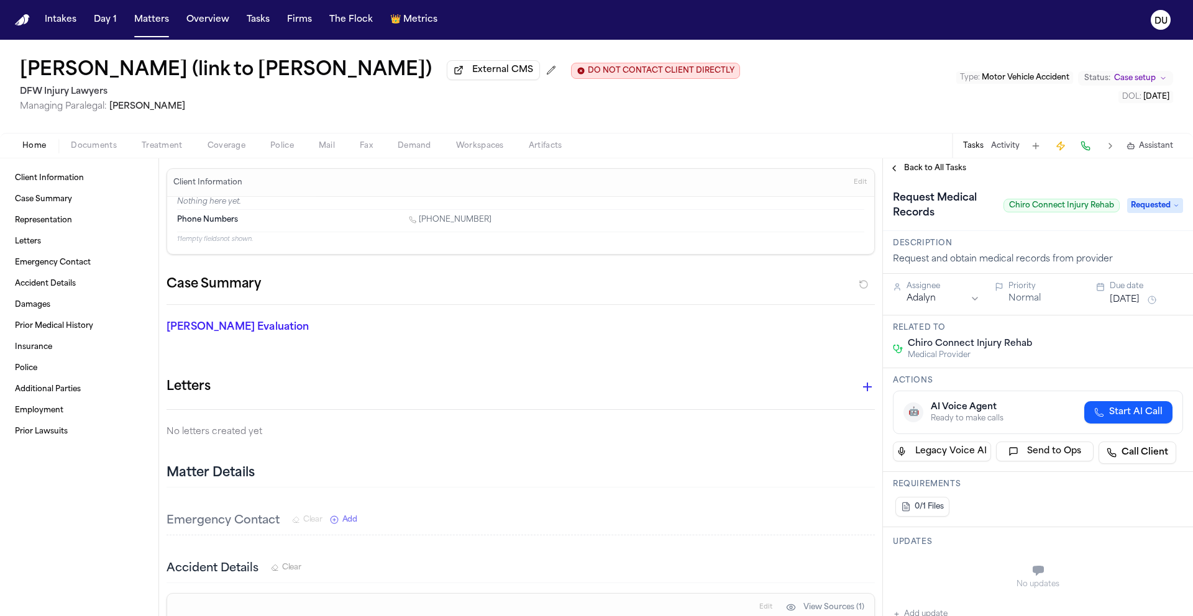
click at [950, 306] on html "Intakes Day 1 Matters Overview Tasks Firms The Flock 👑 Metrics DU [PERSON_NAME]…" at bounding box center [596, 308] width 1193 height 616
click at [1124, 306] on button "[DATE]" at bounding box center [1124, 300] width 30 height 12
click at [1080, 453] on button "22" at bounding box center [1075, 451] width 20 height 20
click at [949, 169] on span "Back to All Tasks" at bounding box center [935, 168] width 62 height 10
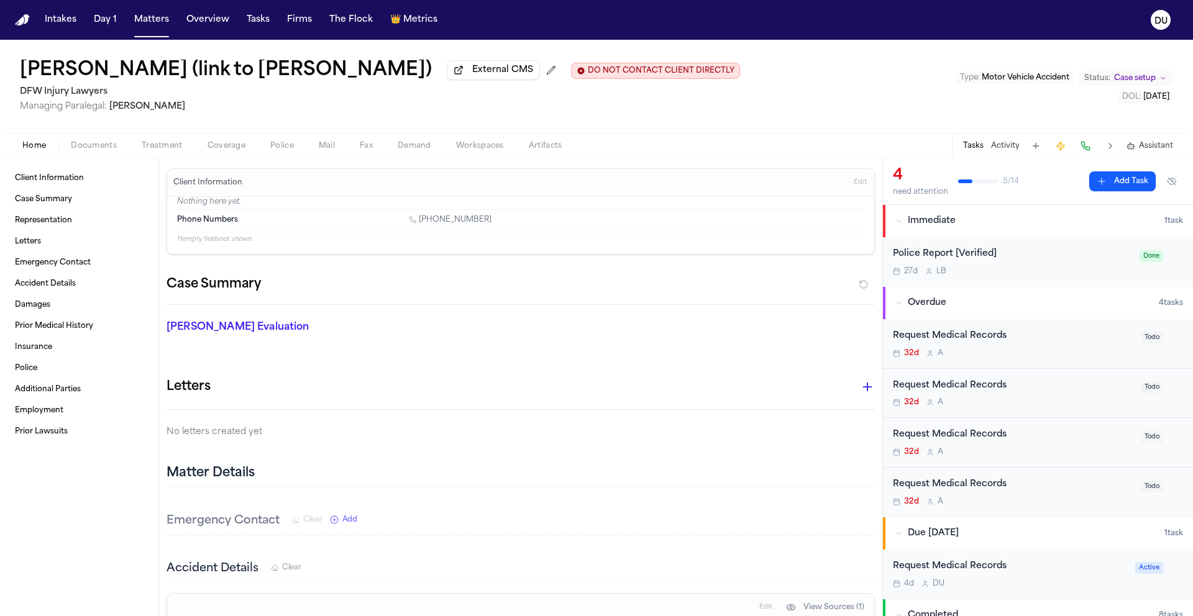
click at [960, 400] on div "32d A" at bounding box center [1013, 403] width 240 height 10
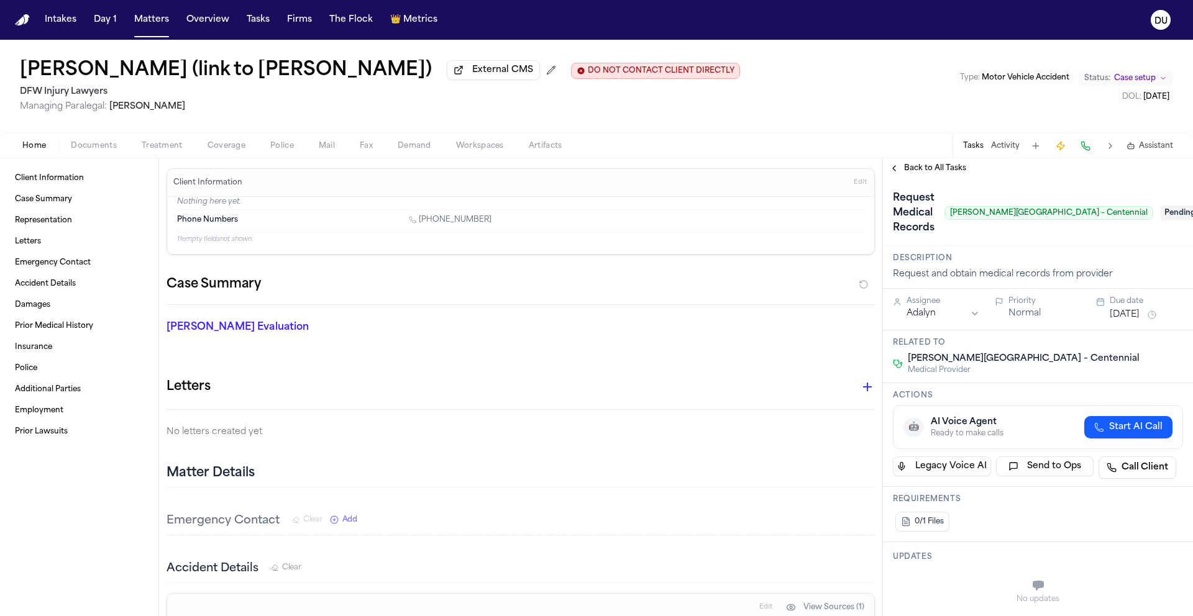
click at [932, 167] on span "Back to All Tasks" at bounding box center [935, 168] width 62 height 10
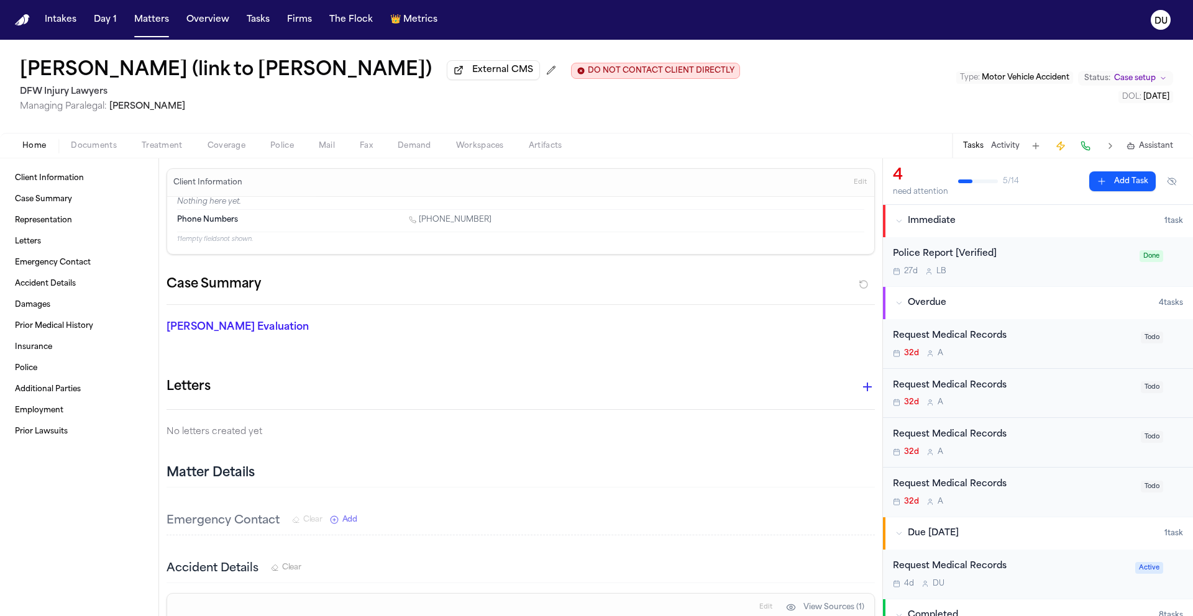
click at [957, 432] on div "Request Medical Records" at bounding box center [1013, 435] width 240 height 14
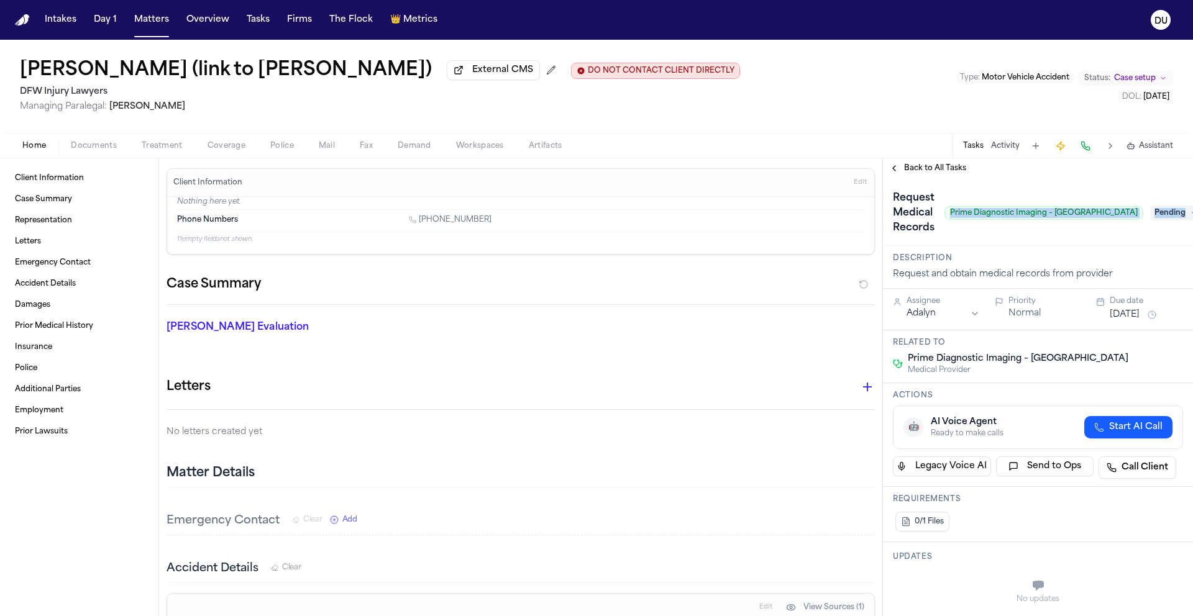
drag, startPoint x: 961, startPoint y: 217, endPoint x: 1137, endPoint y: 222, distance: 176.5
click at [1137, 222] on div "Request Medical Records Prime Diagnostic Imaging – [GEOGRAPHIC_DATA] Pending" at bounding box center [1038, 213] width 290 height 50
click at [1023, 217] on span "Prime Diagnostic Imaging – [GEOGRAPHIC_DATA]" at bounding box center [1043, 213] width 199 height 14
drag, startPoint x: 962, startPoint y: 217, endPoint x: 1109, endPoint y: 218, distance: 146.6
click at [1109, 218] on span "Prime Diagnostic Imaging – [GEOGRAPHIC_DATA]" at bounding box center [1043, 213] width 199 height 14
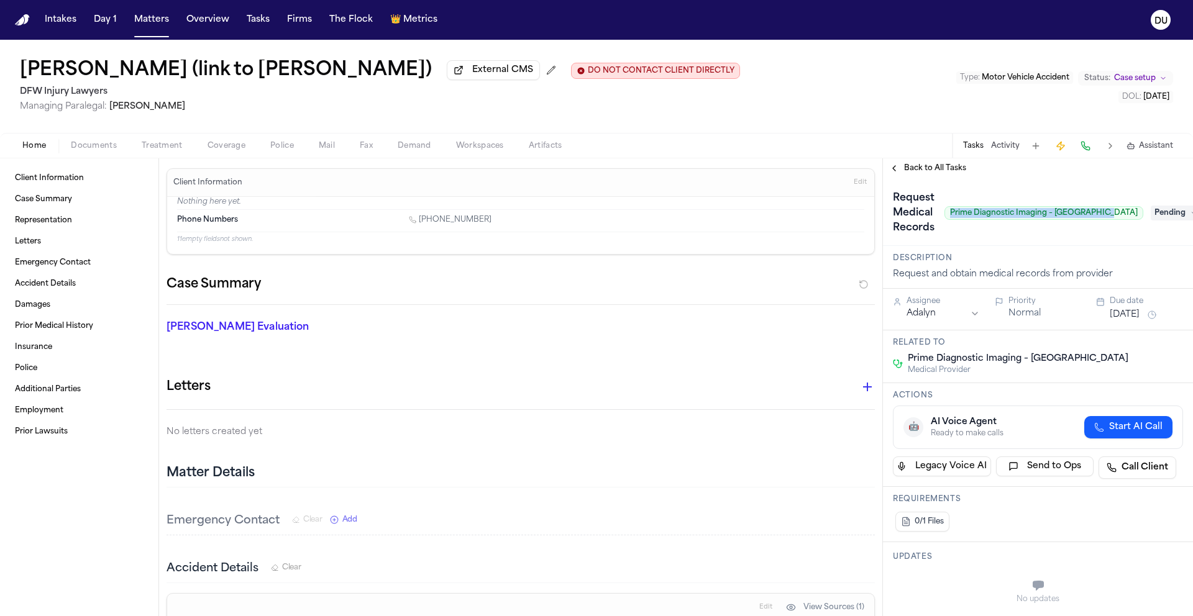
copy span "Prime Diagnostic Imaging – [GEOGRAPHIC_DATA]"
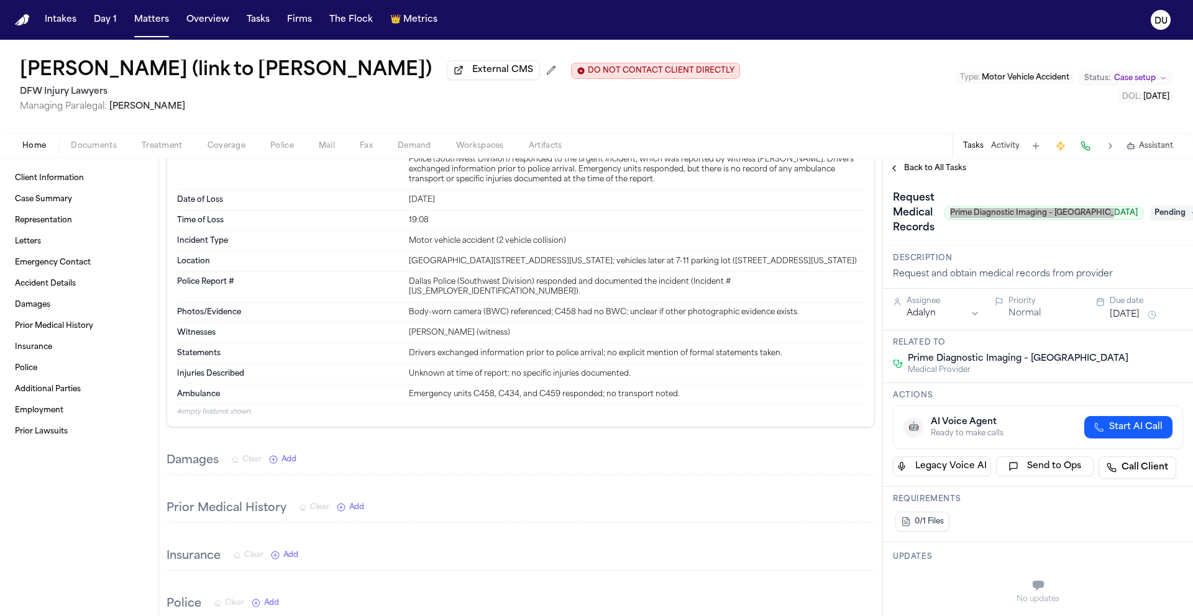
scroll to position [502, 0]
click at [1150, 219] on span "Pending" at bounding box center [1175, 213] width 50 height 15
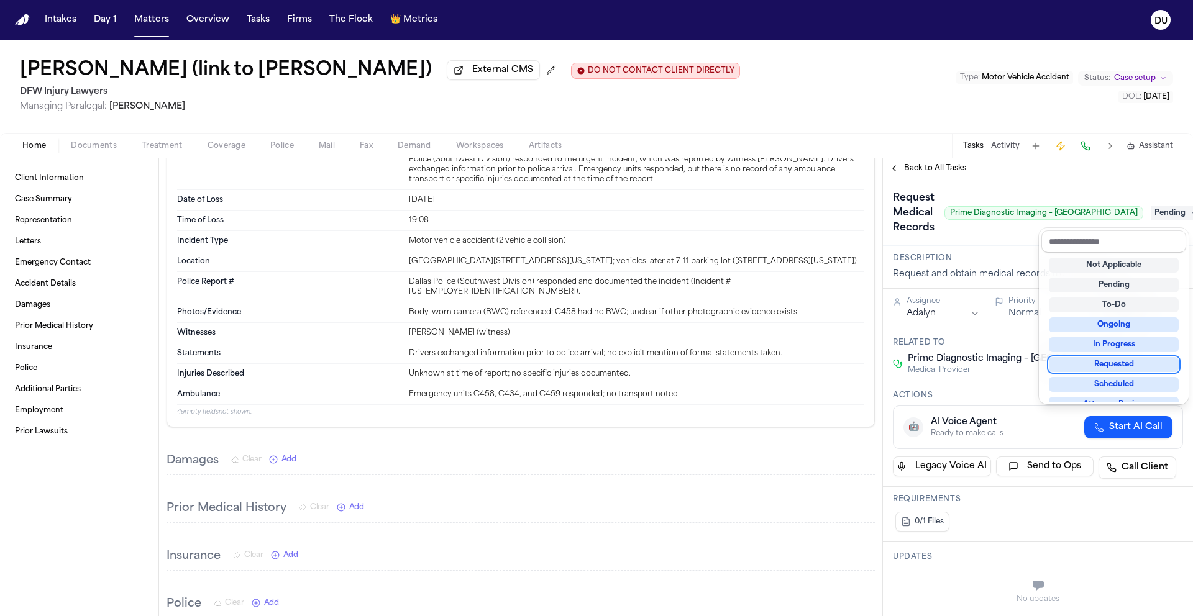
click at [1120, 368] on div "Requested" at bounding box center [1114, 364] width 130 height 15
click at [997, 244] on div "Request Medical Records Prime Diagnostic Imaging – [GEOGRAPHIC_DATA] Requested" at bounding box center [1038, 212] width 310 height 68
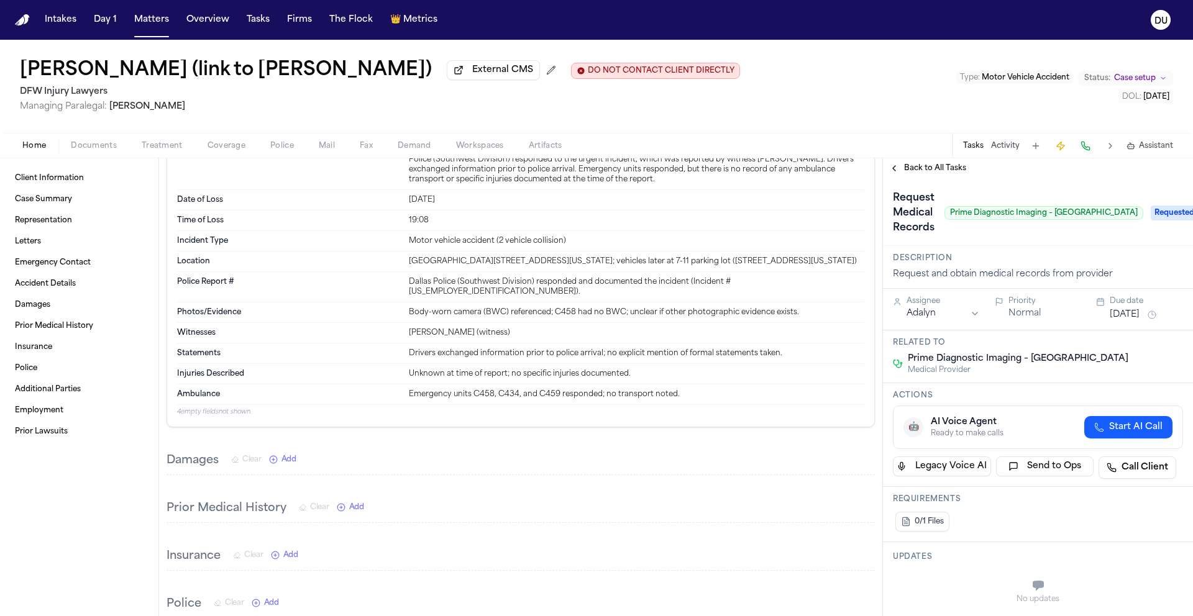
click at [936, 316] on html "Intakes Day 1 Matters Overview Tasks Firms The Flock 👑 Metrics DU [PERSON_NAME]…" at bounding box center [596, 308] width 1193 height 616
click at [1124, 321] on button "[DATE]" at bounding box center [1124, 315] width 30 height 12
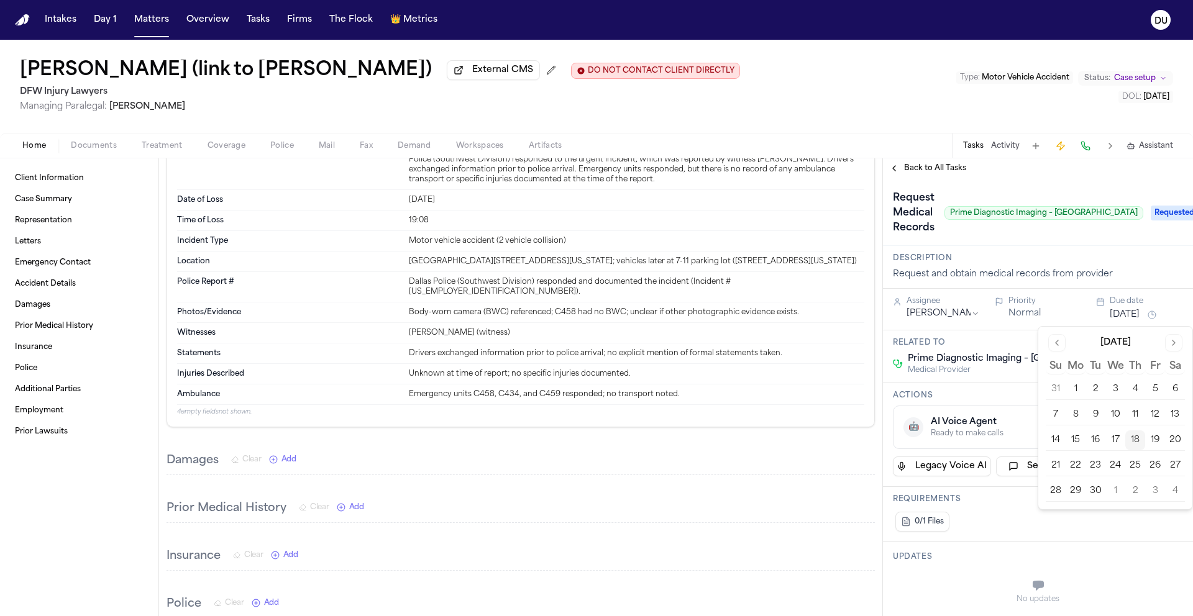
click at [1078, 461] on button "22" at bounding box center [1075, 466] width 20 height 20
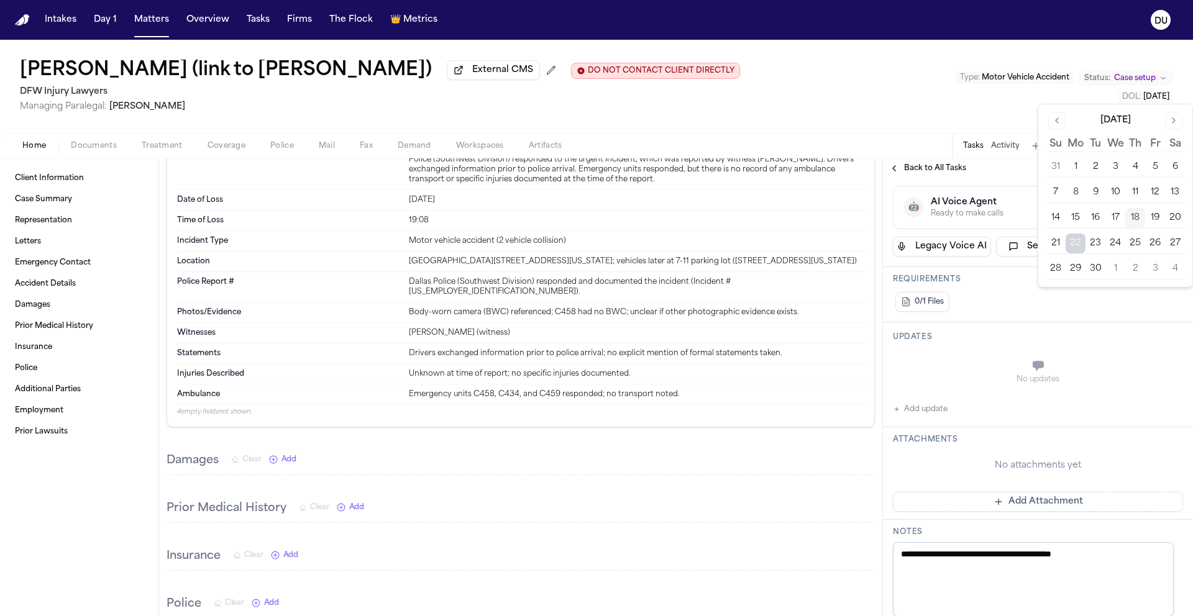
scroll to position [227, 0]
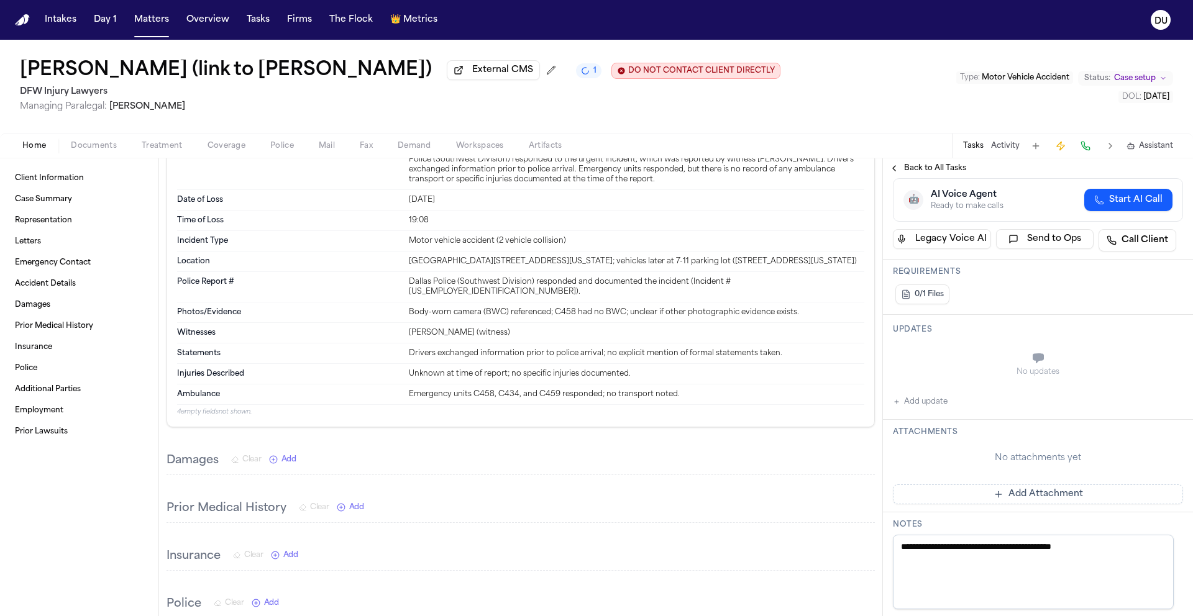
click at [1013, 501] on button "Add Attachment" at bounding box center [1038, 495] width 290 height 20
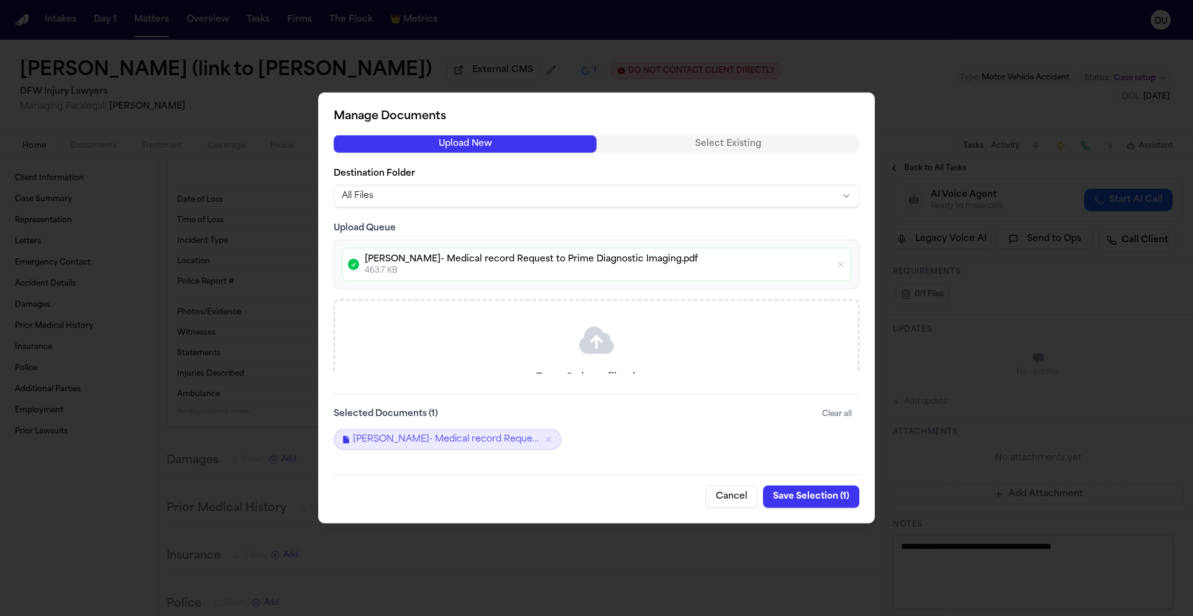
click at [810, 498] on button "Save Selection ( 1 )" at bounding box center [811, 497] width 96 height 22
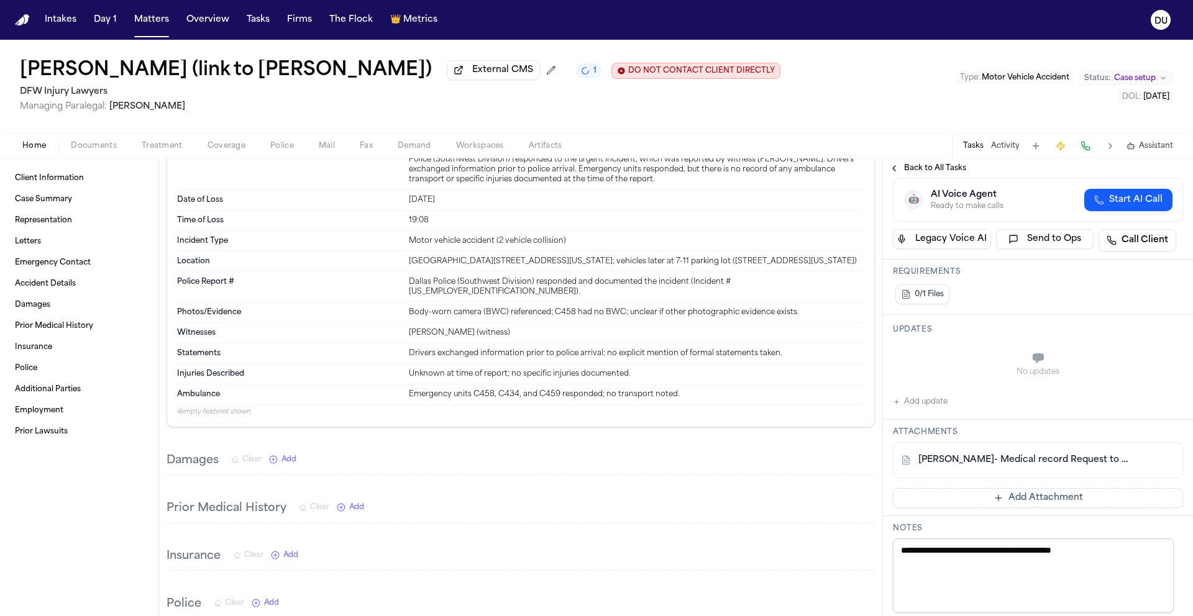
click at [921, 173] on span "Back to All Tasks" at bounding box center [935, 168] width 62 height 10
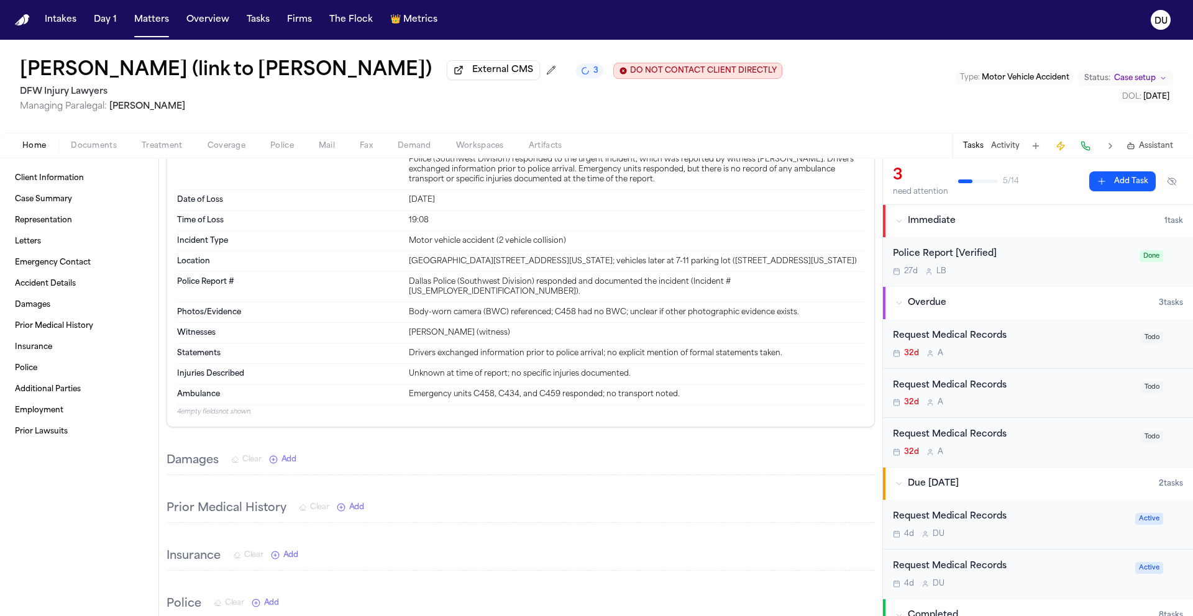
click at [989, 341] on div "Request Medical Records" at bounding box center [1013, 336] width 240 height 14
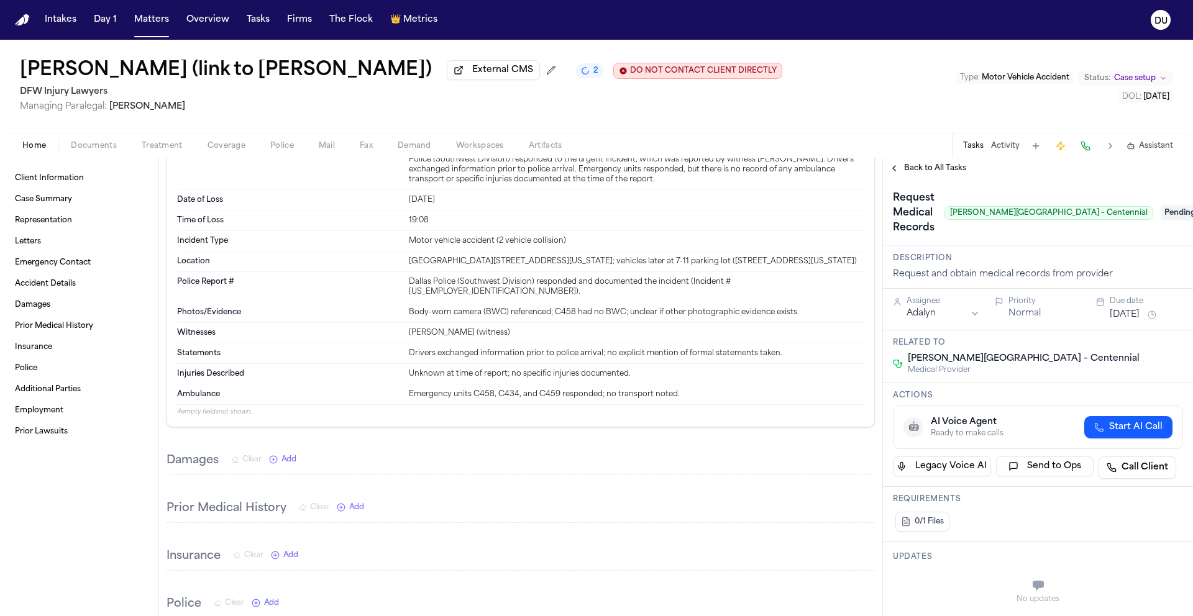
click at [938, 173] on span "Back to All Tasks" at bounding box center [935, 168] width 62 height 10
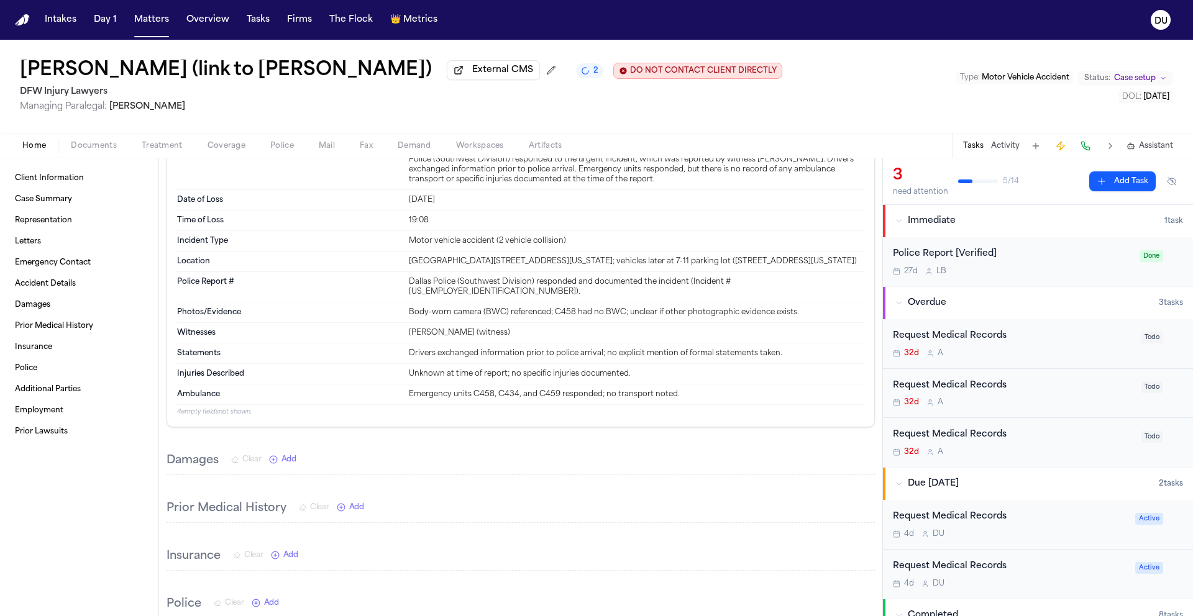
click at [969, 387] on div "Request Medical Records" at bounding box center [1013, 386] width 240 height 14
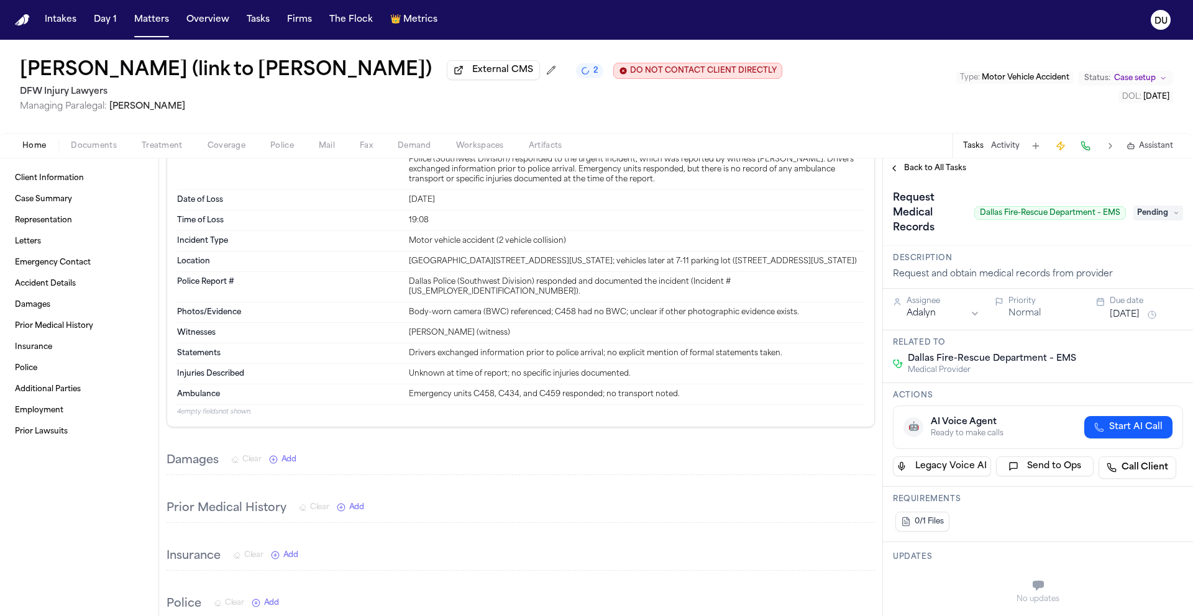
click at [945, 171] on span "Back to All Tasks" at bounding box center [935, 168] width 62 height 10
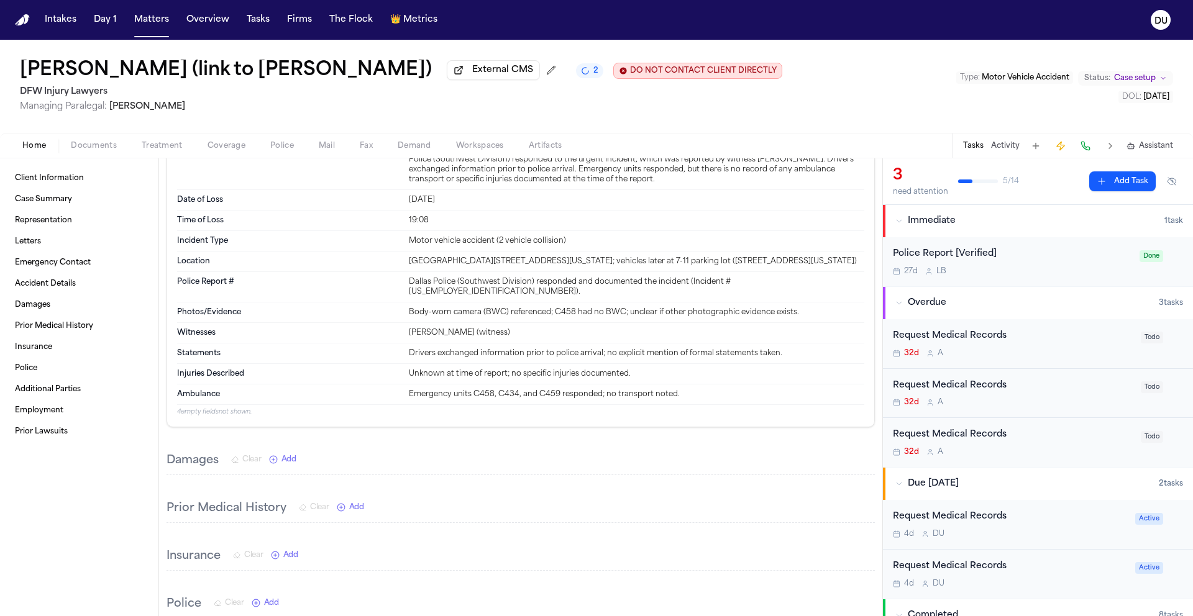
click at [976, 442] on div "Request Medical Records" at bounding box center [1013, 435] width 240 height 14
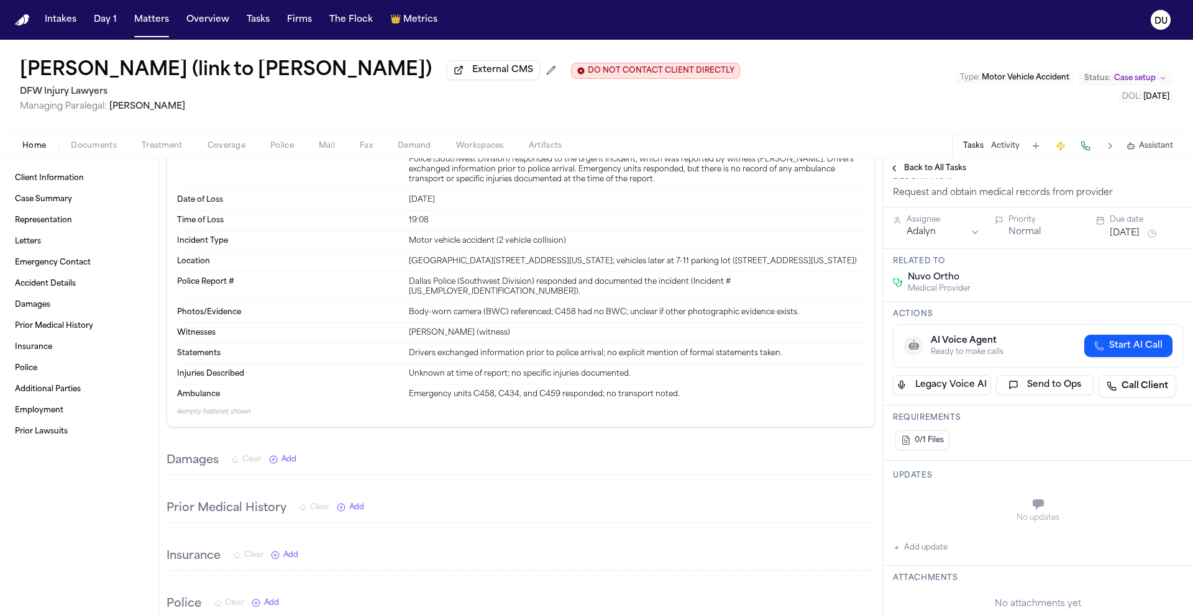
scroll to position [5, 0]
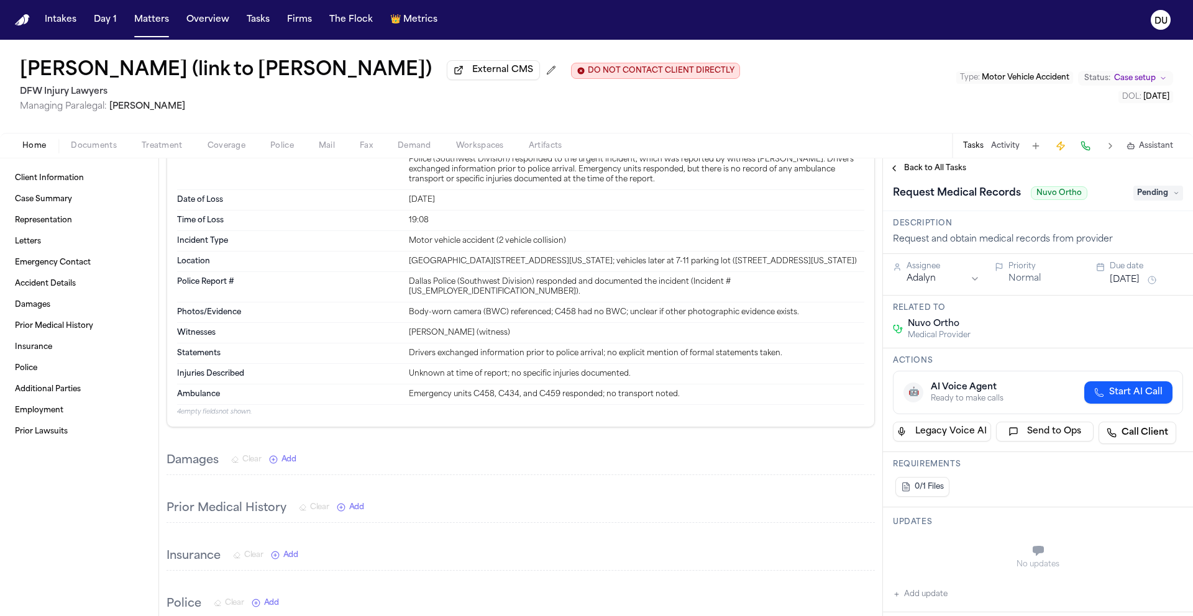
click at [1137, 201] on span "Pending" at bounding box center [1158, 193] width 50 height 15
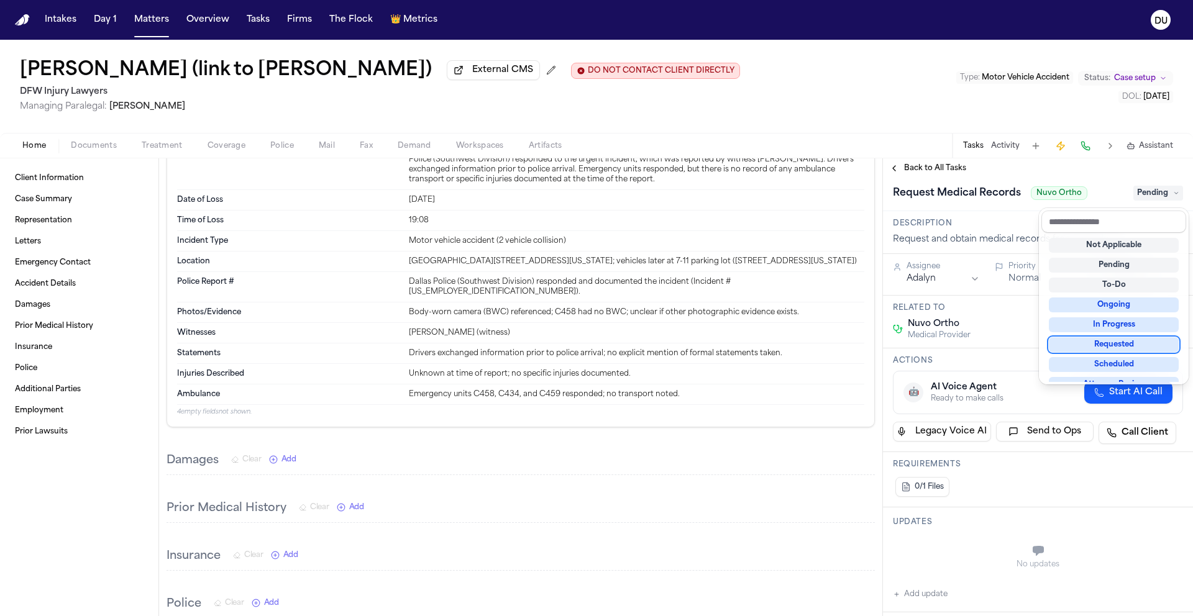
click at [1115, 349] on div "Requested" at bounding box center [1114, 344] width 130 height 15
click at [977, 218] on div "**********" at bounding box center [1038, 627] width 310 height 909
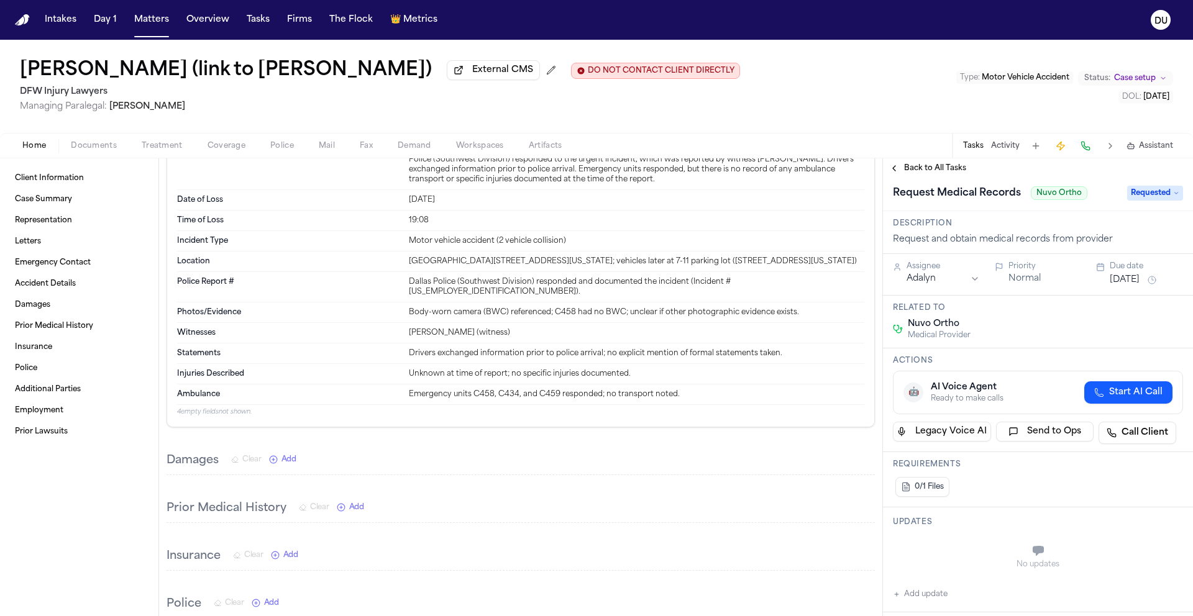
click at [958, 266] on div "Assignee" at bounding box center [942, 267] width 73 height 10
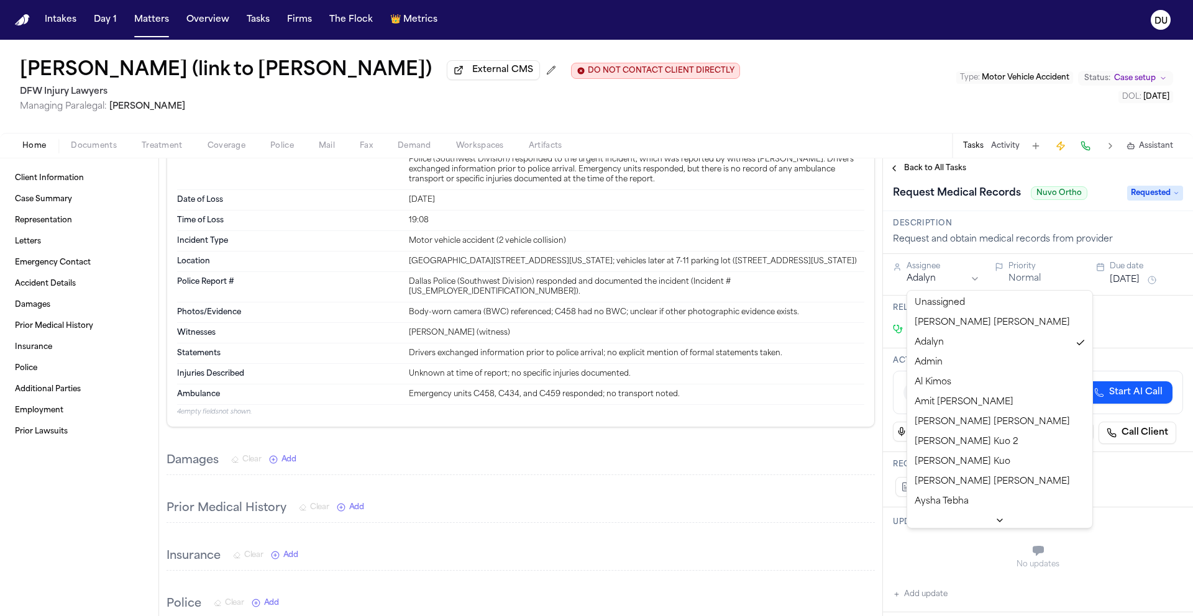
click at [947, 282] on html "Intakes Day 1 Matters Overview Tasks Firms The Flock 👑 Metrics DU [PERSON_NAME]…" at bounding box center [596, 308] width 1193 height 616
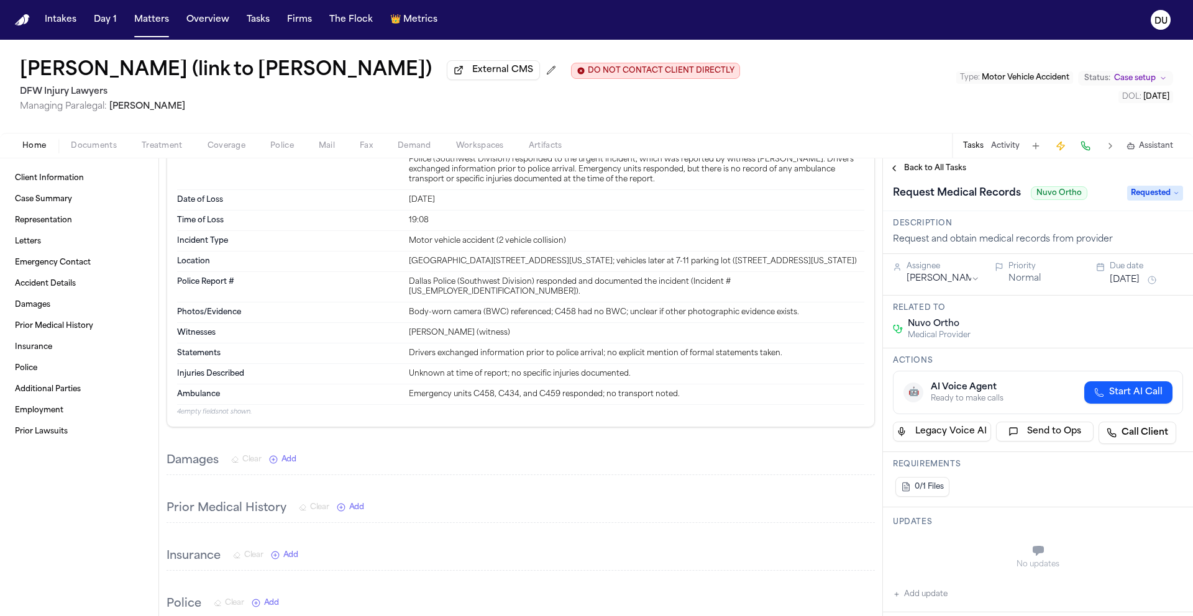
click at [1134, 283] on button "[DATE]" at bounding box center [1124, 280] width 30 height 12
click at [1078, 433] on button "22" at bounding box center [1075, 431] width 20 height 20
click at [1009, 223] on h3 "Description" at bounding box center [1038, 224] width 290 height 10
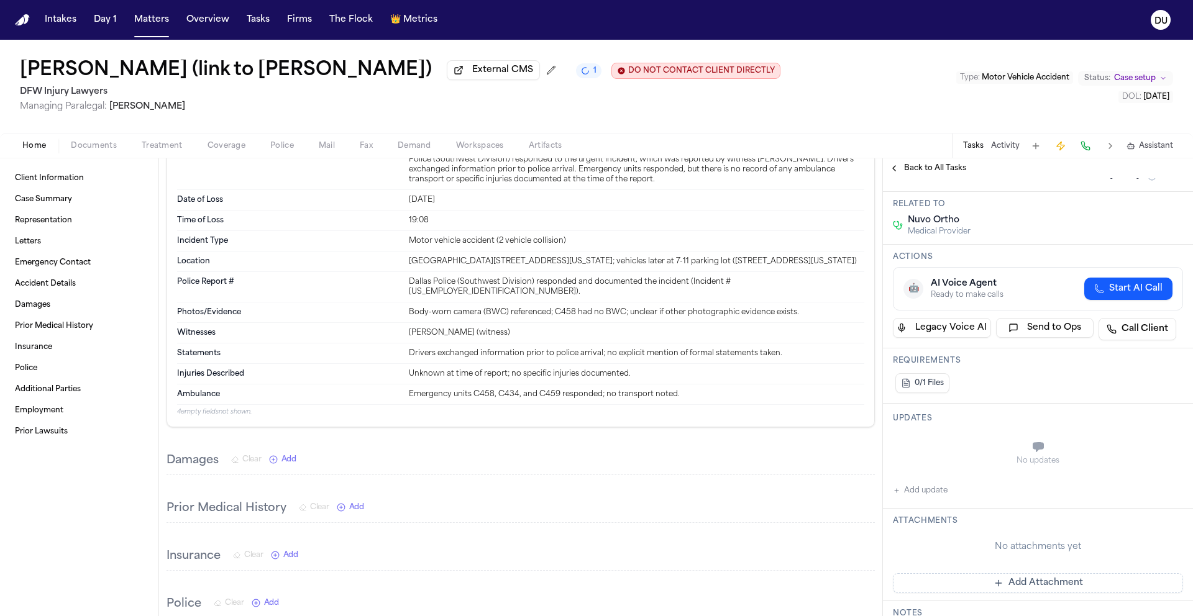
scroll to position [109, 0]
click at [1008, 586] on button "Add Attachment" at bounding box center [1038, 583] width 290 height 20
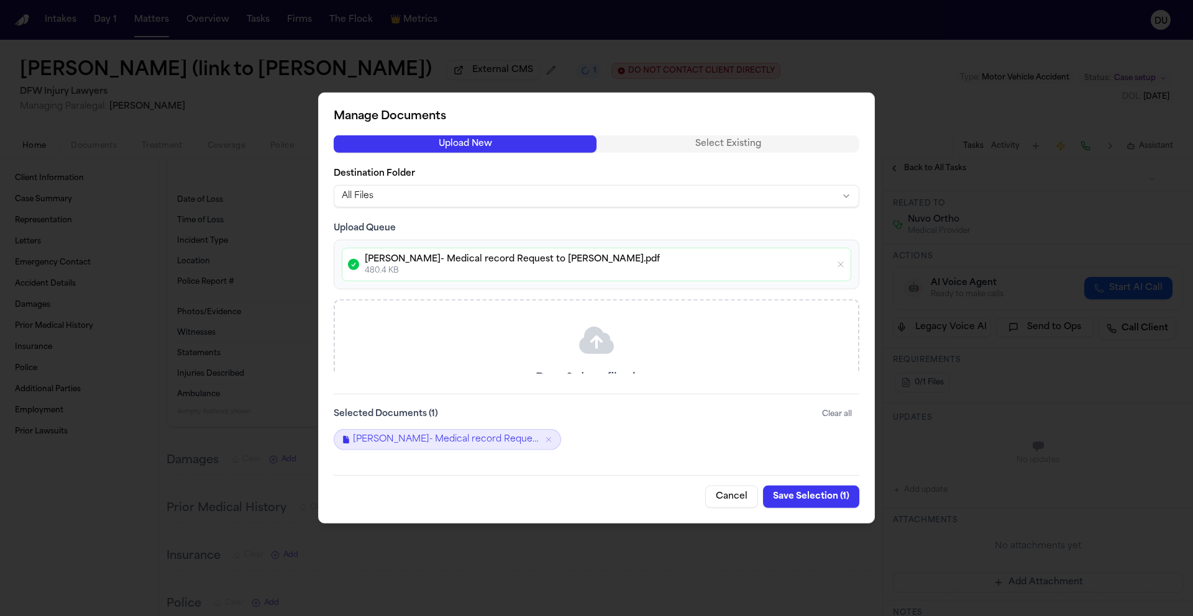
click at [822, 496] on button "Save Selection ( 1 )" at bounding box center [811, 497] width 96 height 22
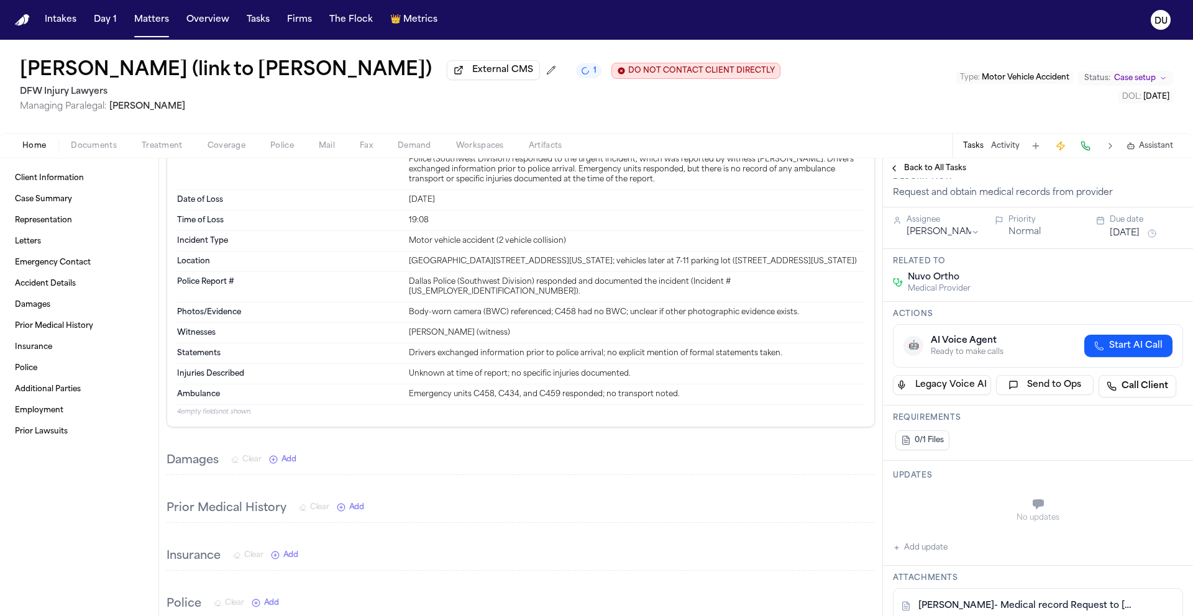
scroll to position [0, 0]
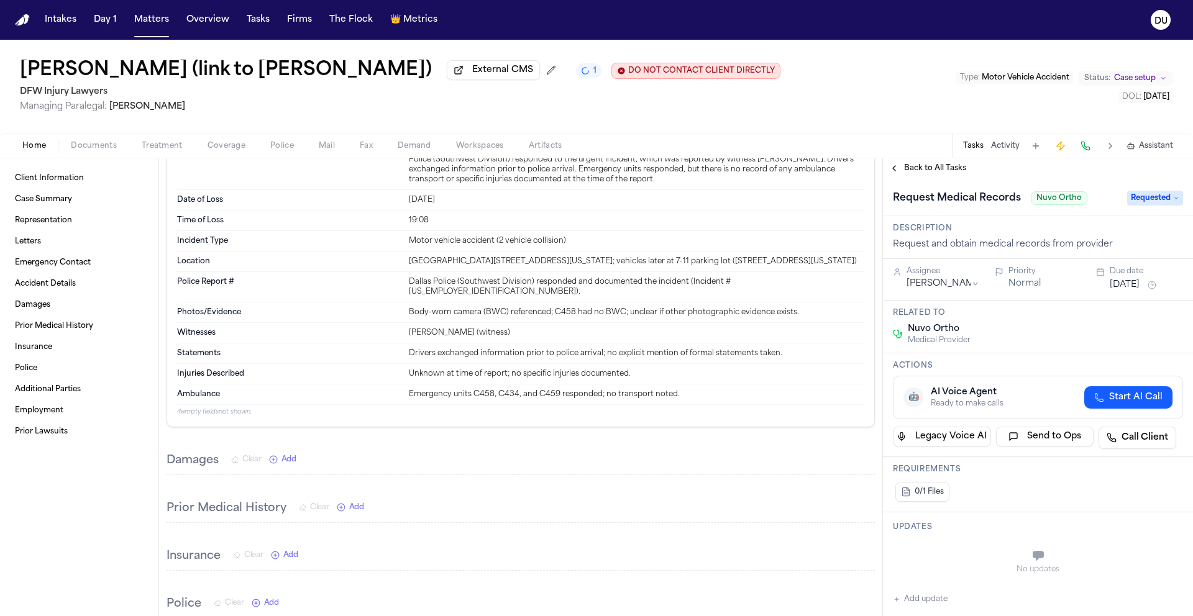
click at [947, 170] on span "Back to All Tasks" at bounding box center [935, 168] width 62 height 10
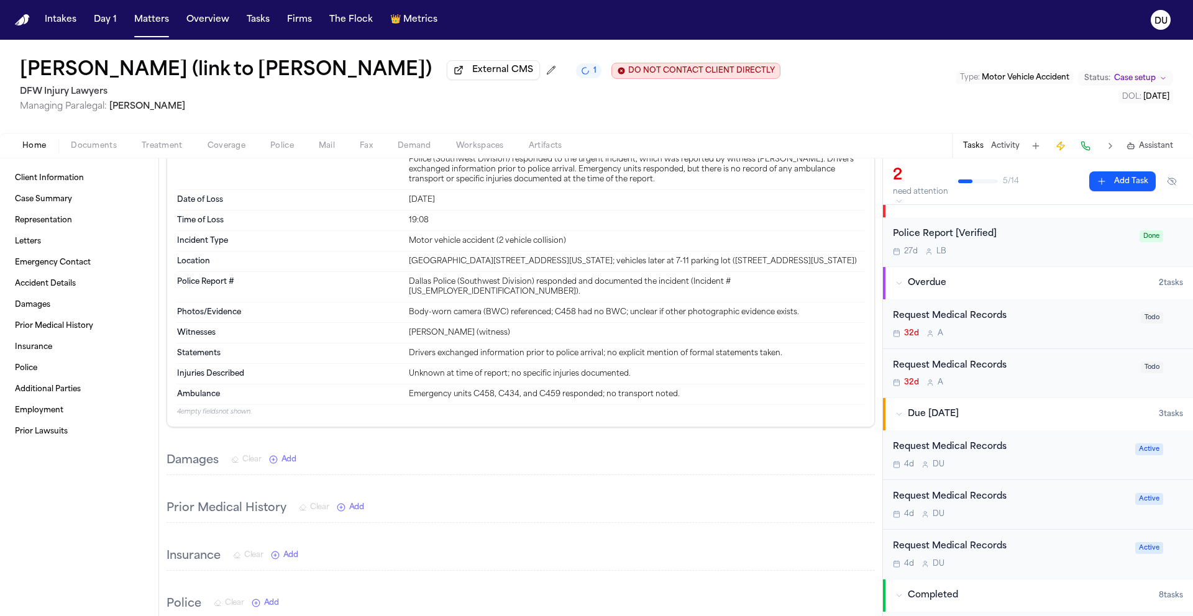
scroll to position [20, 0]
click at [974, 312] on div "Request Medical Records" at bounding box center [1013, 316] width 240 height 14
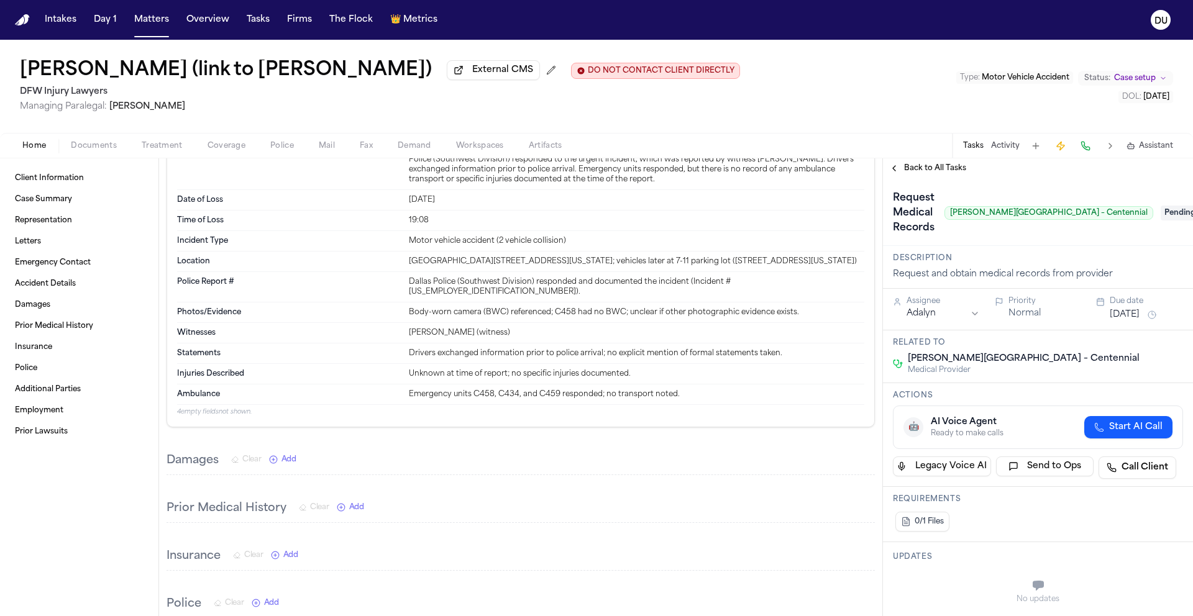
scroll to position [502, 0]
click at [1162, 217] on span "Pending" at bounding box center [1185, 213] width 50 height 15
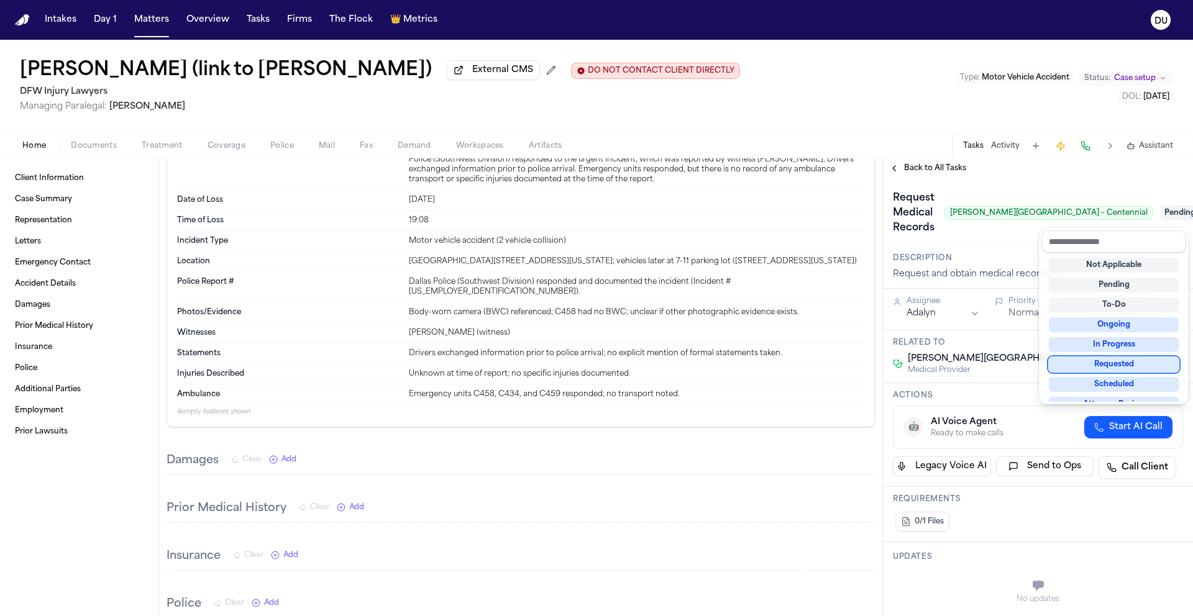
click at [1106, 364] on div "Requested" at bounding box center [1114, 364] width 130 height 15
click at [986, 232] on div "Request Medical Records [PERSON_NAME] & [GEOGRAPHIC_DATA] – Centennial Requested" at bounding box center [1038, 213] width 290 height 50
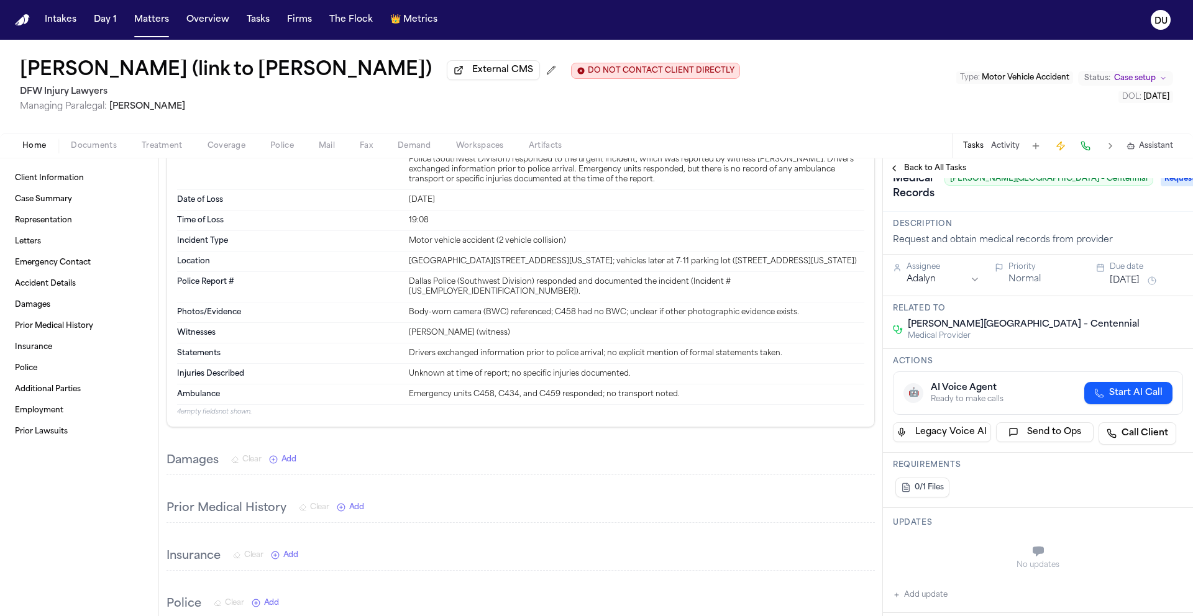
scroll to position [106, 0]
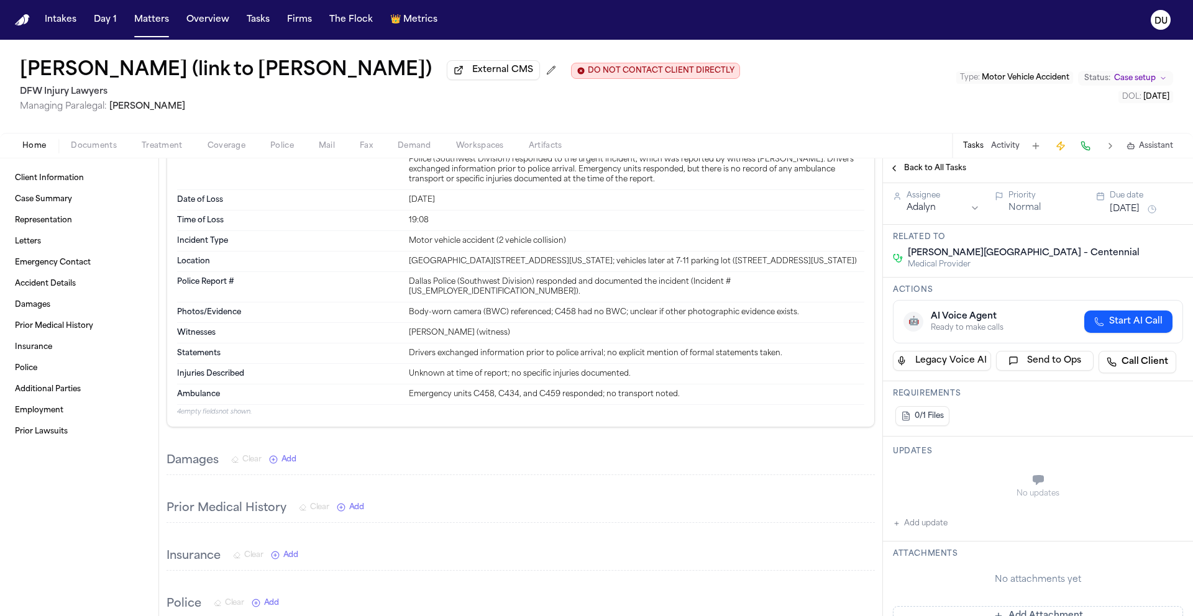
click at [909, 207] on html "Intakes Day 1 Matters Overview Tasks Firms The Flock 👑 Metrics DU [PERSON_NAME]…" at bounding box center [596, 308] width 1193 height 616
click at [1137, 216] on button "[DATE]" at bounding box center [1124, 209] width 30 height 12
click at [1076, 365] on button "22" at bounding box center [1075, 360] width 20 height 20
click at [1049, 163] on div "Back to All Tasks" at bounding box center [1038, 168] width 310 height 20
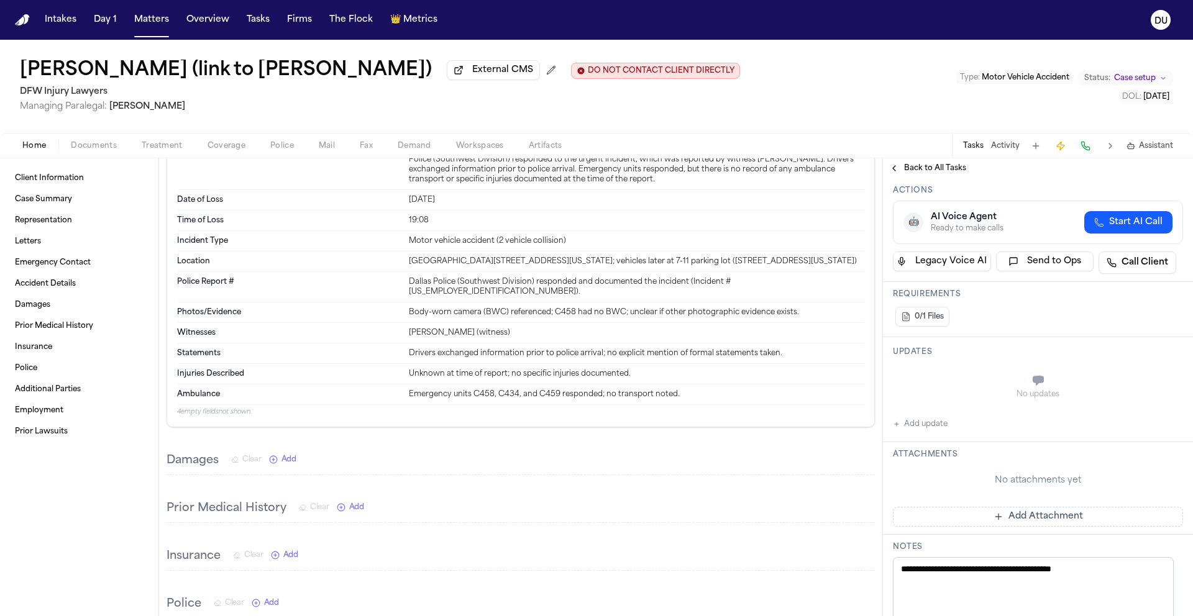
scroll to position [207, 0]
click at [922, 423] on button "Add update" at bounding box center [920, 422] width 55 height 15
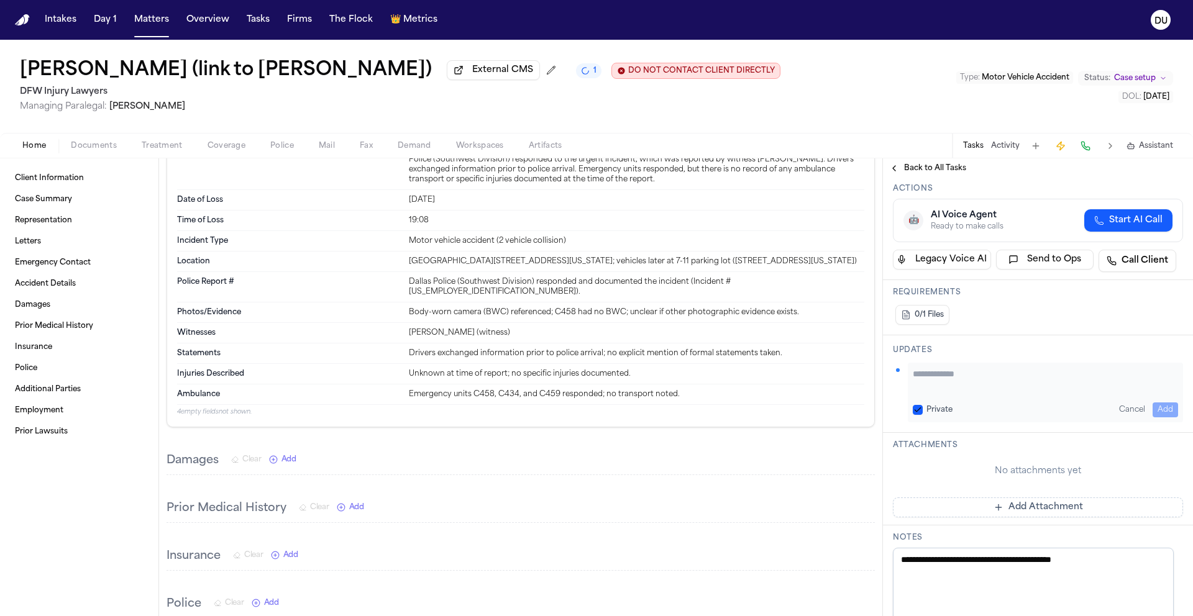
click at [1000, 509] on button "Add Attachment" at bounding box center [1038, 508] width 290 height 20
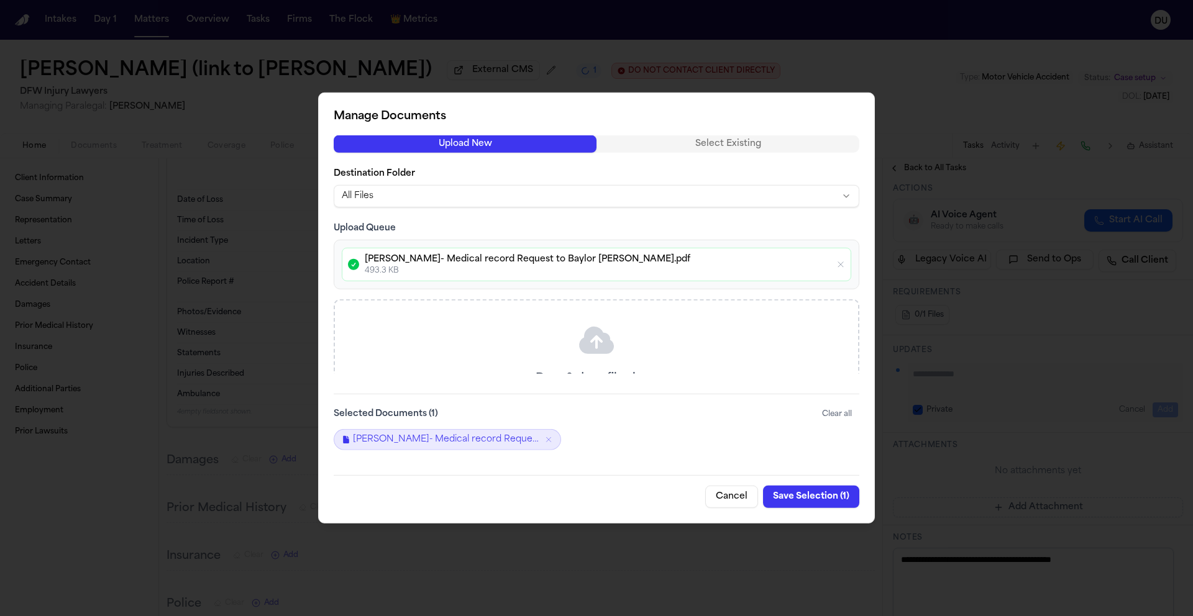
click at [801, 496] on button "Save Selection ( 1 )" at bounding box center [811, 497] width 96 height 22
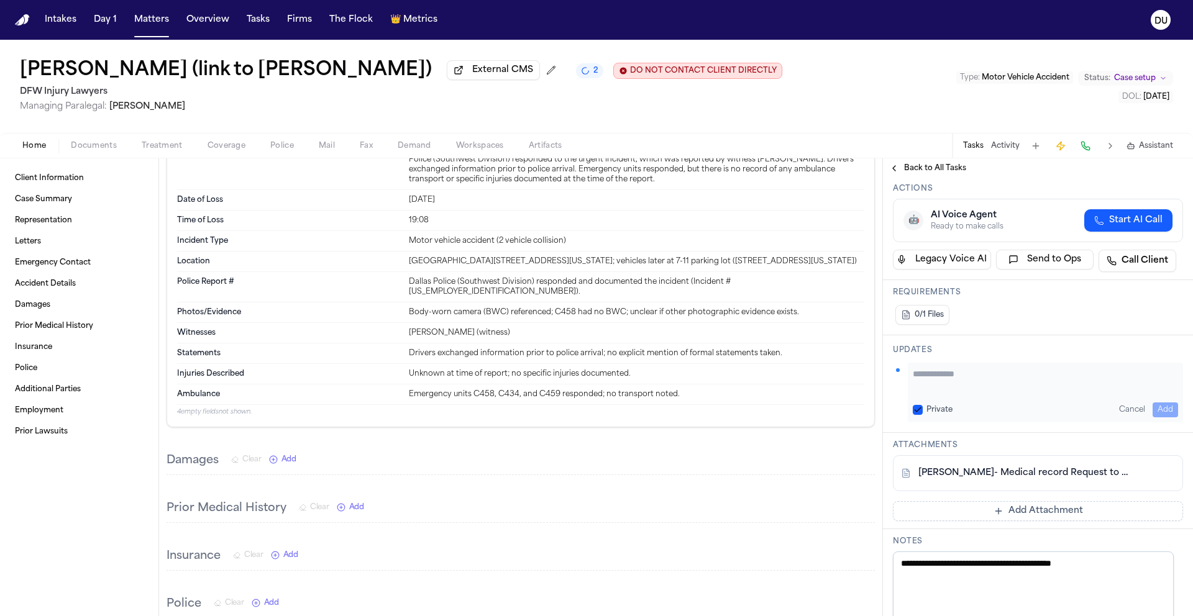
click at [1024, 503] on button "Add Attachment" at bounding box center [1038, 511] width 290 height 20
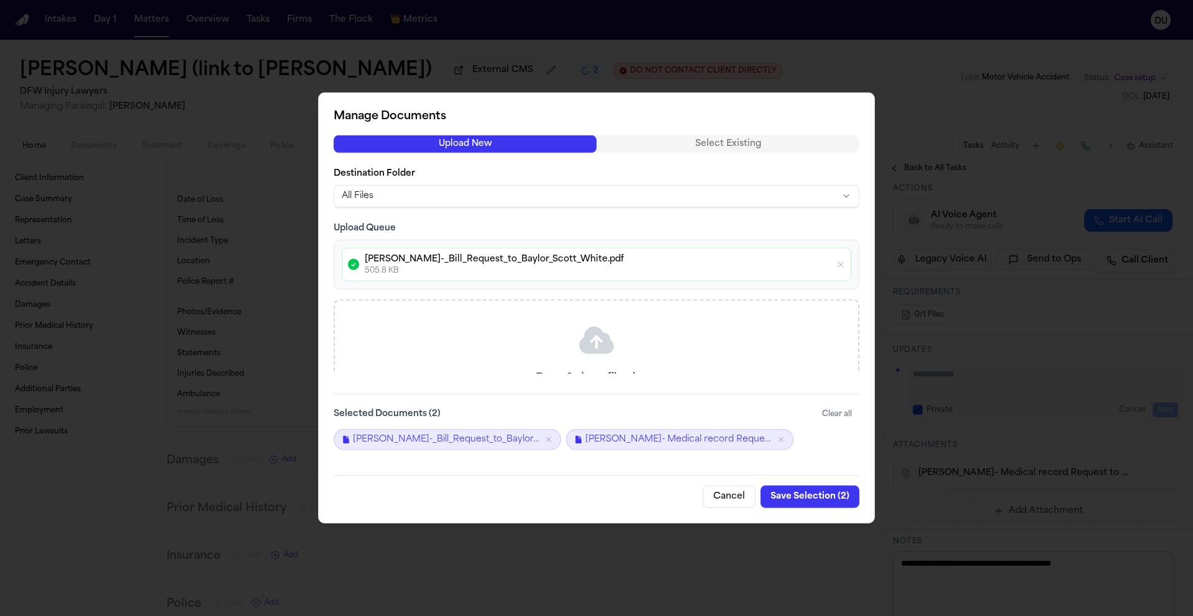
click at [819, 498] on button "Save Selection ( 2 )" at bounding box center [809, 497] width 99 height 22
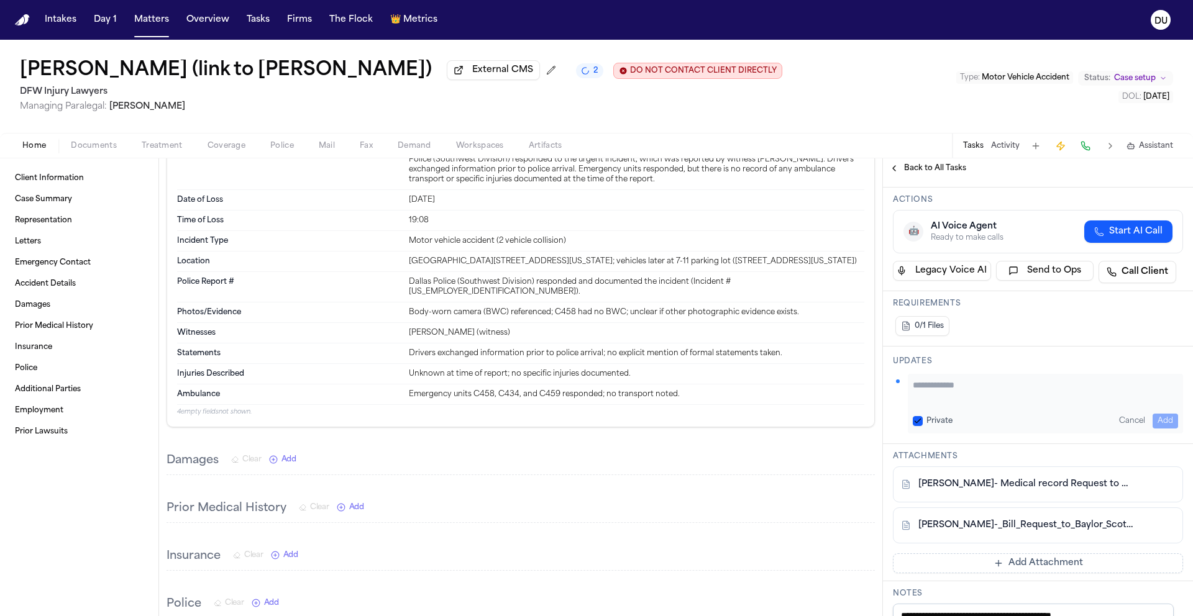
scroll to position [184, 0]
